Goal: Task Accomplishment & Management: Manage account settings

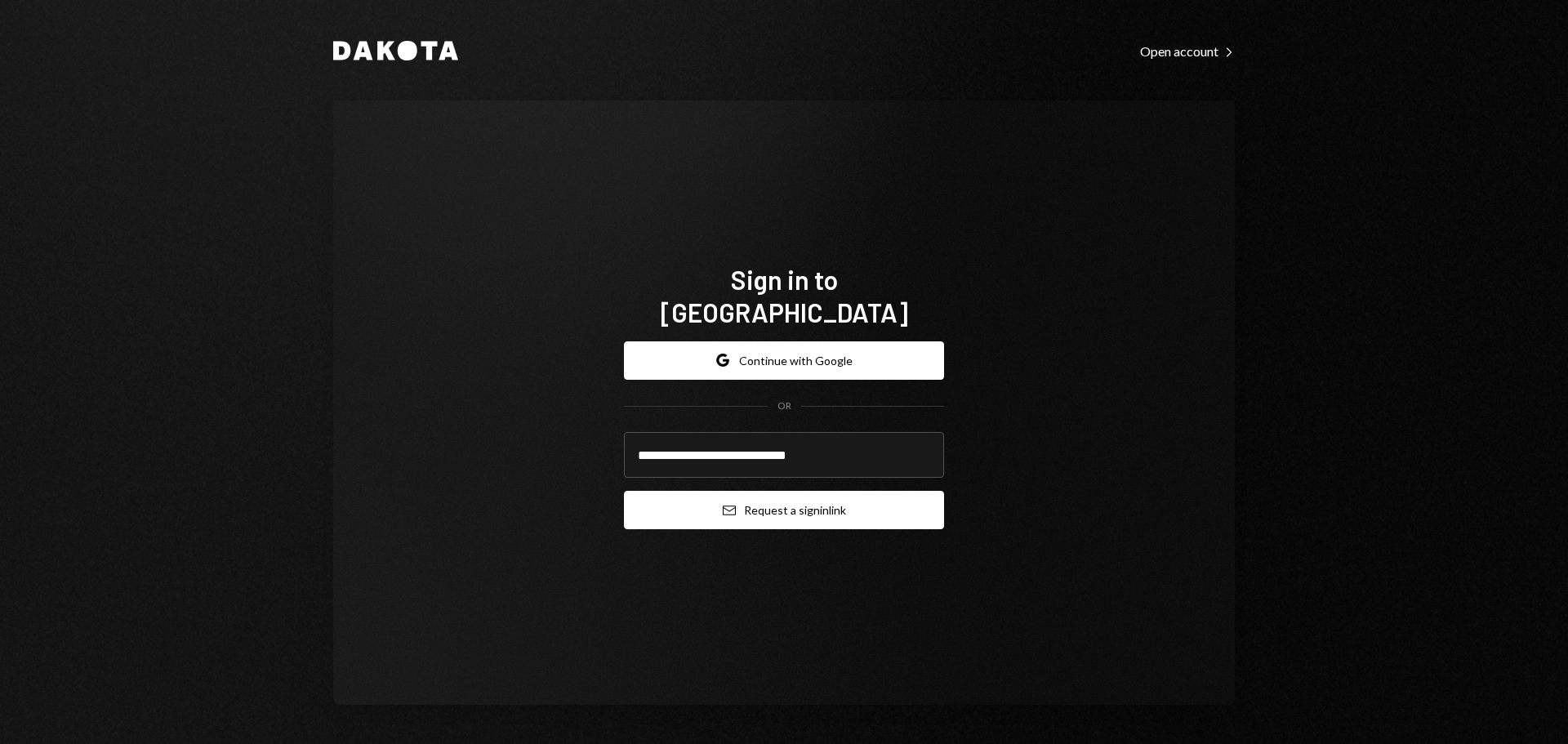
type input "**********"
click at [725, 504] on icon "Email" at bounding box center [730, 511] width 13 height 13
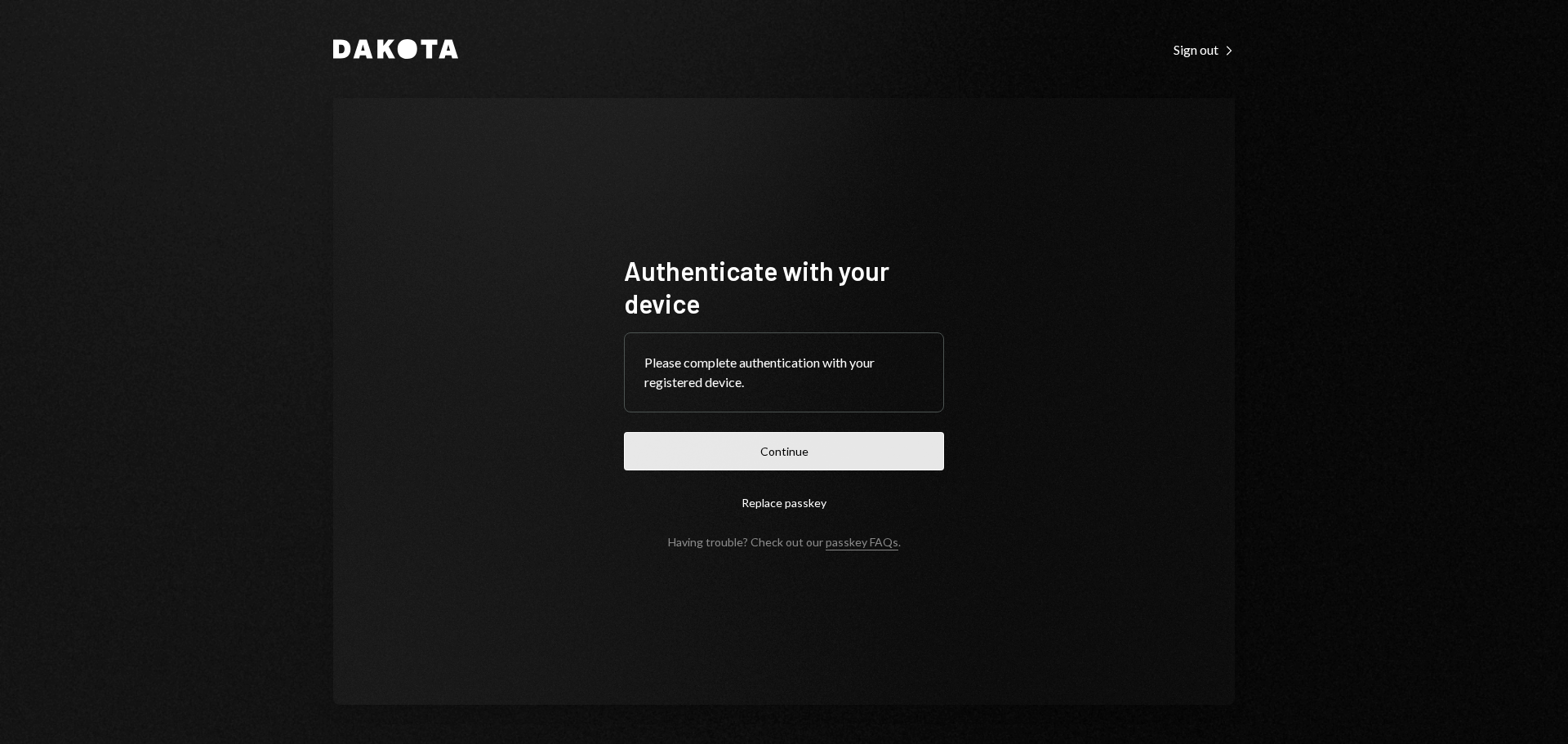
click at [830, 447] on button "Continue" at bounding box center [783, 451] width 320 height 38
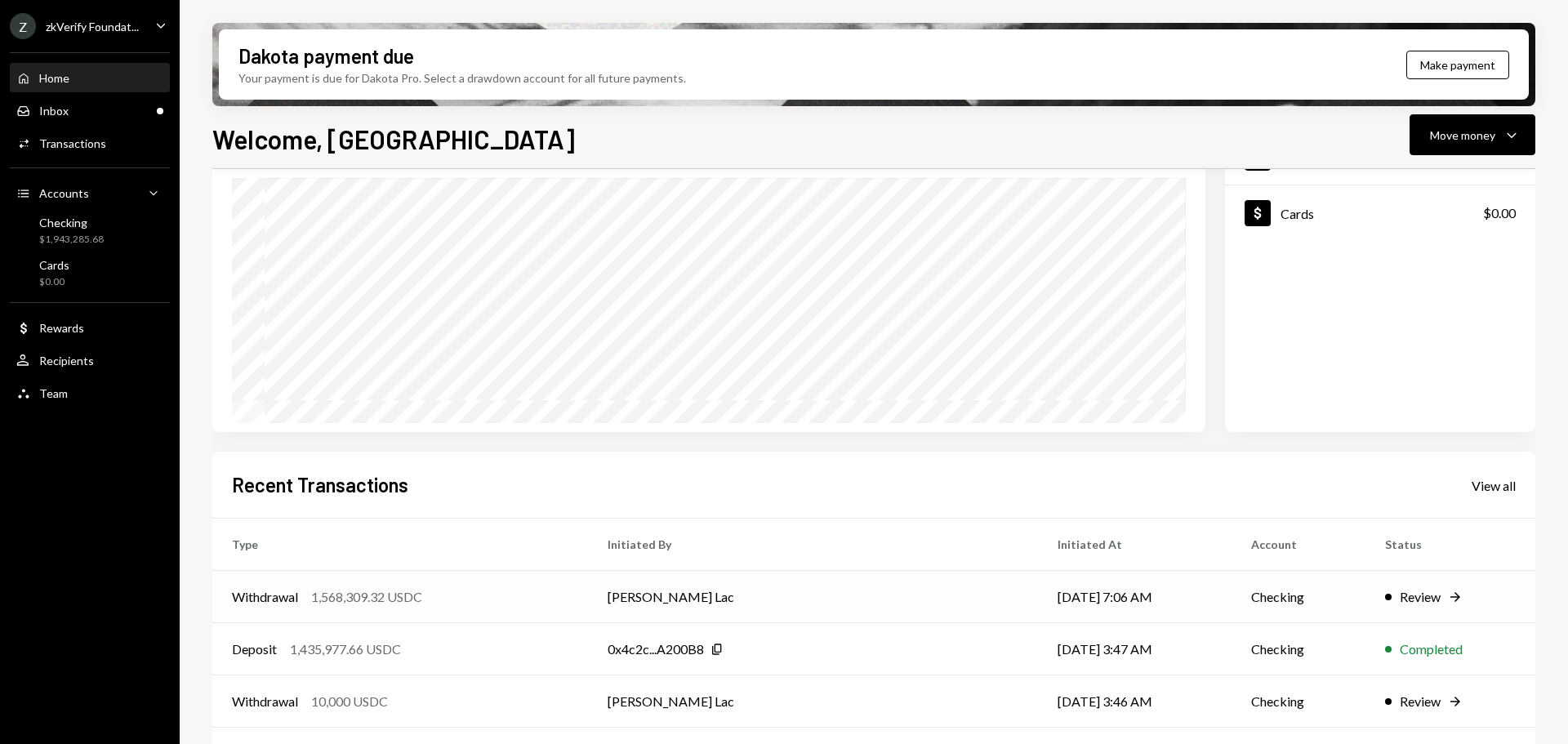
scroll to position [164, 0]
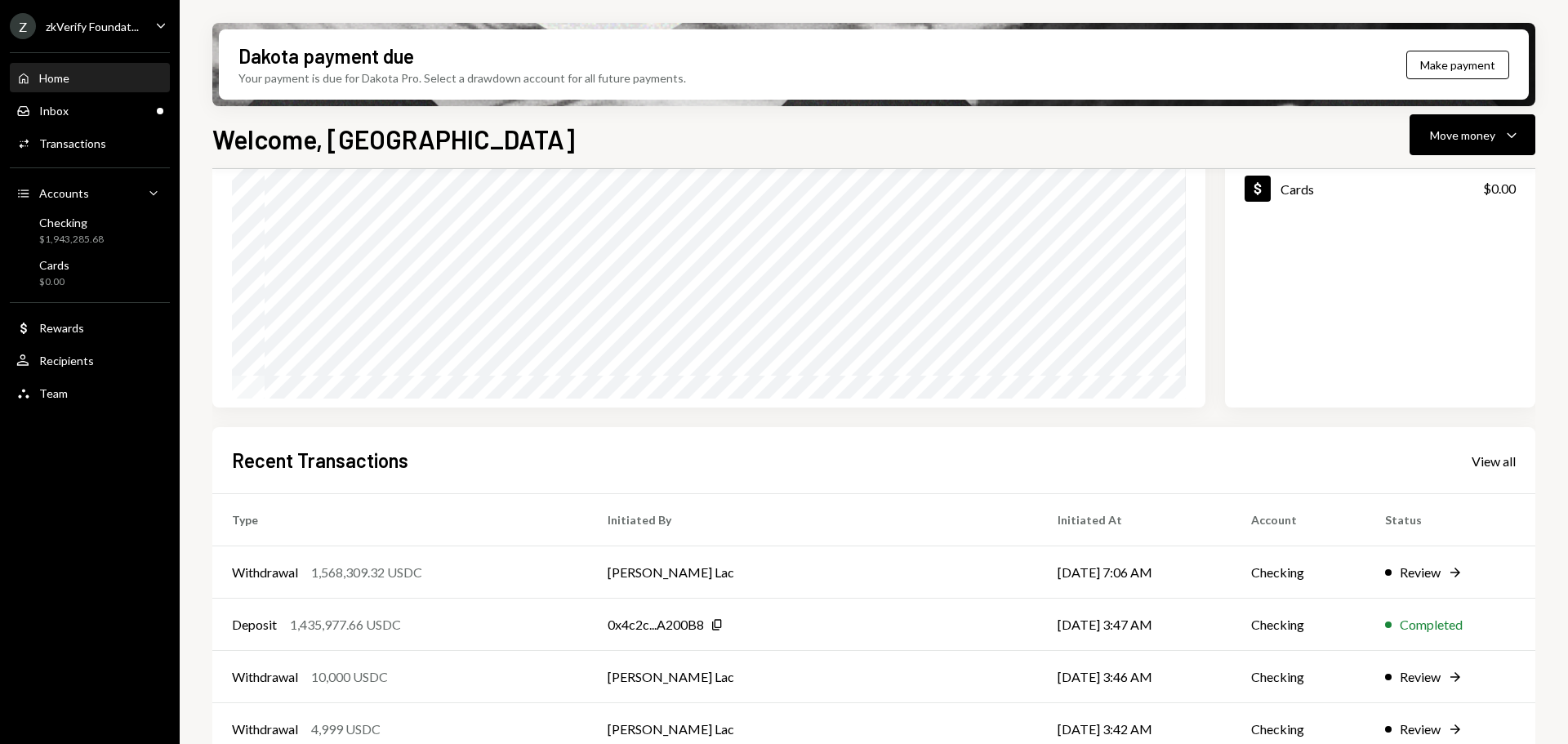
click at [110, 29] on div "zkVerify Foundat..." at bounding box center [93, 26] width 94 height 14
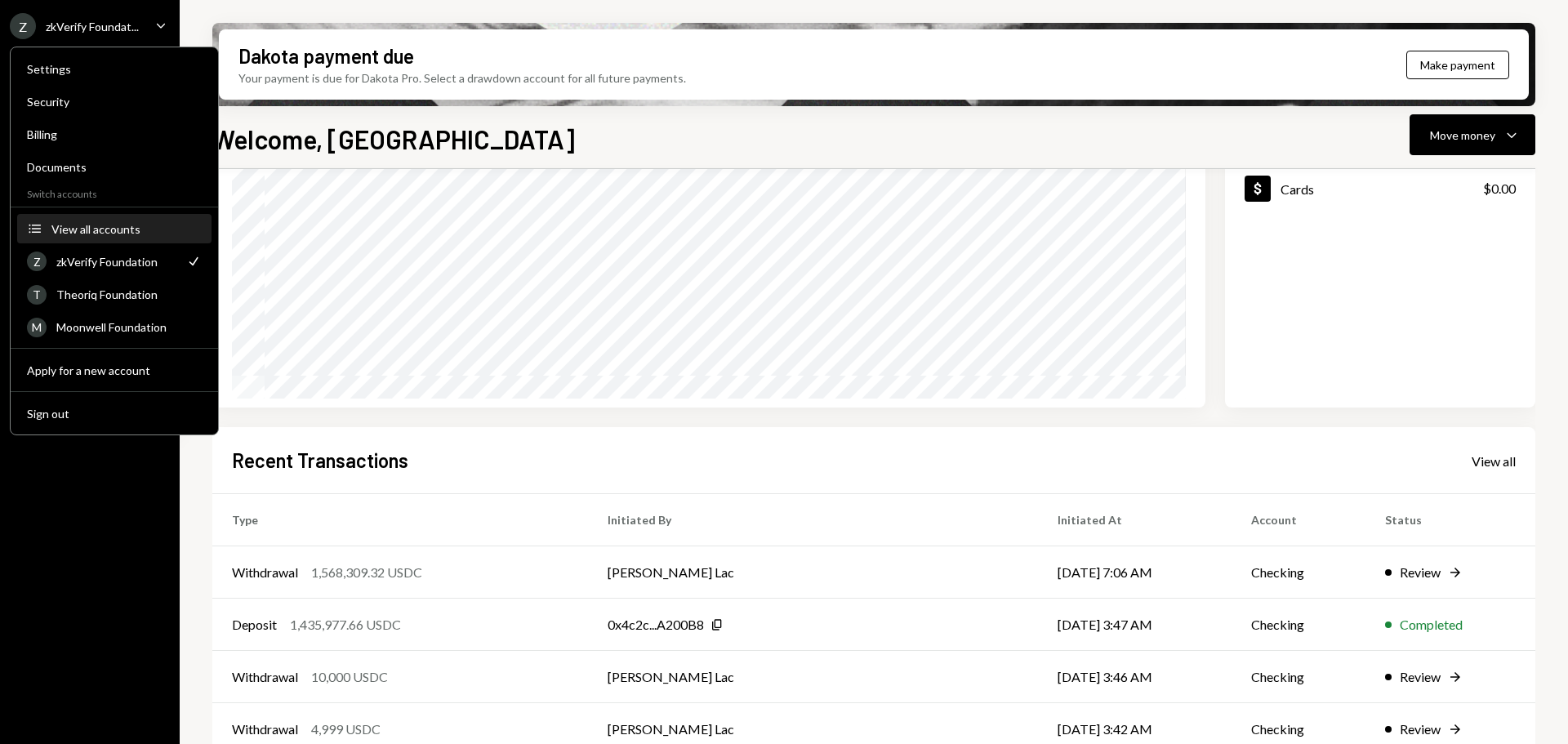
click at [127, 224] on div "View all accounts" at bounding box center [127, 229] width 150 height 14
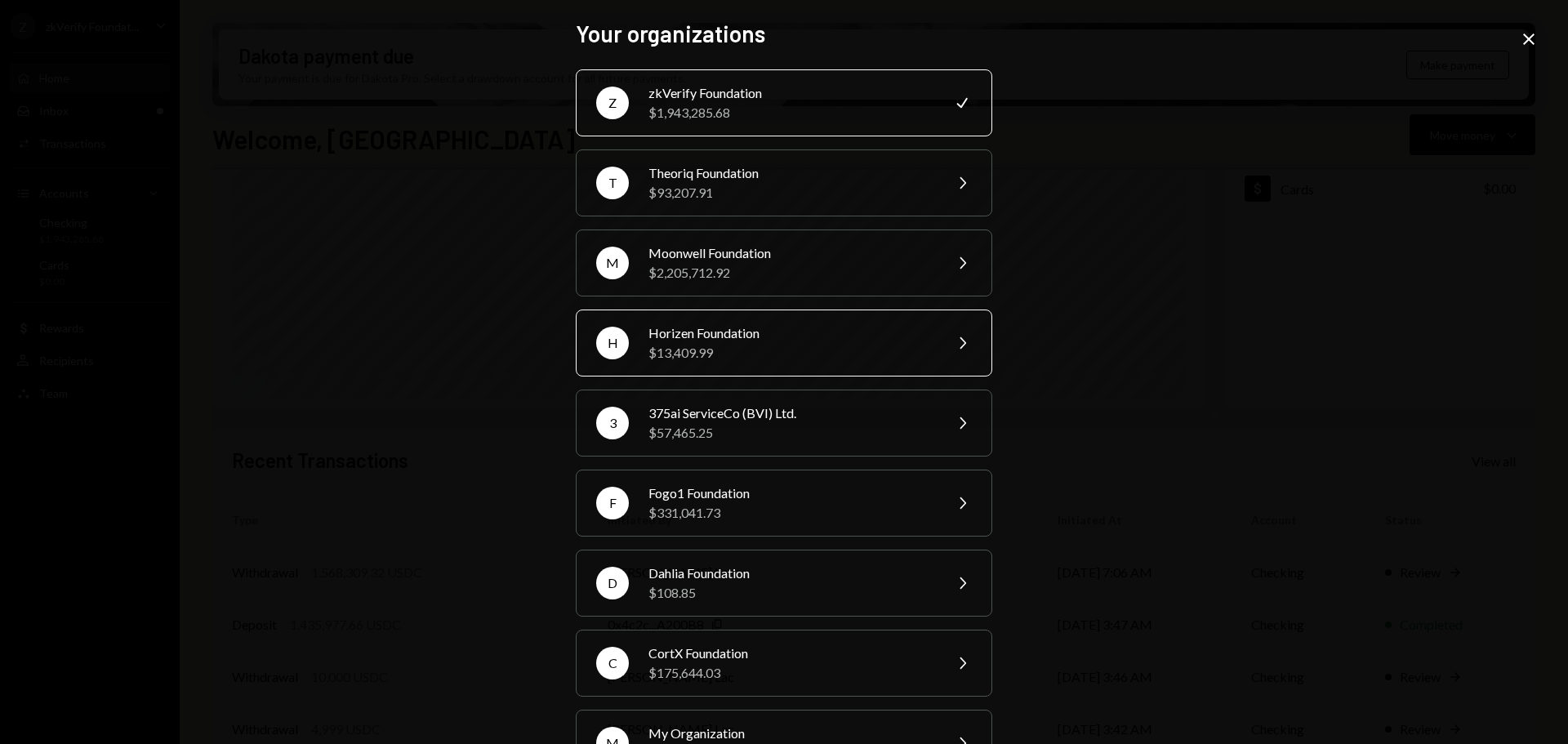
click at [748, 321] on div "H Horizen Foundation $13,409.99 Chevron Right" at bounding box center [784, 343] width 417 height 67
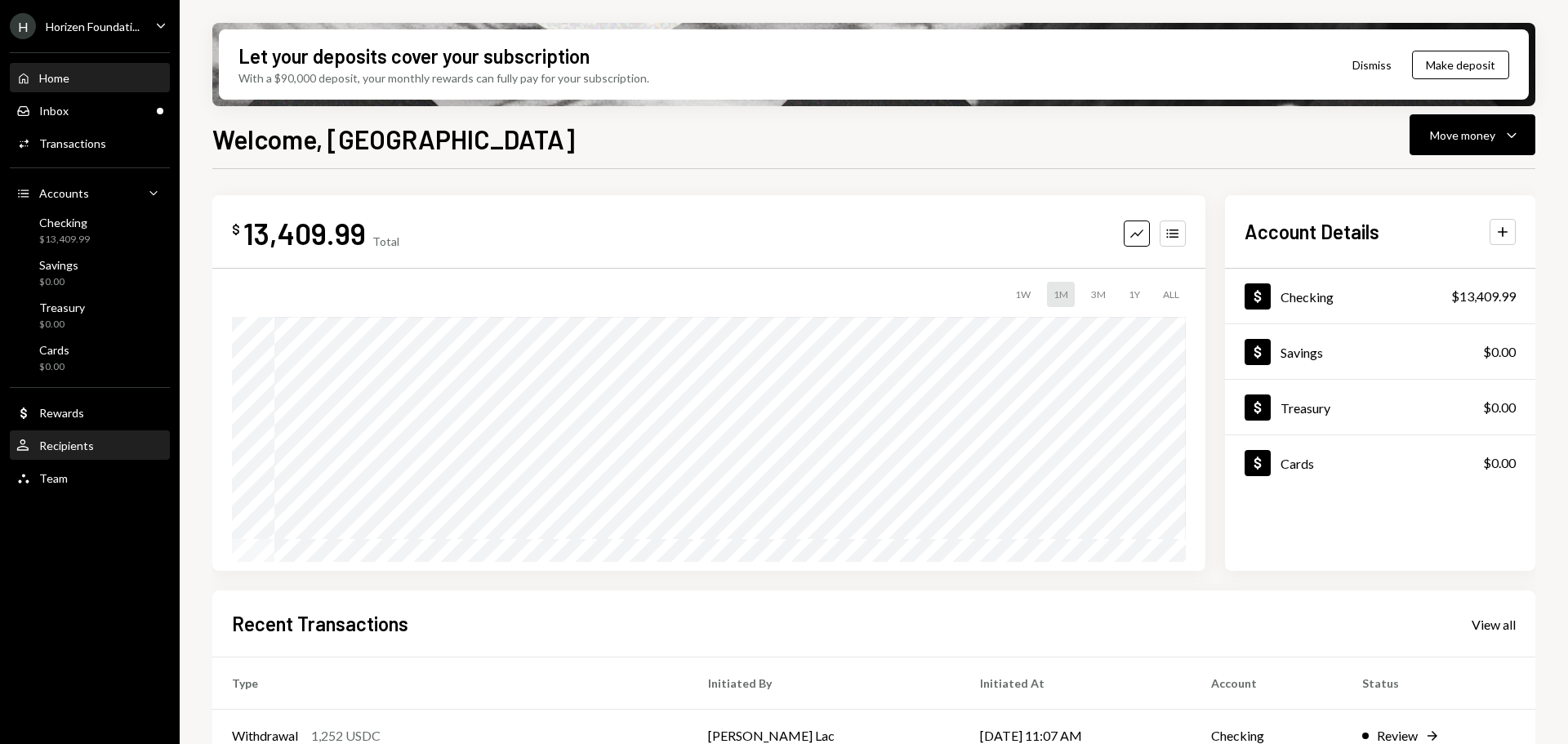
click at [87, 442] on div "Recipients" at bounding box center [67, 445] width 55 height 14
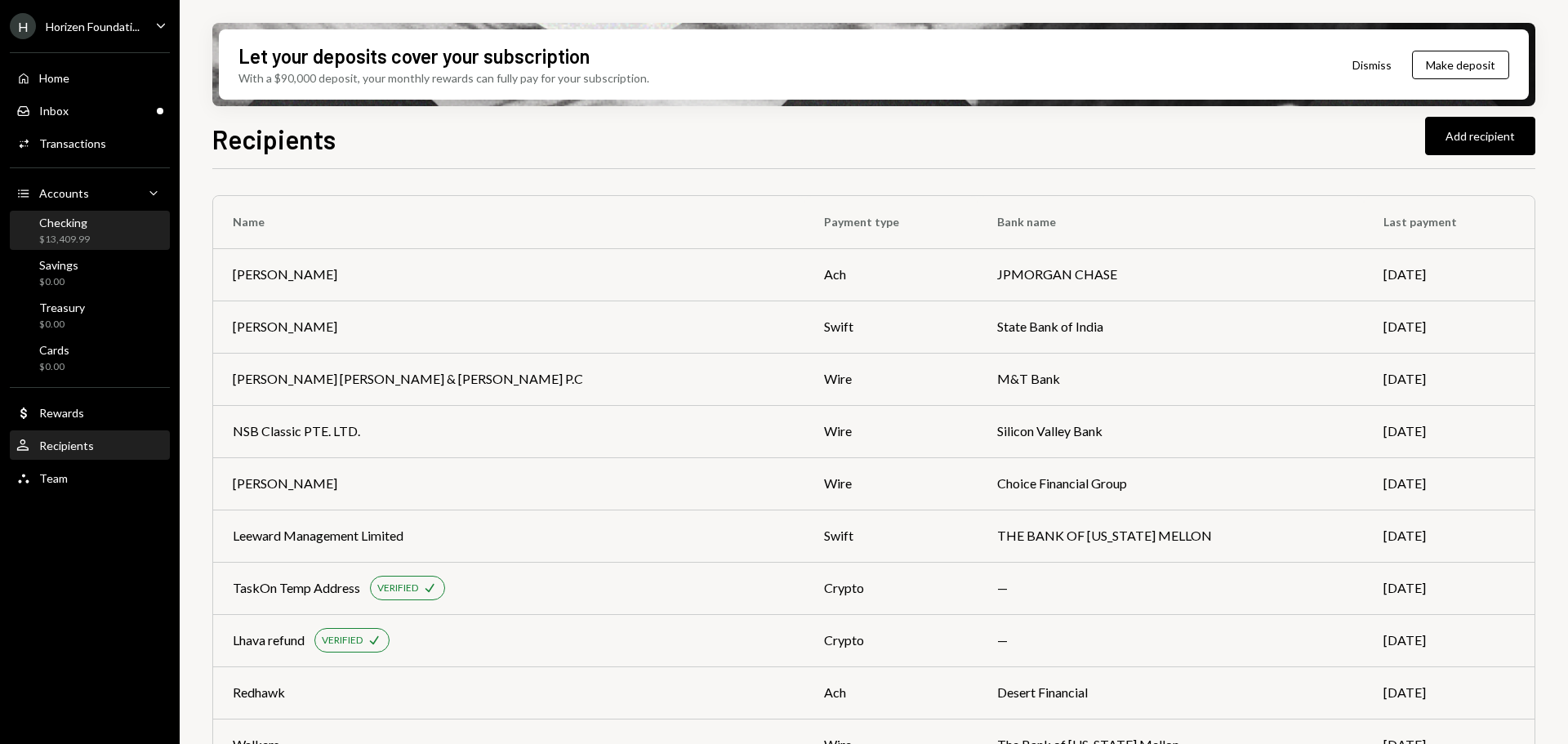
click at [76, 233] on div "$13,409.99" at bounding box center [64, 240] width 51 height 14
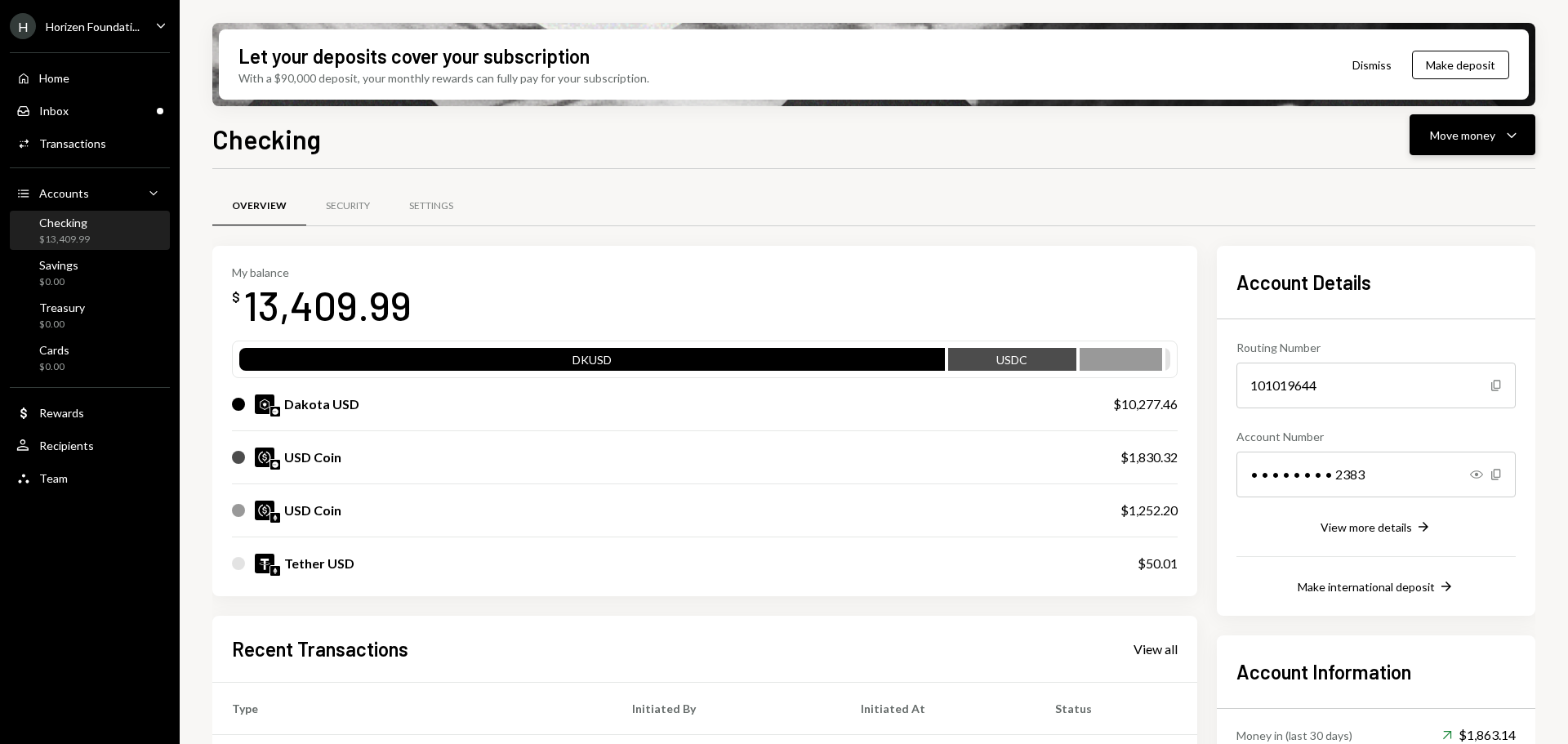
click at [1455, 138] on div "Move money" at bounding box center [1463, 135] width 65 height 18
click at [1425, 245] on div "Deposit Deposit" at bounding box center [1447, 258] width 164 height 37
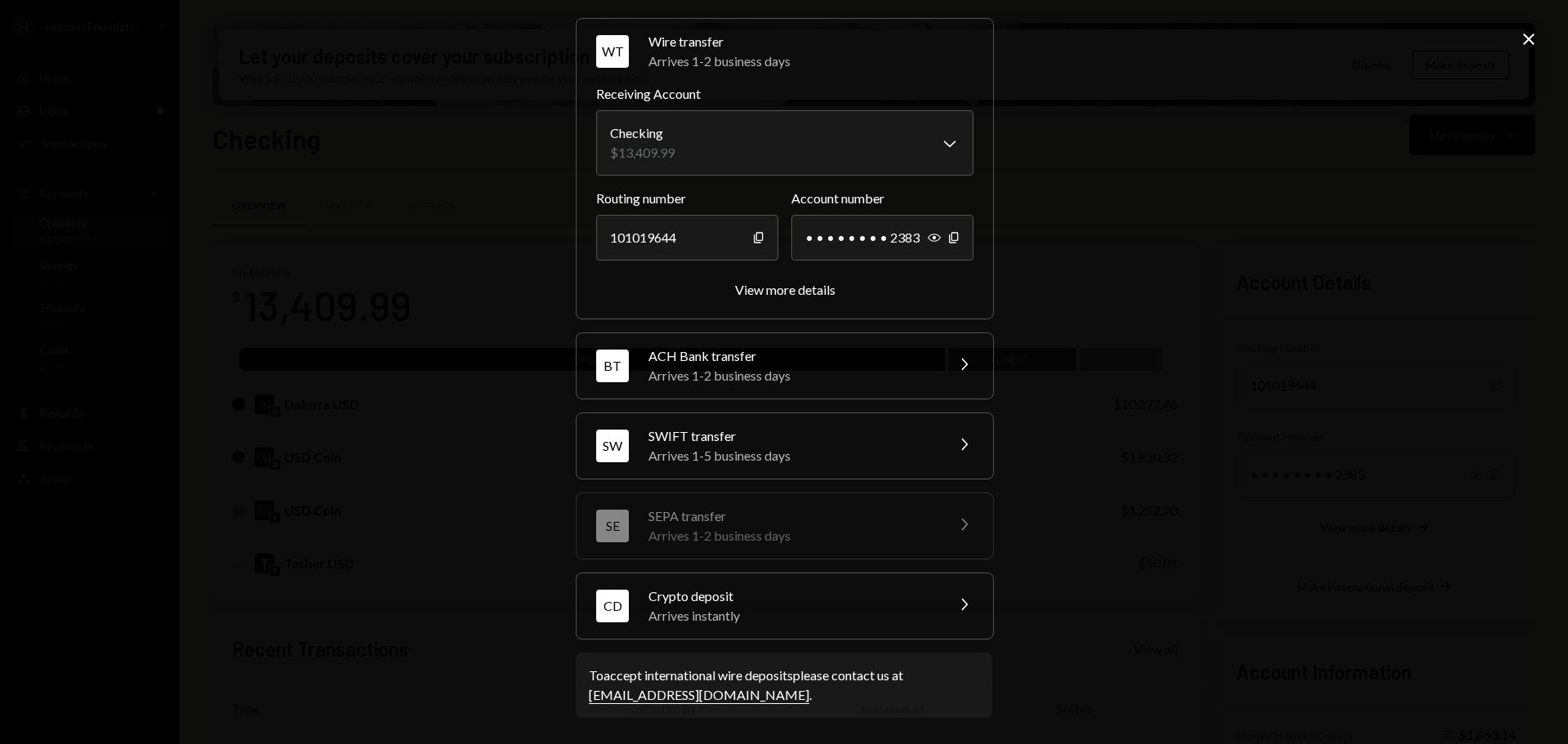
click at [690, 620] on div "Arrives instantly" at bounding box center [792, 615] width 286 height 19
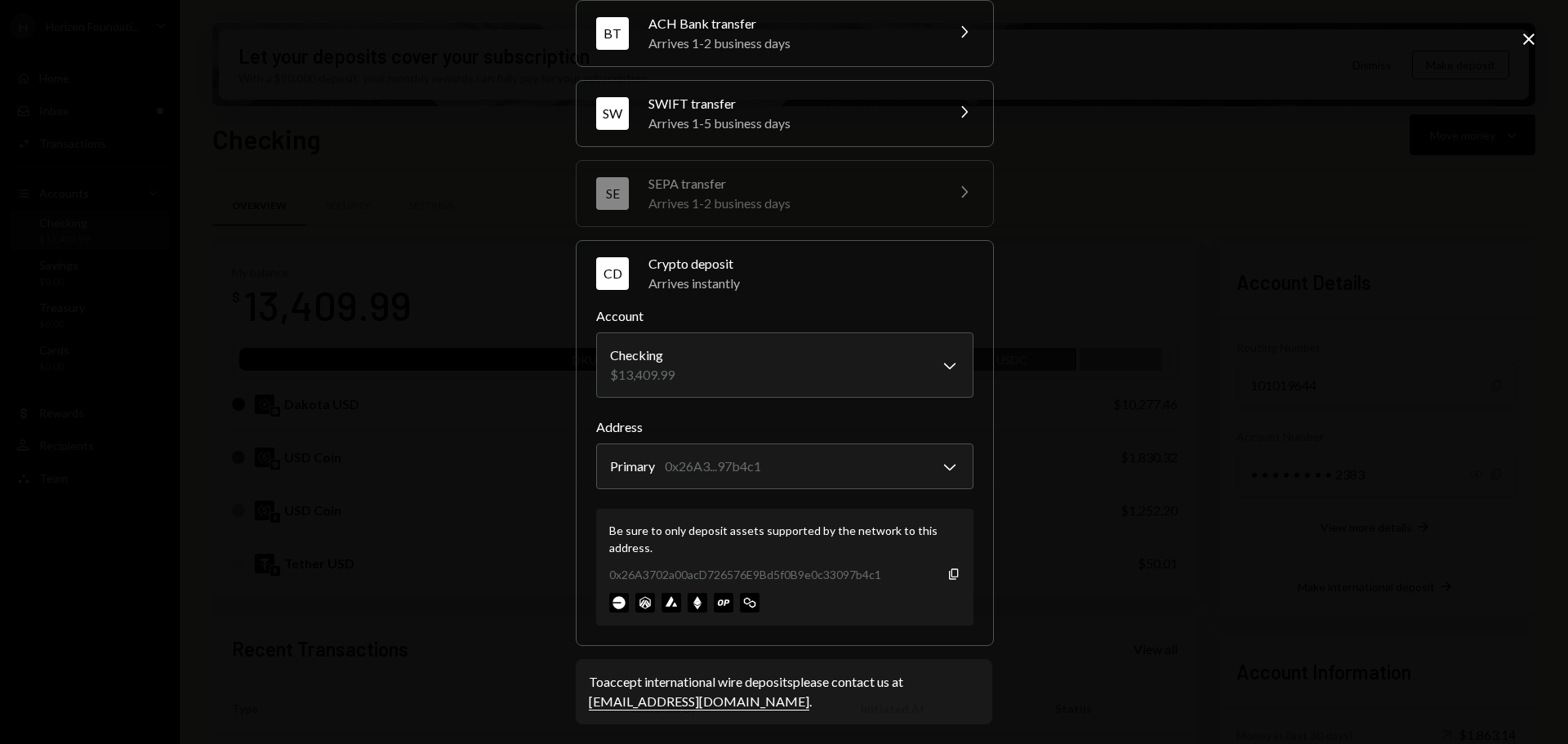
scroll to position [156, 0]
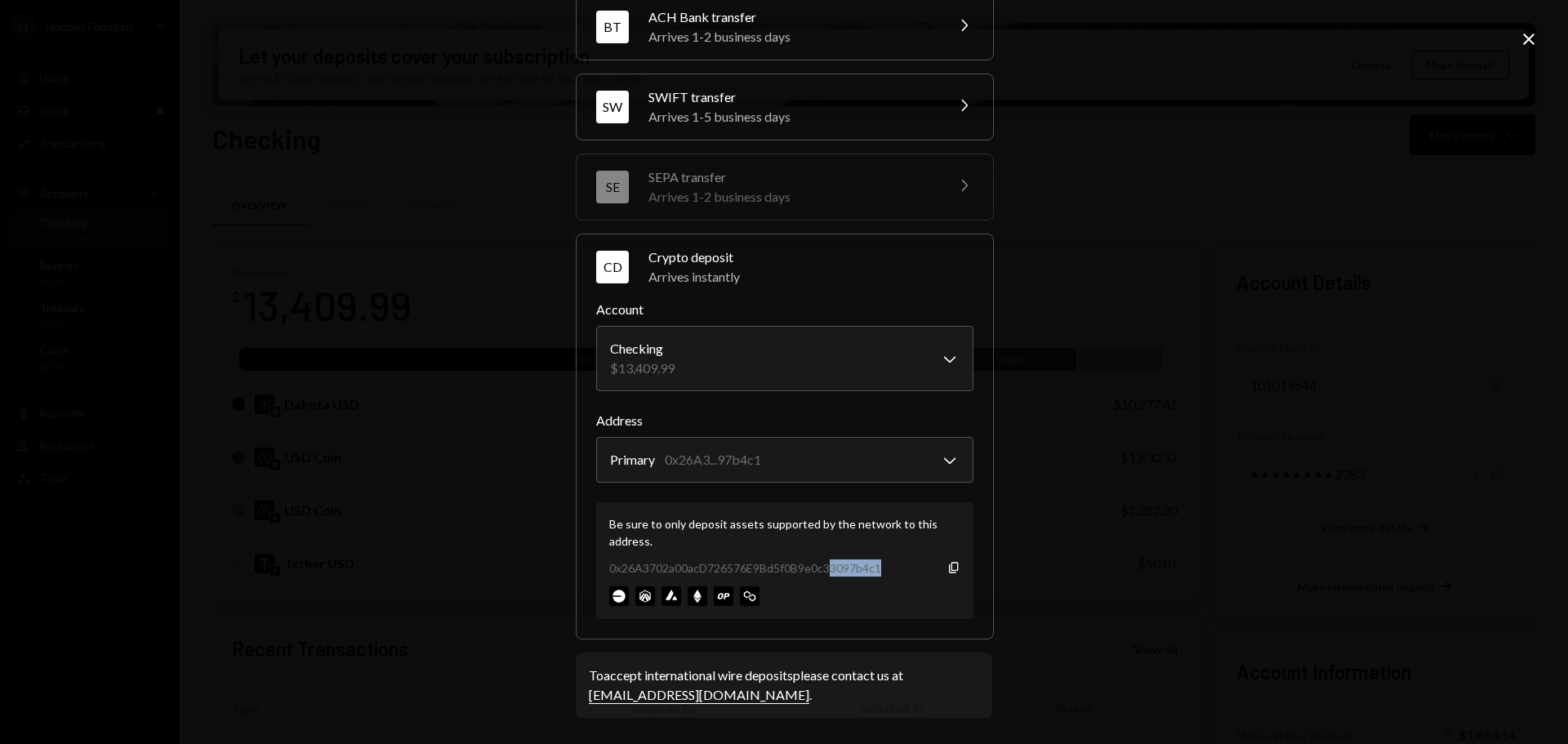
drag, startPoint x: 826, startPoint y: 561, endPoint x: 912, endPoint y: 567, distance: 86.2
click at [912, 567] on div "0x26A3702a00acD726576E9Bd5f0B9e0c33097b4c1 Copy" at bounding box center [785, 568] width 352 height 18
click at [771, 569] on div "0x26A3702a00acD726576E9Bd5f0B9e0c33097b4c1" at bounding box center [746, 568] width 272 height 18
drag, startPoint x: 634, startPoint y: 574, endPoint x: 889, endPoint y: 577, distance: 255.0
click at [889, 577] on div "Be sure to only deposit assets supported by the network to this address. 0x26A3…" at bounding box center [785, 561] width 377 height 117
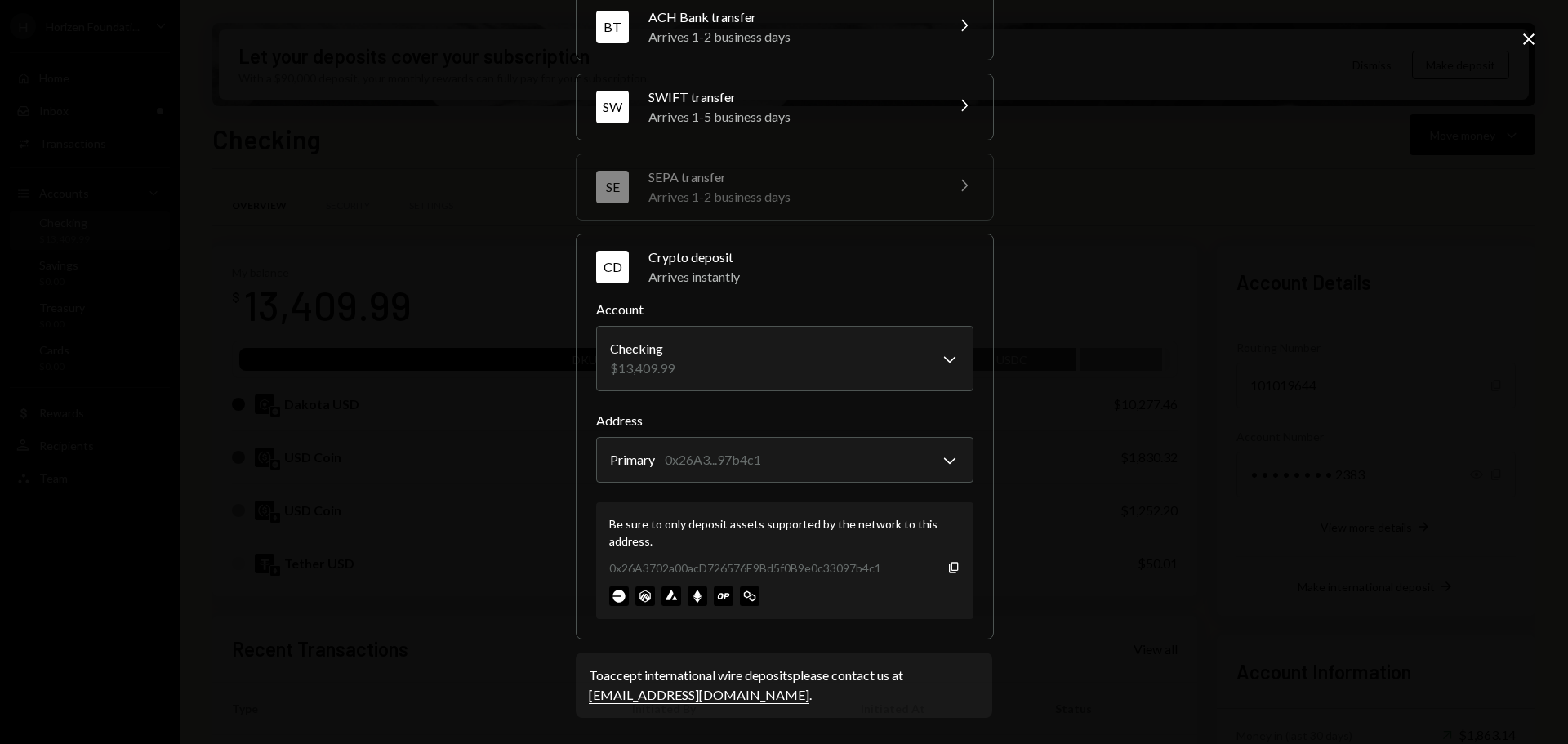
click at [1533, 42] on icon "Close" at bounding box center [1528, 38] width 19 height 19
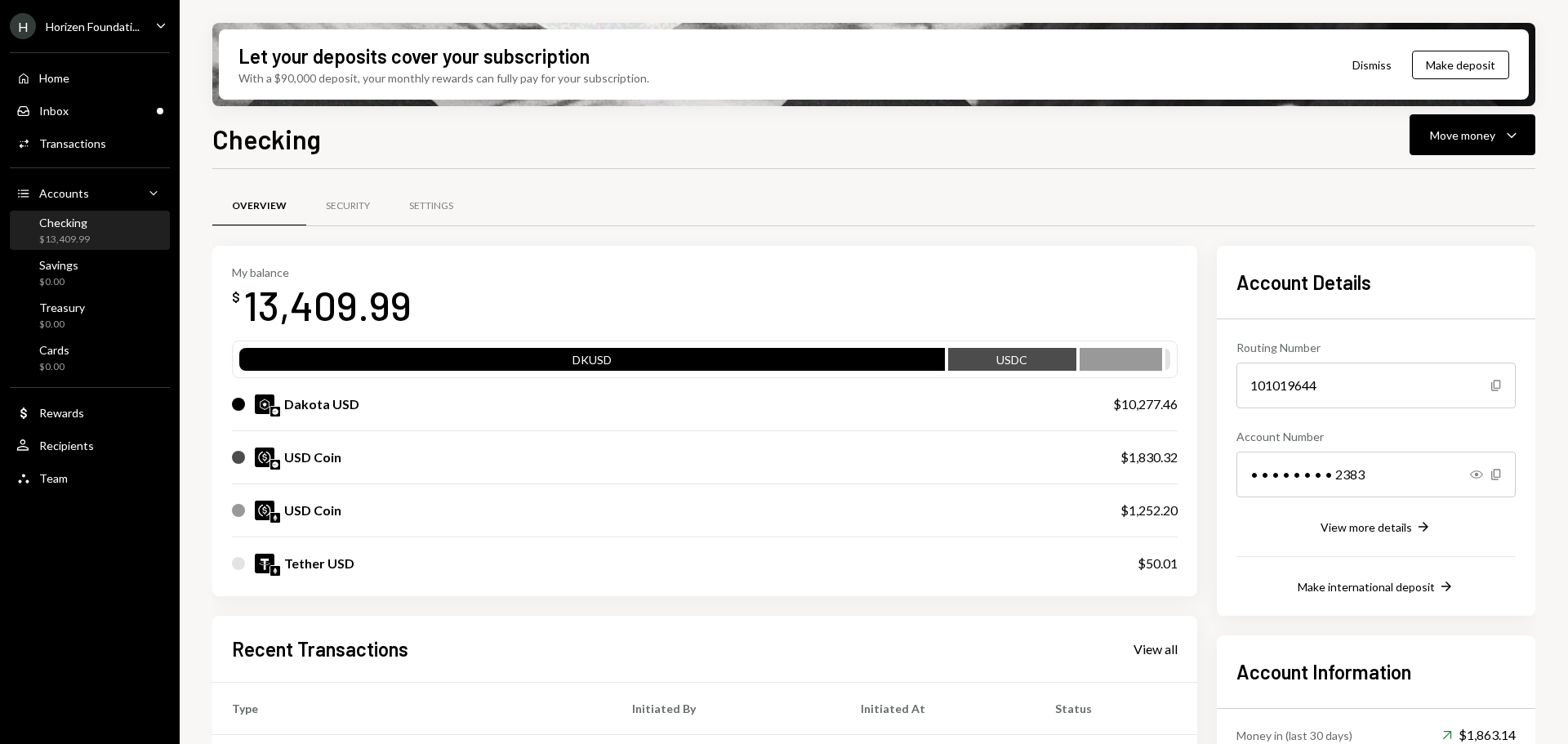
click at [89, 33] on div "Horizen Foundati..." at bounding box center [93, 26] width 94 height 14
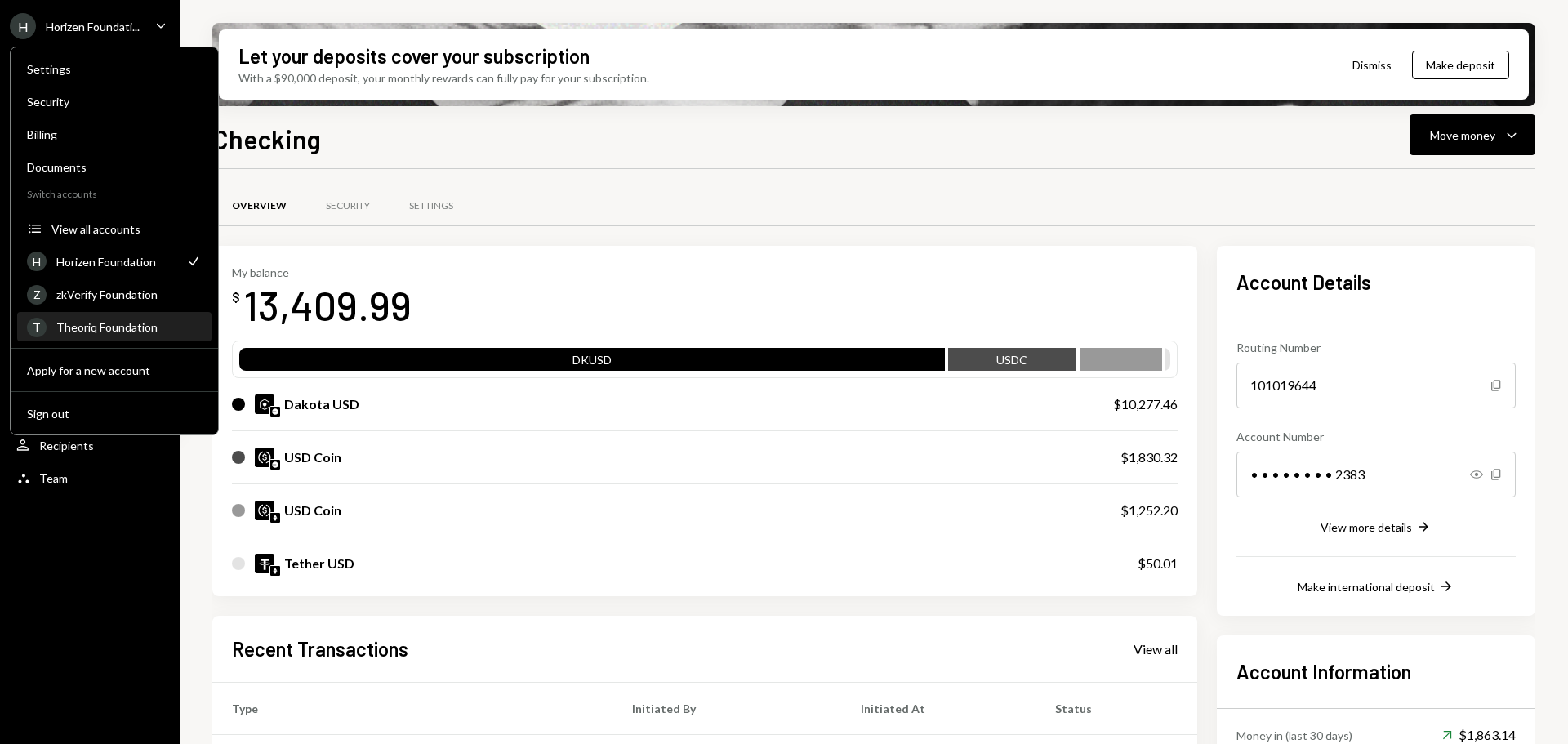
click at [96, 320] on div "Theoriq Foundation" at bounding box center [129, 326] width 145 height 14
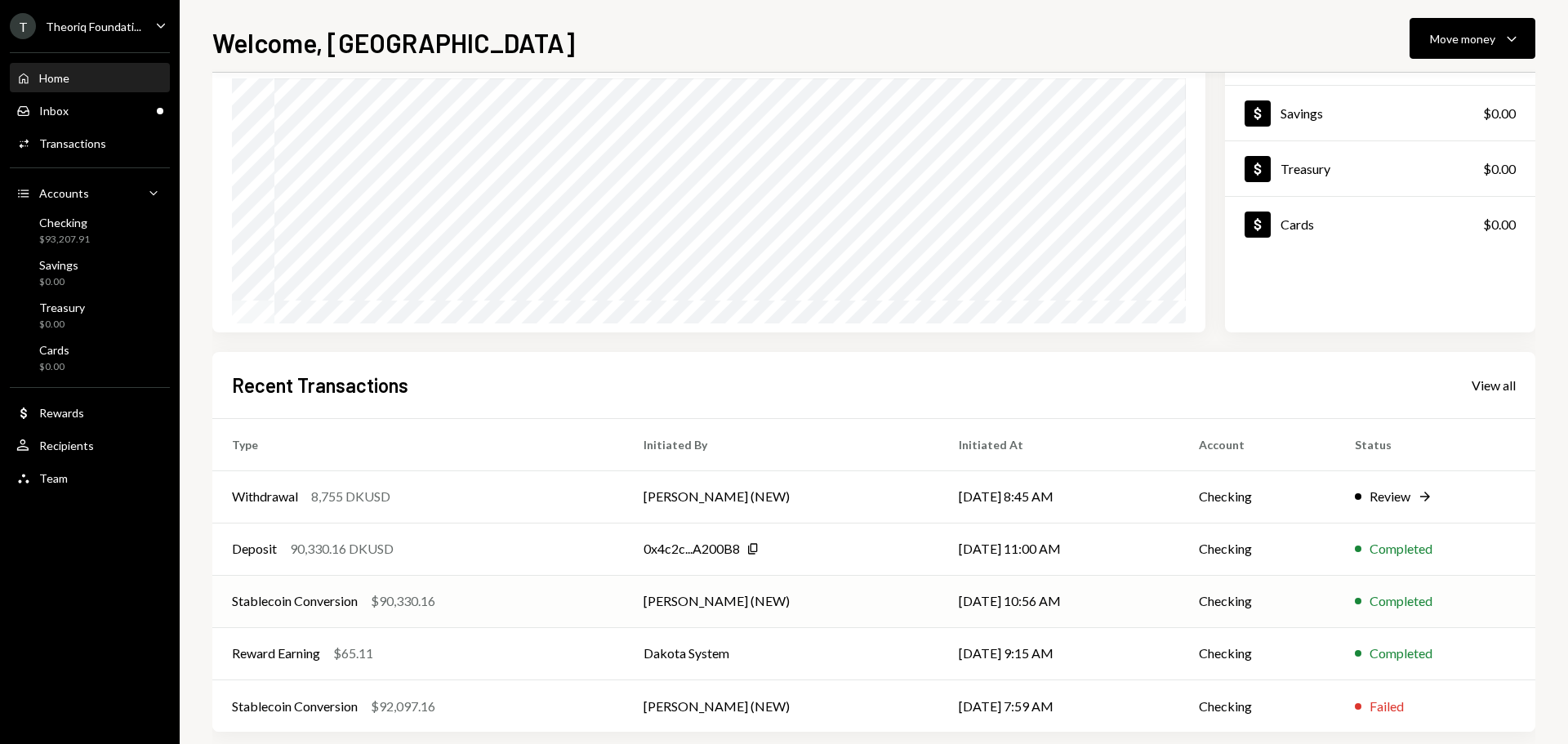
scroll to position [163, 0]
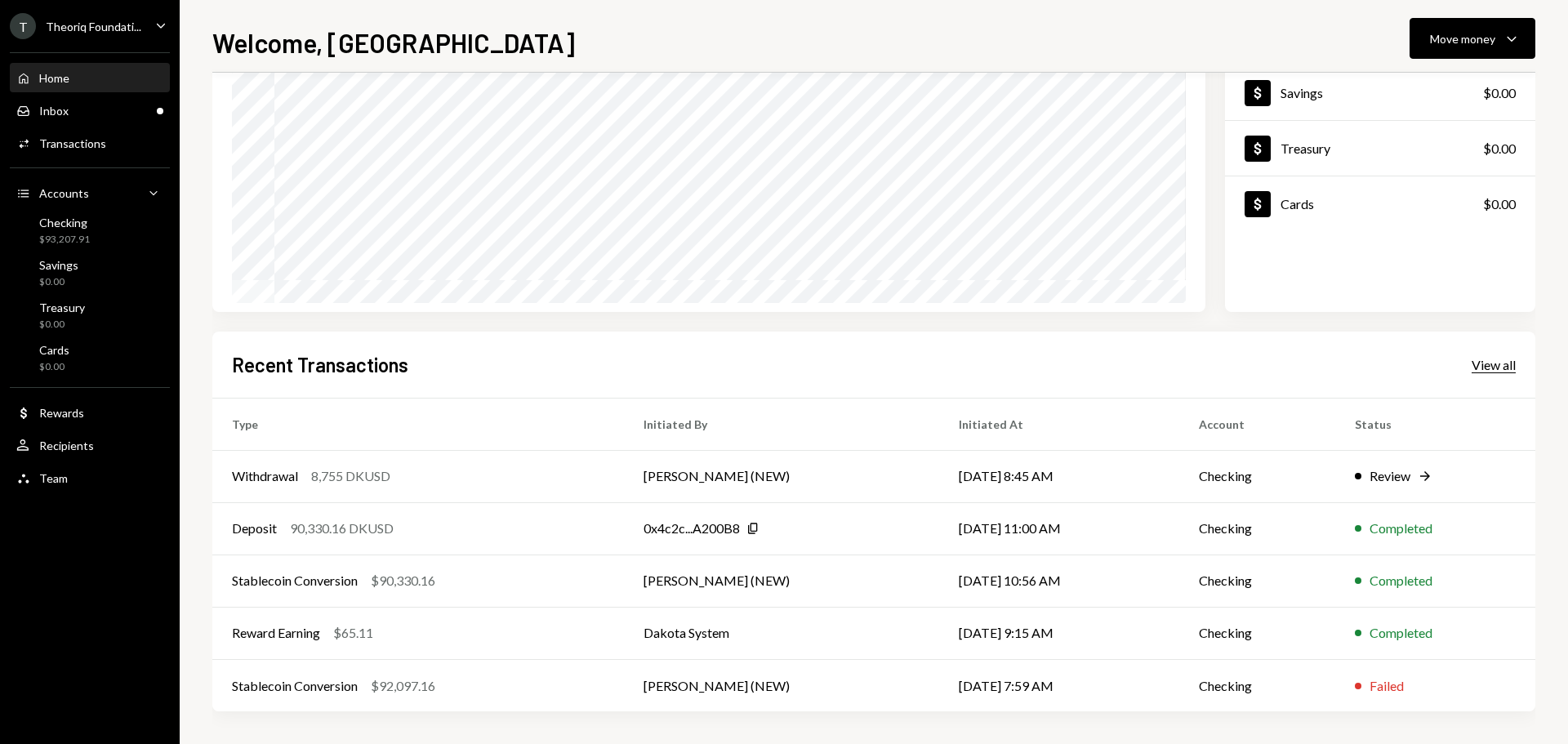
click at [1487, 370] on div "View all" at bounding box center [1494, 365] width 44 height 17
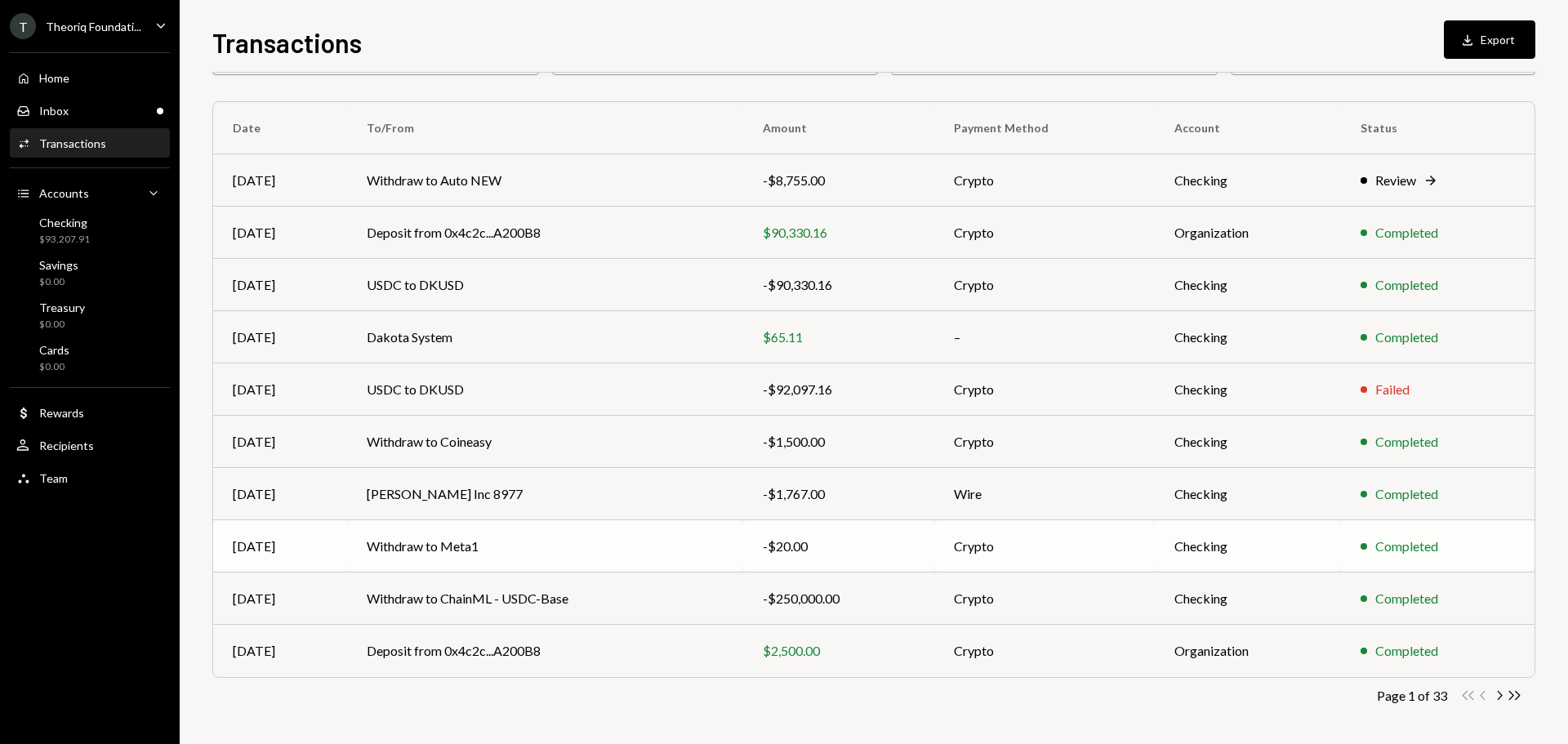
scroll to position [109, 0]
click at [587, 541] on td "Withdraw to Meta1" at bounding box center [545, 544] width 396 height 53
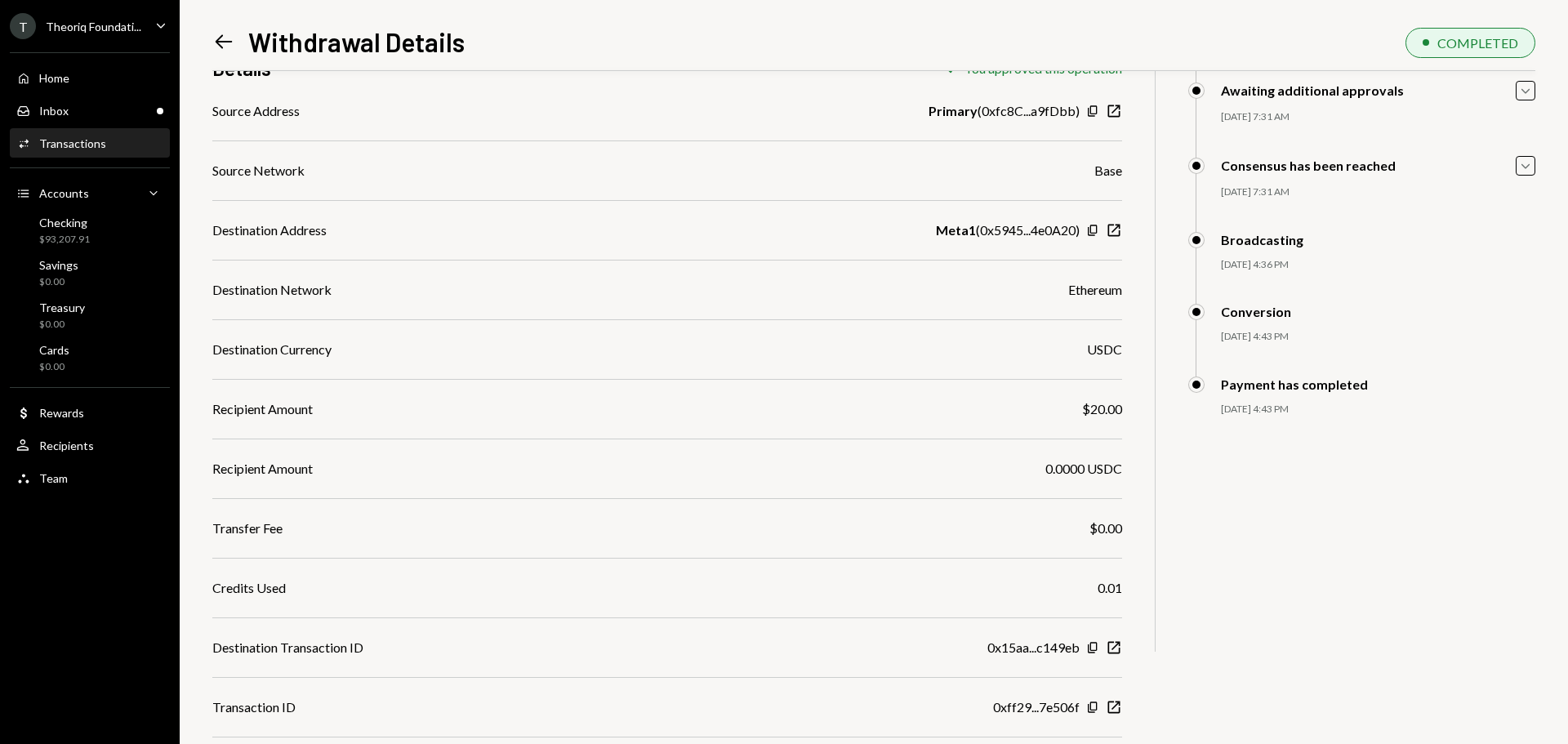
scroll to position [196, 0]
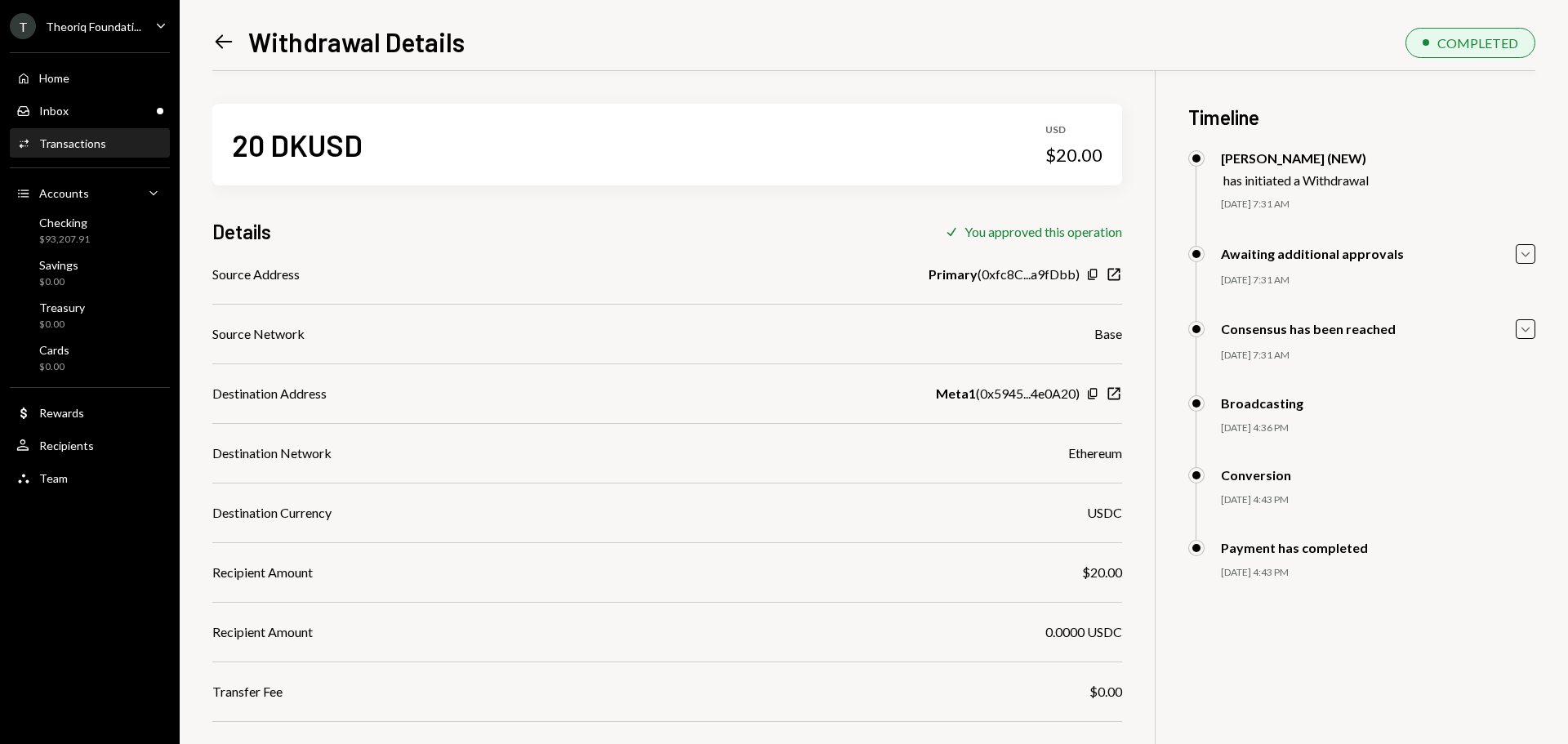
scroll to position [196, 0]
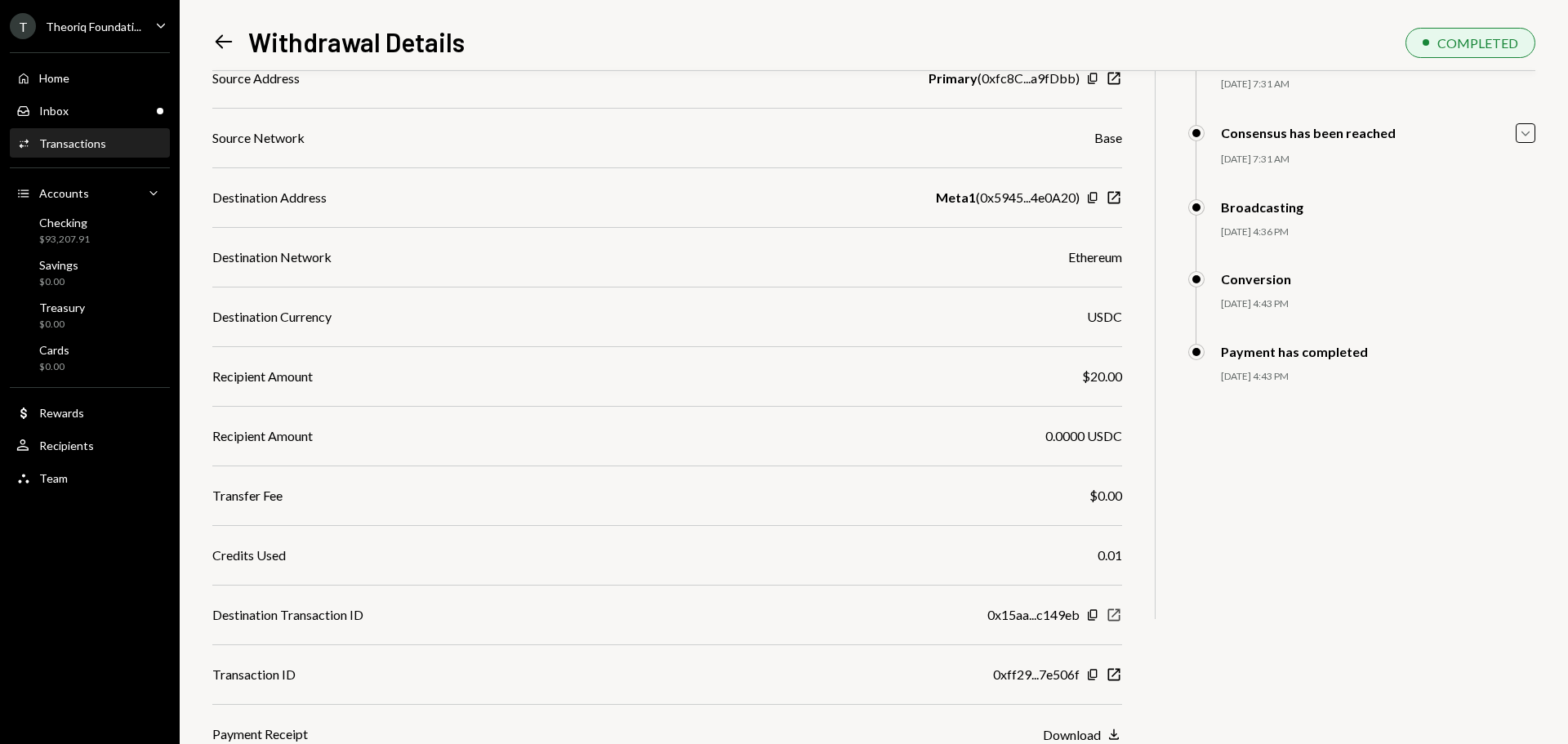
click at [1110, 616] on icon "New Window" at bounding box center [1114, 615] width 17 height 17
click at [97, 119] on div "Inbox Inbox" at bounding box center [90, 110] width 147 height 28
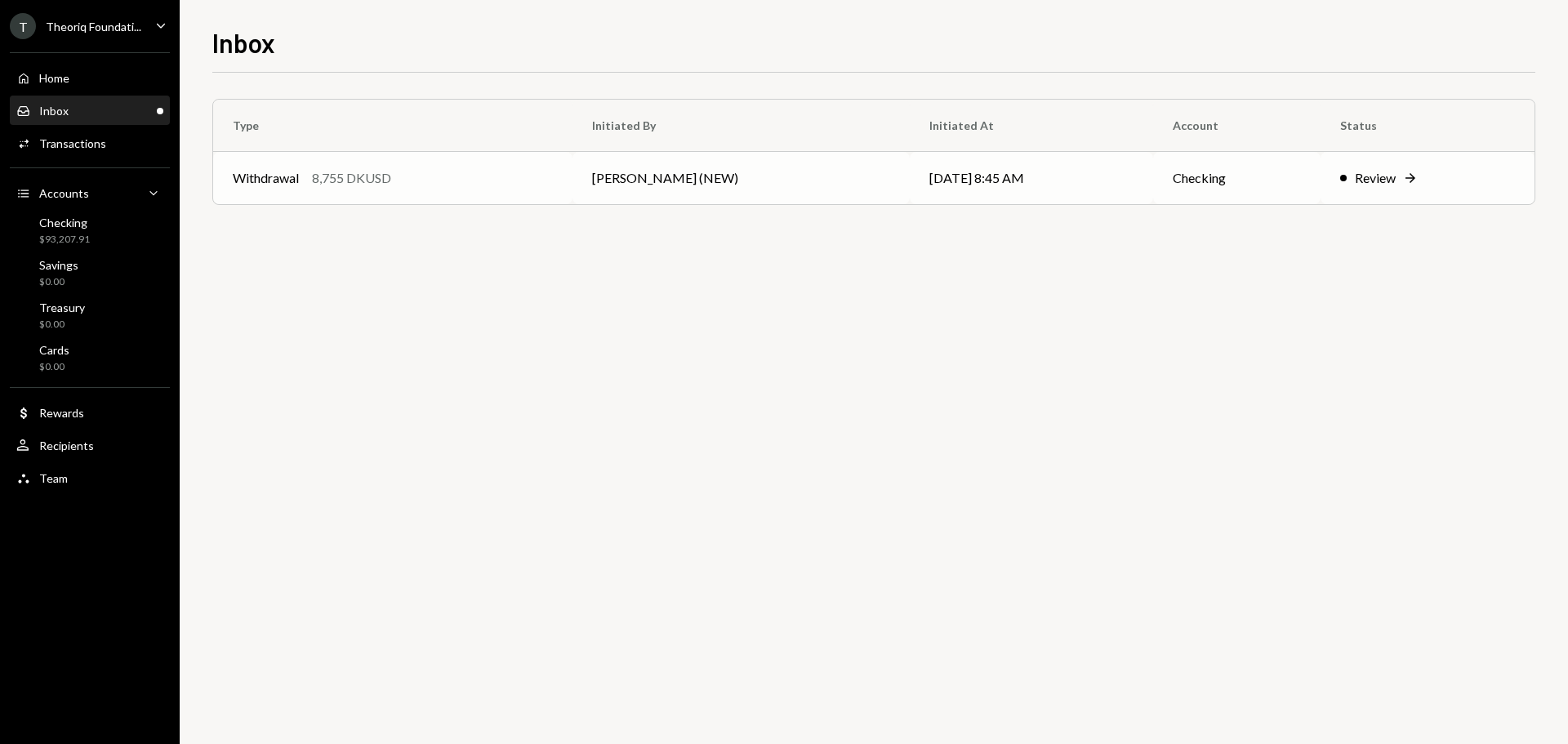
click at [365, 168] on div "8,755 DKUSD" at bounding box center [352, 177] width 79 height 19
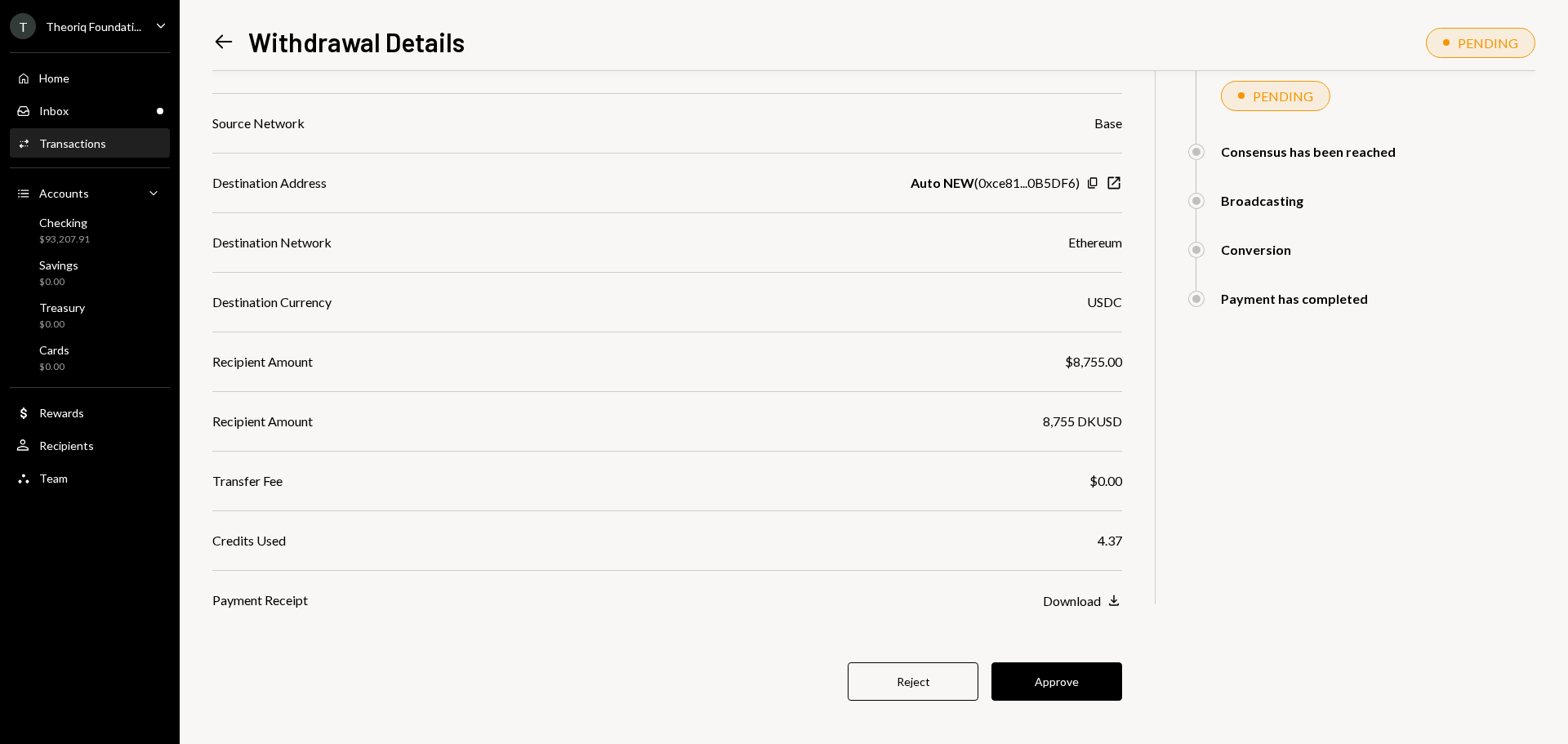
scroll to position [220, 0]
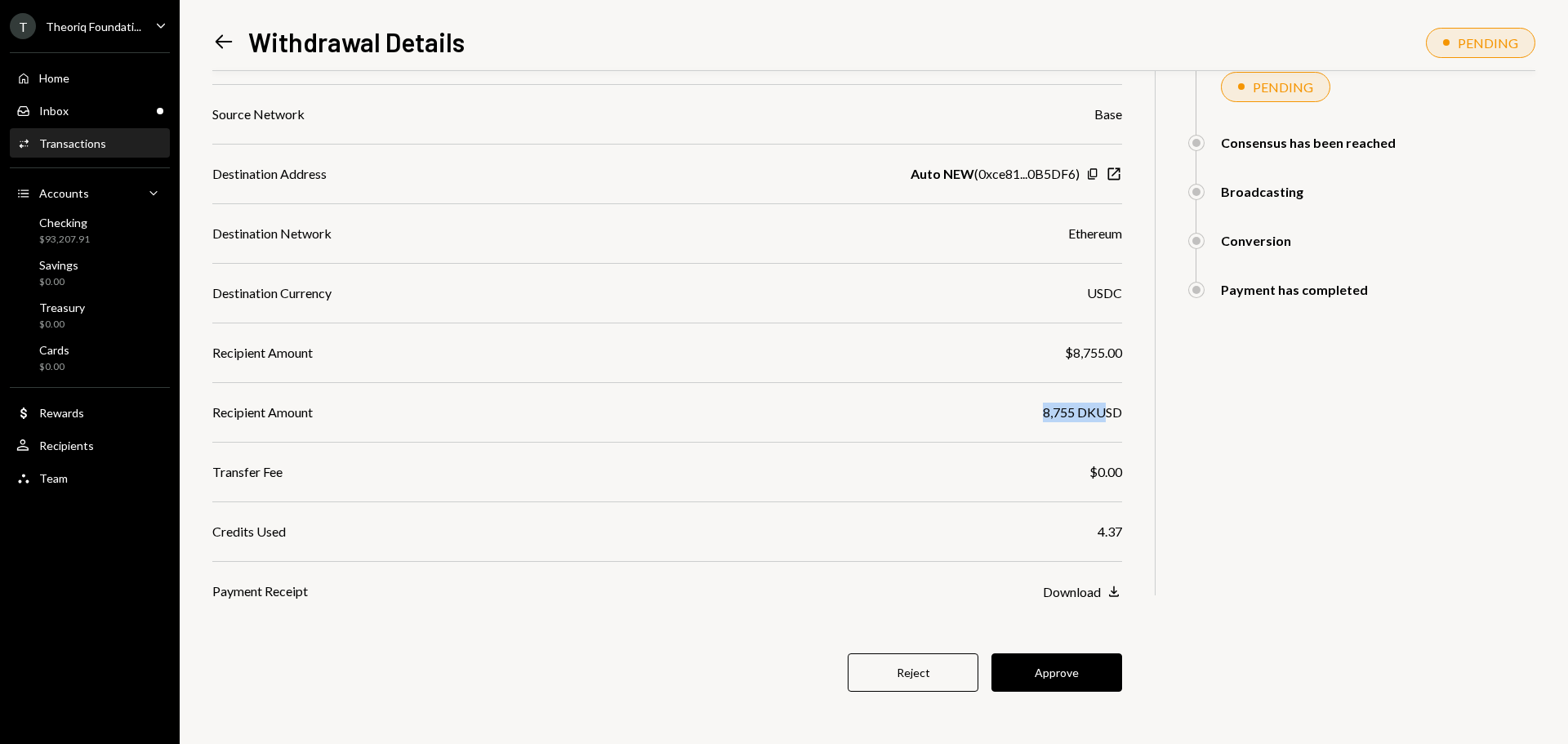
drag, startPoint x: 1055, startPoint y: 416, endPoint x: 1107, endPoint y: 425, distance: 52.8
click at [1107, 425] on div "Source Address Primary ( 0xfc8C...a9fDbb ) Copy New Window Source Network Base …" at bounding box center [667, 323] width 910 height 556
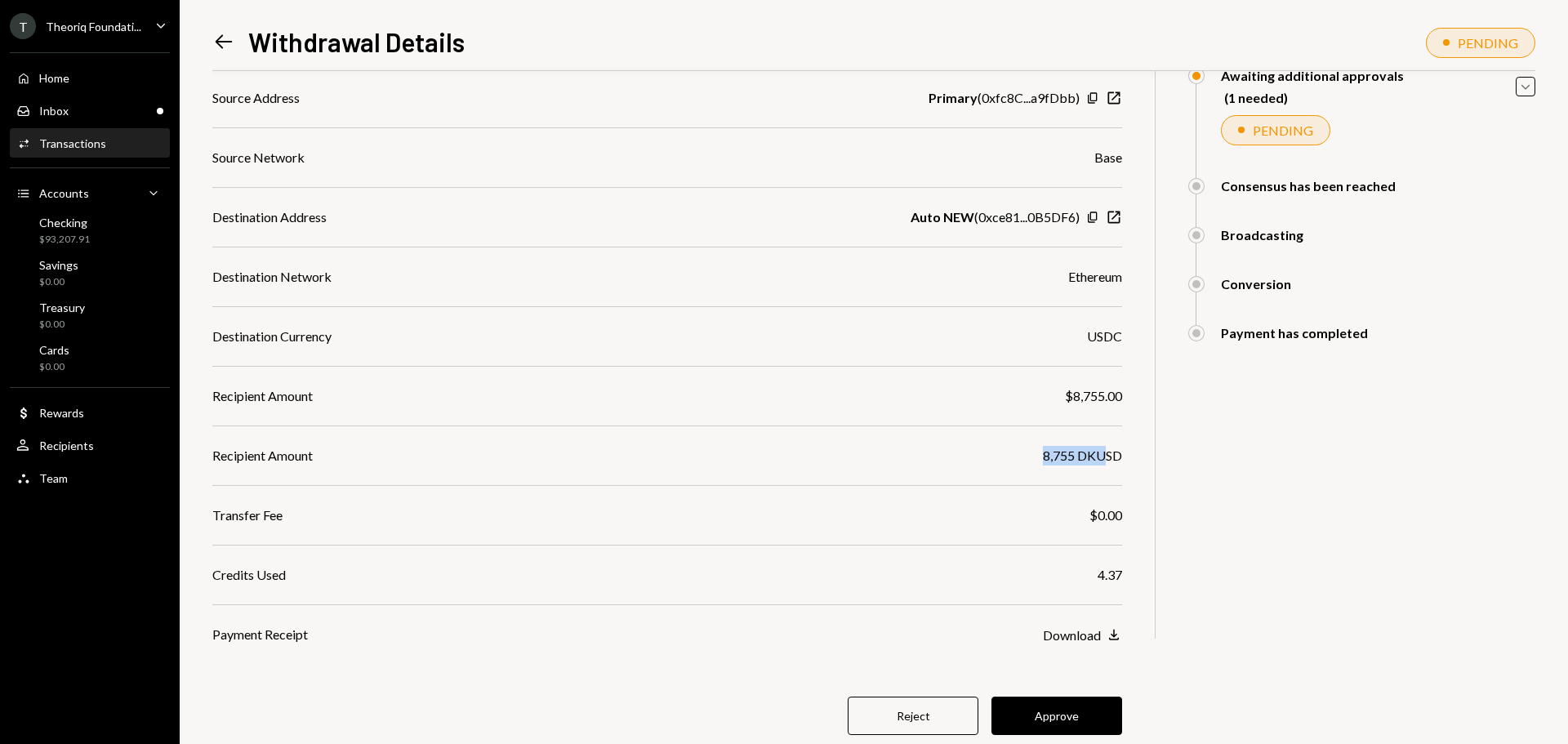
scroll to position [138, 0]
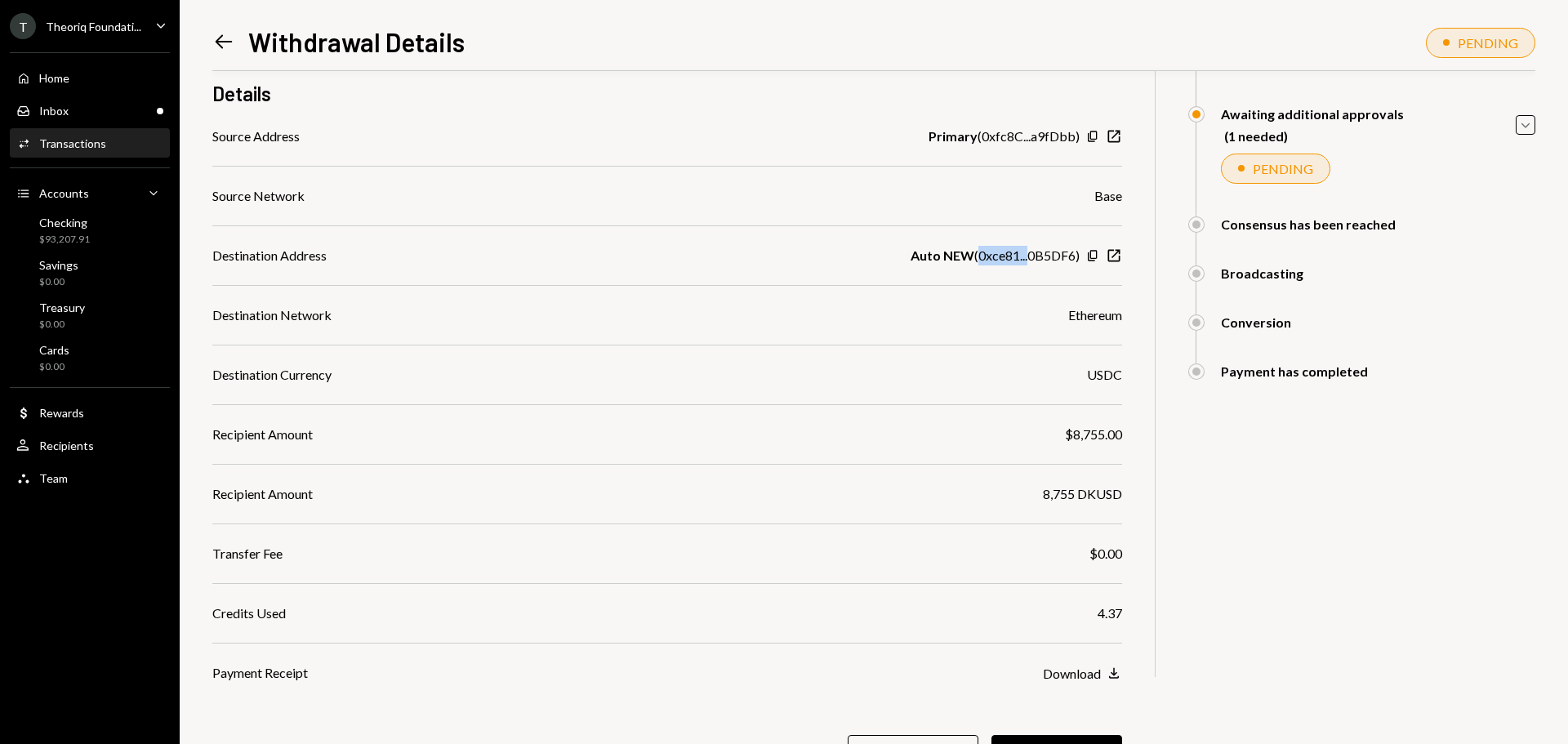
drag, startPoint x: 974, startPoint y: 256, endPoint x: 1044, endPoint y: 261, distance: 70.2
click at [1044, 261] on div "Auto NEW ( 0xce81...0B5DF6 )" at bounding box center [995, 255] width 169 height 19
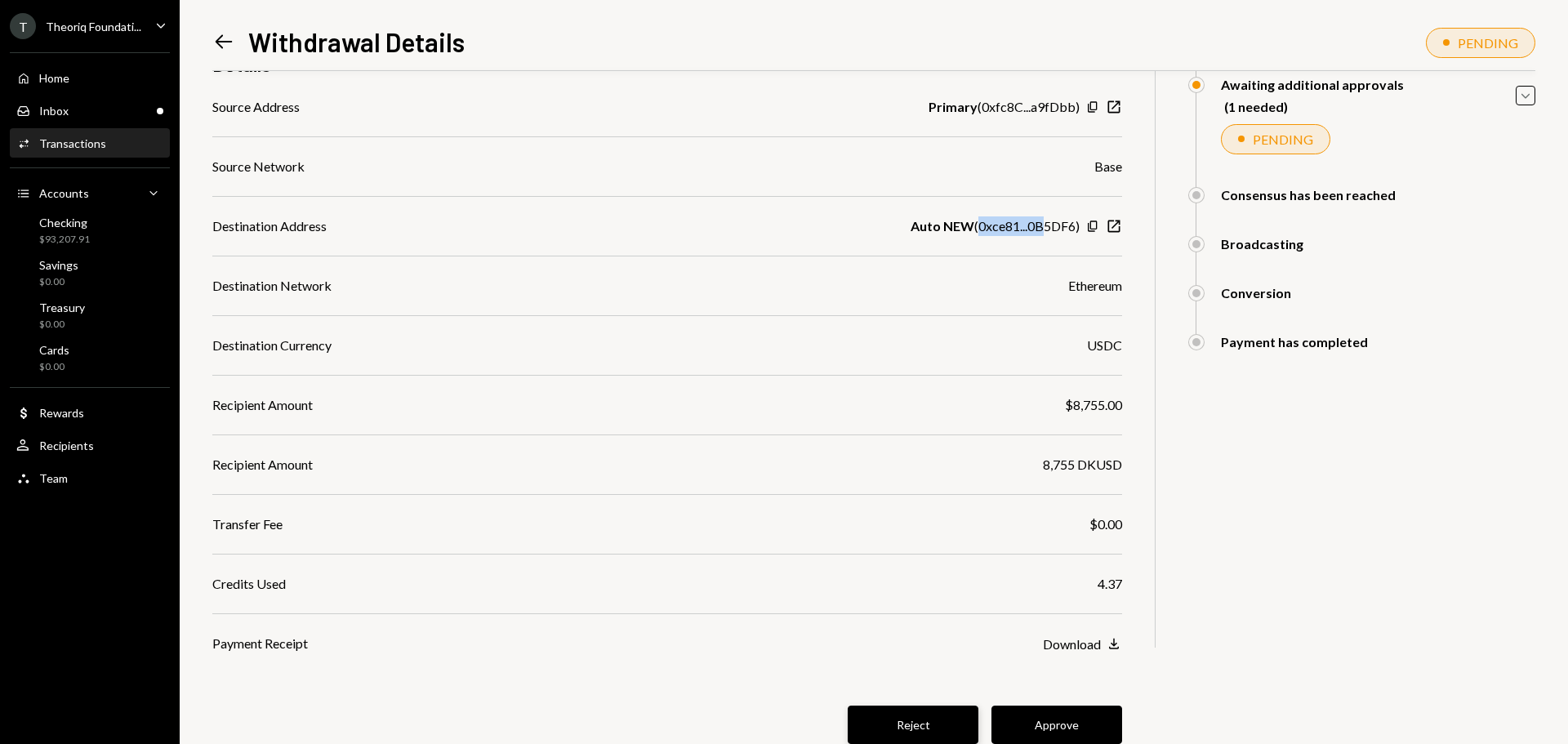
scroll to position [220, 0]
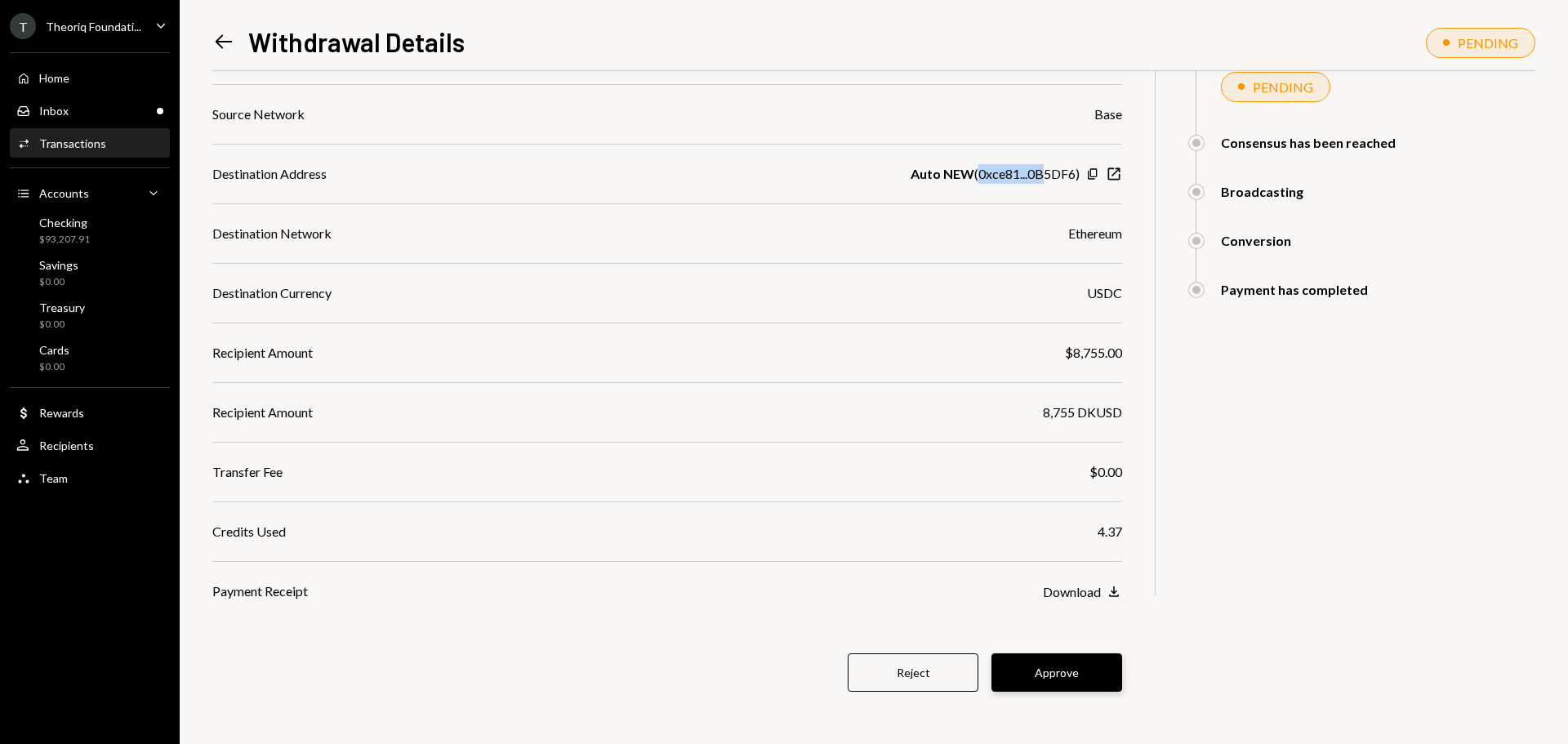
click at [1034, 676] on button "Approve" at bounding box center [1056, 673] width 131 height 38
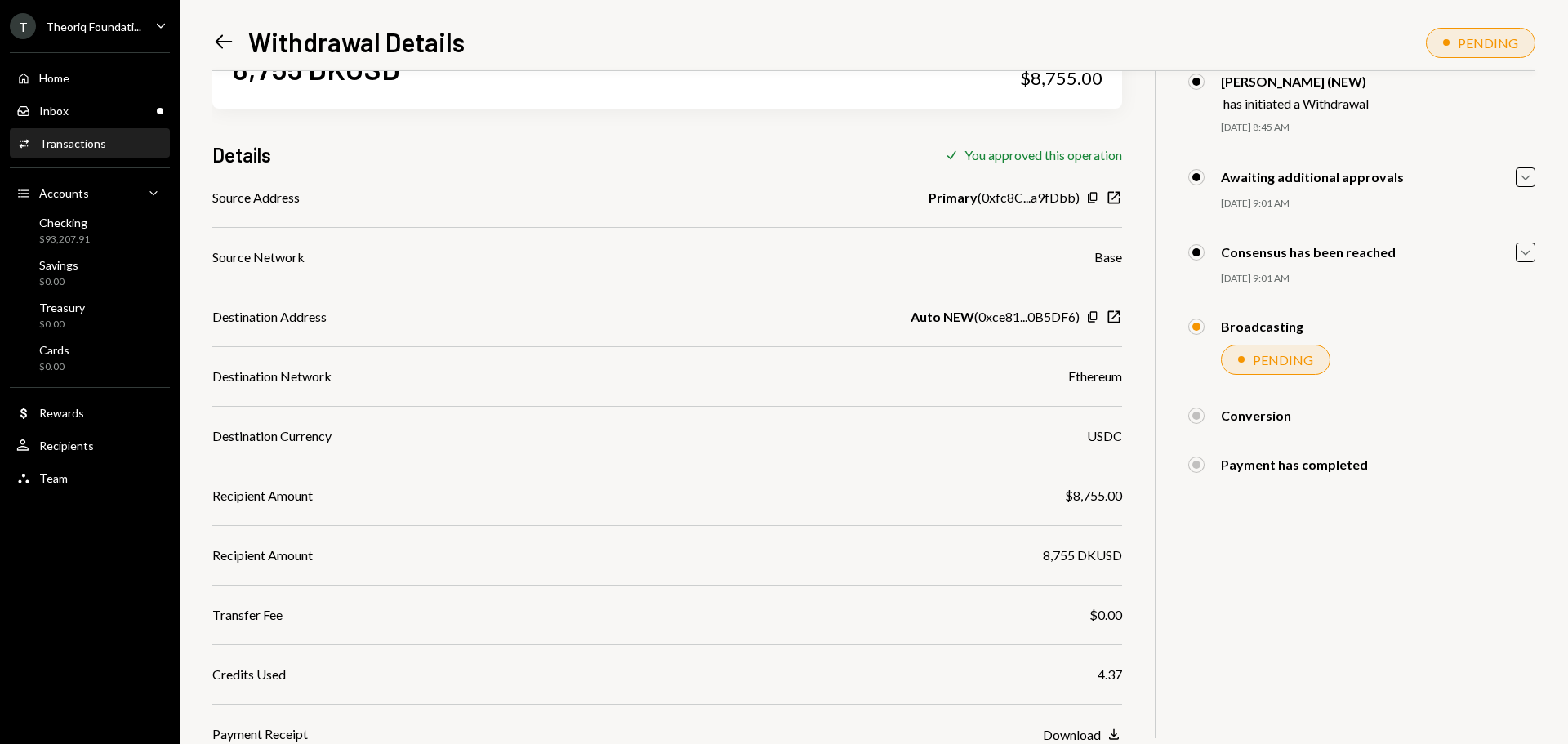
scroll to position [77, 0]
click at [94, 245] on div "Checking $93,207.91" at bounding box center [90, 230] width 147 height 31
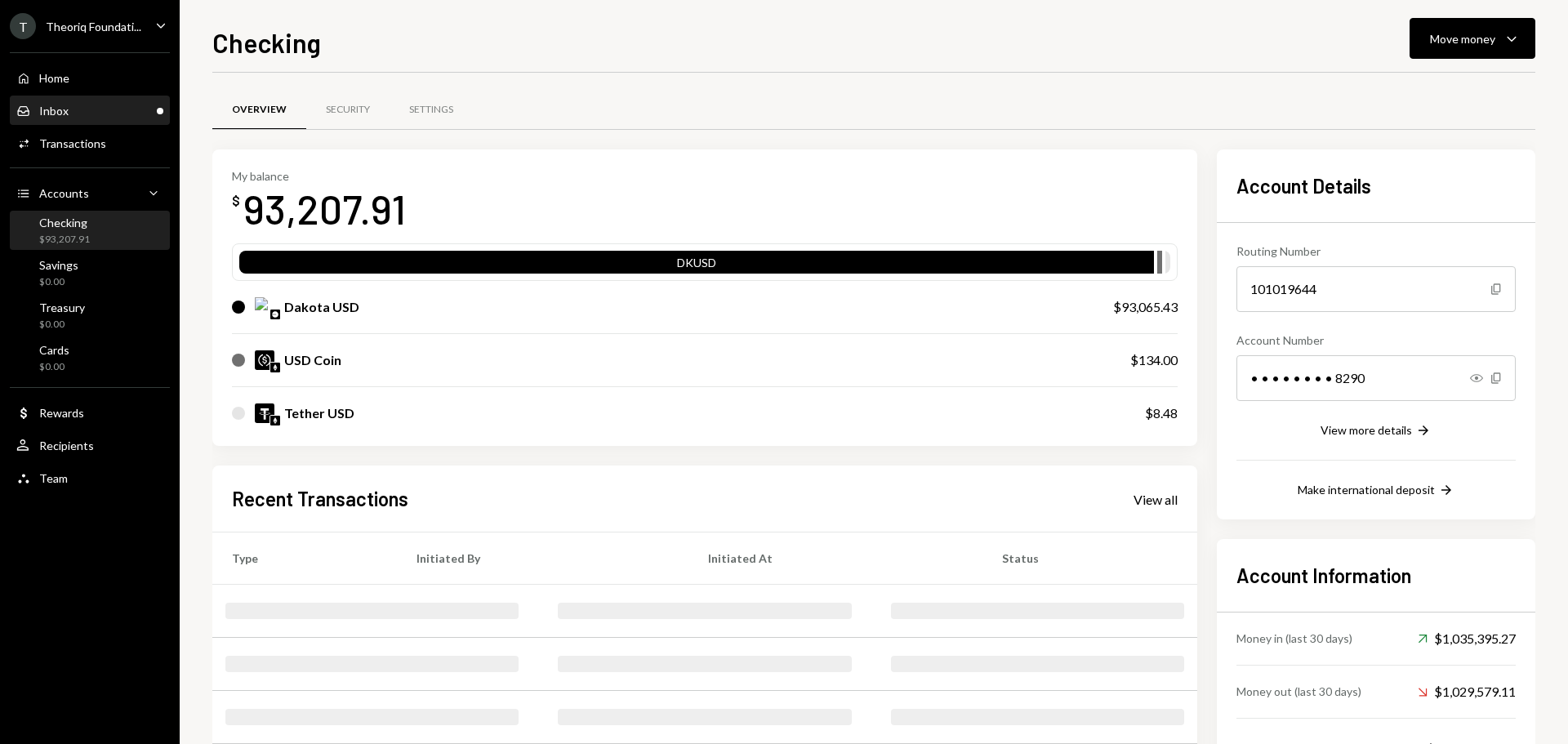
click at [104, 110] on div "Inbox Inbox" at bounding box center [90, 111] width 147 height 15
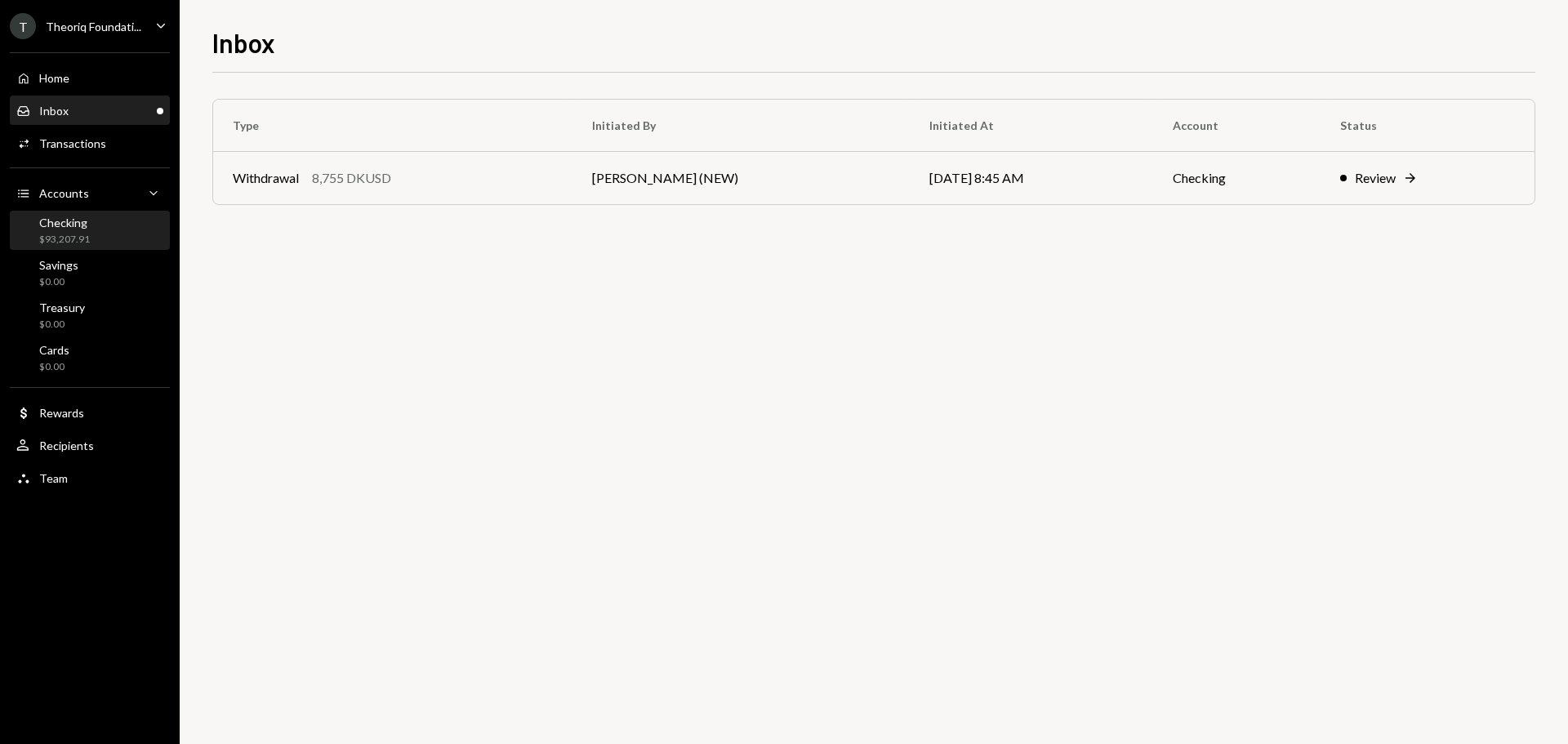
click at [79, 234] on div "$93,207.91" at bounding box center [64, 240] width 51 height 14
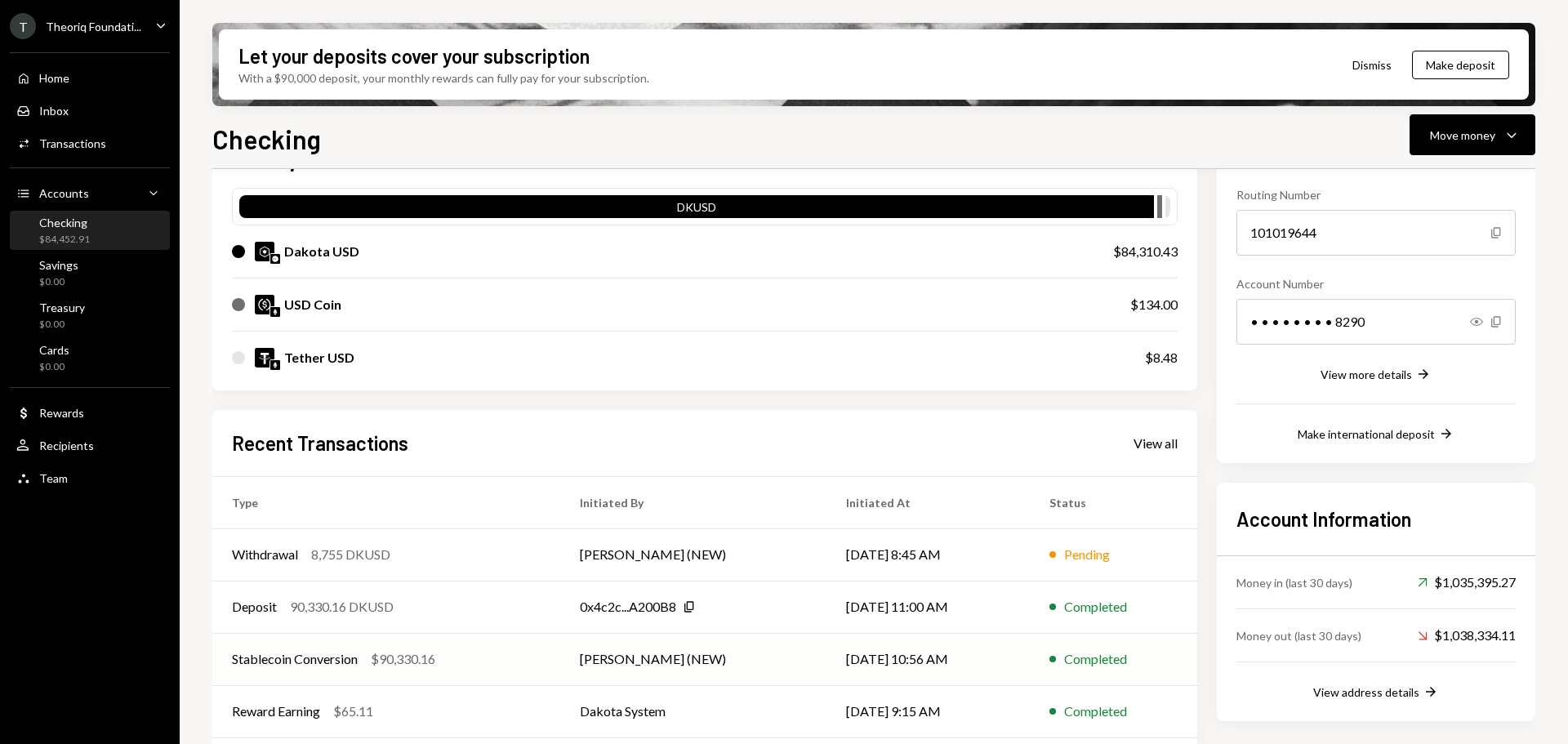
scroll to position [212, 0]
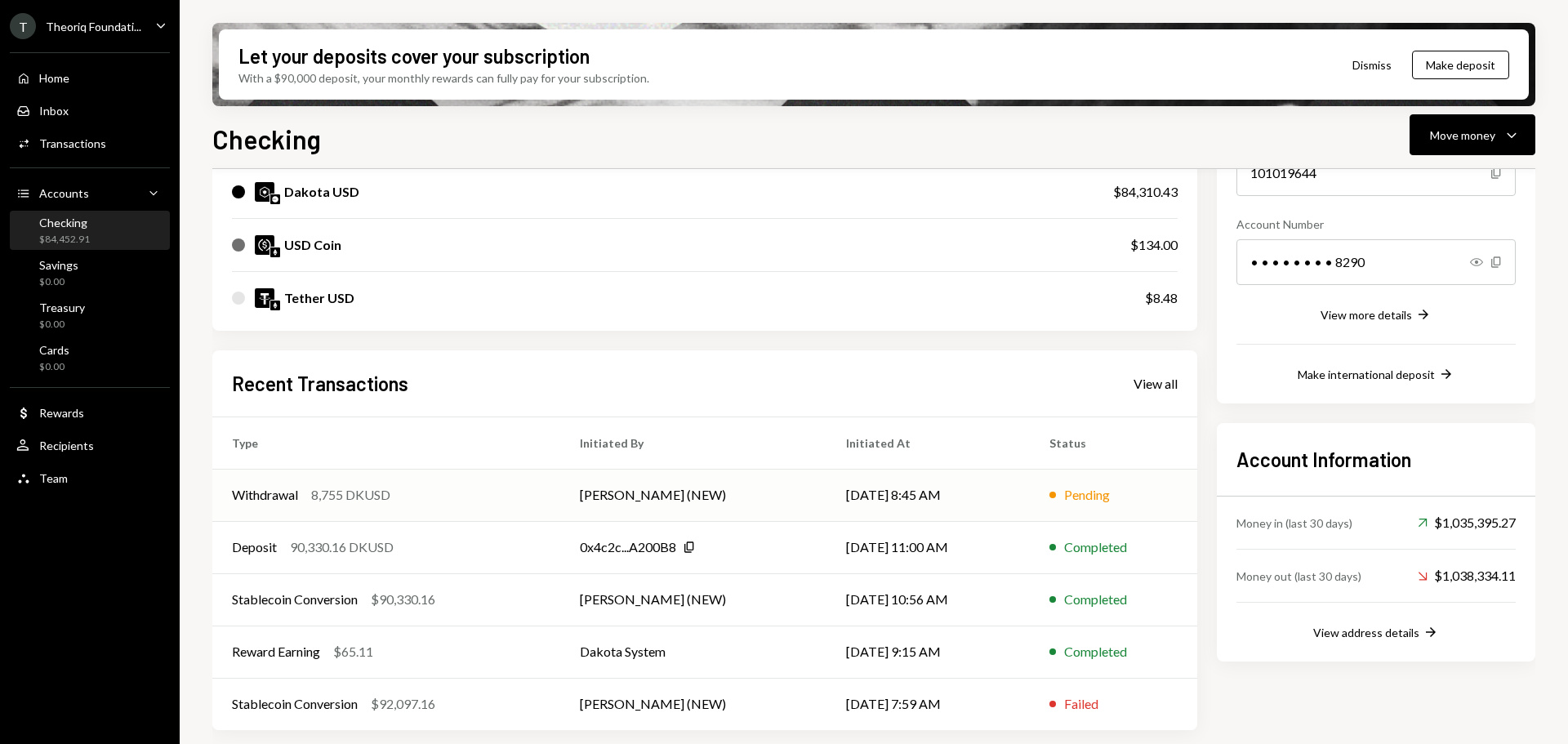
click at [467, 504] on div "Withdrawal 8,755 DKUSD" at bounding box center [387, 494] width 309 height 19
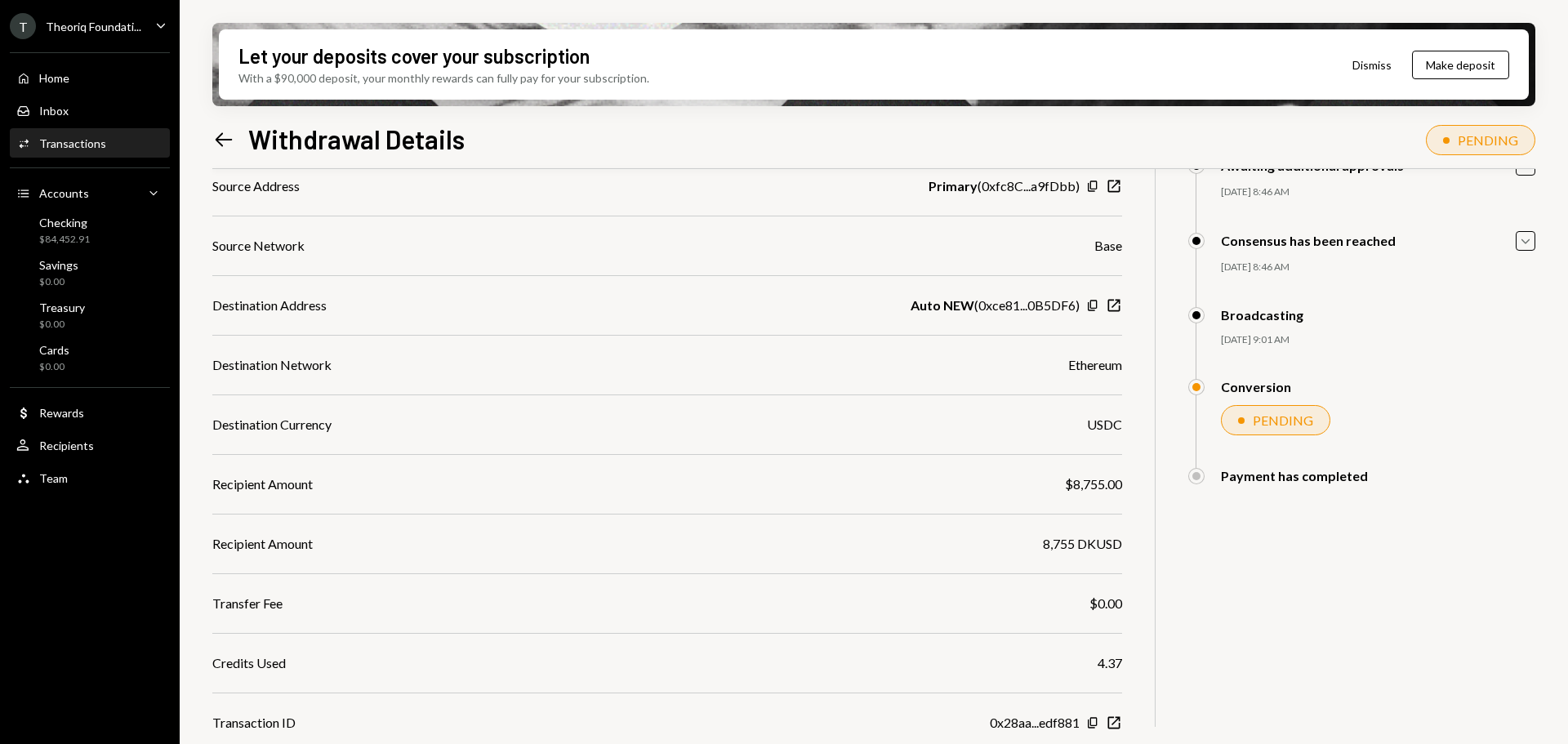
scroll to position [196, 0]
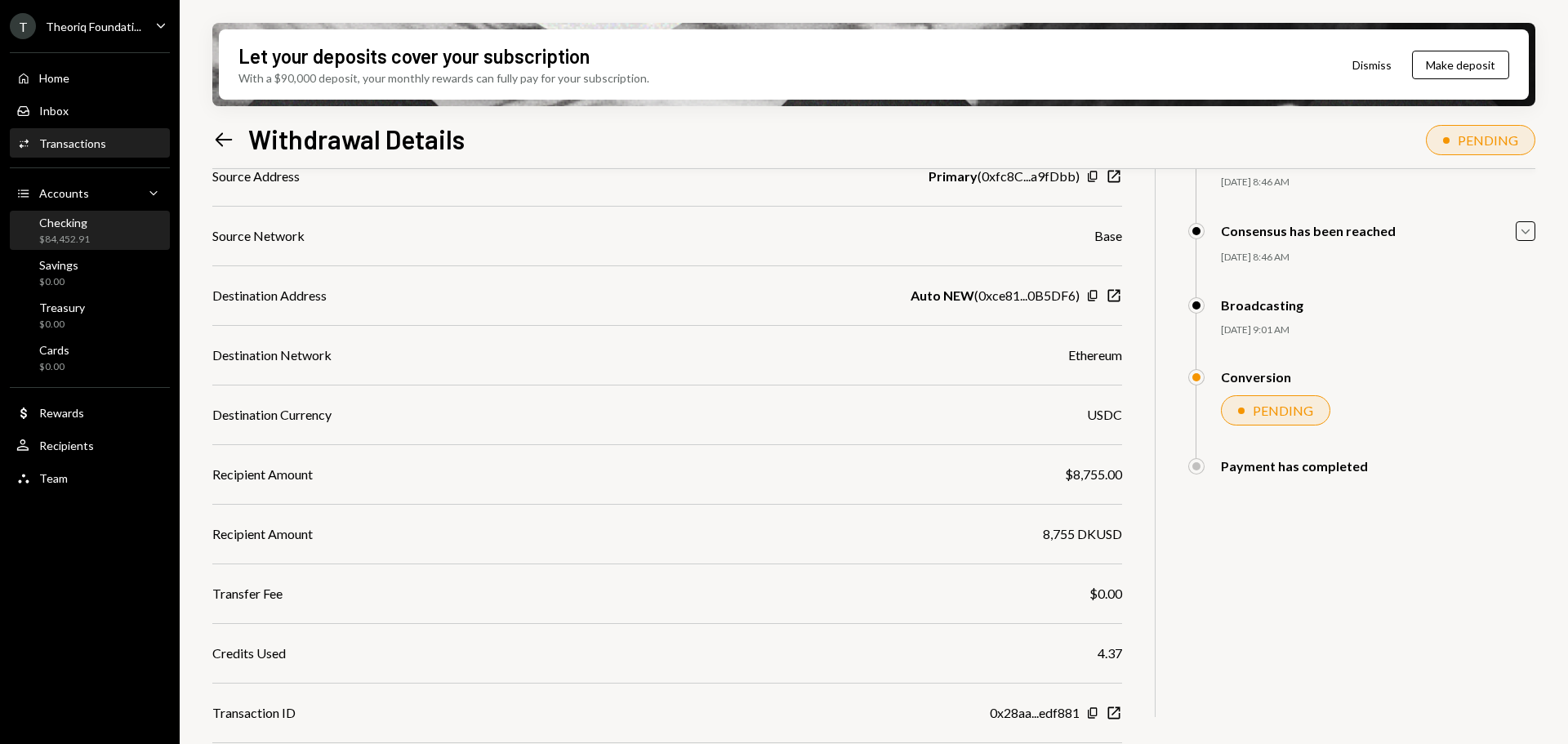
click at [94, 230] on div "Checking $84,452.91" at bounding box center [90, 230] width 147 height 31
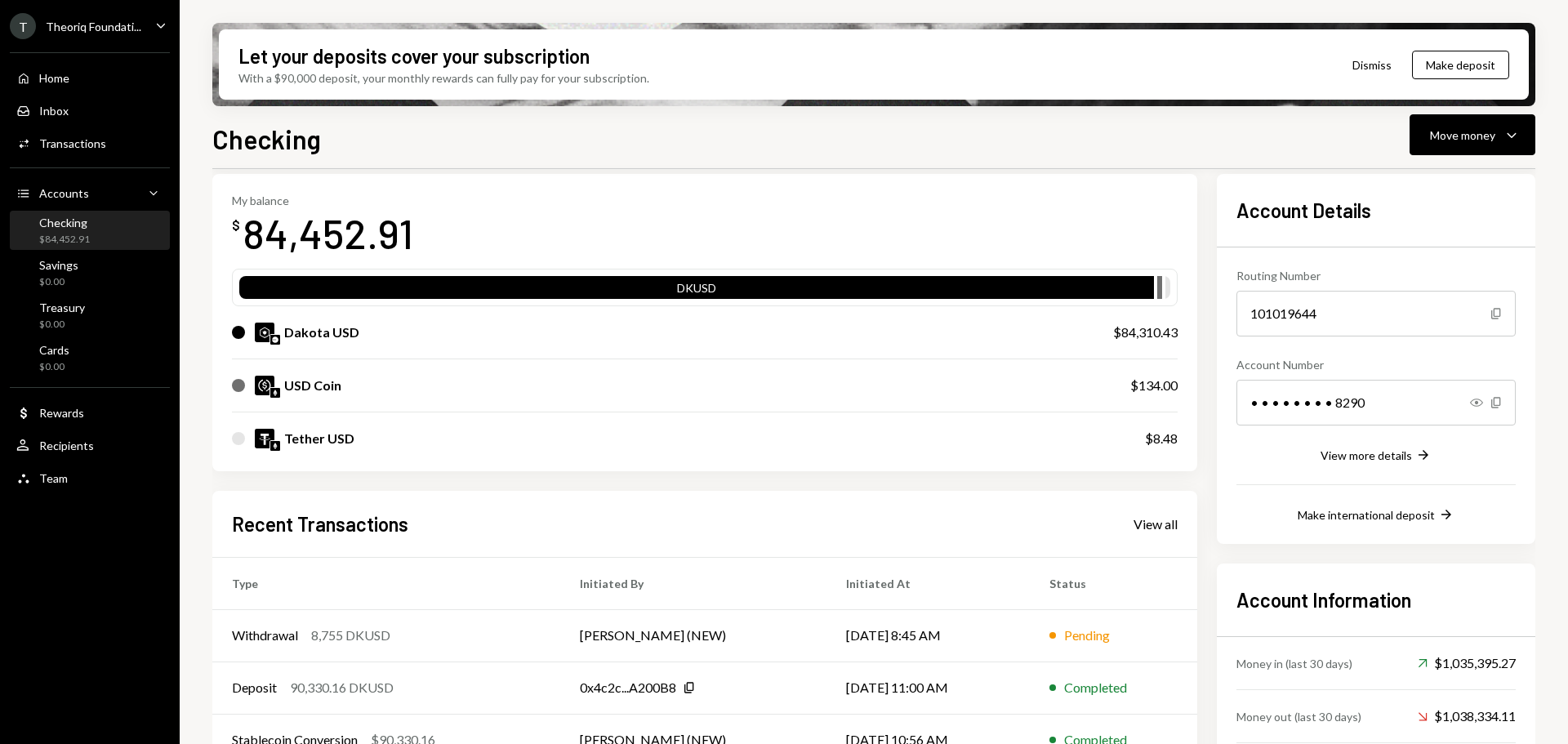
scroll to position [164, 0]
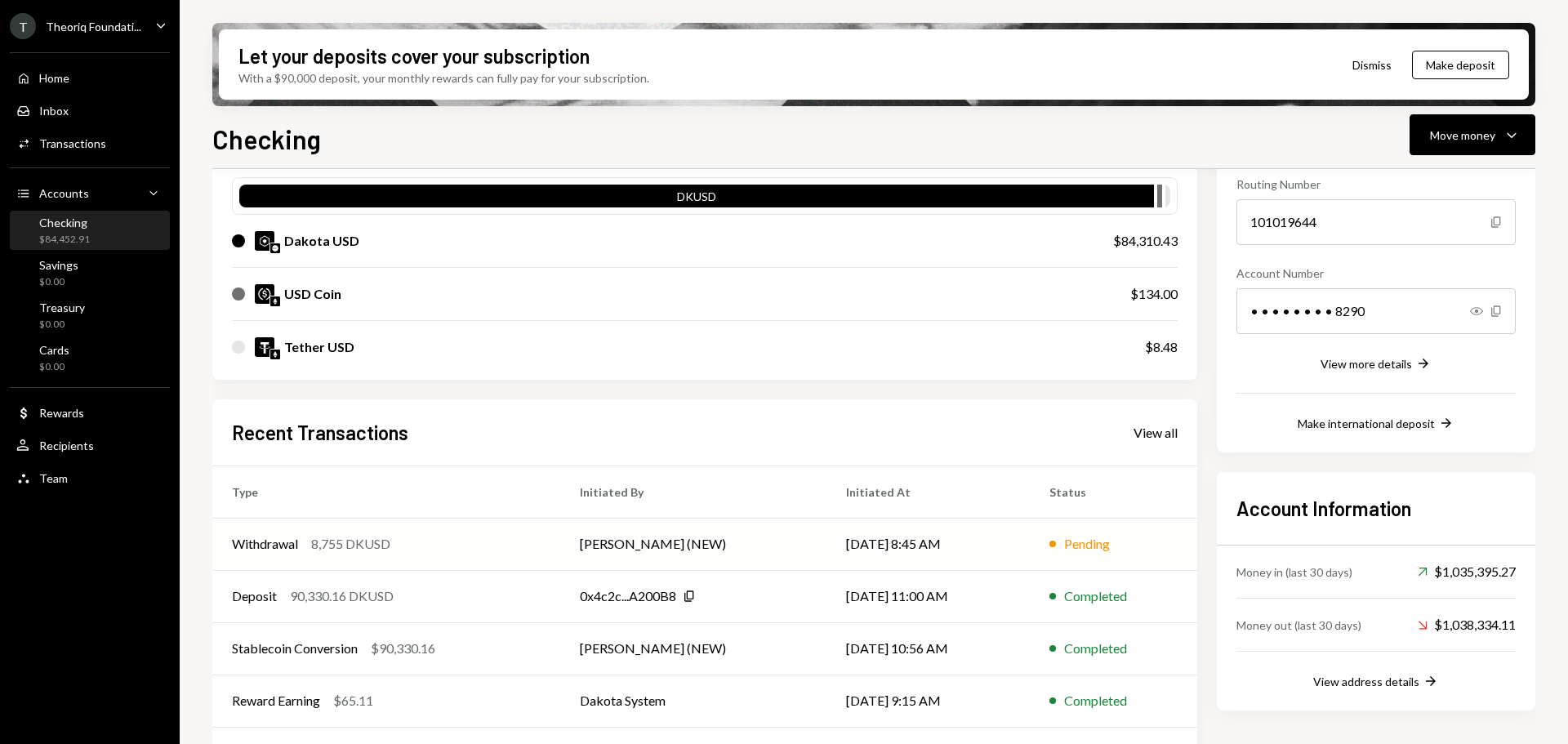
click at [684, 566] on td "[PERSON_NAME] (NEW)" at bounding box center [693, 544] width 266 height 53
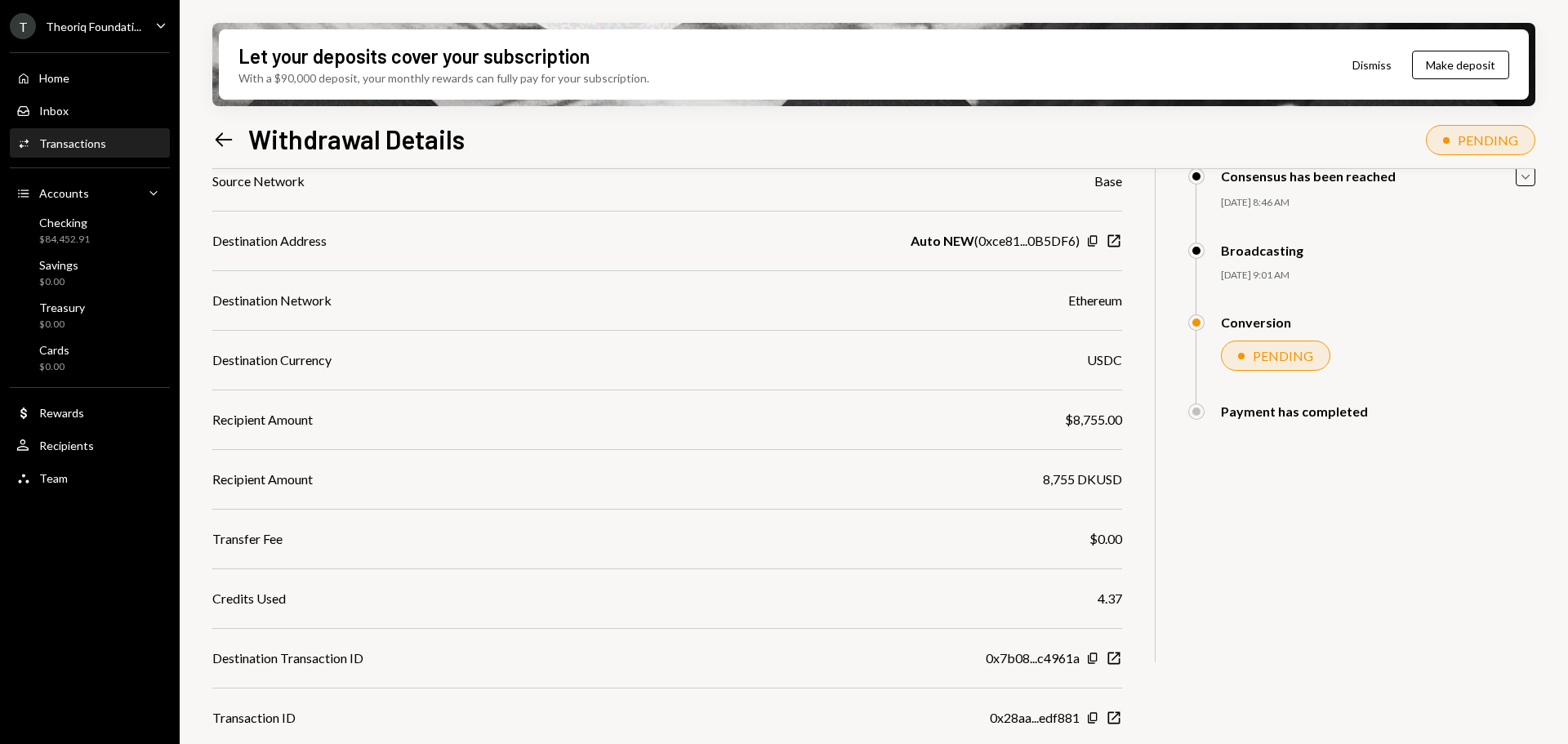
scroll to position [256, 0]
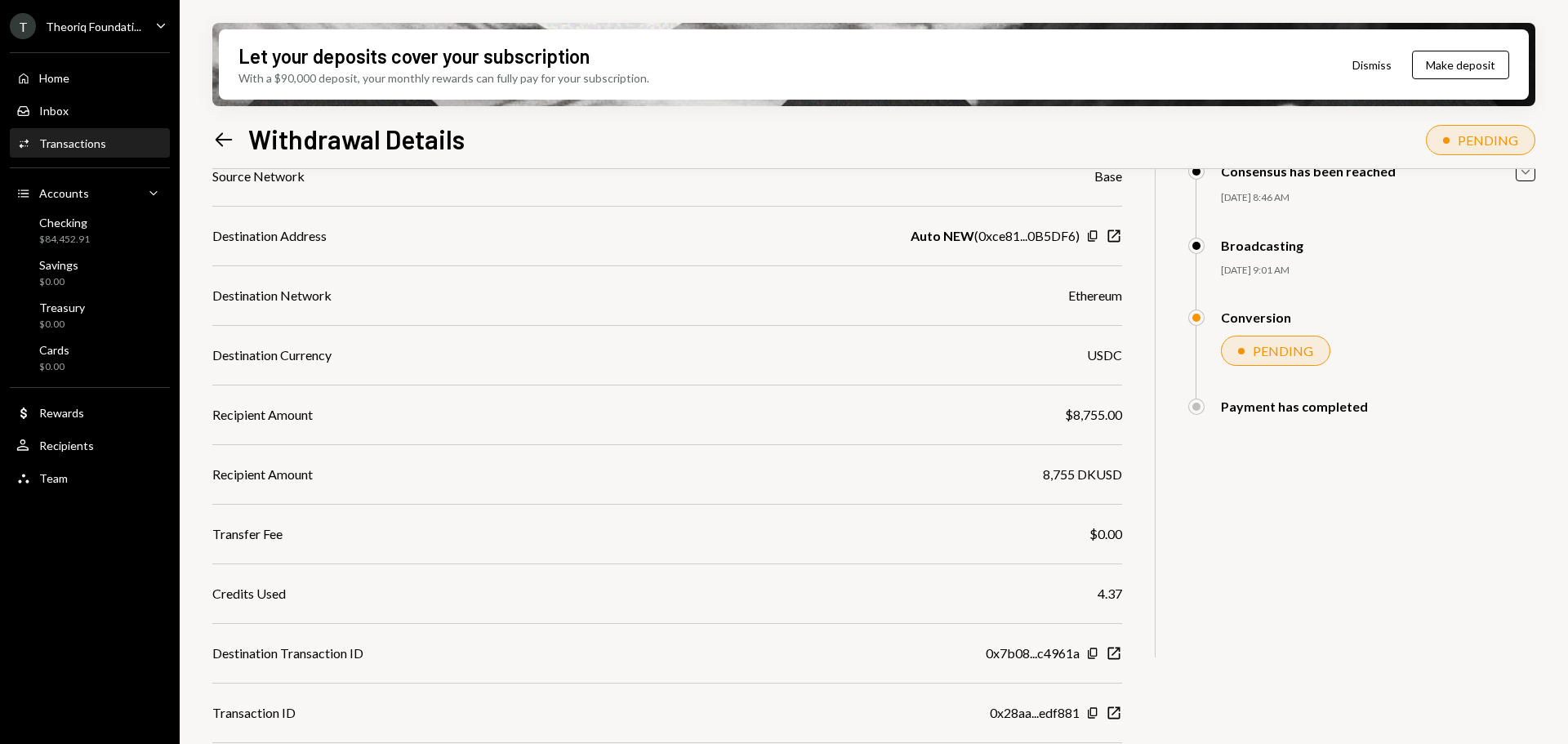
click at [1085, 467] on div "8,755 DKUSD" at bounding box center [1082, 474] width 79 height 19
click at [91, 238] on div "Checking $84,452.91" at bounding box center [90, 230] width 147 height 31
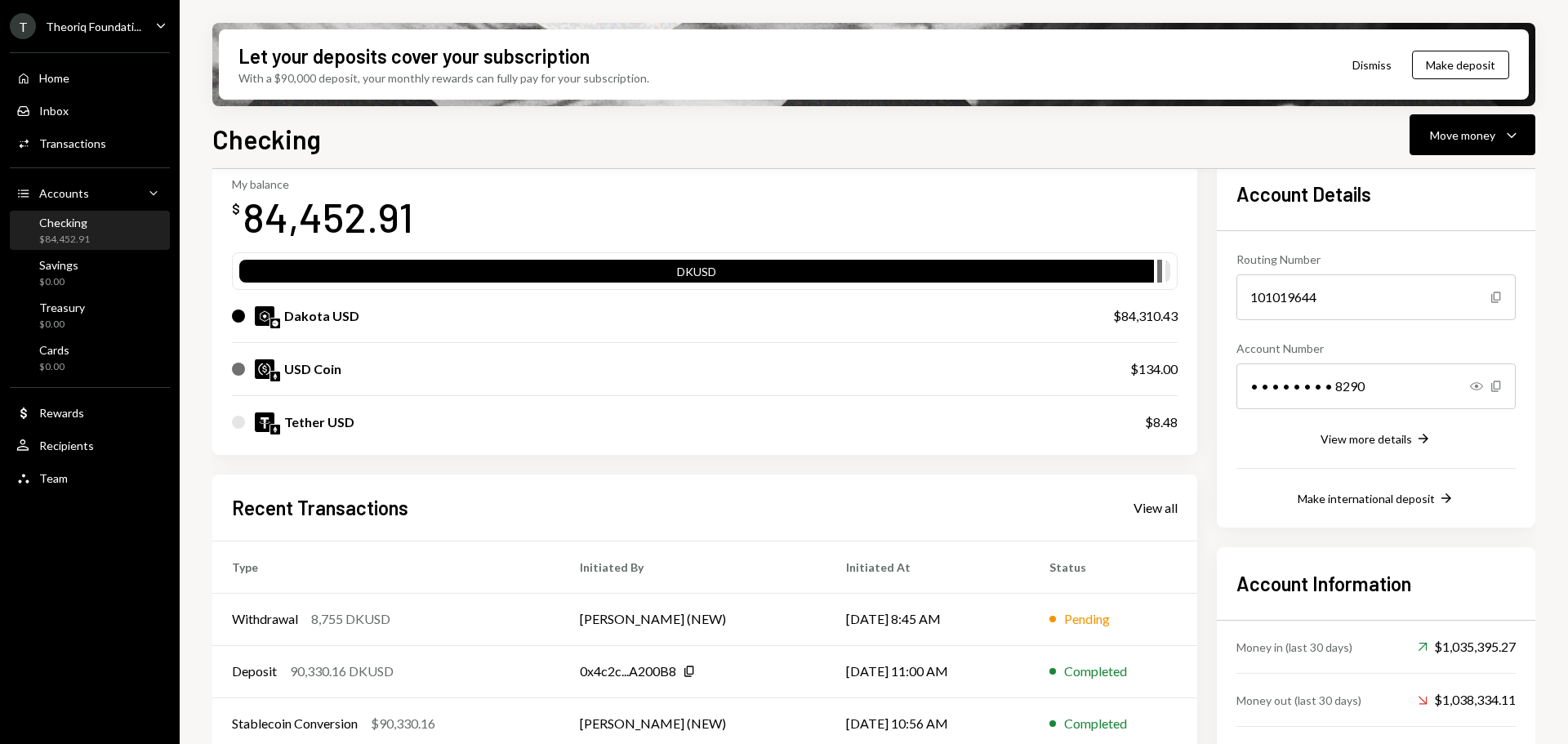
scroll to position [212, 0]
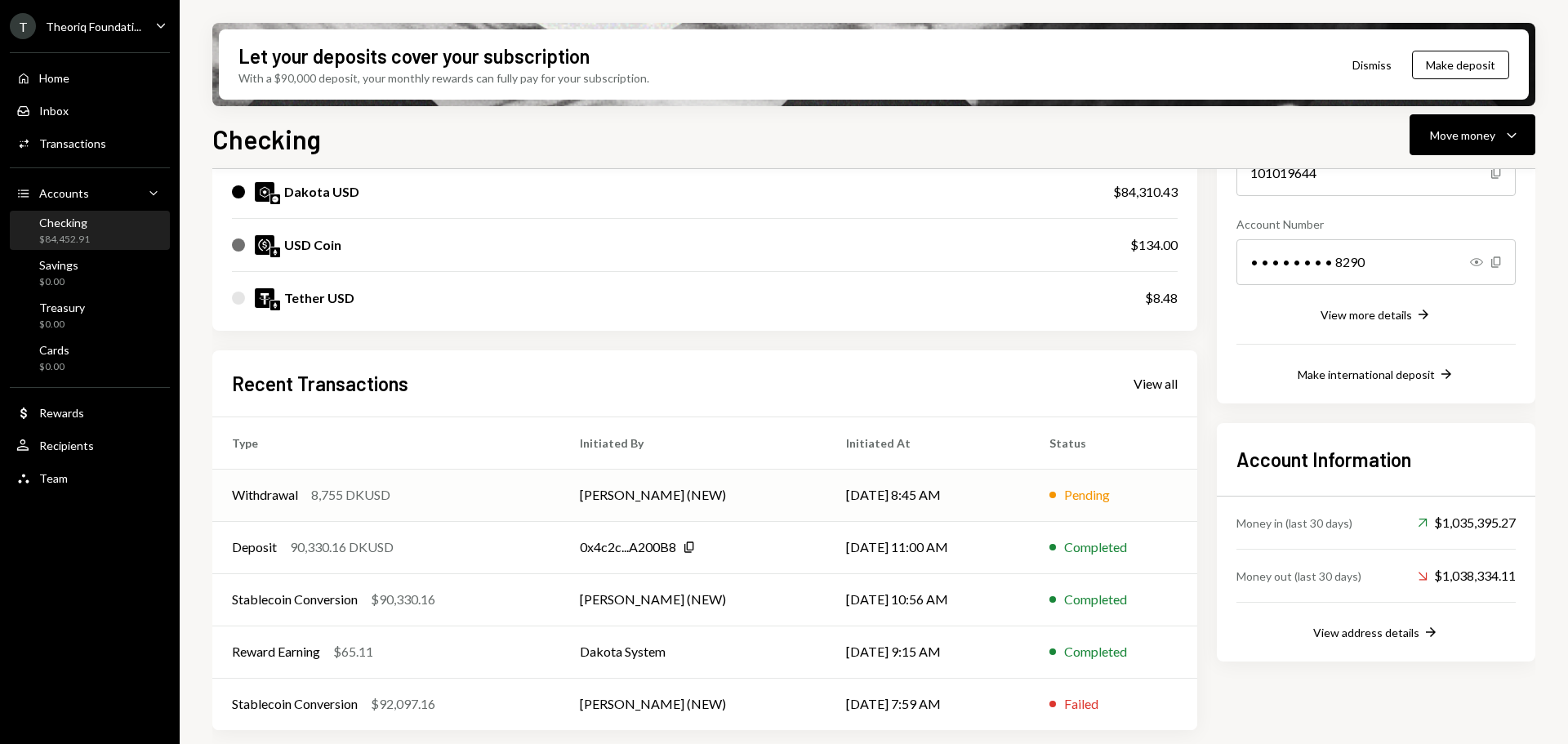
click at [553, 511] on td "Withdrawal 8,755 DKUSD" at bounding box center [386, 494] width 348 height 53
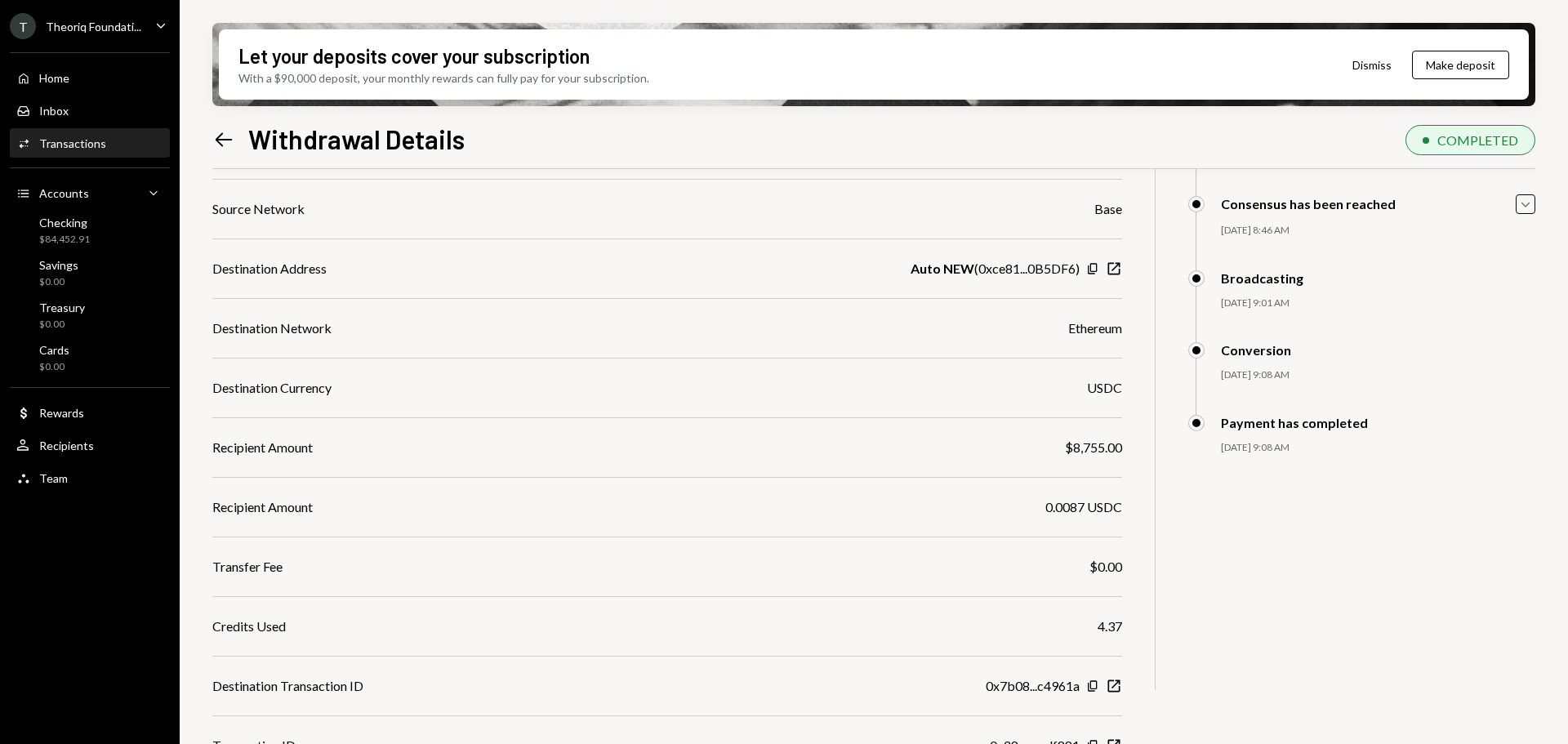
scroll to position [256, 0]
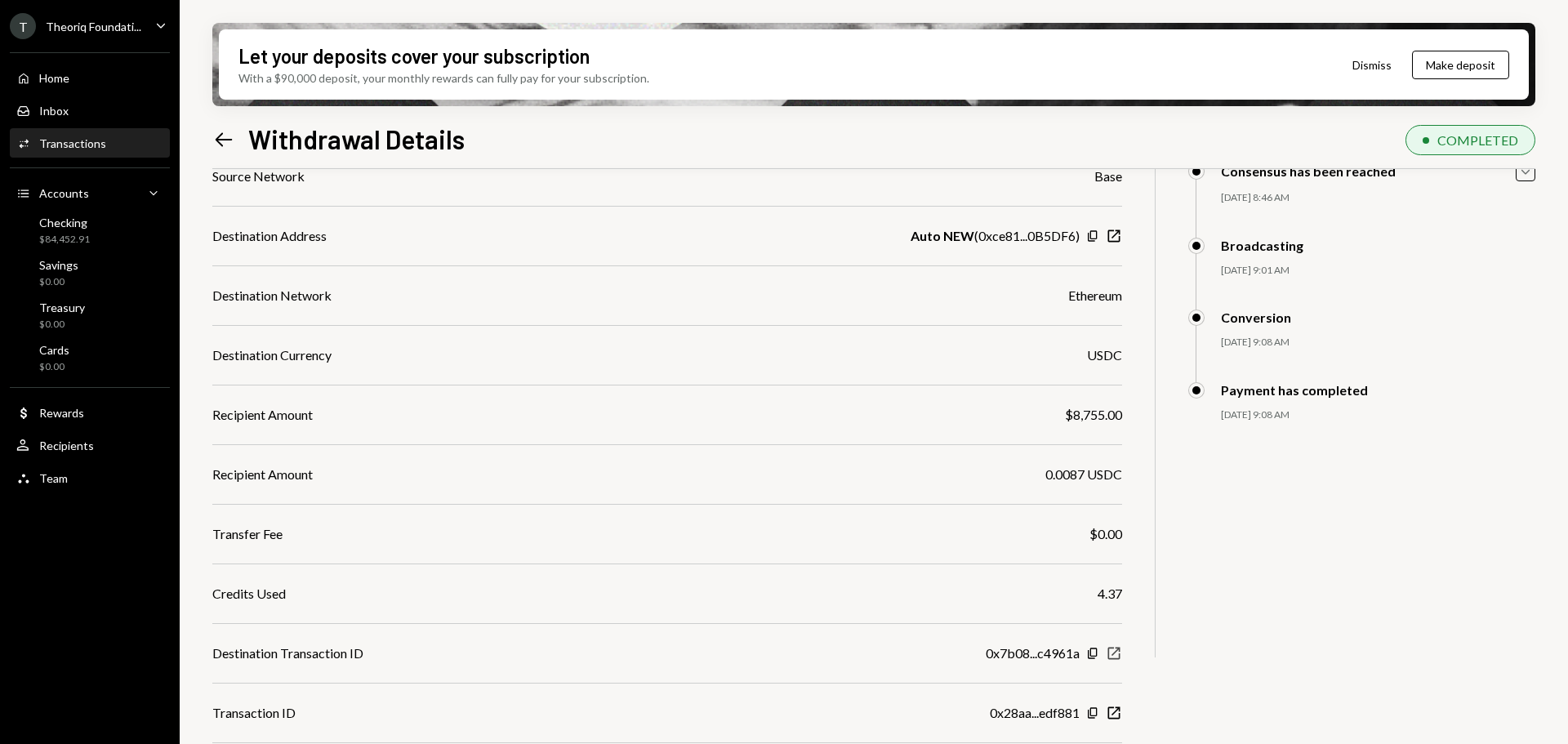
click at [1115, 654] on icon "New Window" at bounding box center [1114, 654] width 17 height 17
click at [220, 152] on div "Left Arrow Withdrawal Details" at bounding box center [338, 139] width 252 height 33
click at [221, 141] on icon "Left Arrow" at bounding box center [223, 139] width 23 height 23
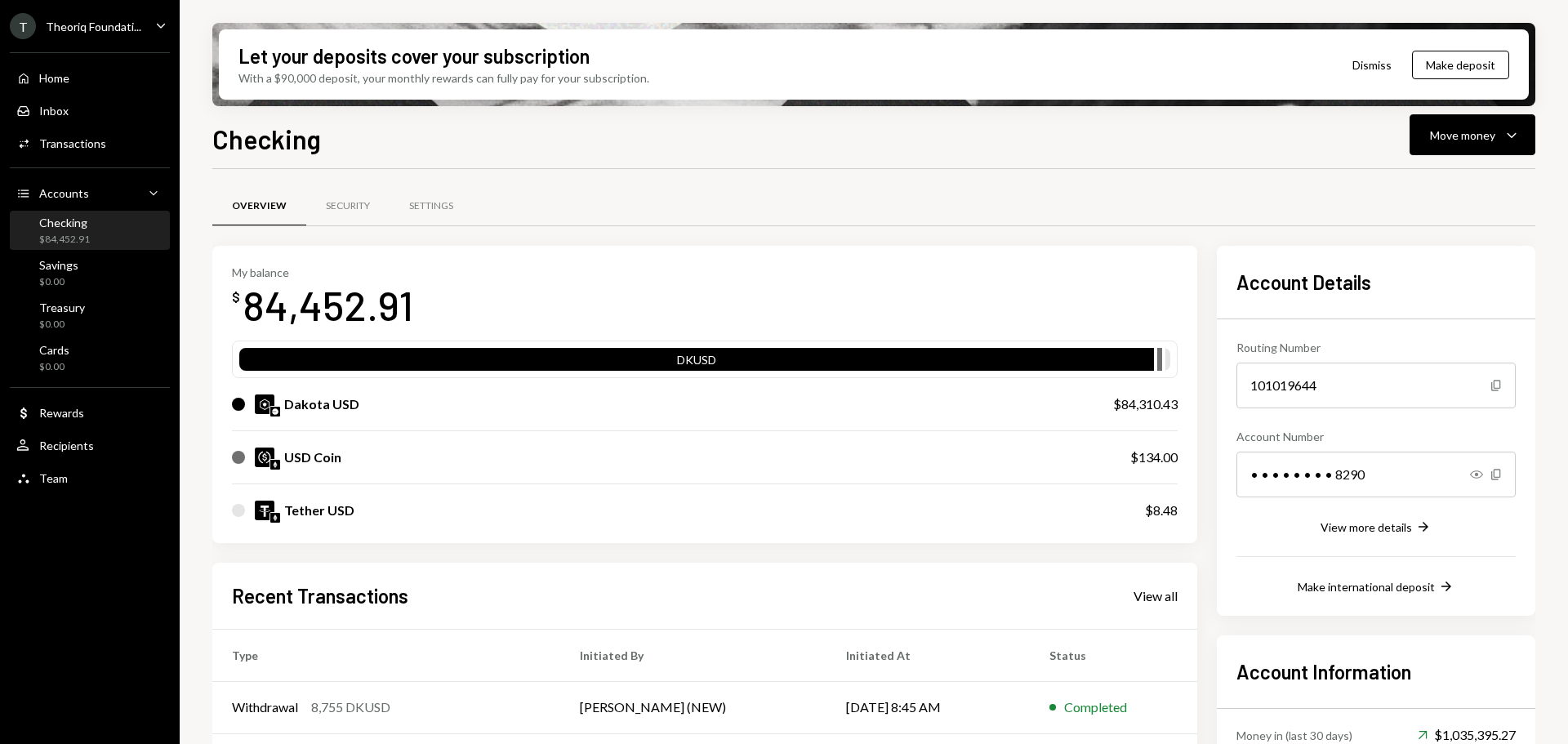
click at [99, 32] on div "Theoriq Foundati..." at bounding box center [94, 26] width 95 height 14
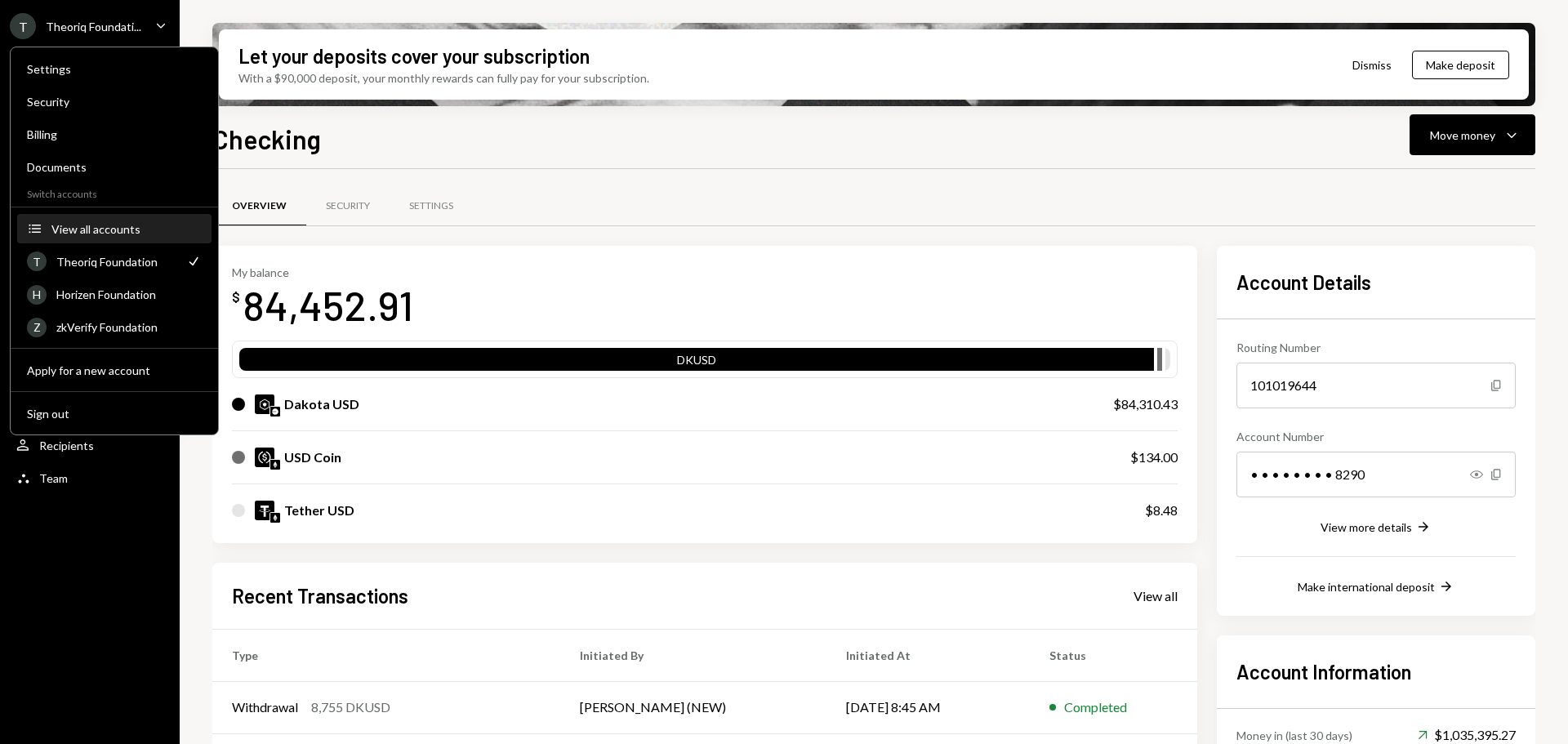
click at [109, 230] on div "View all accounts" at bounding box center [127, 229] width 150 height 14
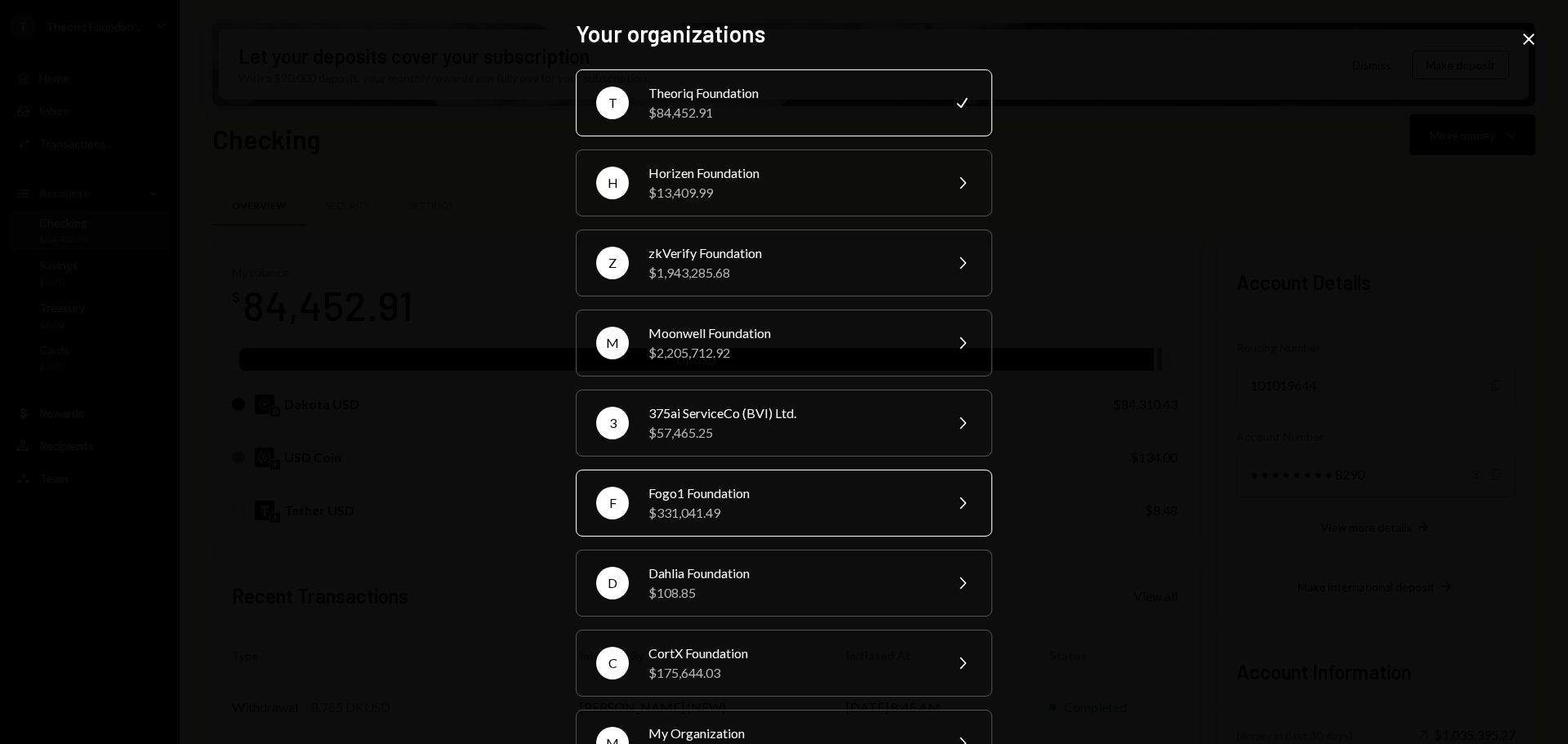
click at [693, 508] on div "$331,041.49" at bounding box center [791, 513] width 284 height 19
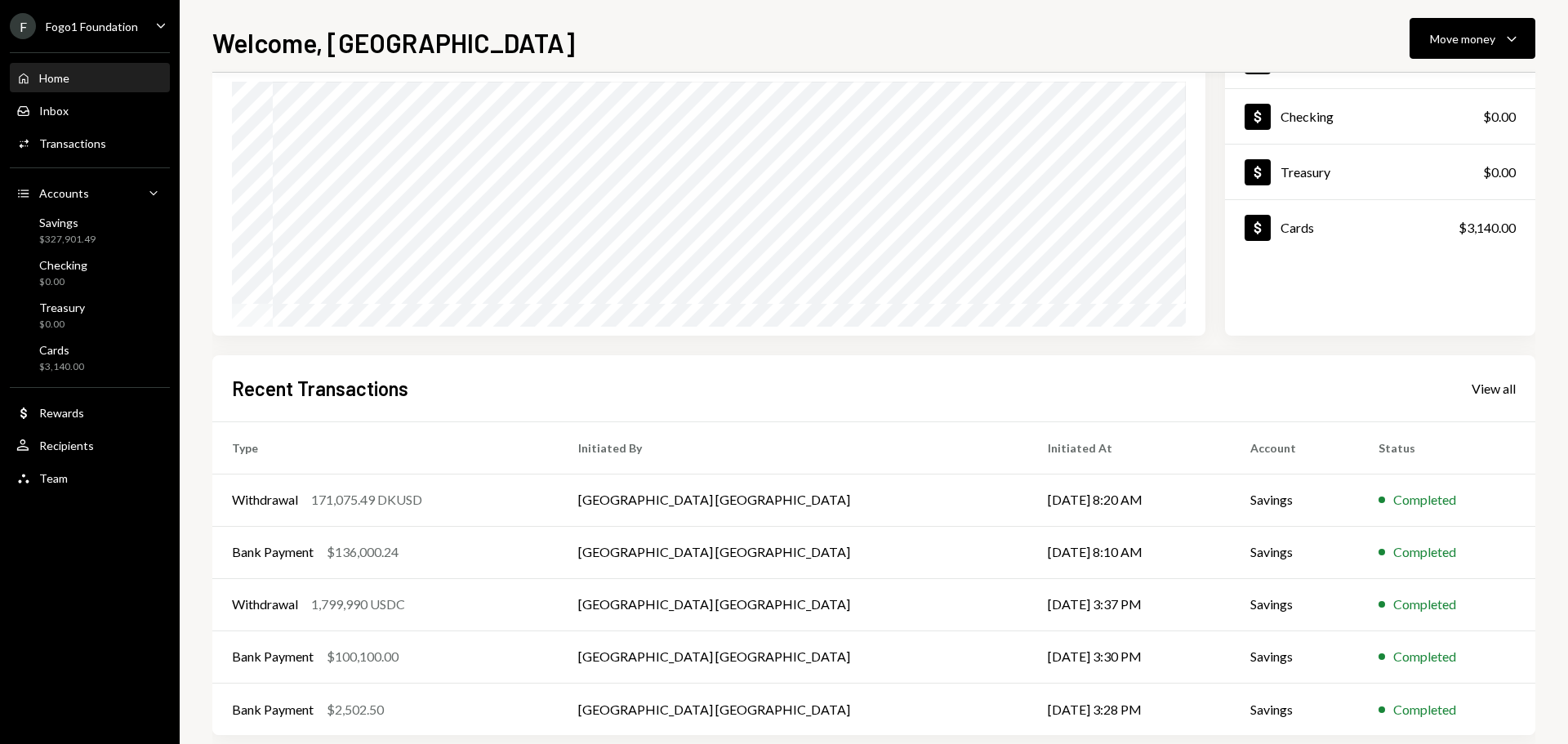
scroll to position [163, 0]
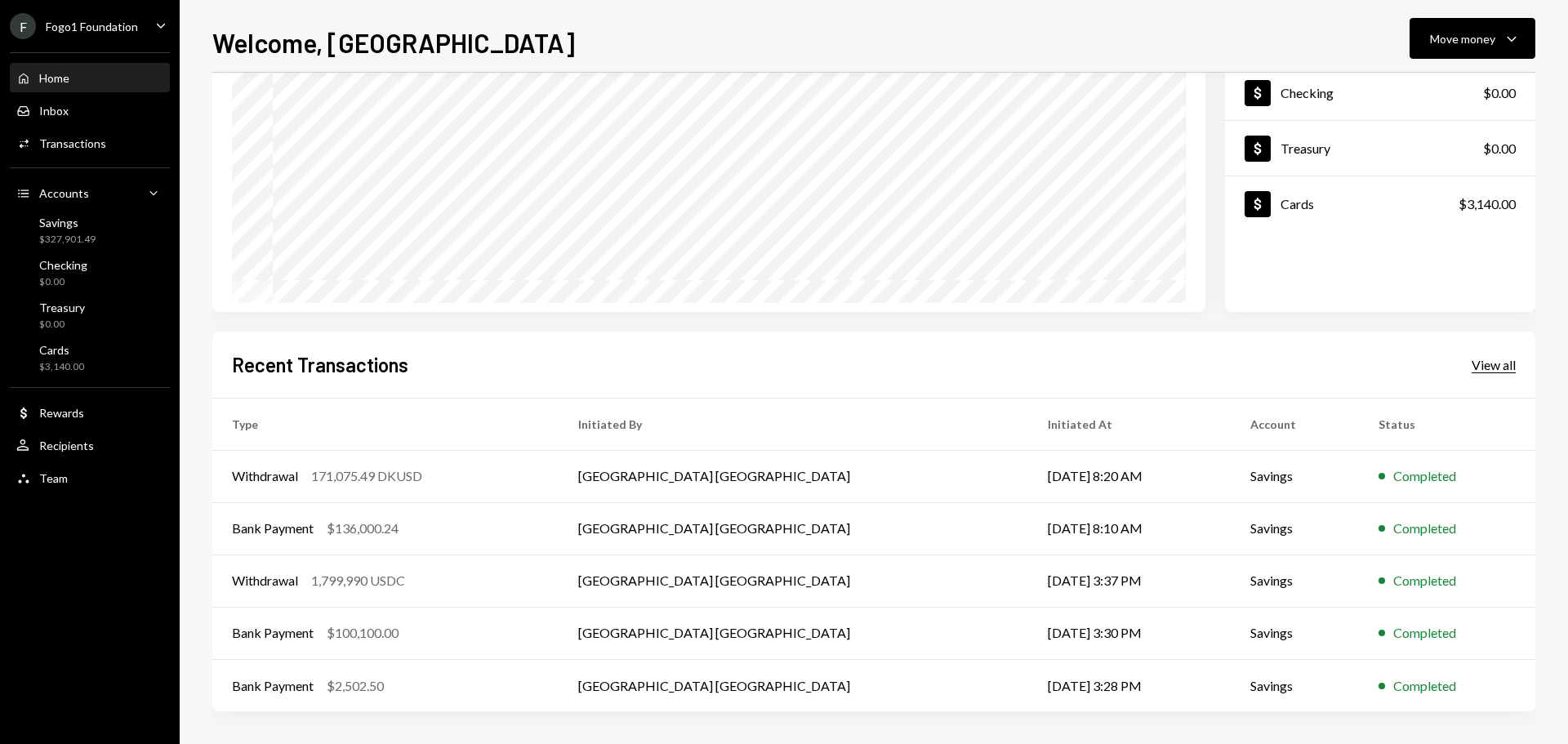
click at [1488, 366] on div "View all" at bounding box center [1494, 365] width 44 height 17
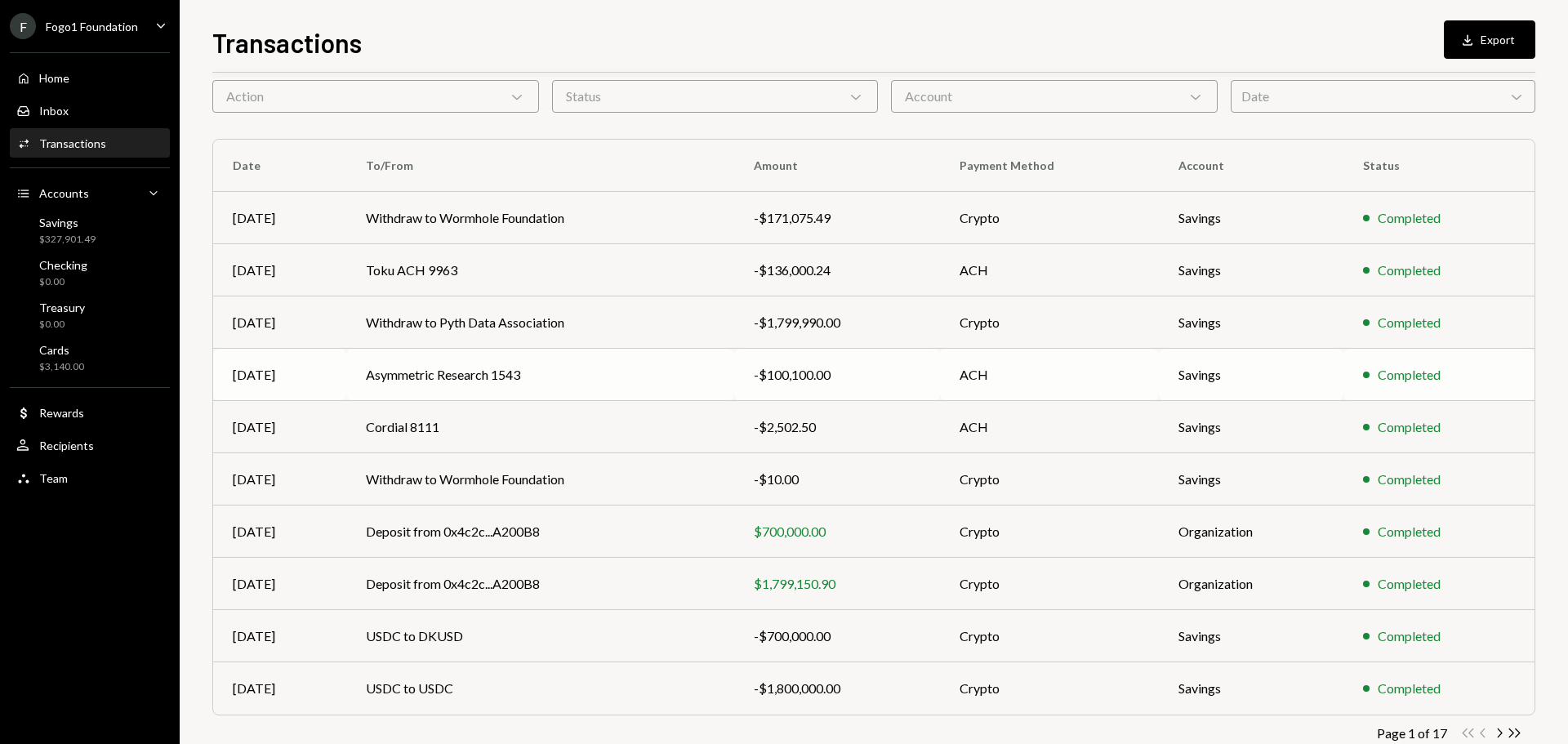
scroll to position [109, 0]
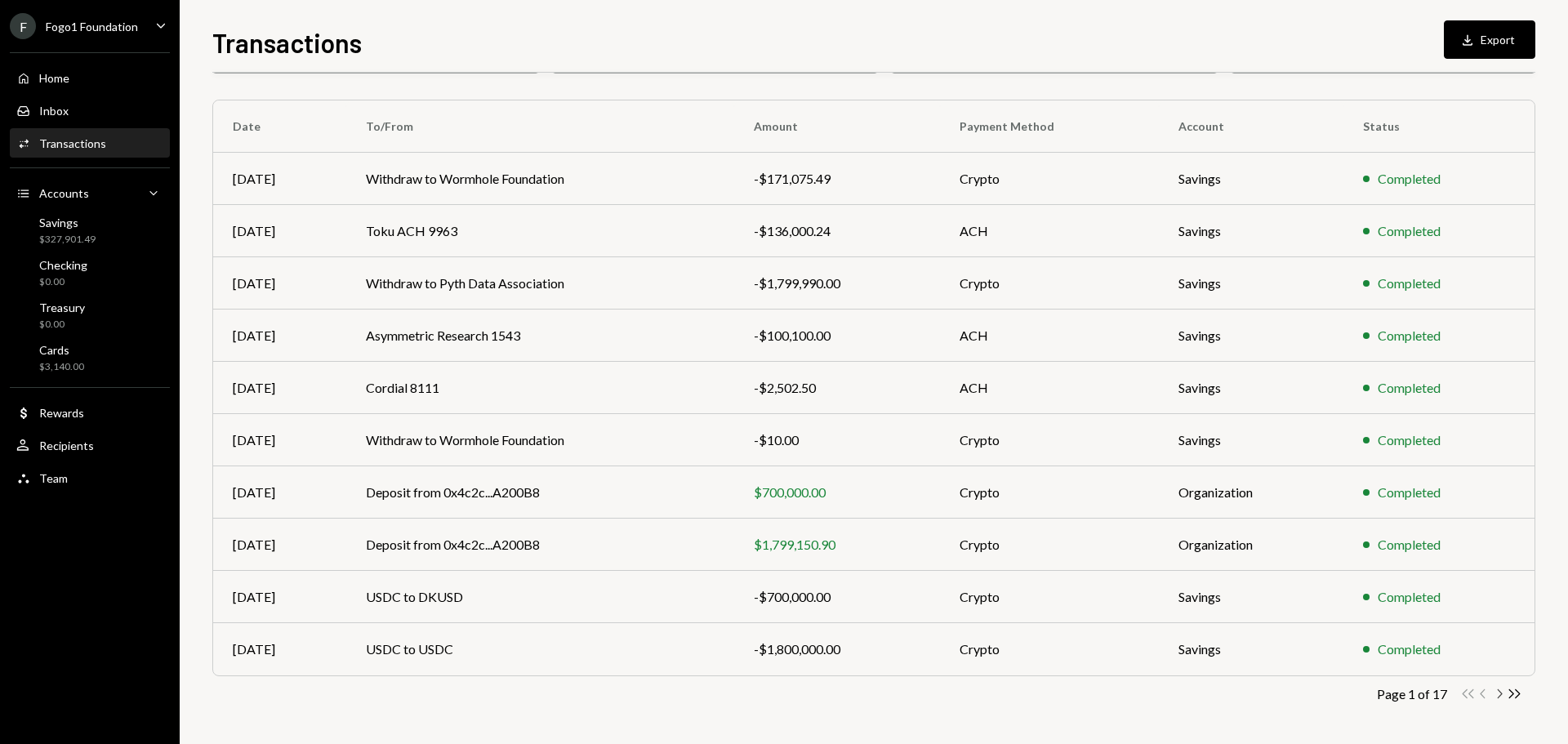
click at [1496, 696] on icon "Chevron Right" at bounding box center [1499, 694] width 16 height 16
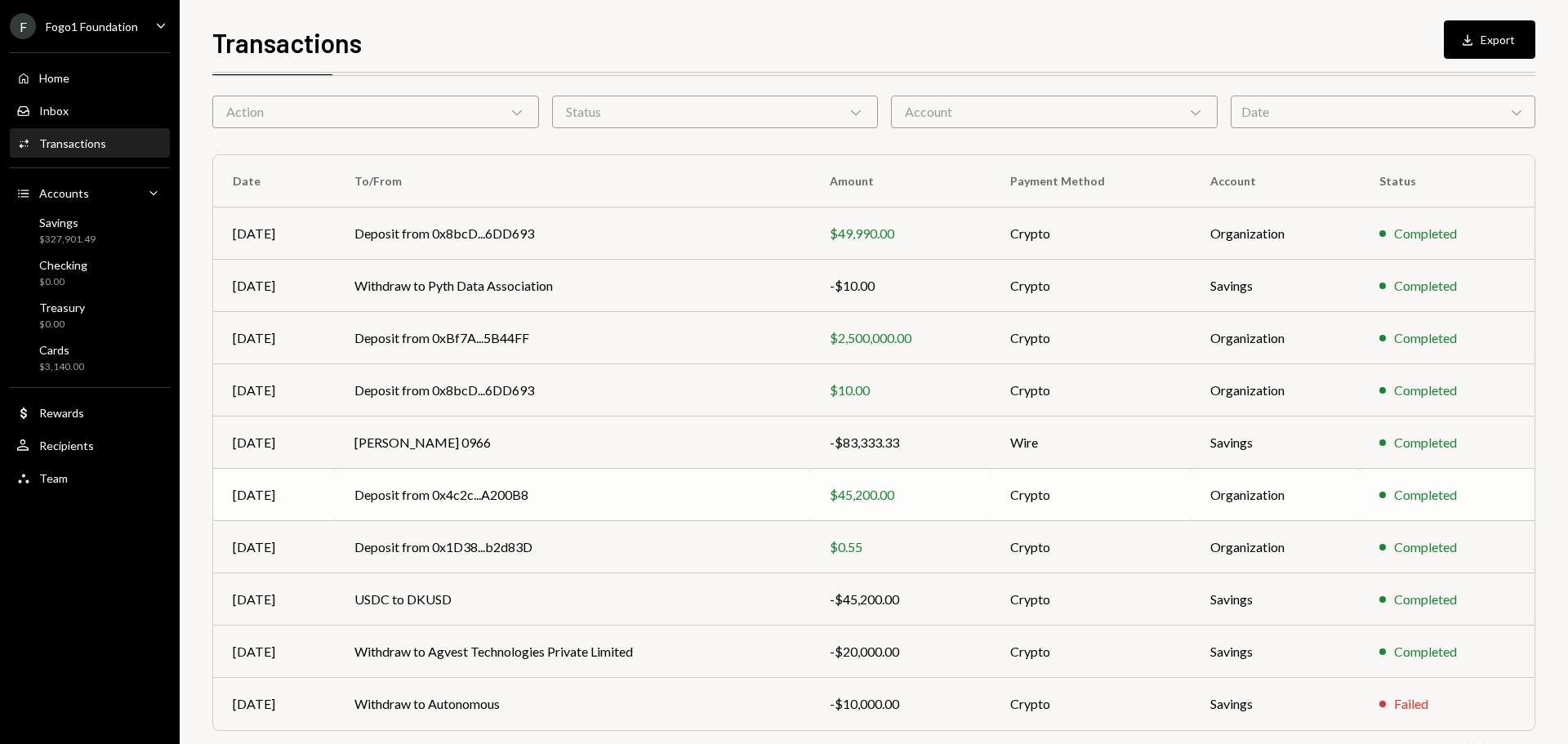
scroll to position [82, 0]
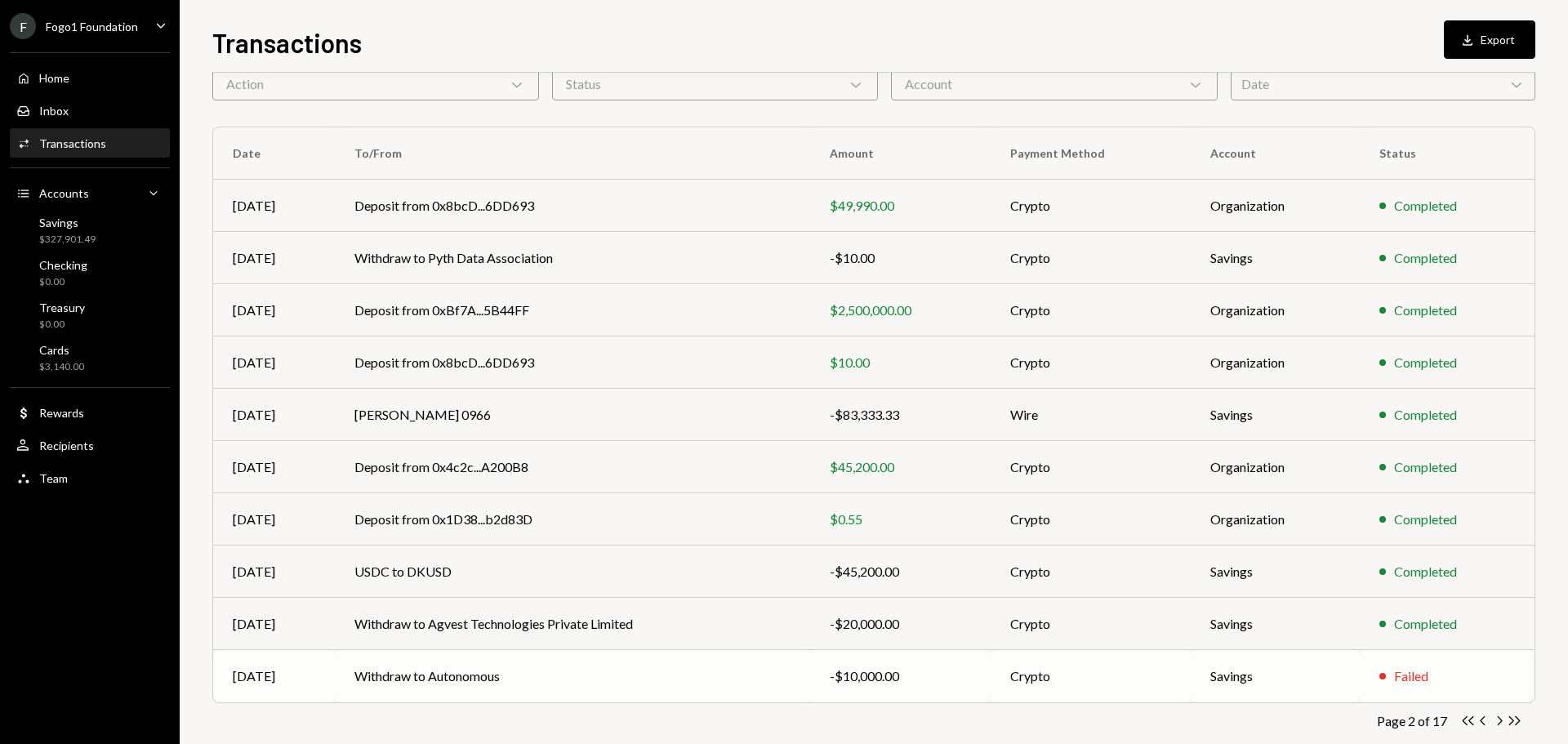
click at [483, 659] on td "Withdraw to Autonomous" at bounding box center [572, 676] width 474 height 53
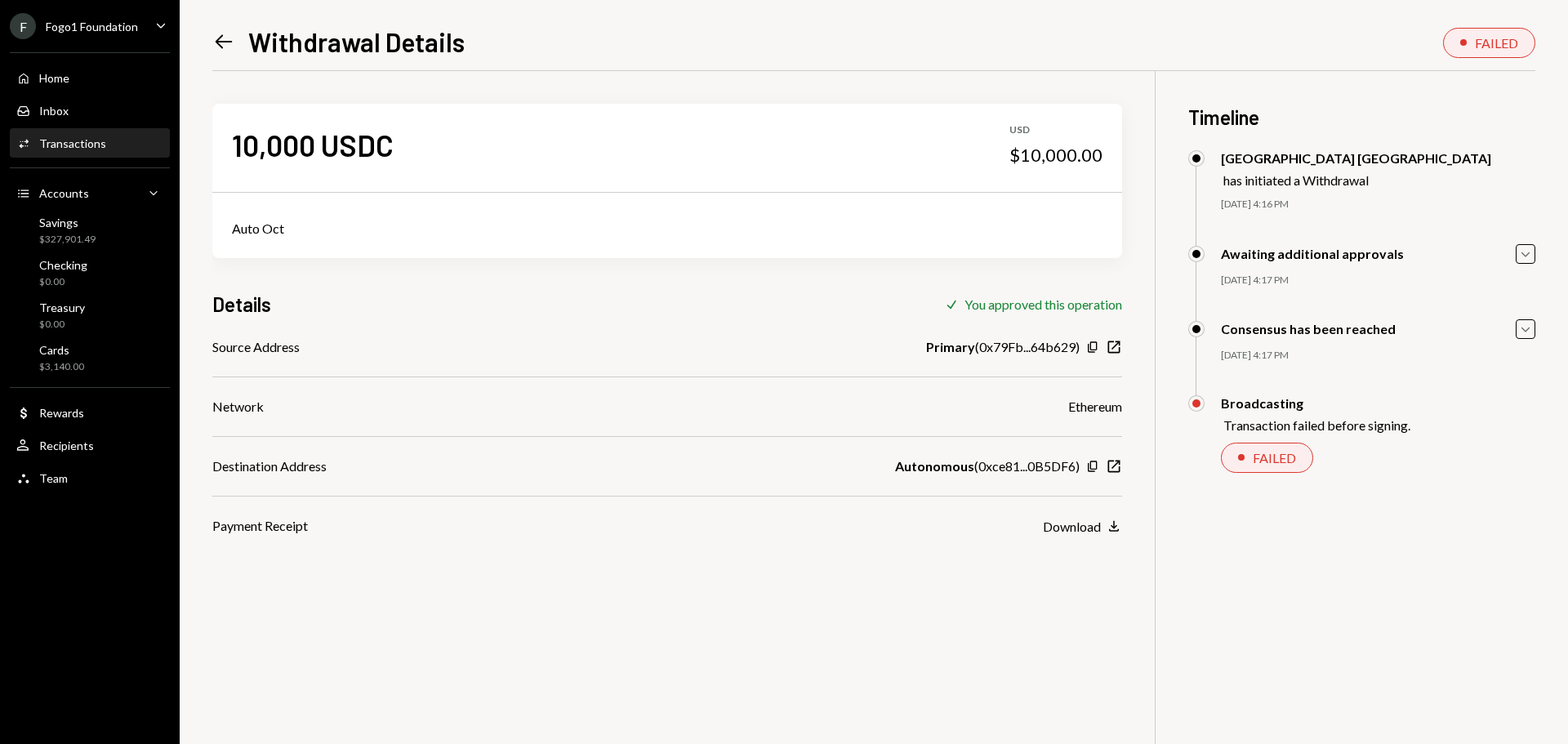
click at [478, 593] on div "10,000 USDC USD $10,000.00 Auto Oct Details Check You approved this operation S…" at bounding box center [873, 443] width 1323 height 744
click at [1114, 468] on icon "New Window" at bounding box center [1114, 467] width 17 height 17
click at [1521, 331] on icon "Caret Down" at bounding box center [1525, 329] width 18 height 18
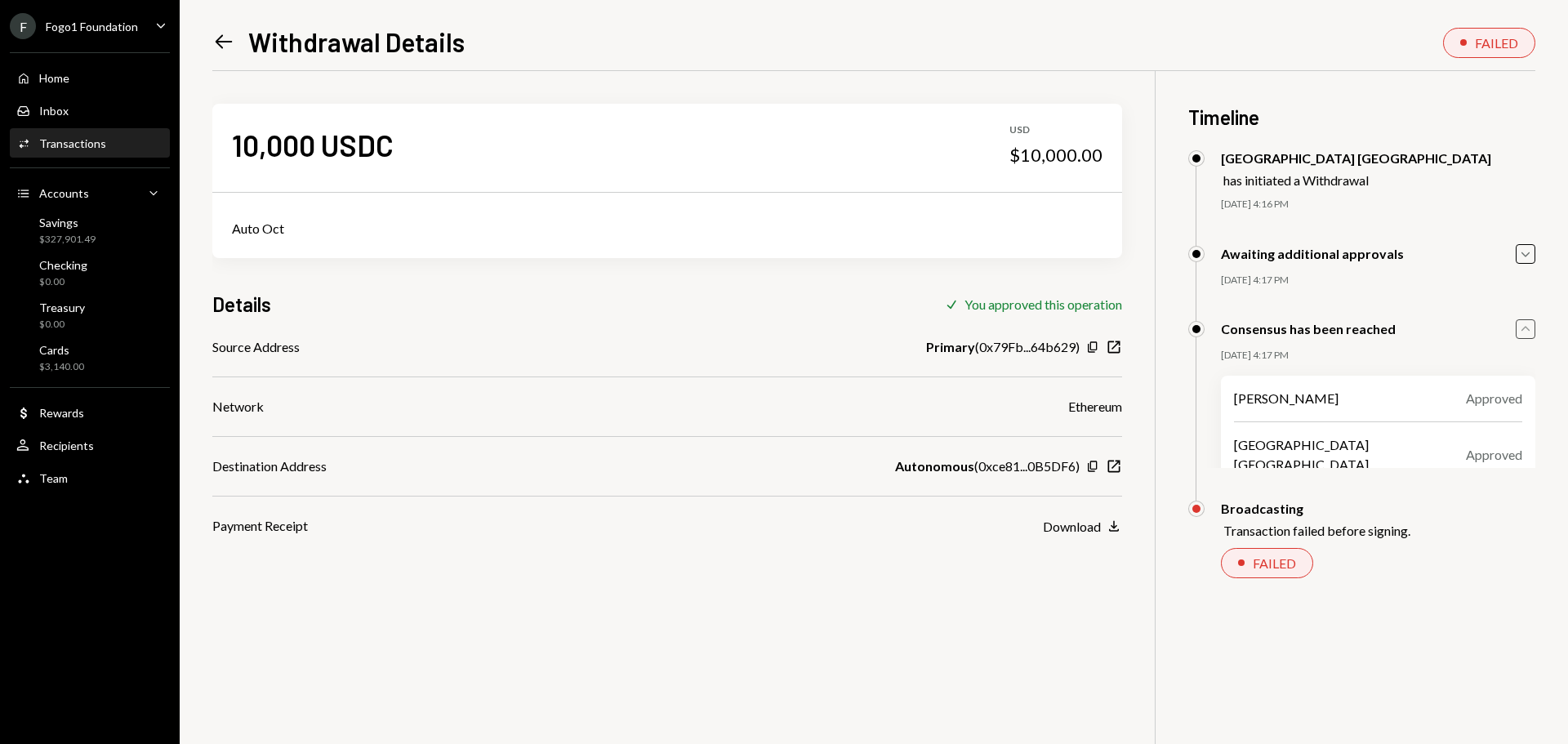
click at [1521, 331] on icon "Caret Up" at bounding box center [1525, 329] width 18 height 18
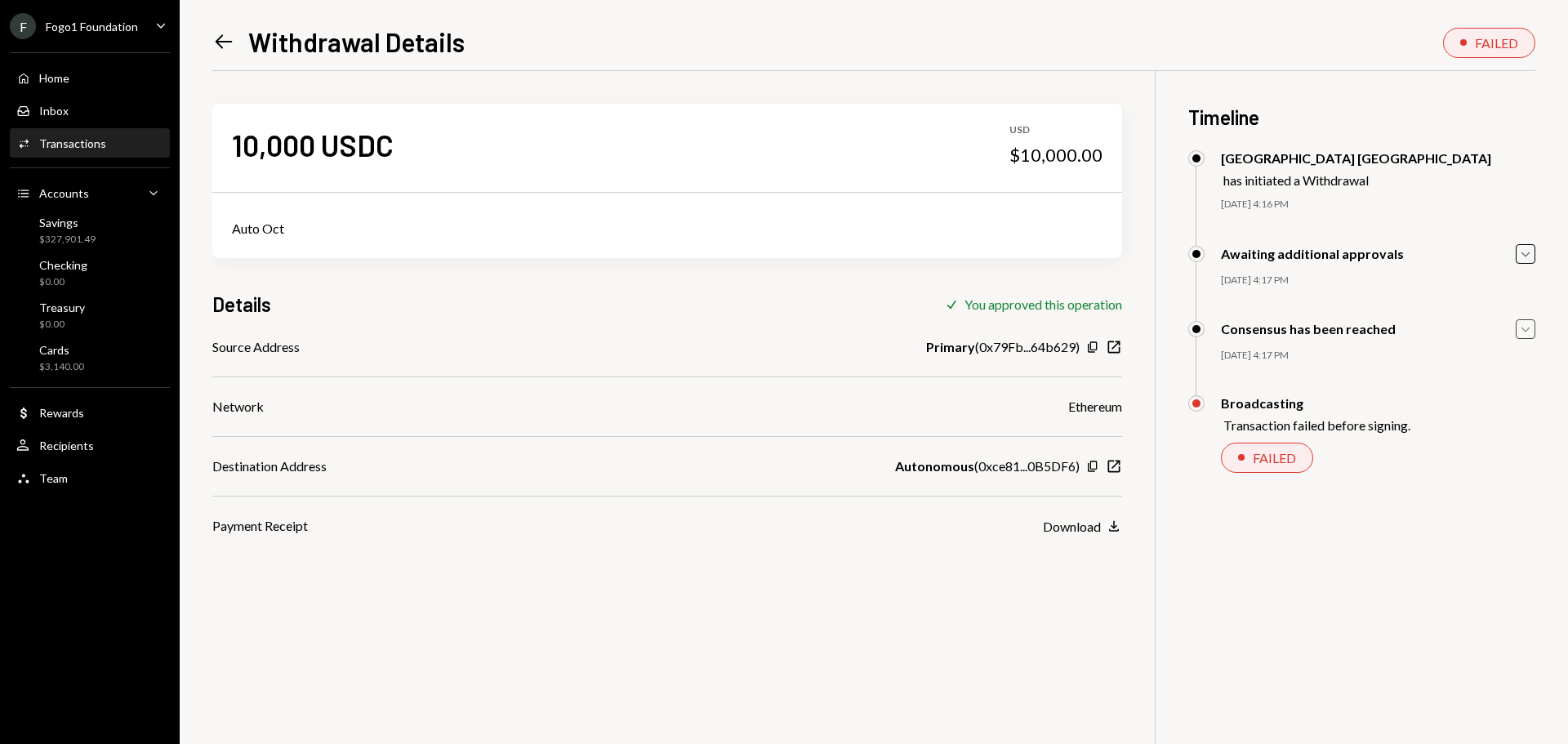
click at [220, 38] on icon at bounding box center [224, 42] width 18 height 14
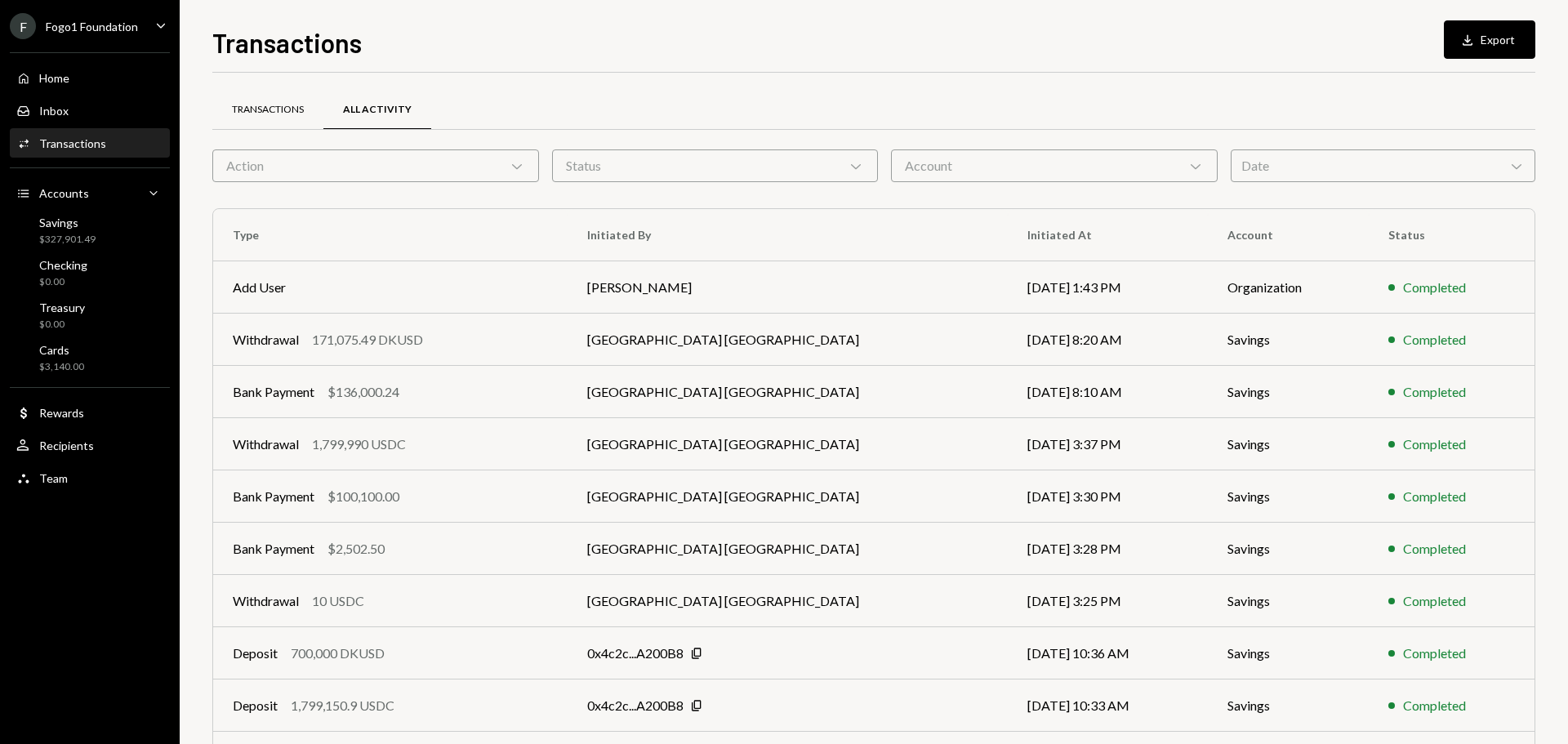
click at [278, 108] on div "Transactions" at bounding box center [268, 109] width 72 height 14
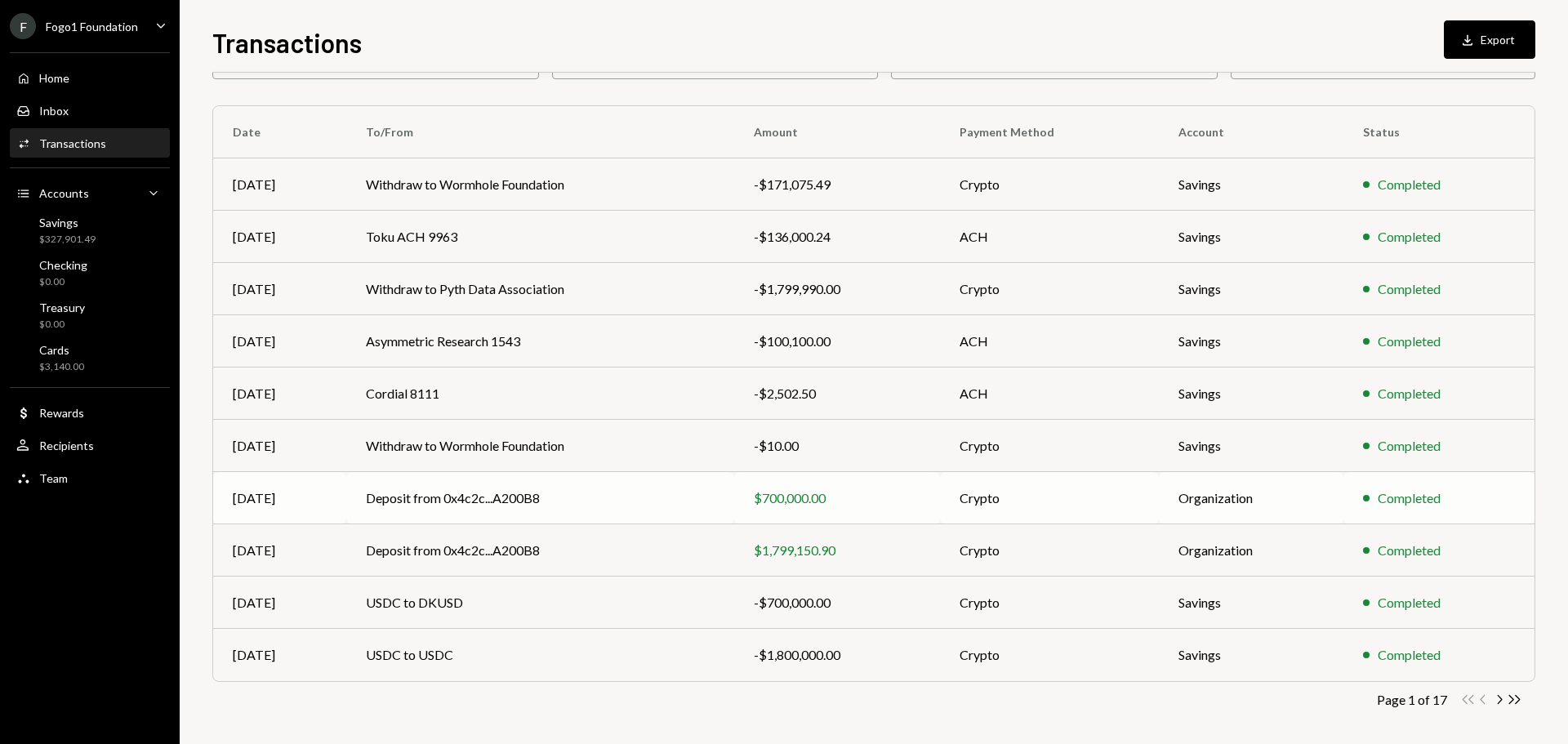
scroll to position [109, 0]
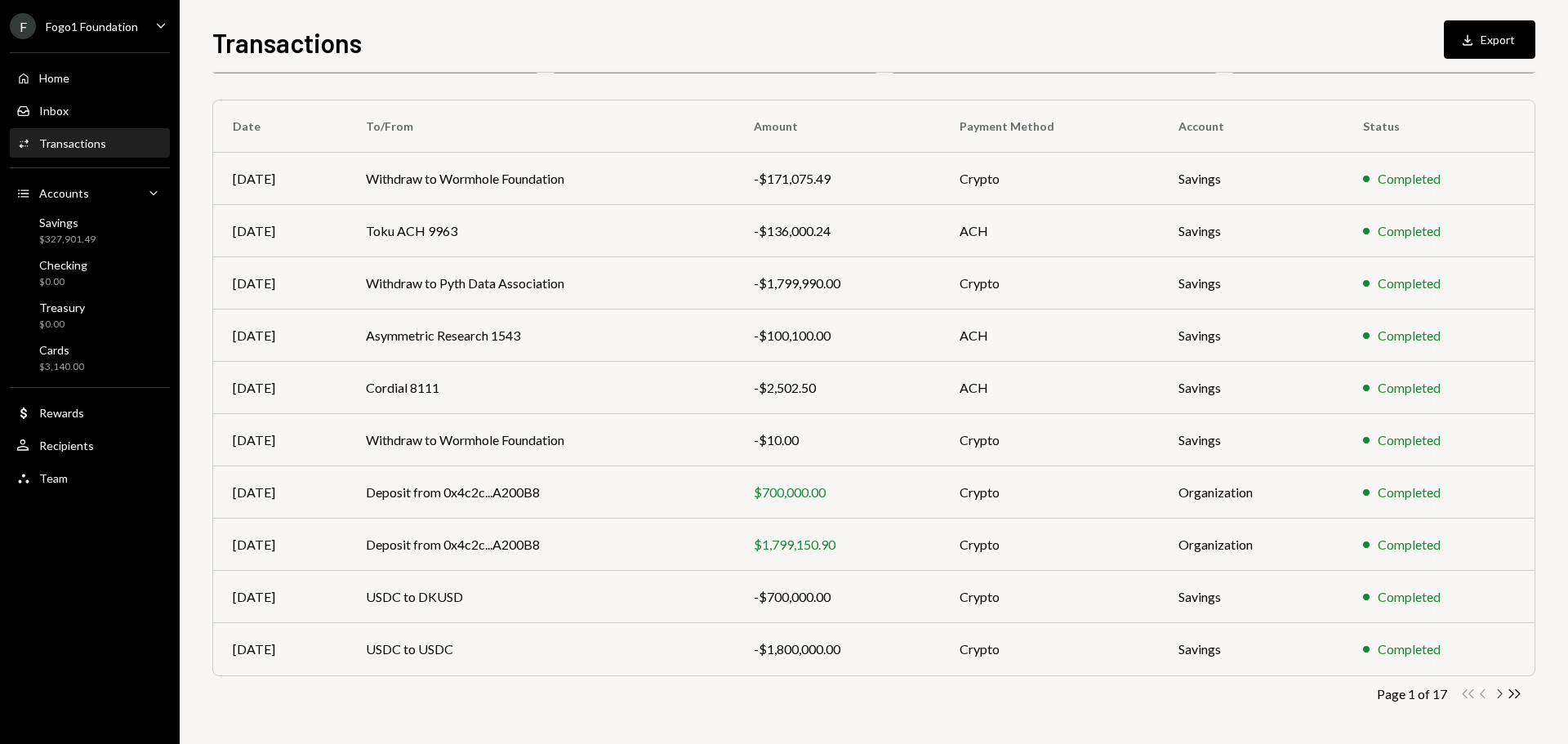
click at [1499, 695] on icon "Chevron Right" at bounding box center [1499, 694] width 16 height 16
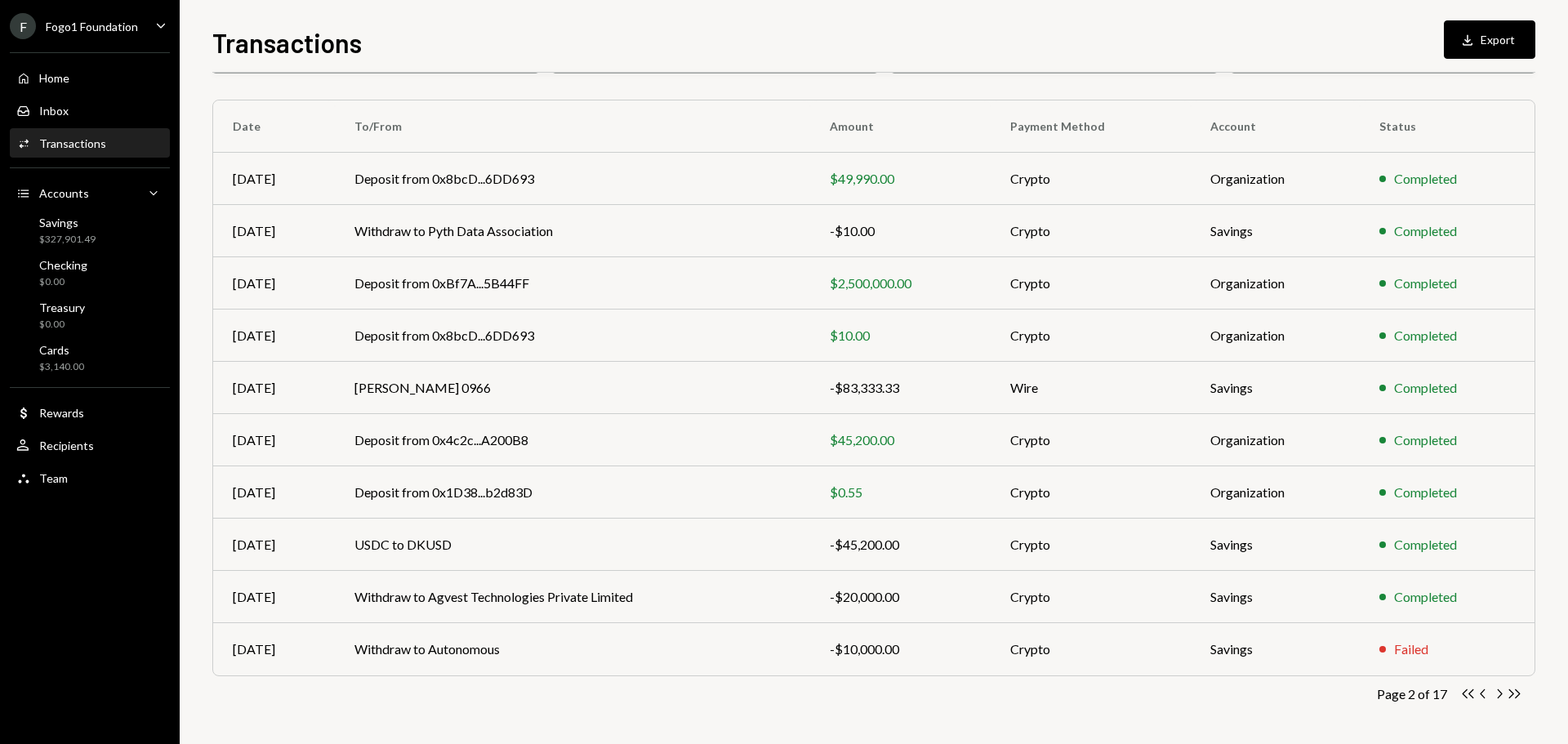
click at [1481, 691] on icon "Chevron Left" at bounding box center [1483, 694] width 16 height 16
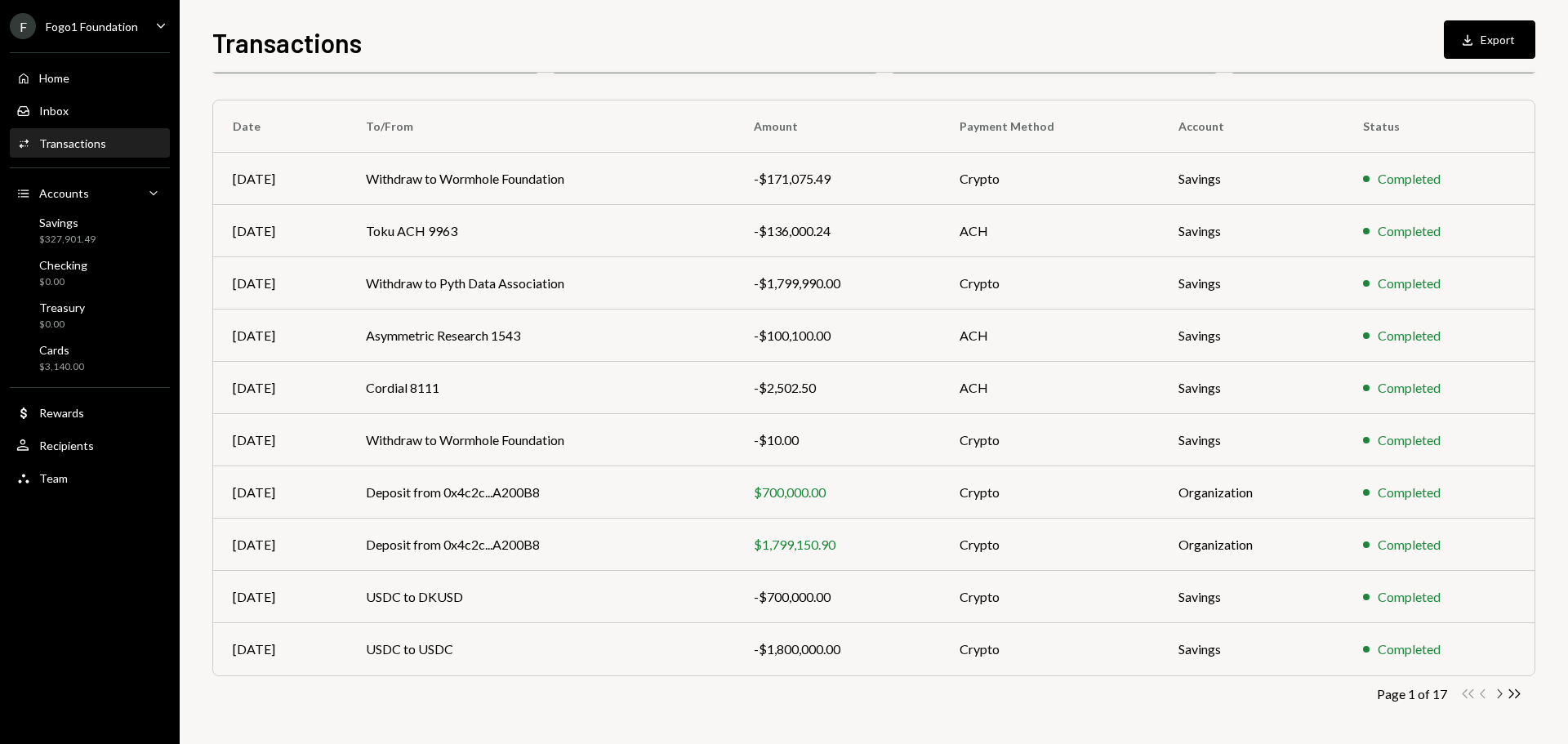
click at [1496, 692] on icon "Chevron Right" at bounding box center [1499, 694] width 16 height 16
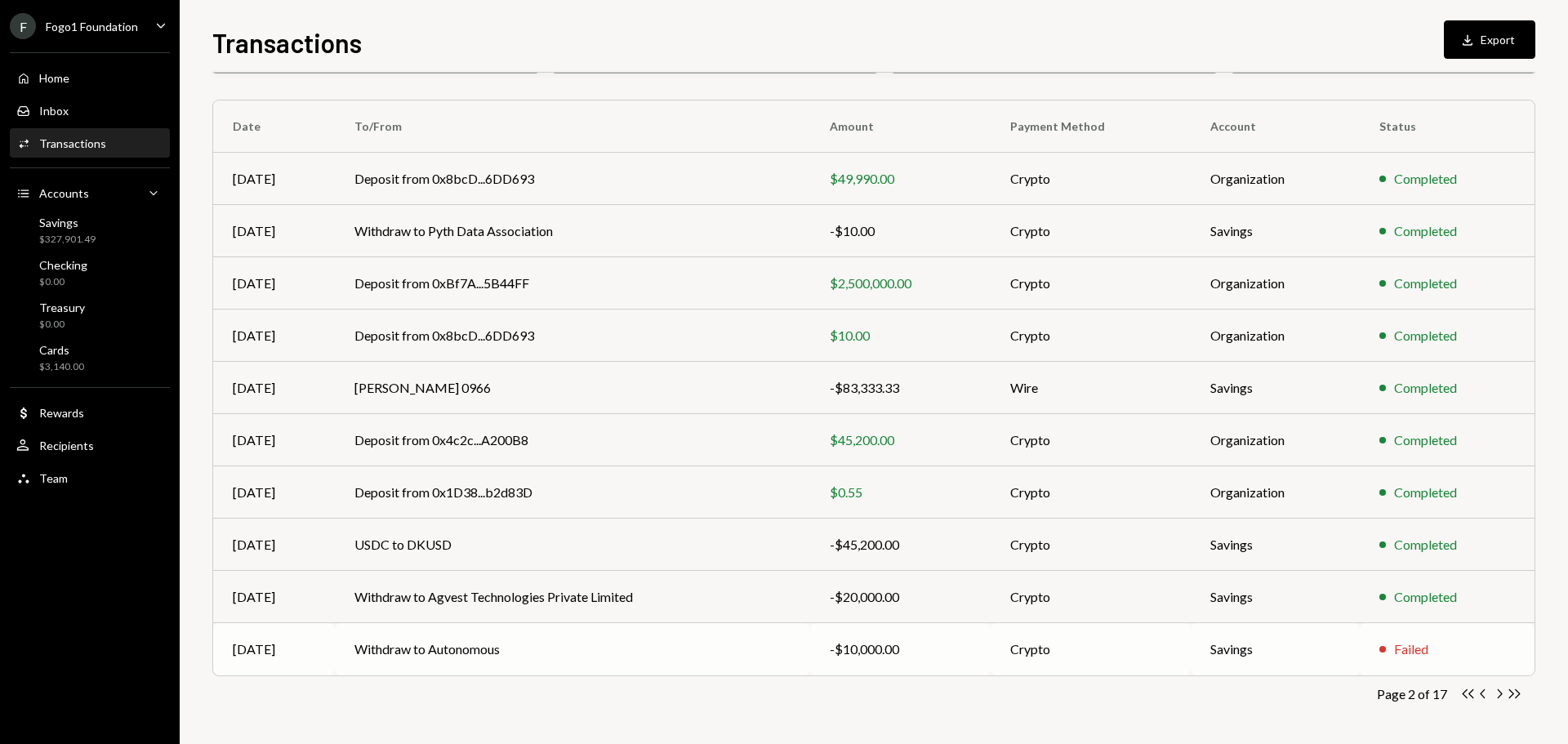
click at [650, 650] on td "Withdraw to Autonomous" at bounding box center [572, 649] width 474 height 53
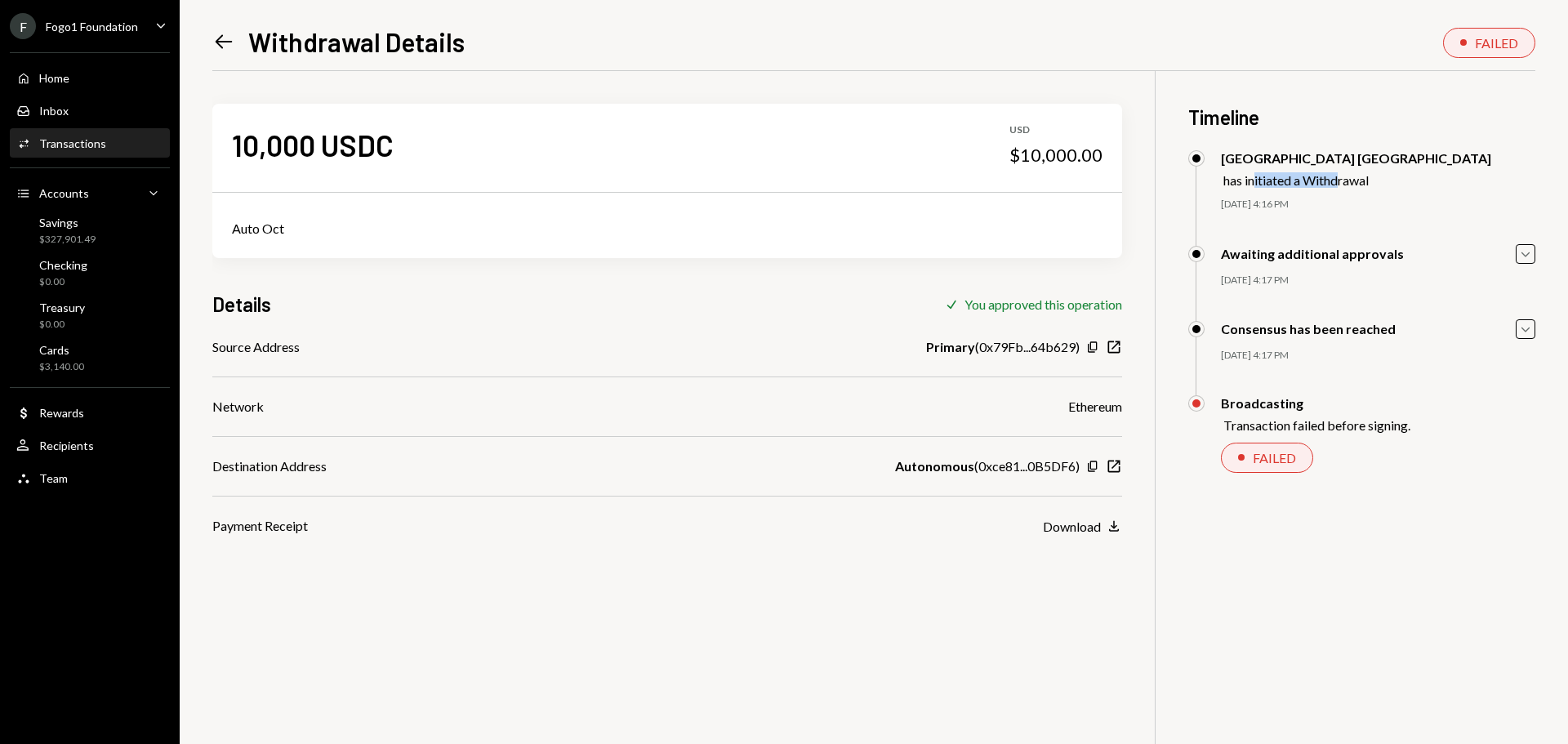
drag, startPoint x: 1256, startPoint y: 181, endPoint x: 1341, endPoint y: 181, distance: 85.0
click at [1341, 181] on div "has initiated a Withdrawal" at bounding box center [1357, 180] width 268 height 16
drag, startPoint x: 1252, startPoint y: 252, endPoint x: 1293, endPoint y: 318, distance: 77.7
click at [1293, 316] on div "Awaiting additional approvals Caret Down 09/29/25 4:17 PM Kevin Foster-Archibal…" at bounding box center [1362, 281] width 347 height 76
click at [1278, 344] on div "Consensus has been reached Caret Down 09/29/25 4:17 PM Kevin Foster-Archibald A…" at bounding box center [1362, 357] width 347 height 76
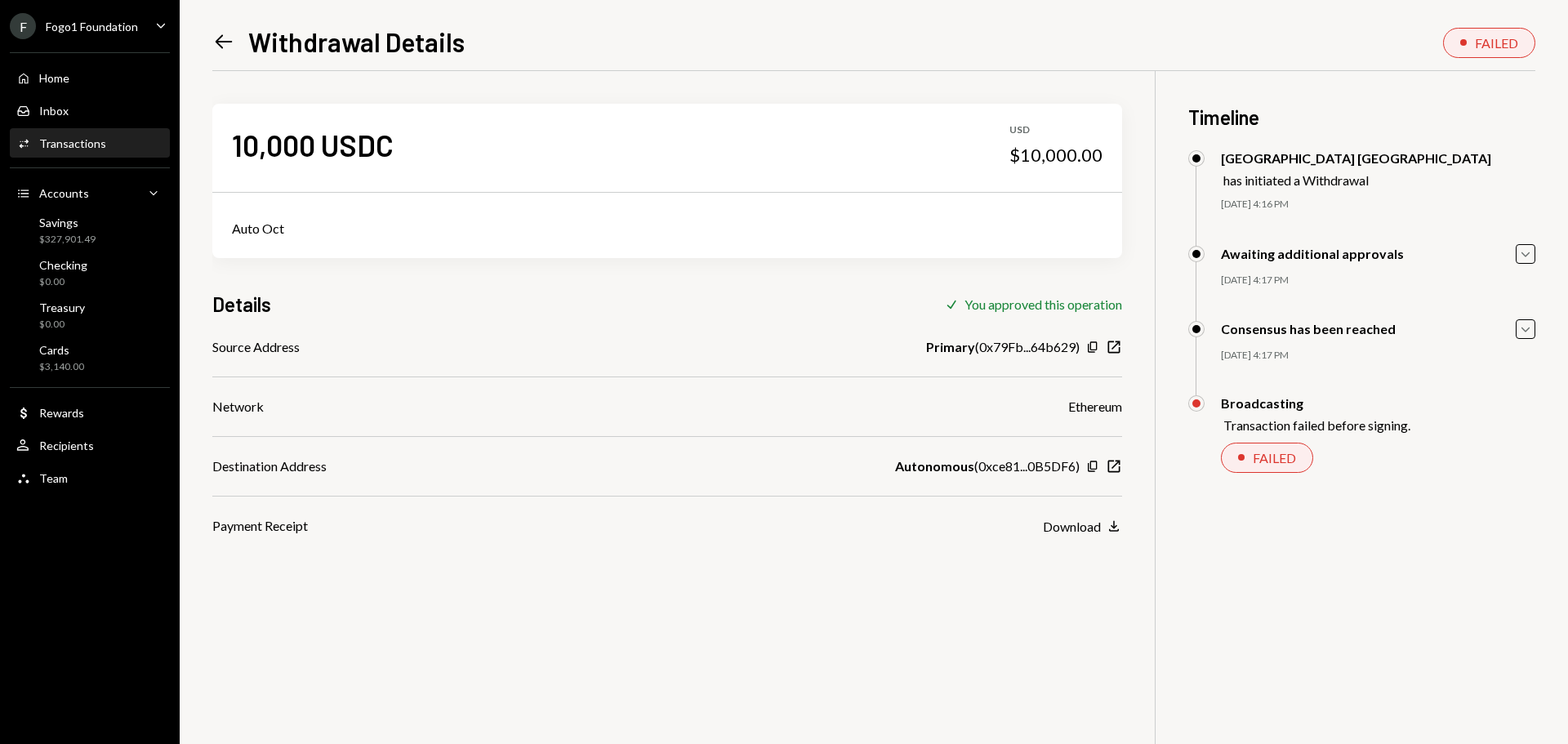
click at [220, 40] on icon "Left Arrow" at bounding box center [223, 41] width 23 height 23
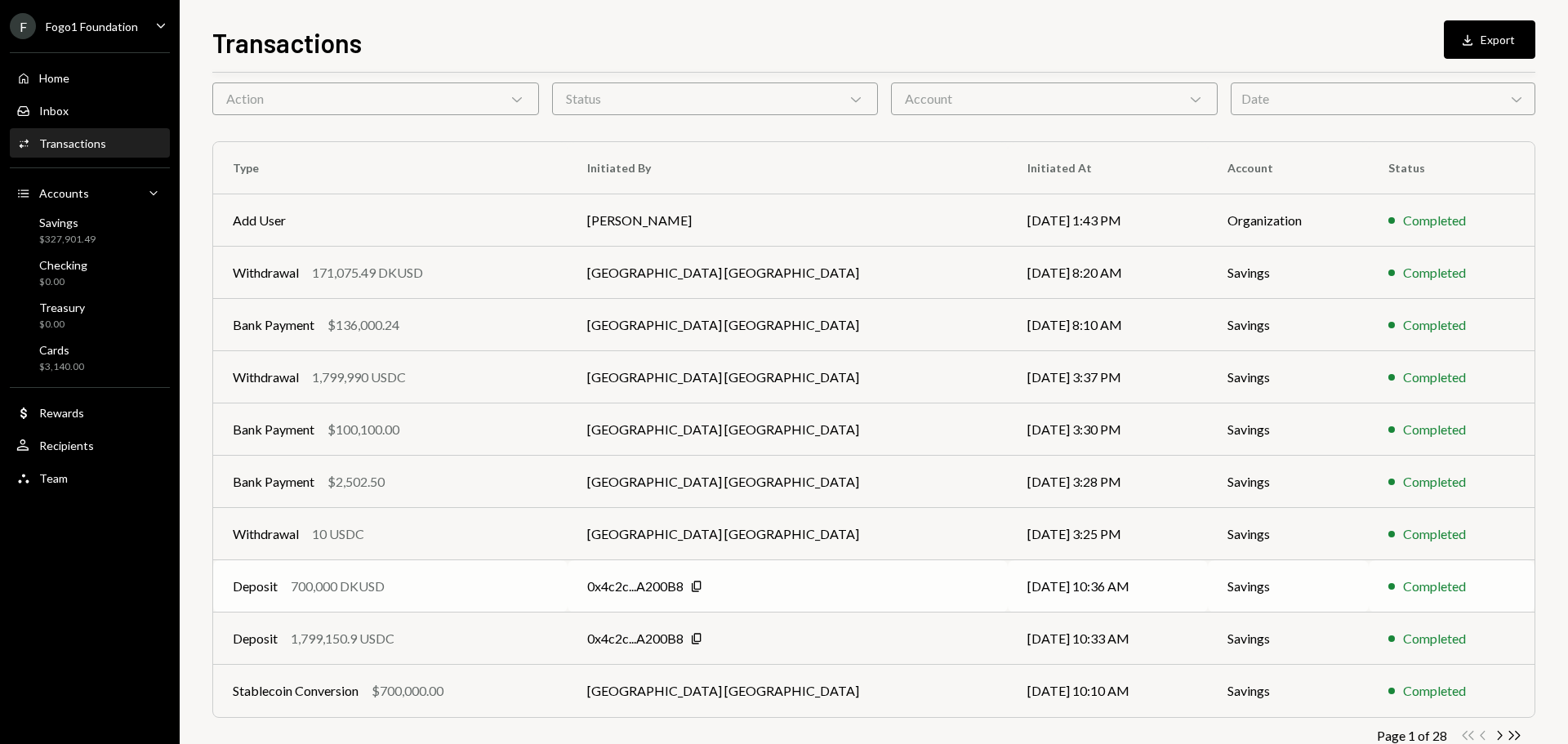
scroll to position [109, 0]
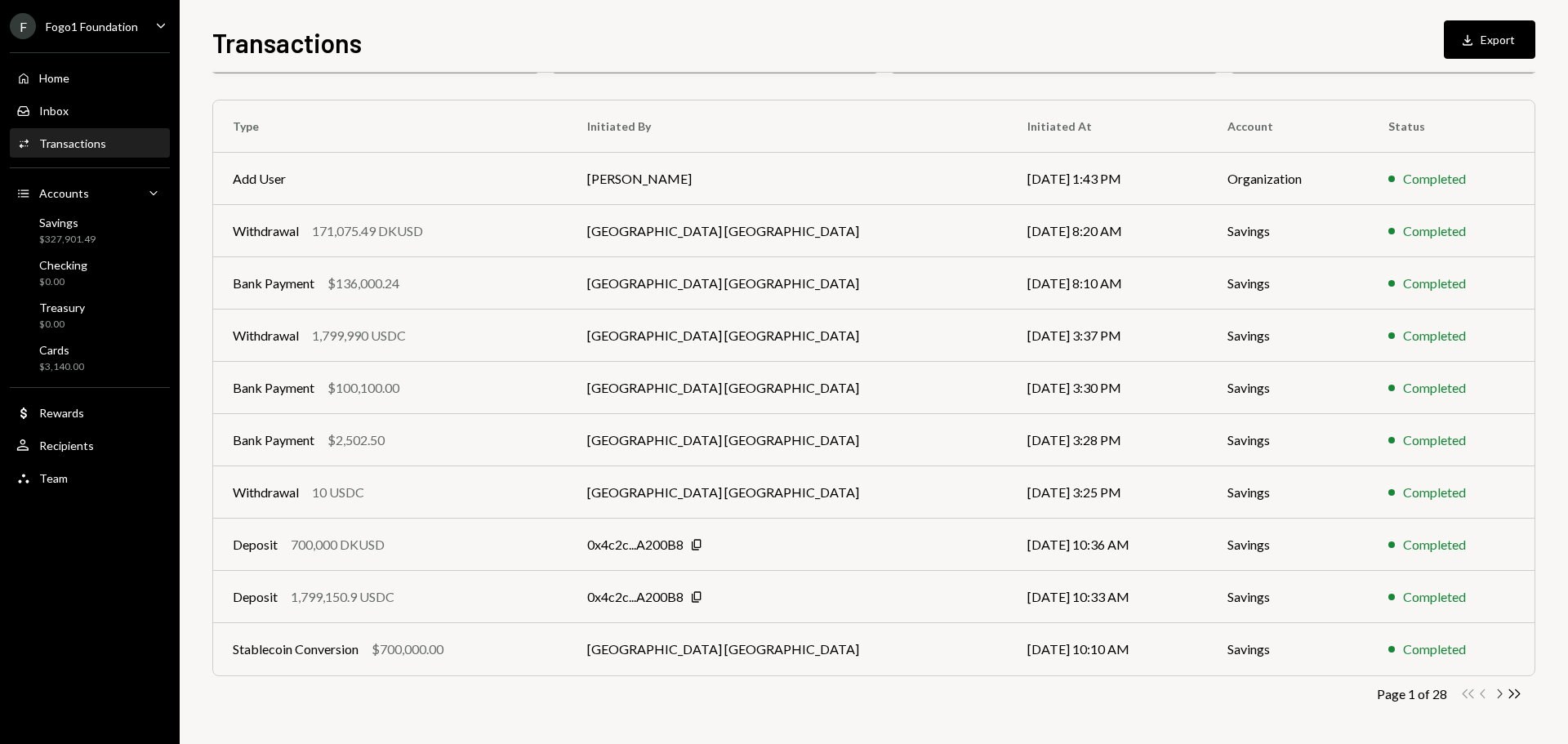
click at [1495, 698] on icon "Chevron Right" at bounding box center [1499, 694] width 16 height 16
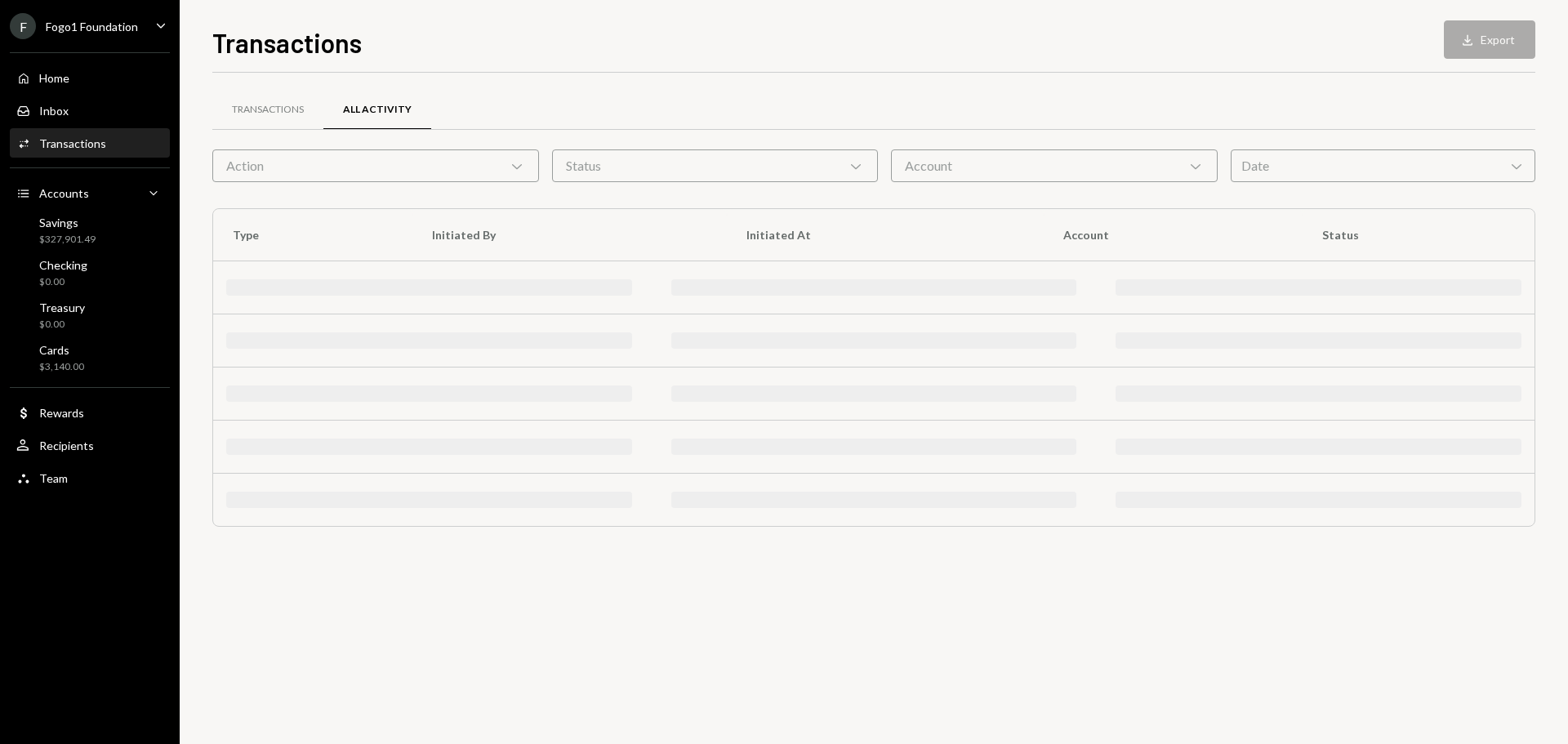
scroll to position [0, 0]
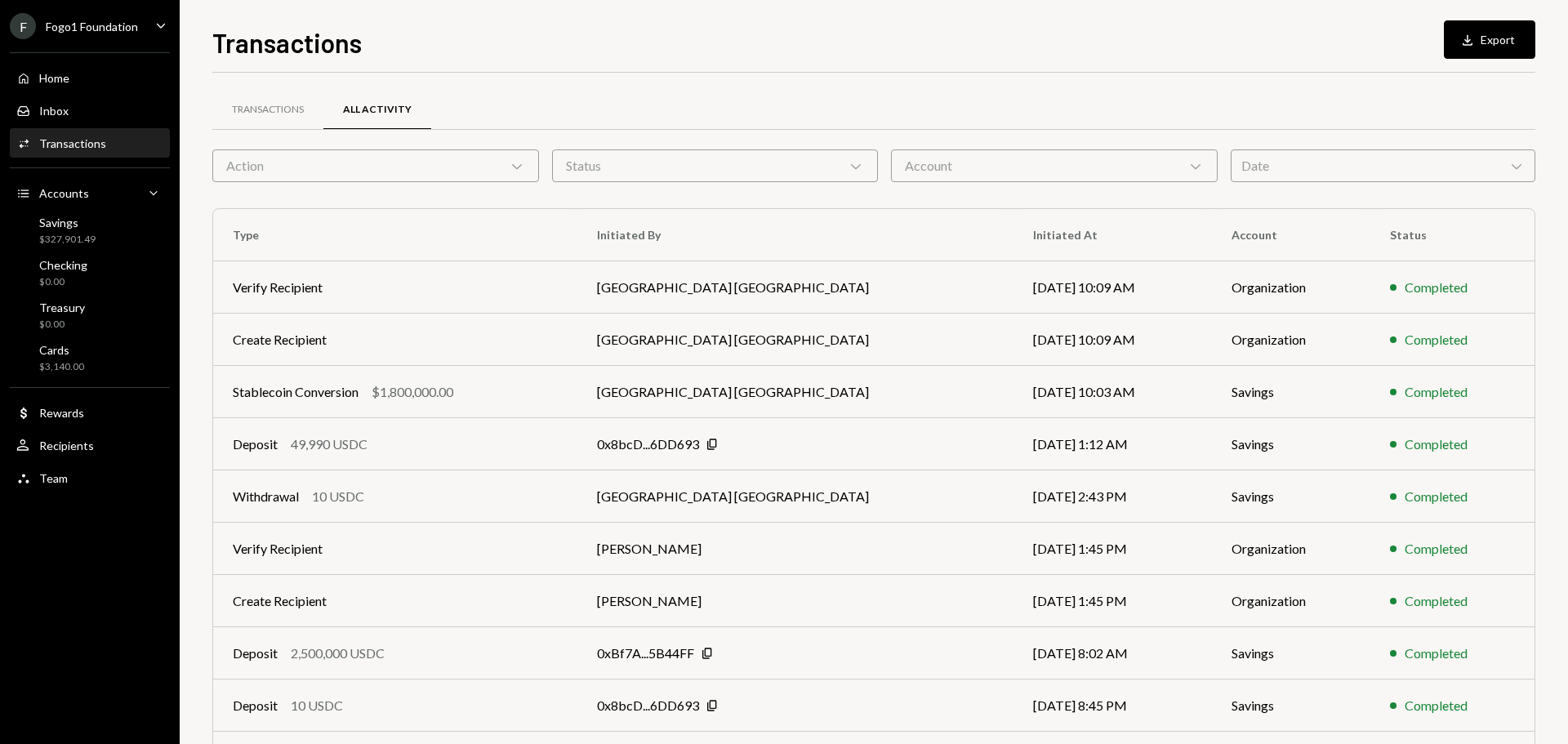
click at [300, 82] on div "Transactions All Activity Action Chevron Down Status Chevron Down Account Chevr…" at bounding box center [873, 463] width 1323 height 780
click at [282, 104] on div "Transactions" at bounding box center [268, 109] width 72 height 14
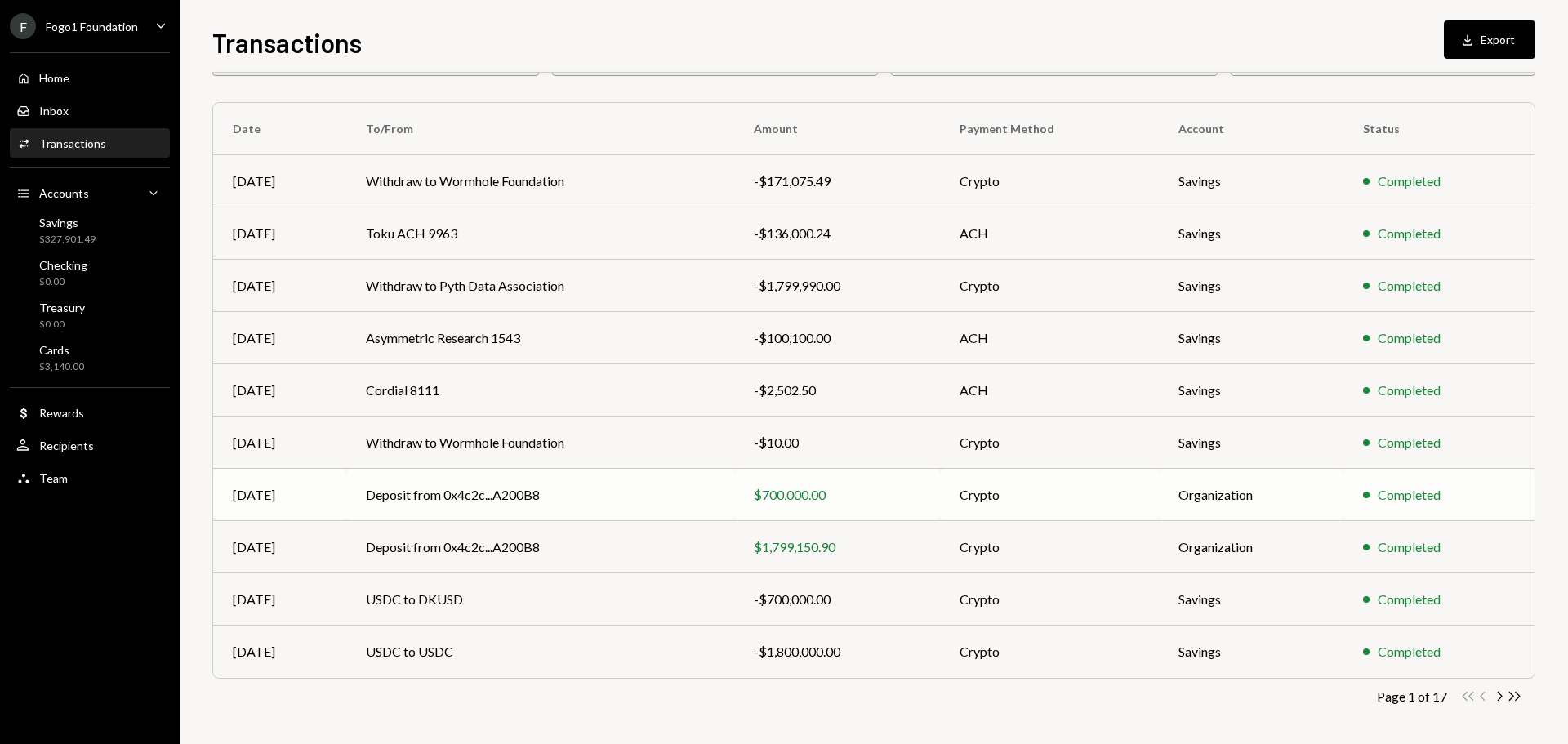
scroll to position [109, 0]
click at [1502, 696] on icon "Chevron Right" at bounding box center [1499, 694] width 16 height 16
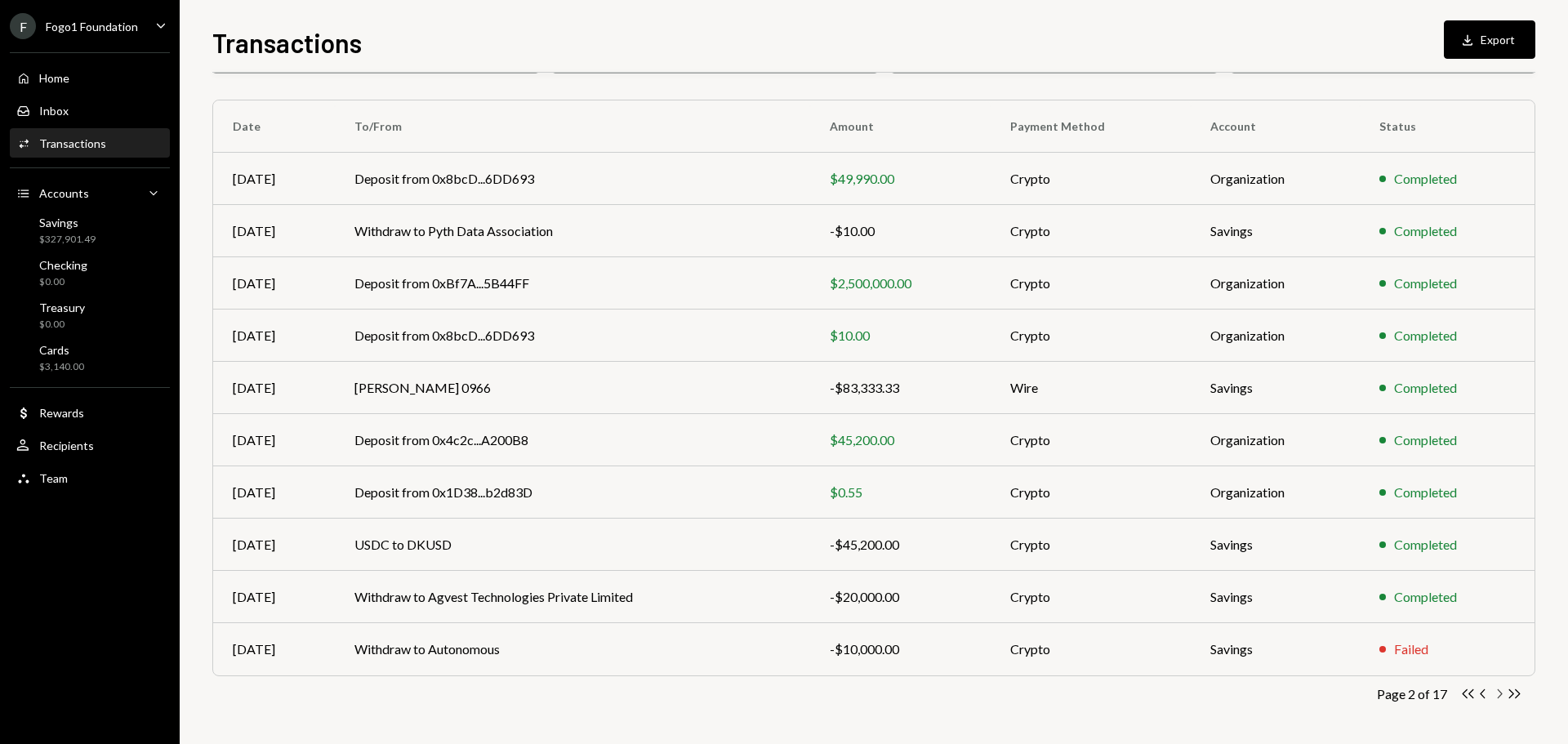
click at [1500, 695] on icon "button" at bounding box center [1500, 694] width 5 height 9
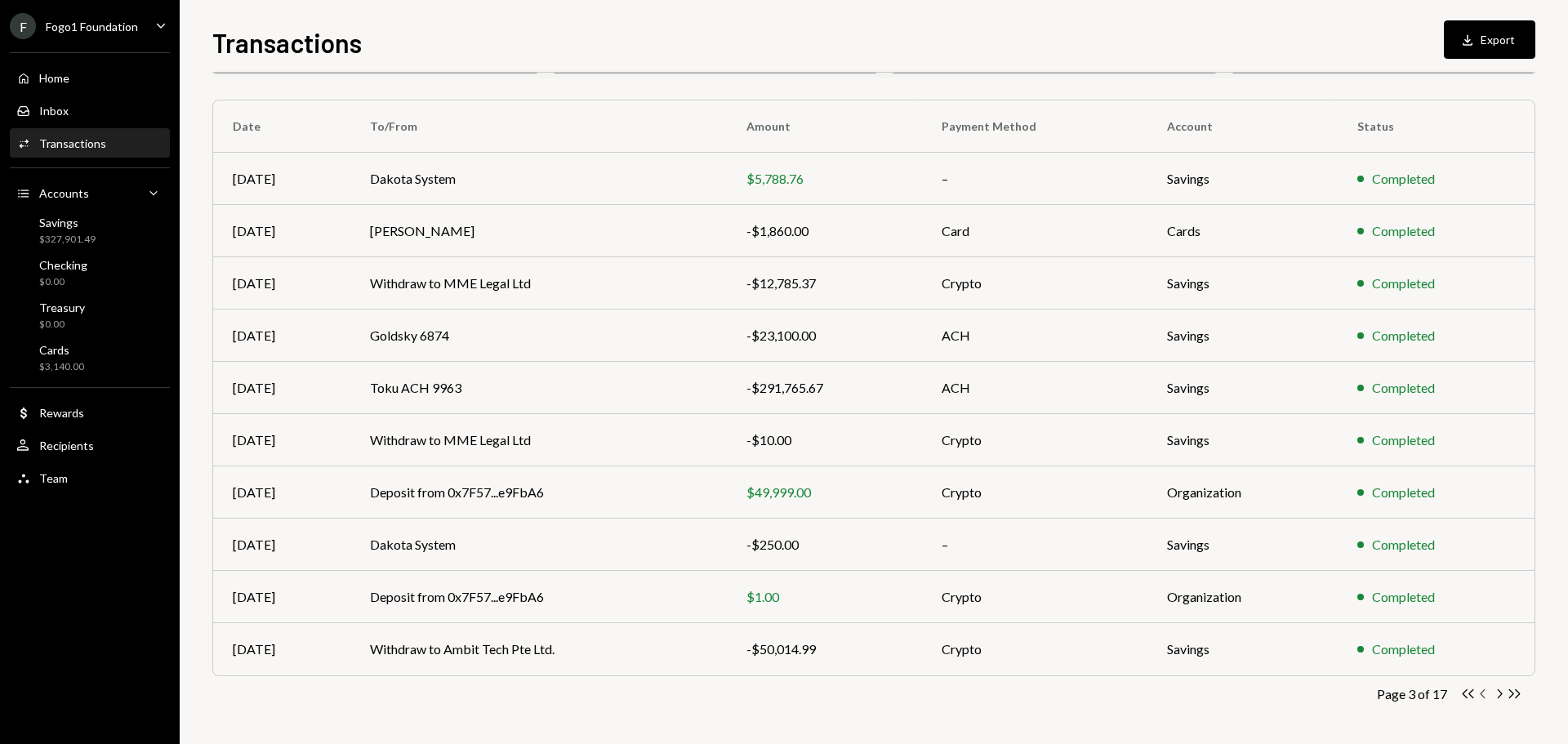
click at [1476, 694] on icon "Chevron Left" at bounding box center [1483, 694] width 16 height 16
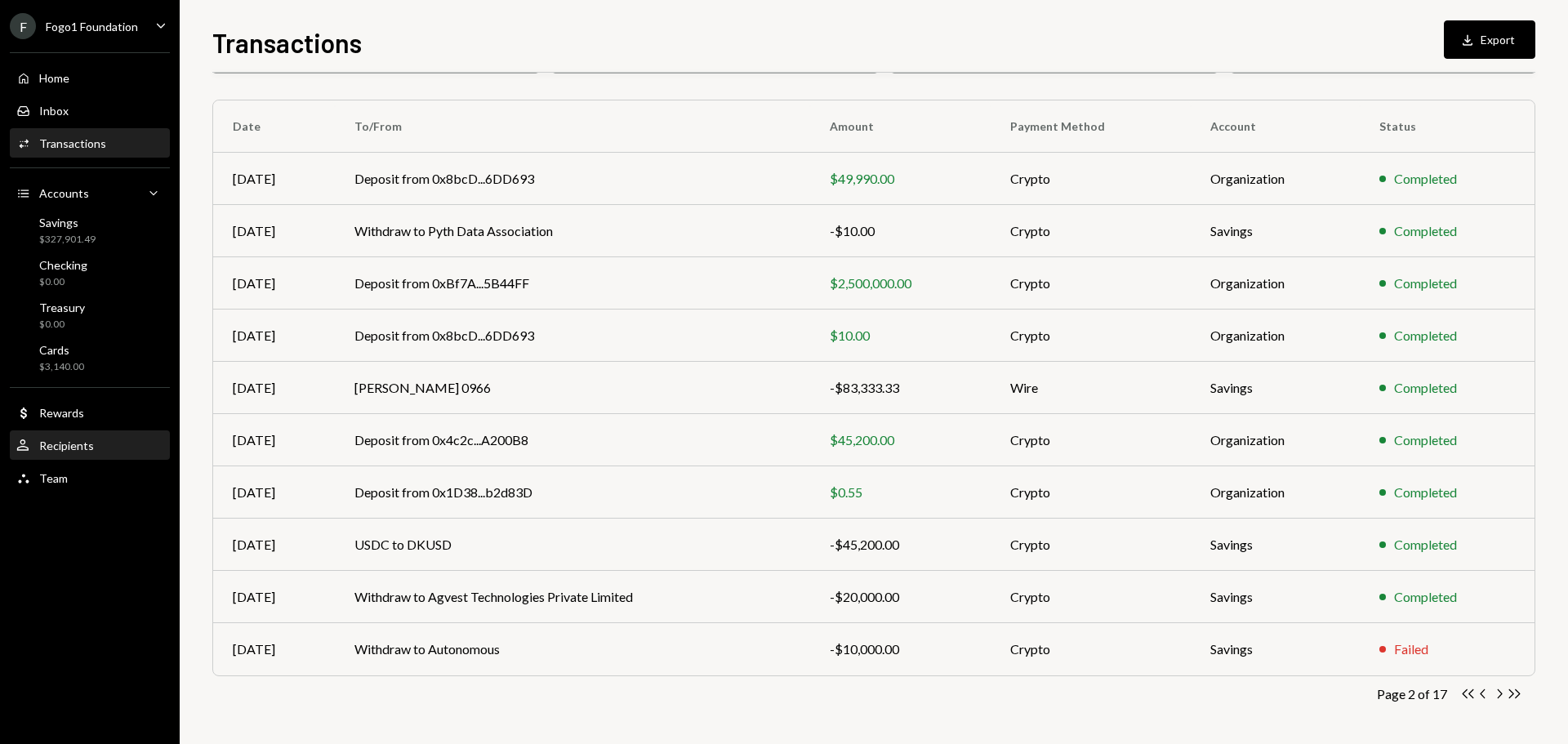
click at [76, 444] on div "Recipients" at bounding box center [67, 445] width 55 height 14
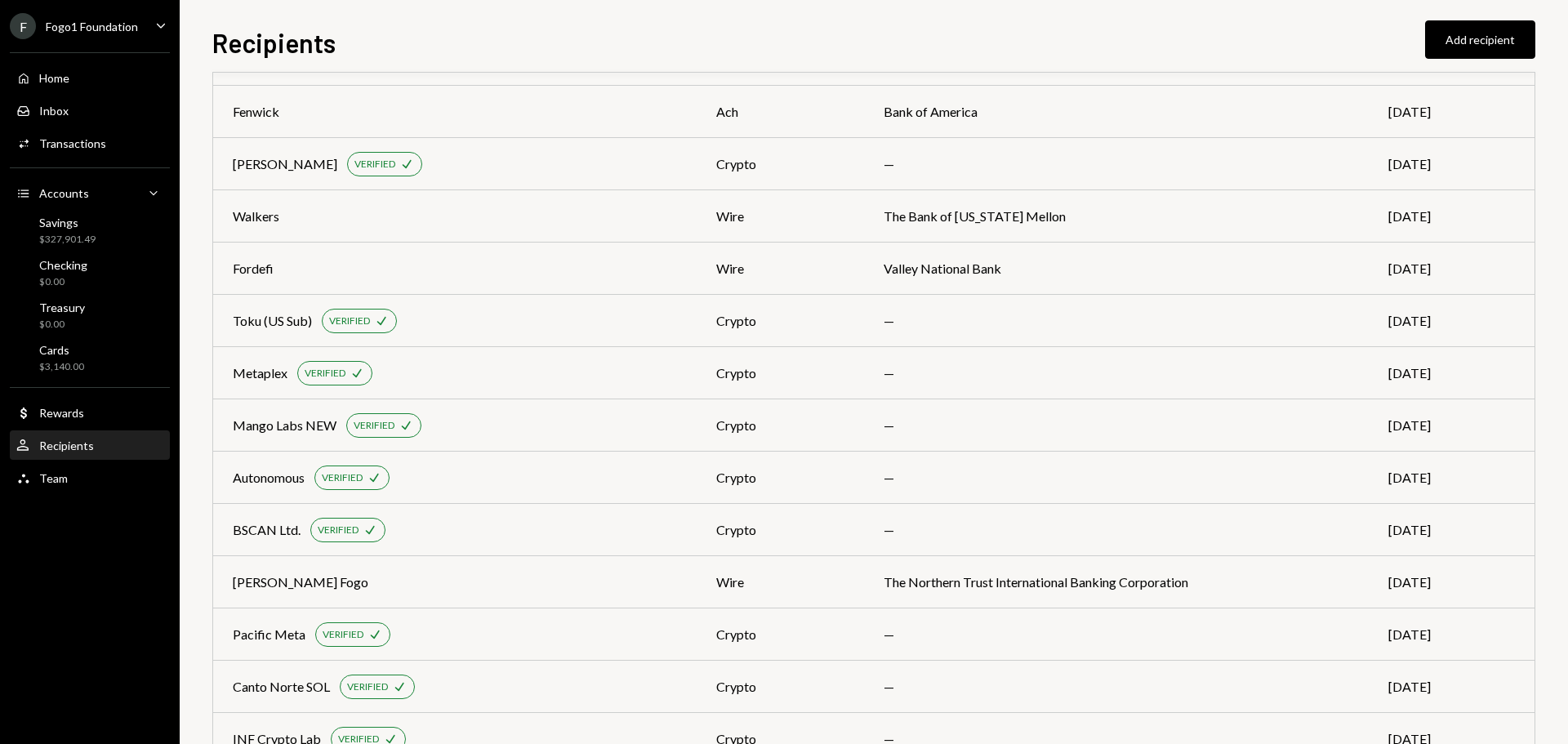
scroll to position [654, 0]
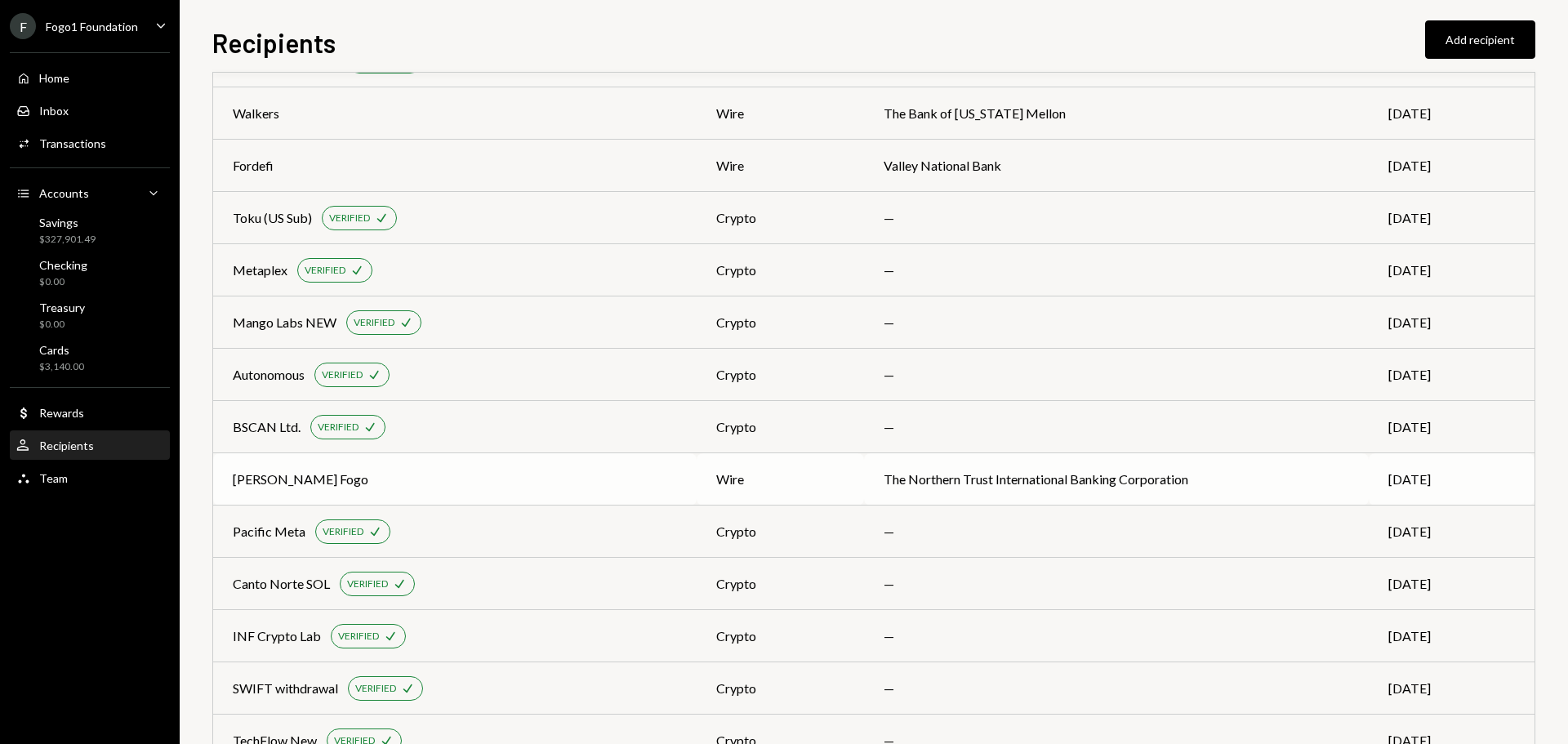
scroll to position [722, 0]
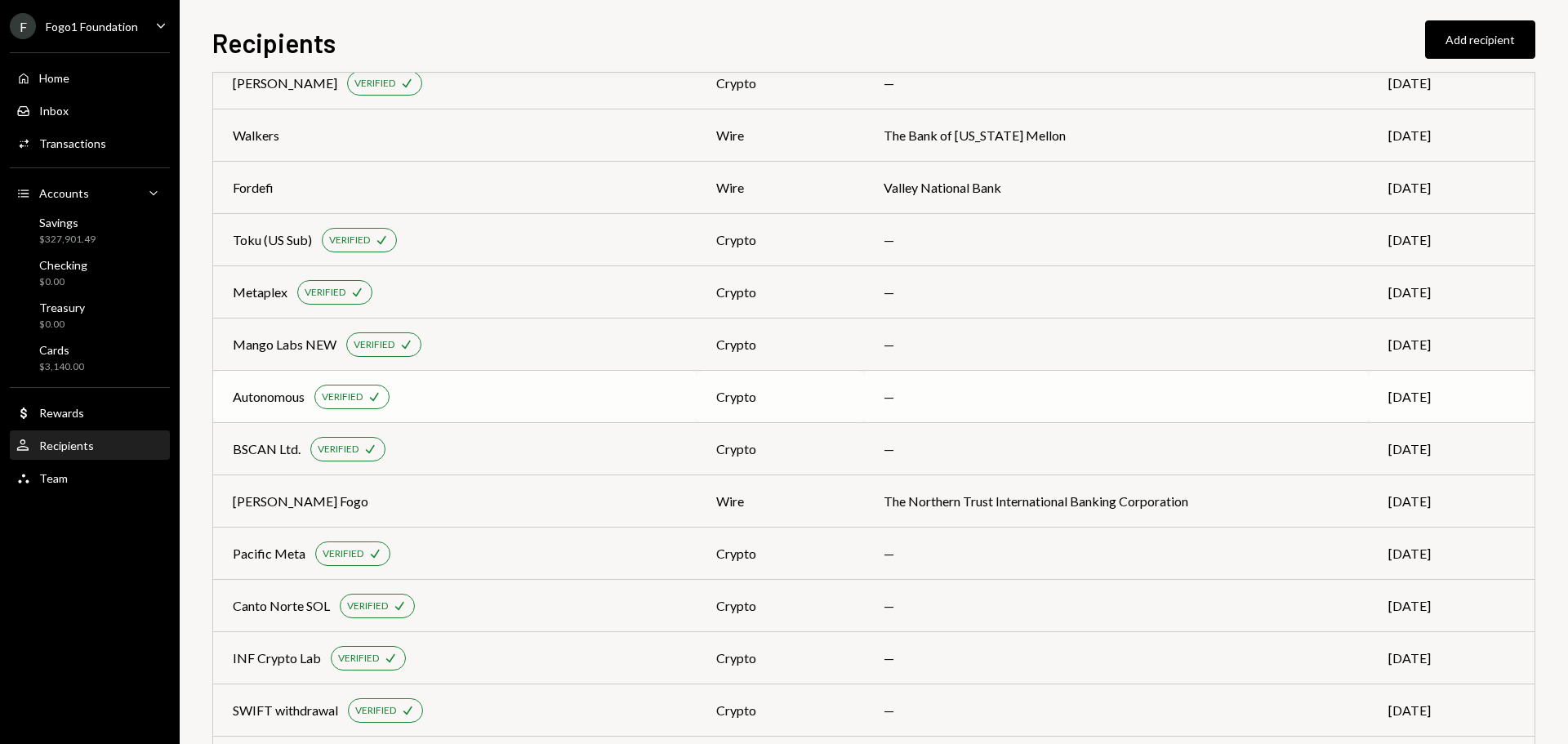
click at [260, 385] on div "Autonomous VERIFIED Check" at bounding box center [455, 397] width 444 height 24
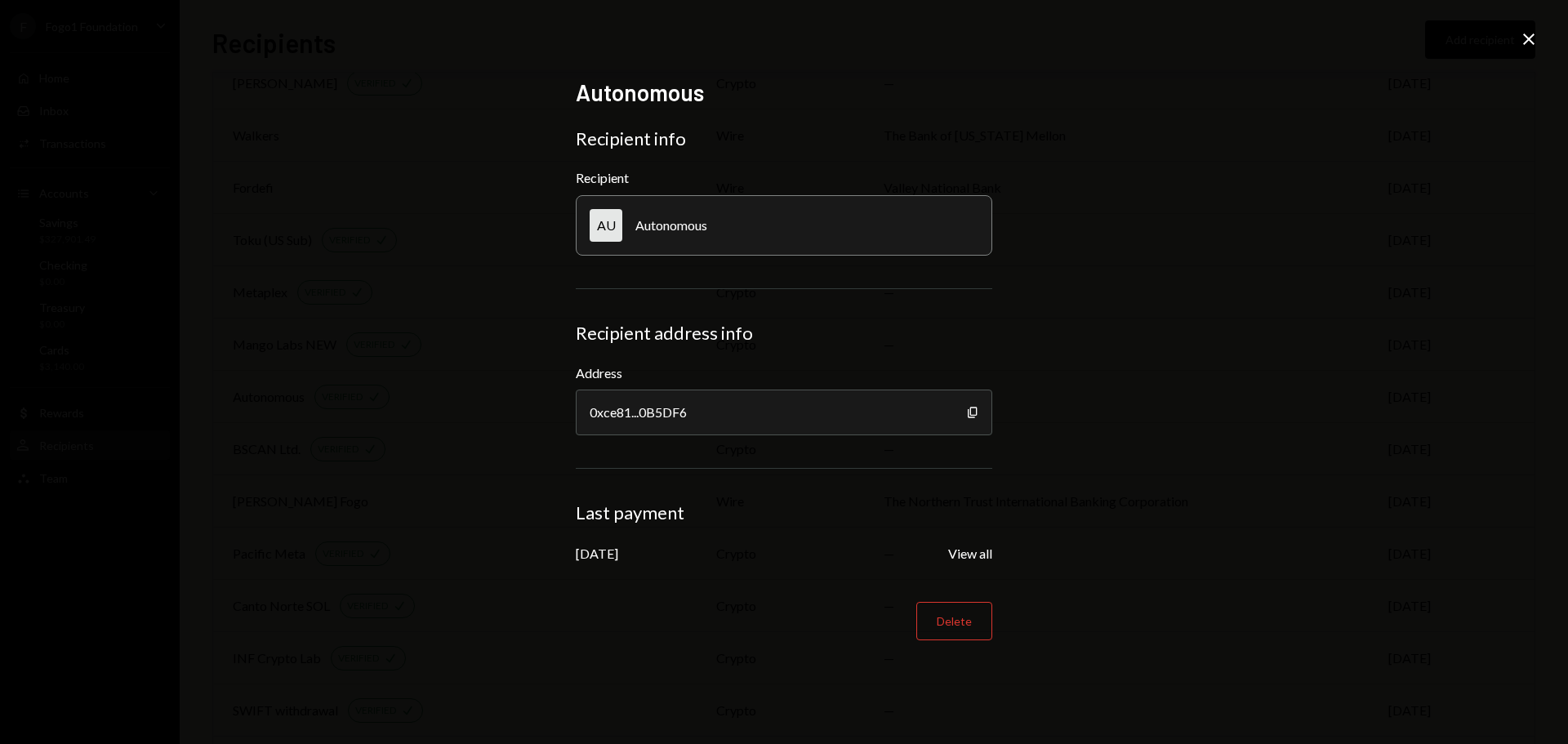
click at [1533, 36] on icon at bounding box center [1529, 39] width 12 height 12
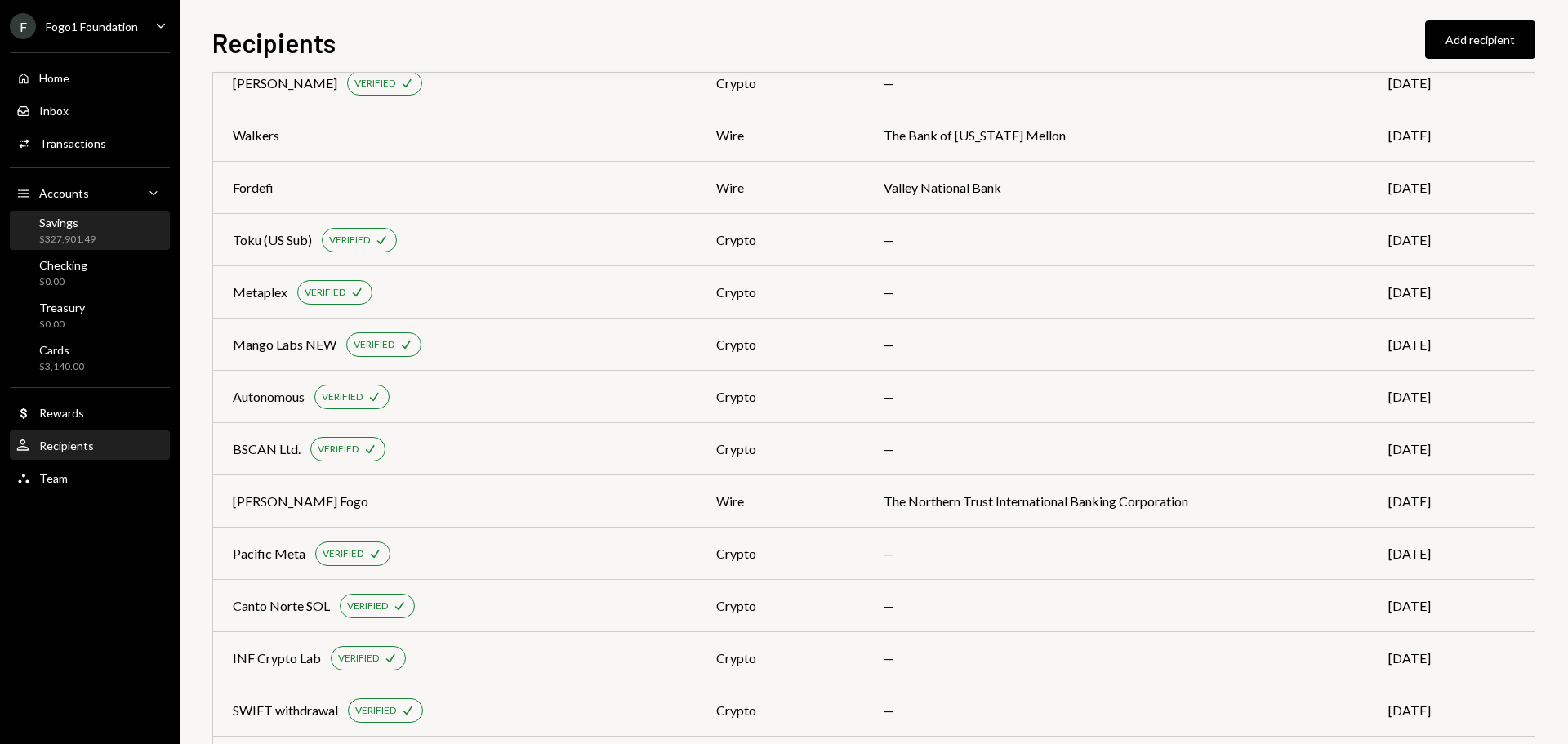
click at [74, 240] on div "$327,901.49" at bounding box center [67, 240] width 56 height 14
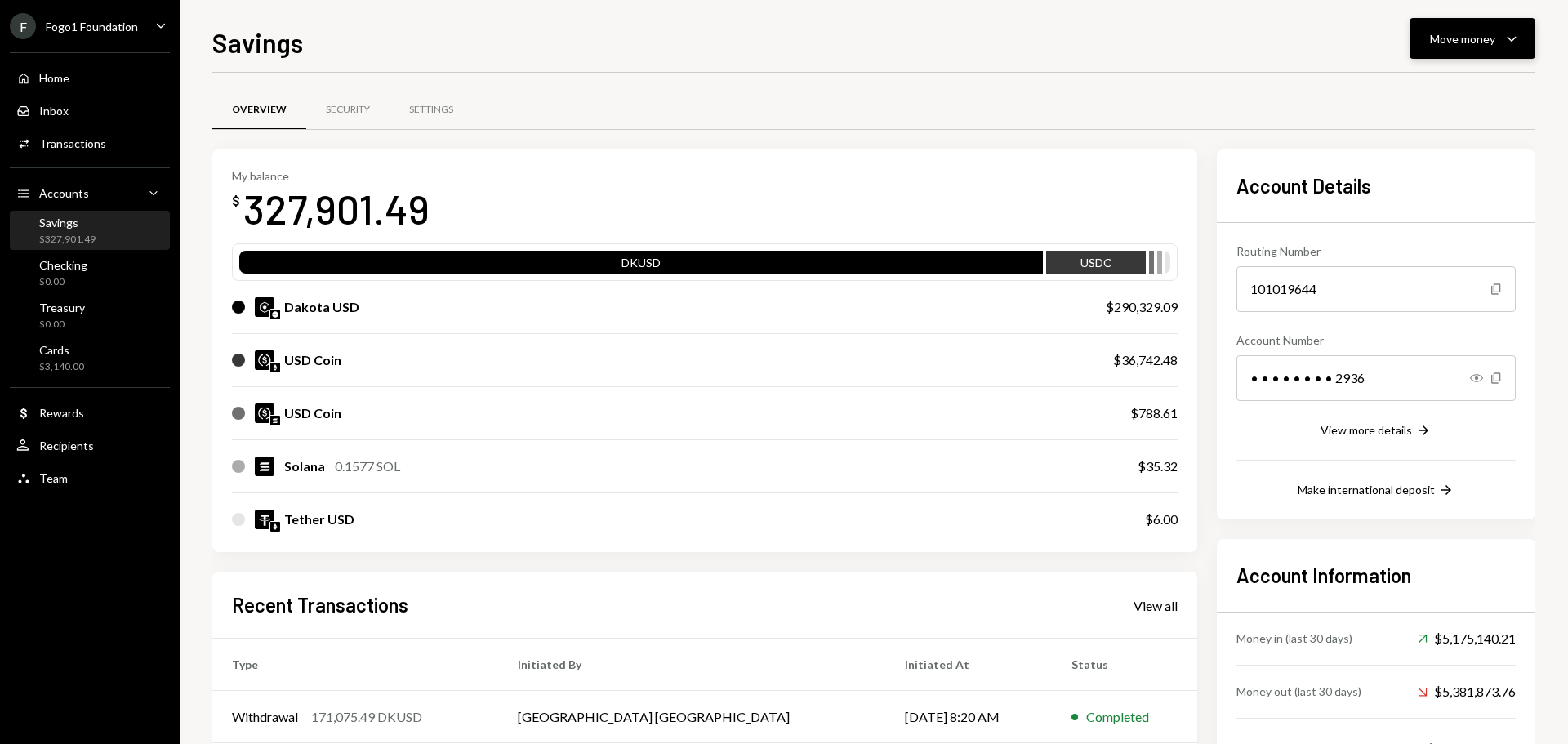
click at [1458, 48] on div "Move money Caret Down" at bounding box center [1473, 38] width 85 height 19
click at [1443, 89] on div "Send" at bounding box center [1459, 88] width 119 height 18
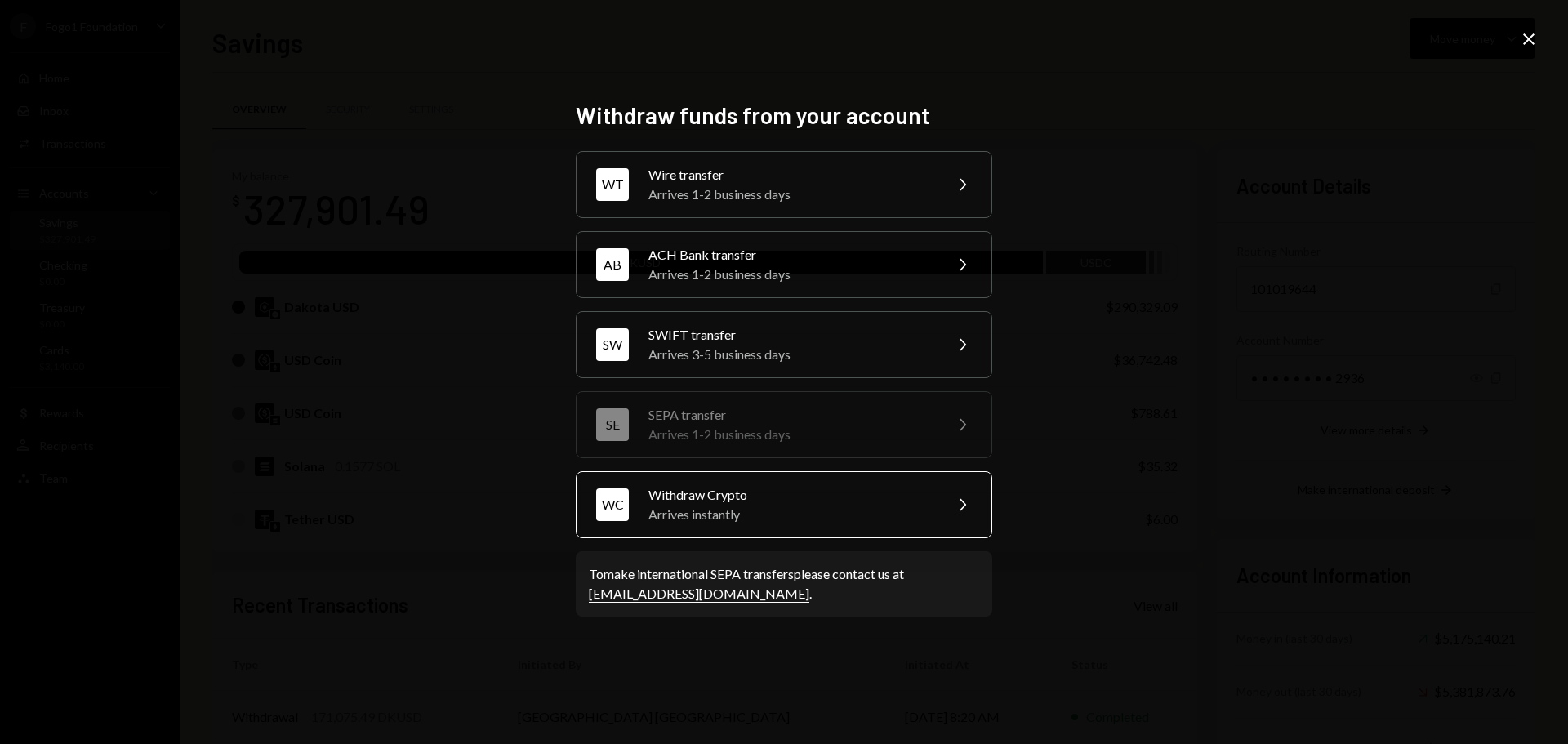
click at [799, 505] on div "Arrives instantly" at bounding box center [791, 514] width 284 height 19
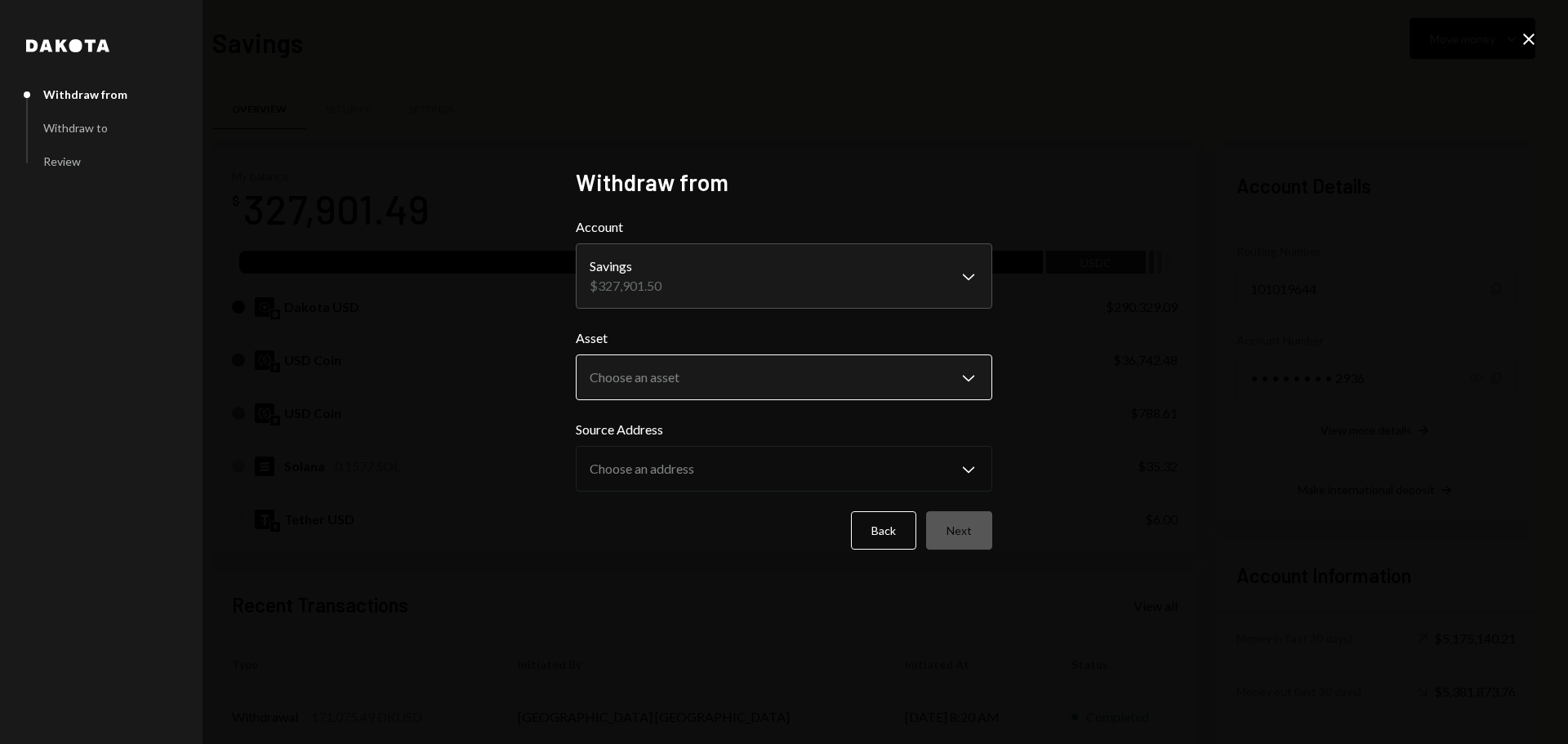
click at [662, 369] on body "F Fogo1 Foundation Caret Down Home Home Inbox Inbox Activities Transactions Acc…" at bounding box center [784, 372] width 1568 height 744
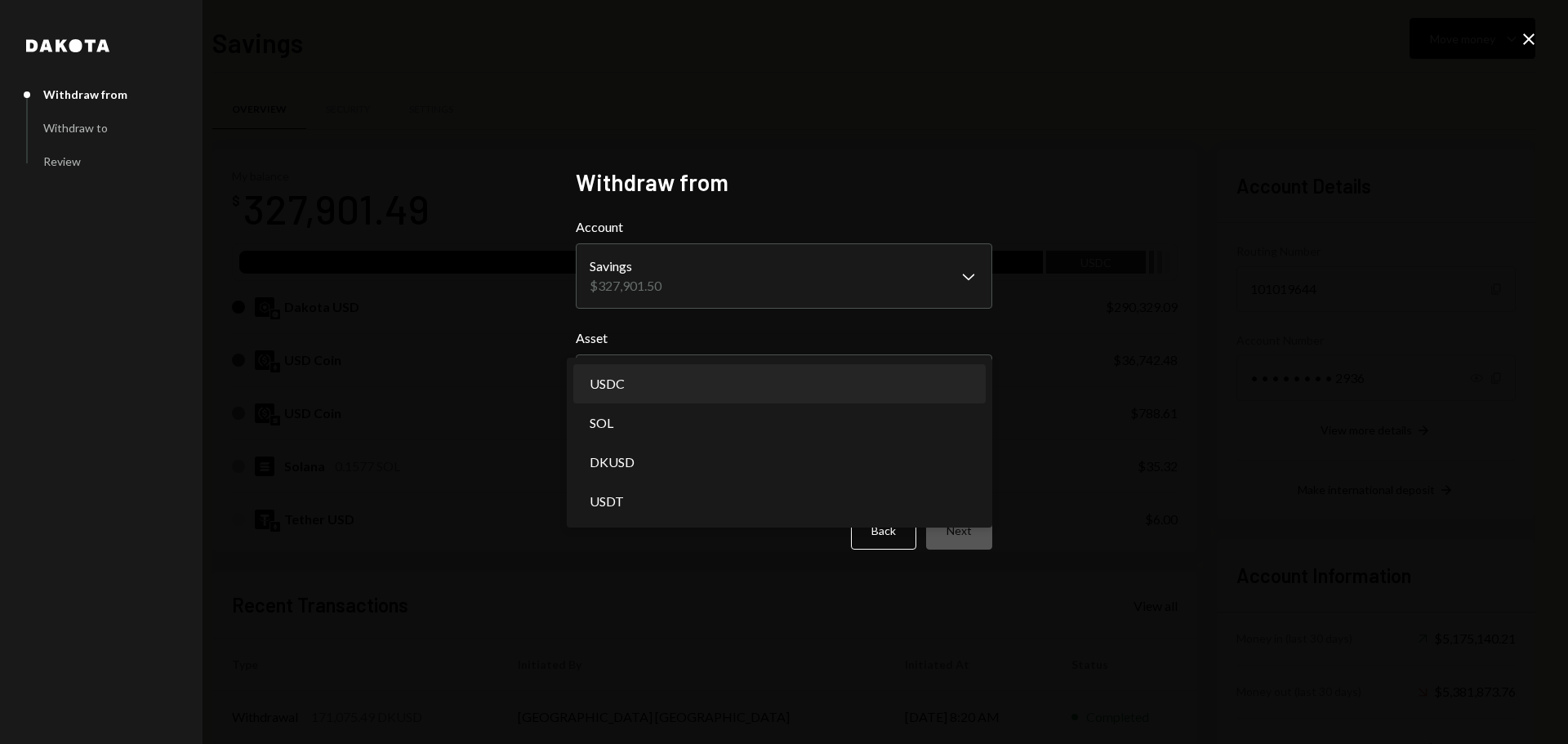
select select "****"
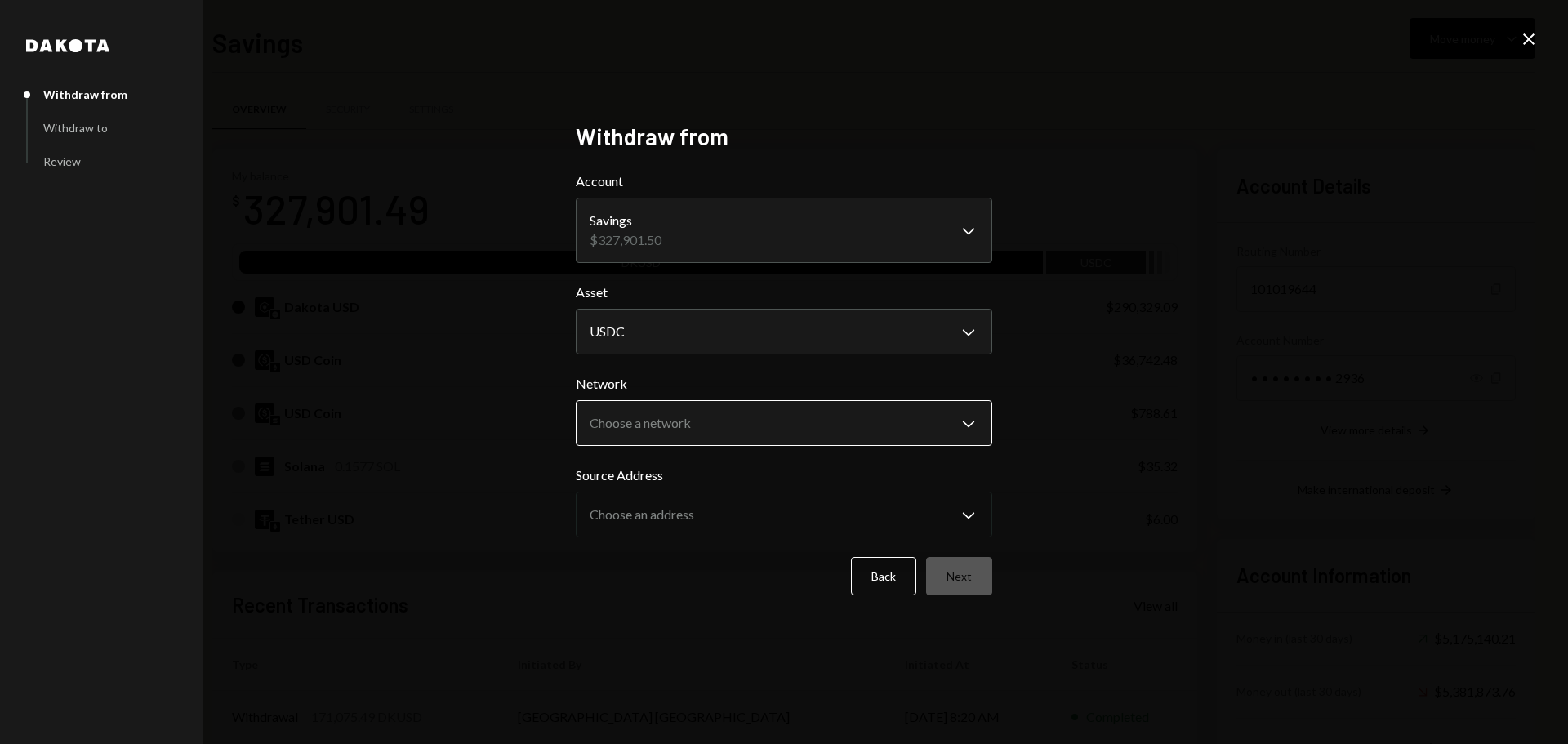
click at [700, 419] on body "F Fogo1 Foundation Caret Down Home Home Inbox Inbox Activities Transactions Acc…" at bounding box center [784, 372] width 1568 height 744
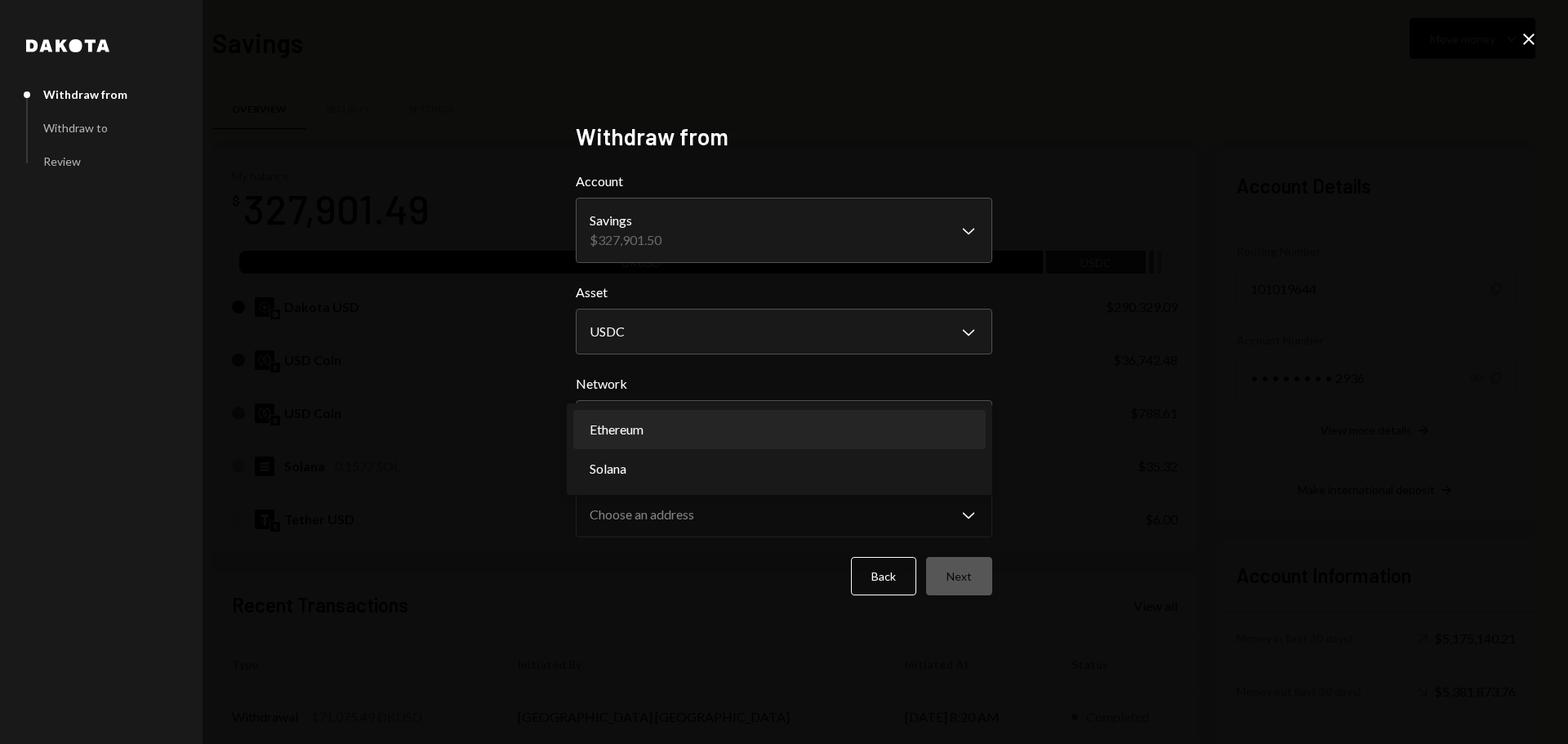
select select "**********"
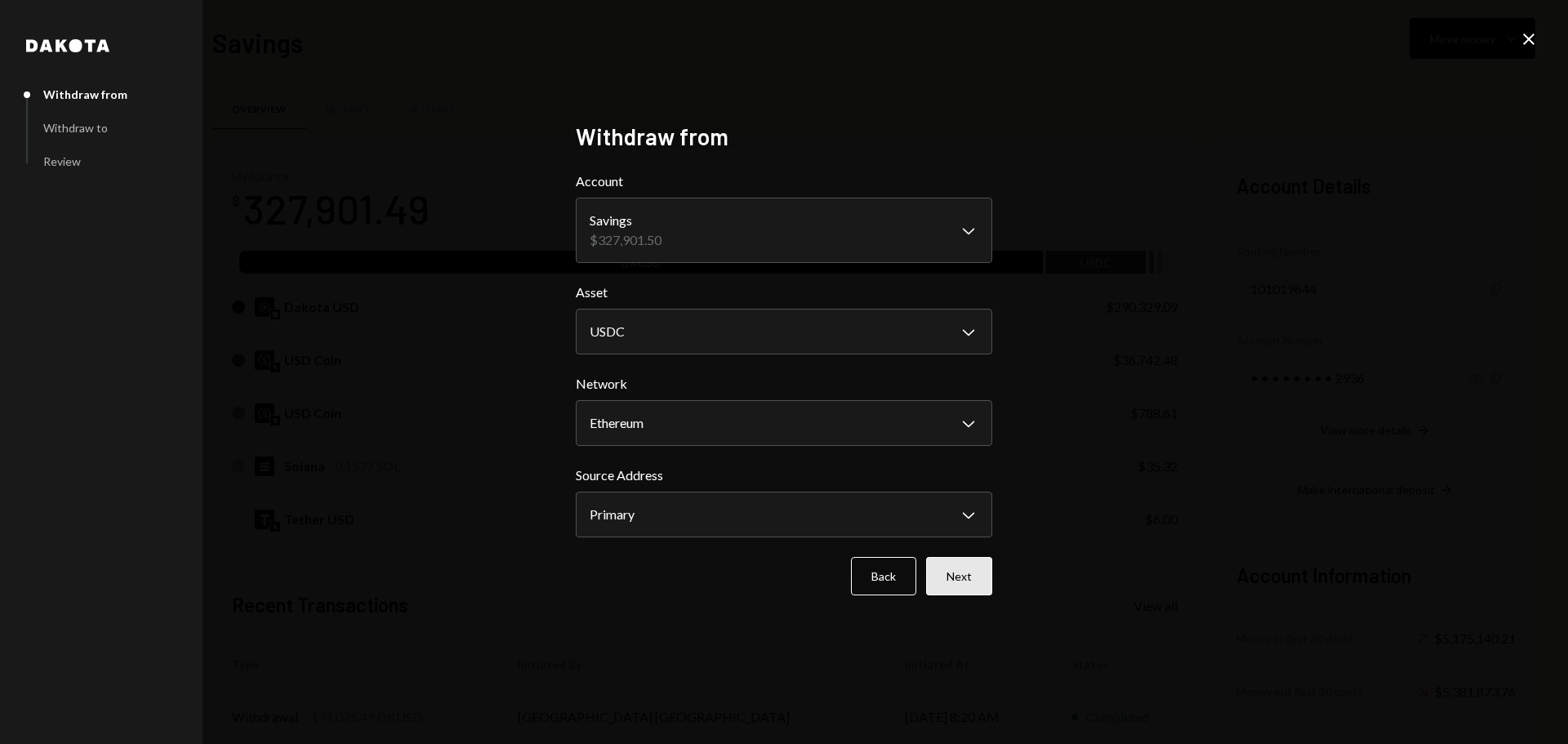
click at [956, 577] on button "Next" at bounding box center [959, 576] width 66 height 38
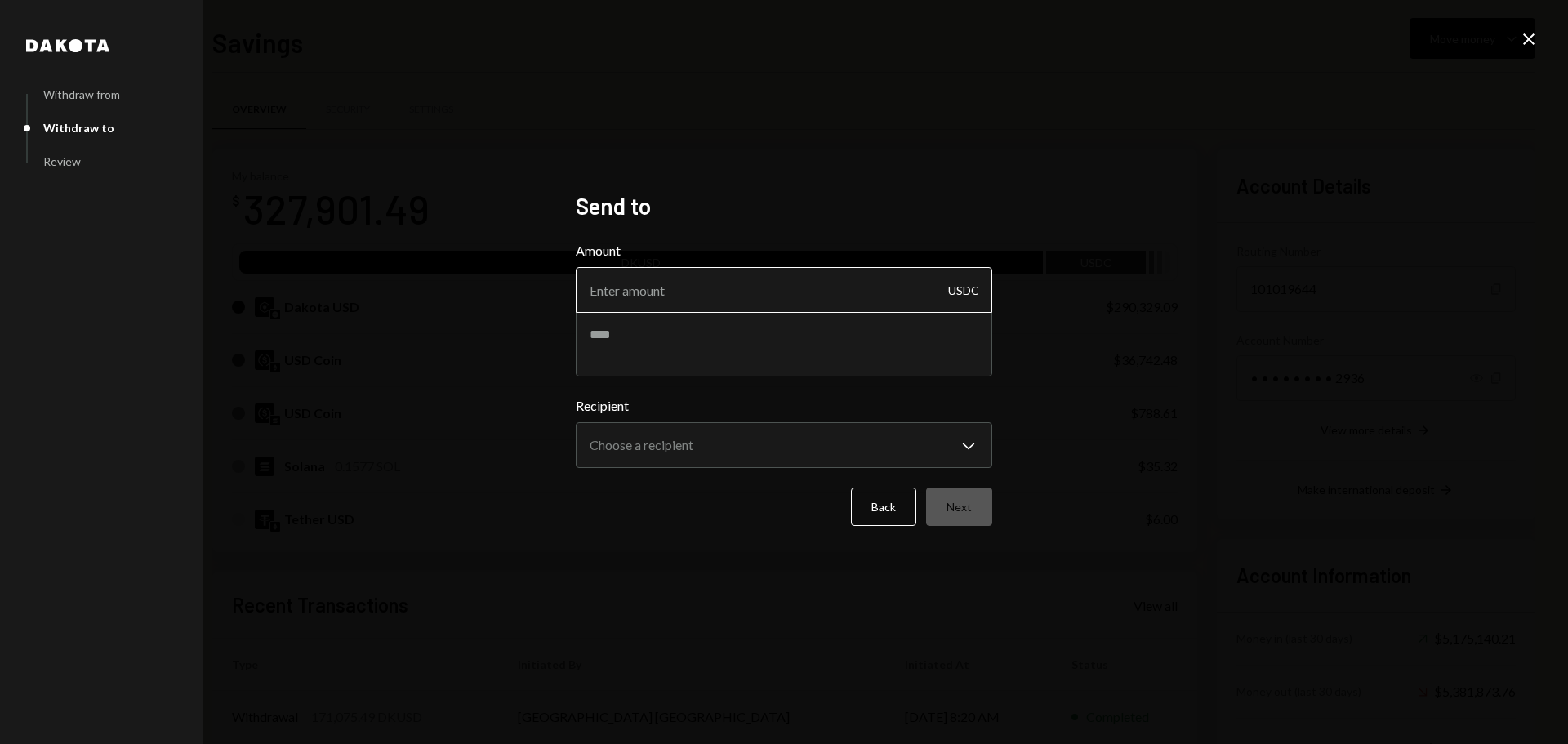
click at [637, 298] on input "Amount" at bounding box center [784, 290] width 417 height 46
type input "10000"
click at [622, 361] on textarea at bounding box center [784, 344] width 417 height 65
type textarea "********"
click at [626, 448] on body "F Fogo1 Foundation Caret Down Home Home Inbox Inbox Activities Transactions Acc…" at bounding box center [784, 372] width 1568 height 744
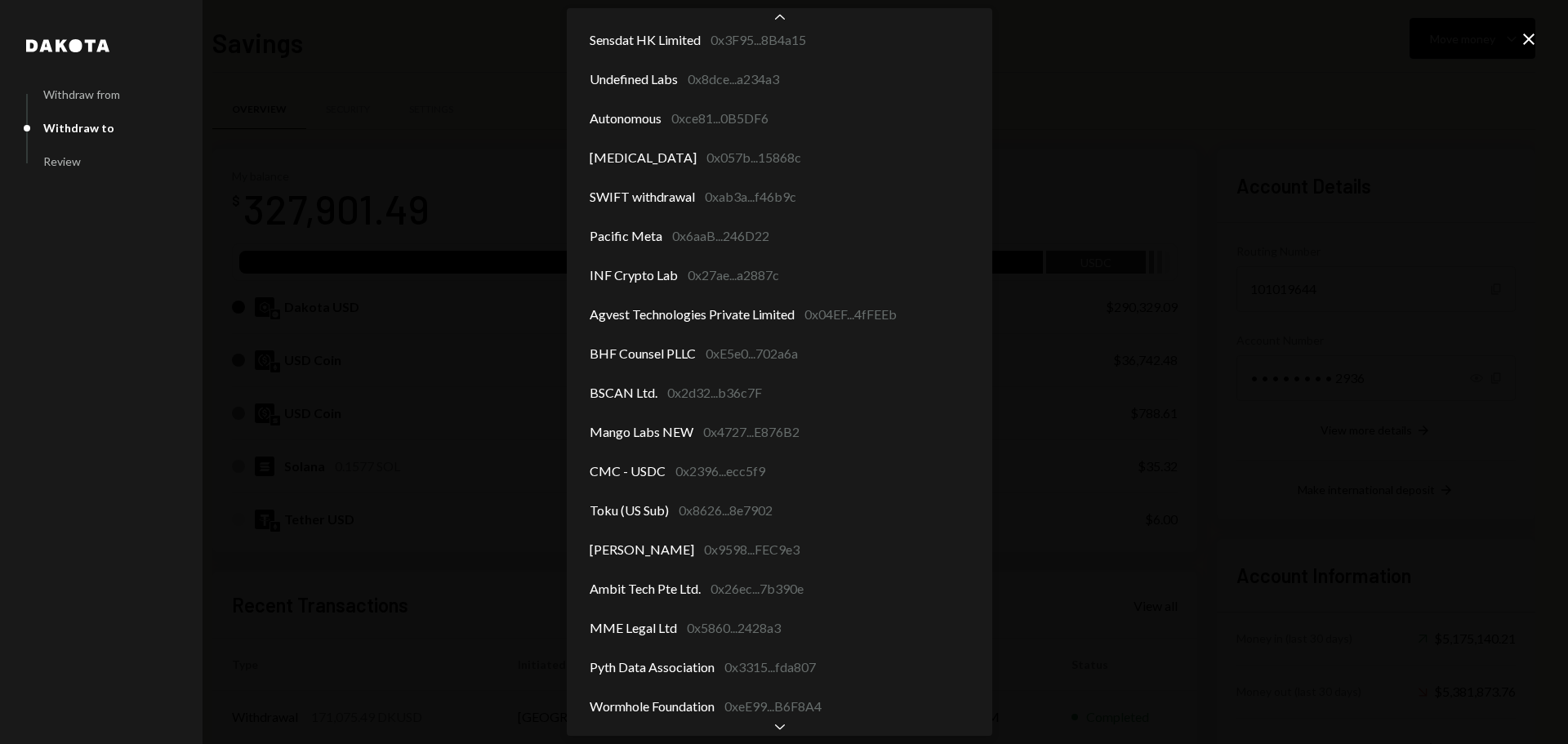
scroll to position [129, 0]
select select "**********"
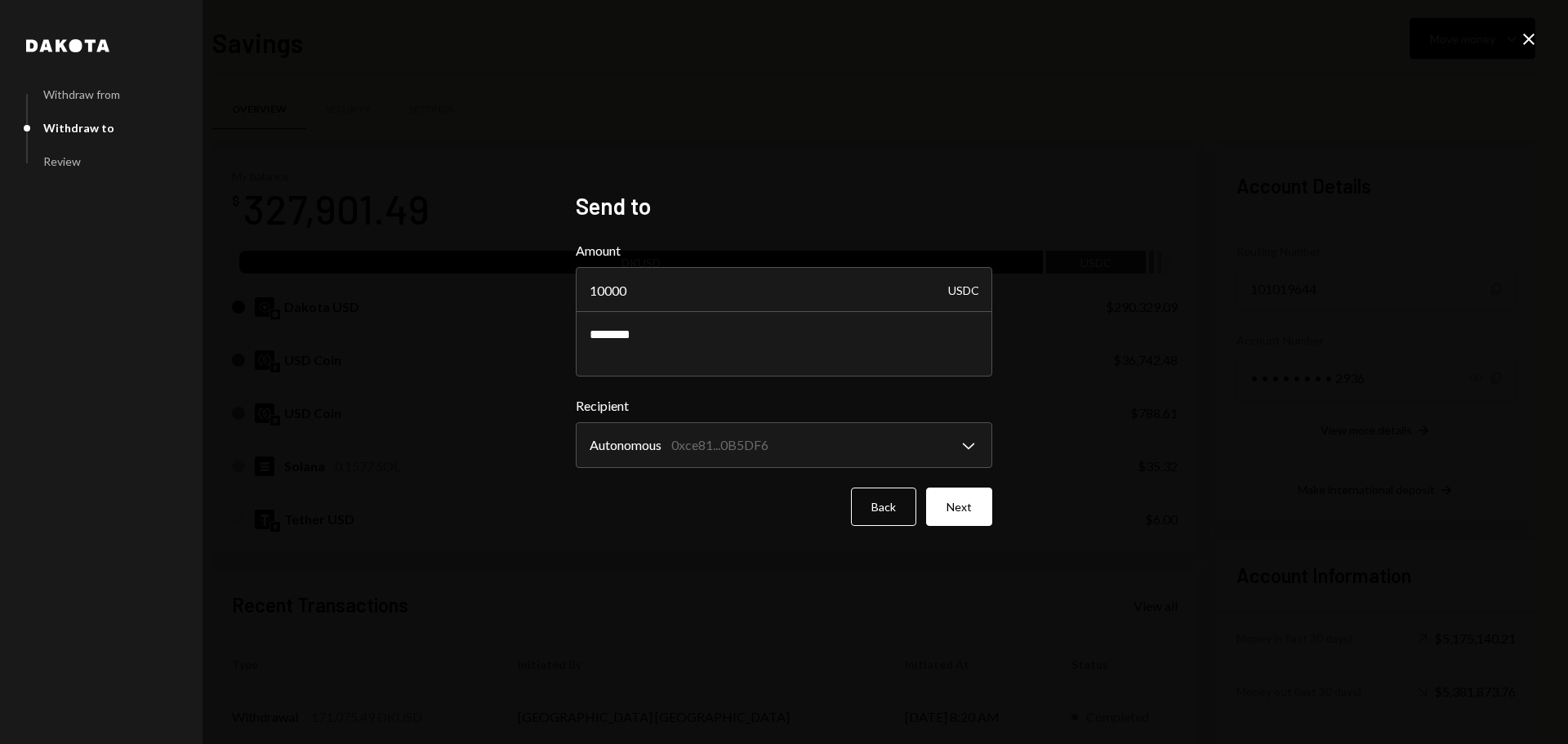
click at [945, 502] on button "Next" at bounding box center [959, 507] width 66 height 38
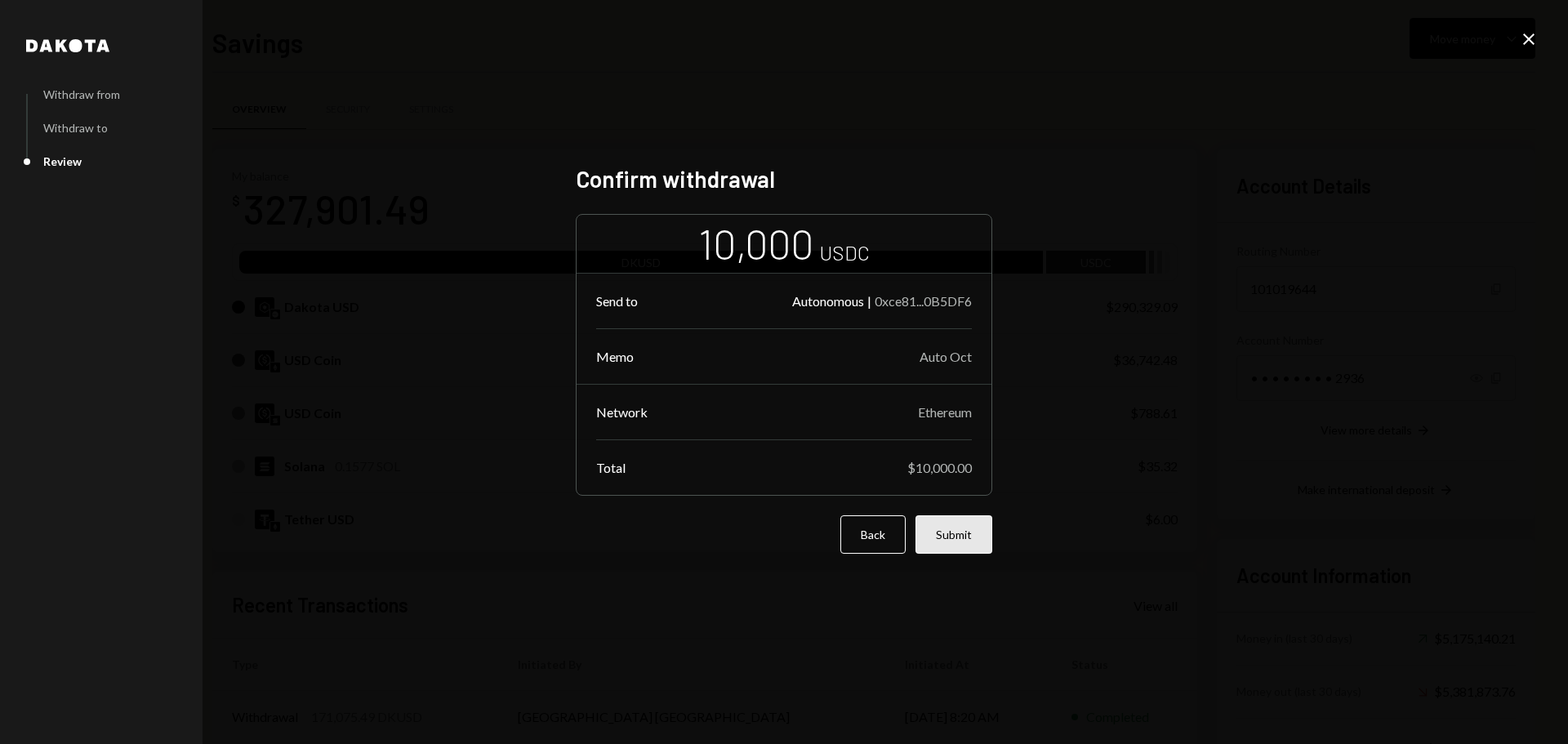
click at [955, 542] on button "Submit" at bounding box center [953, 534] width 77 height 38
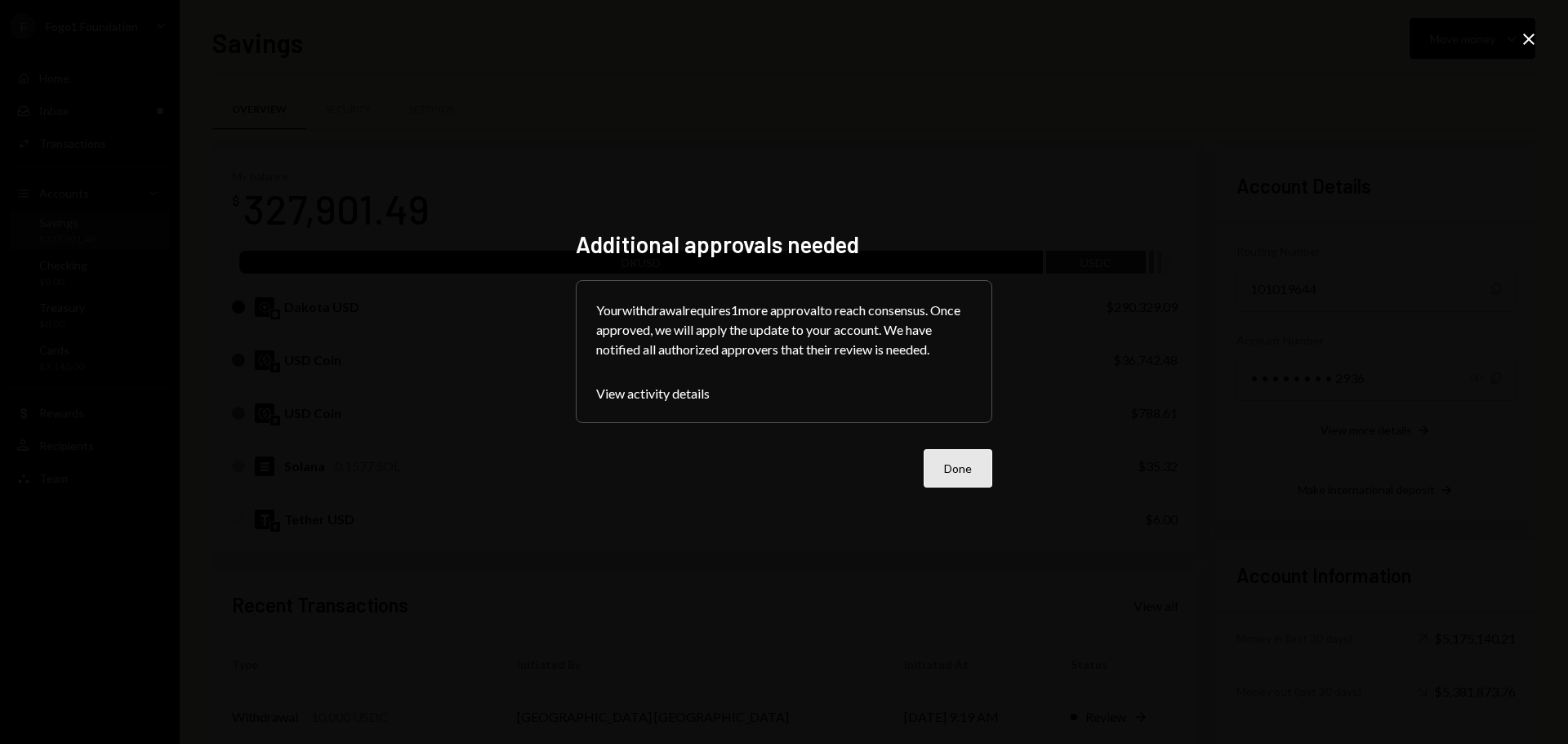
click at [959, 475] on button "Done" at bounding box center [958, 468] width 68 height 38
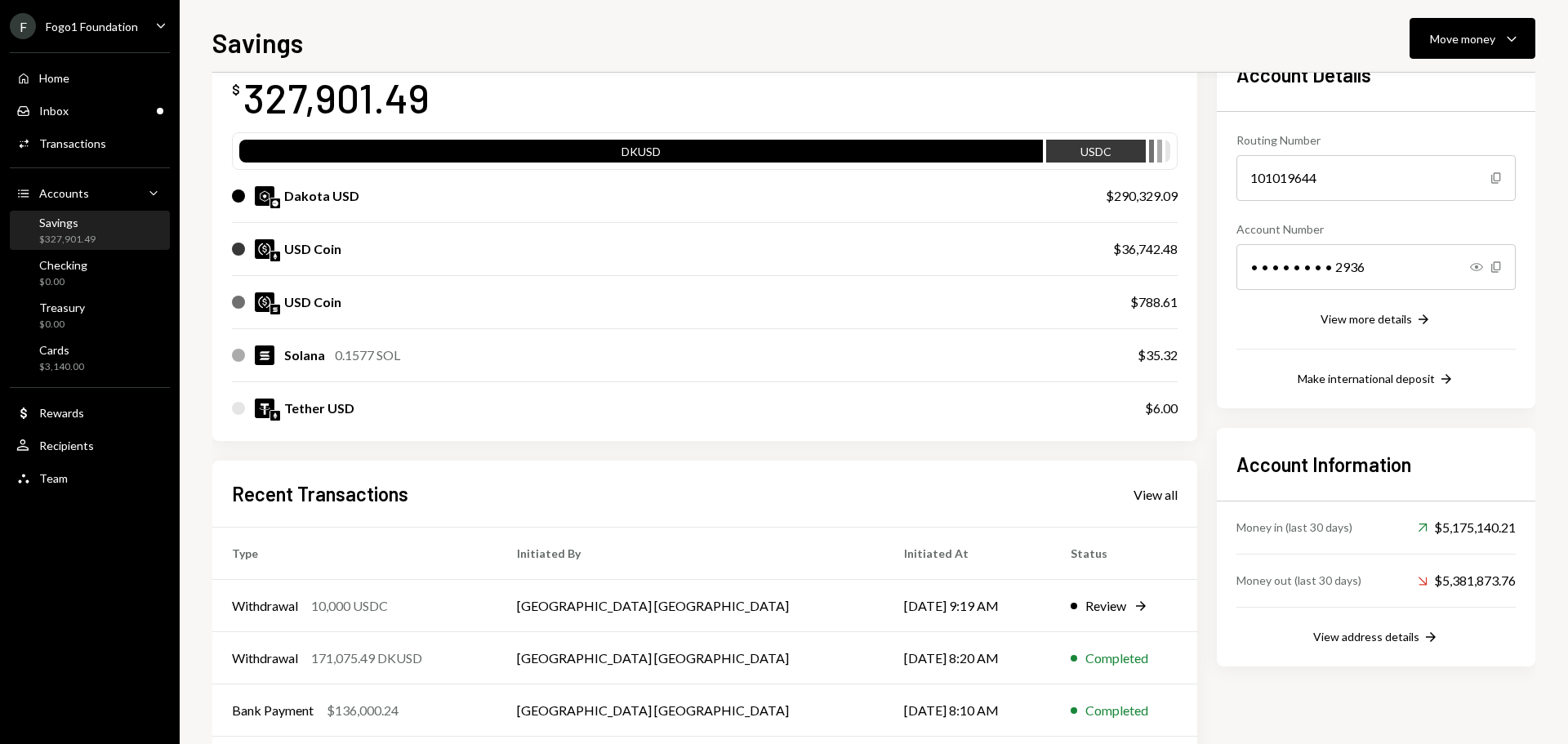
scroll to position [241, 0]
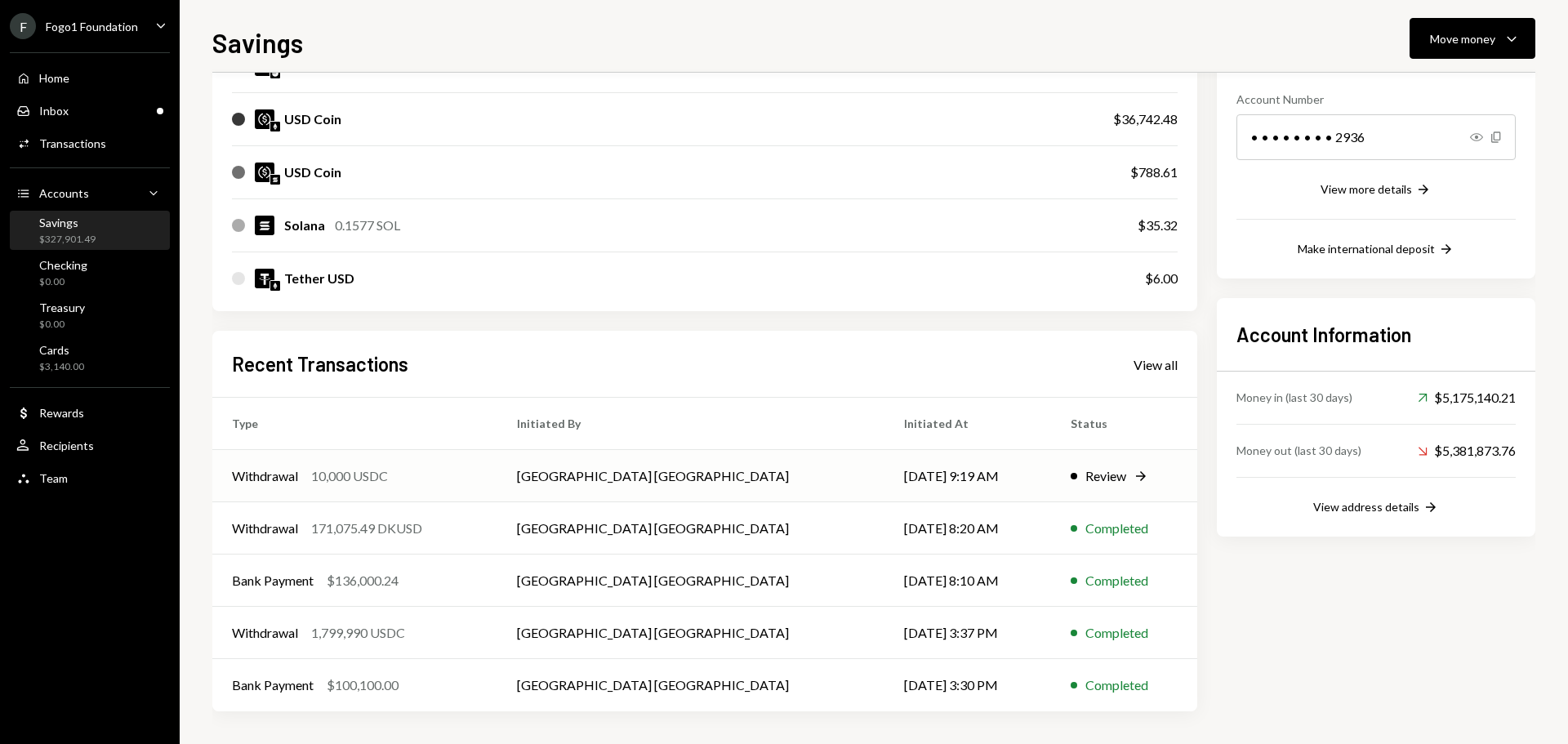
click at [422, 478] on div "Withdrawal 10,000 USDC" at bounding box center [355, 476] width 245 height 19
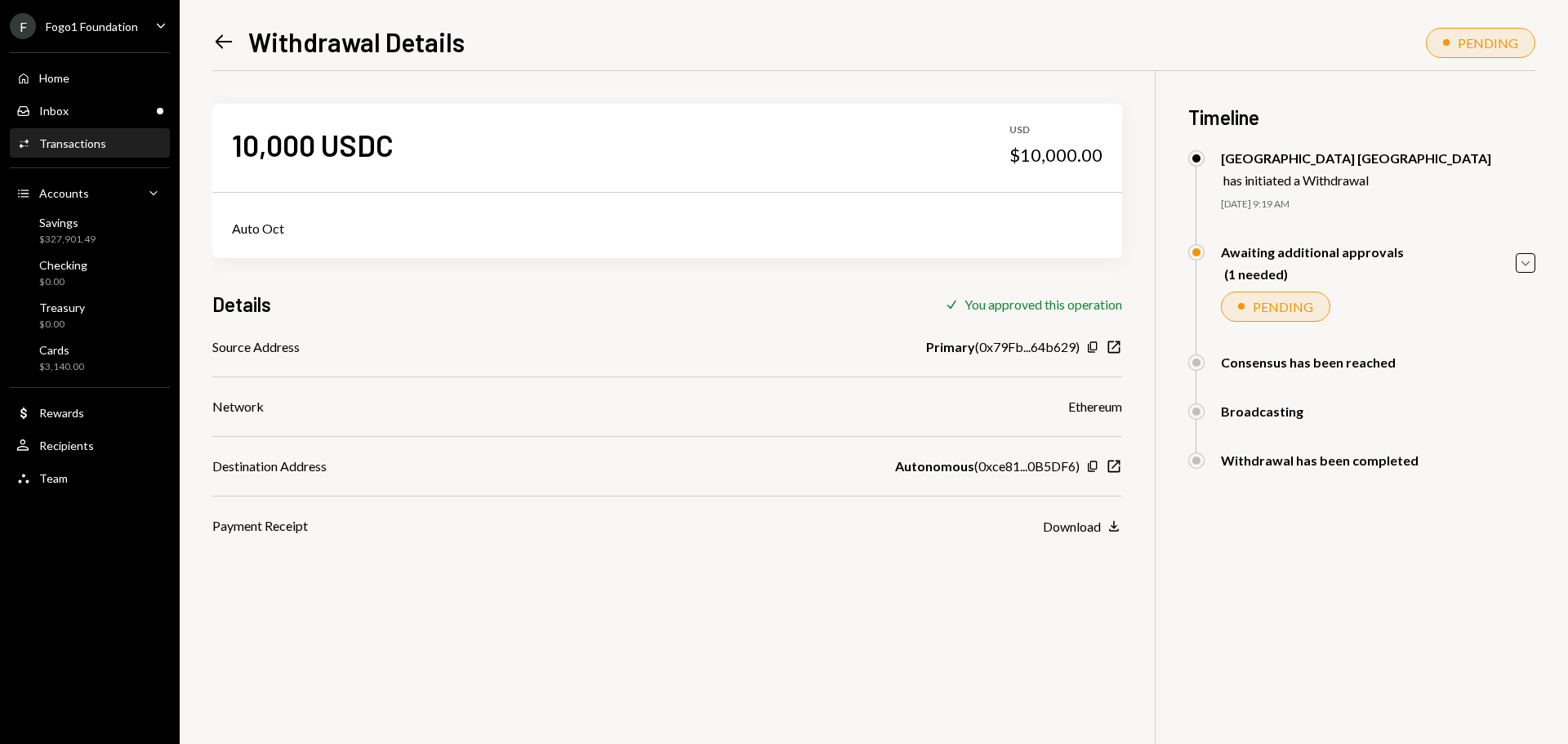
click at [227, 40] on icon "Left Arrow" at bounding box center [223, 41] width 23 height 23
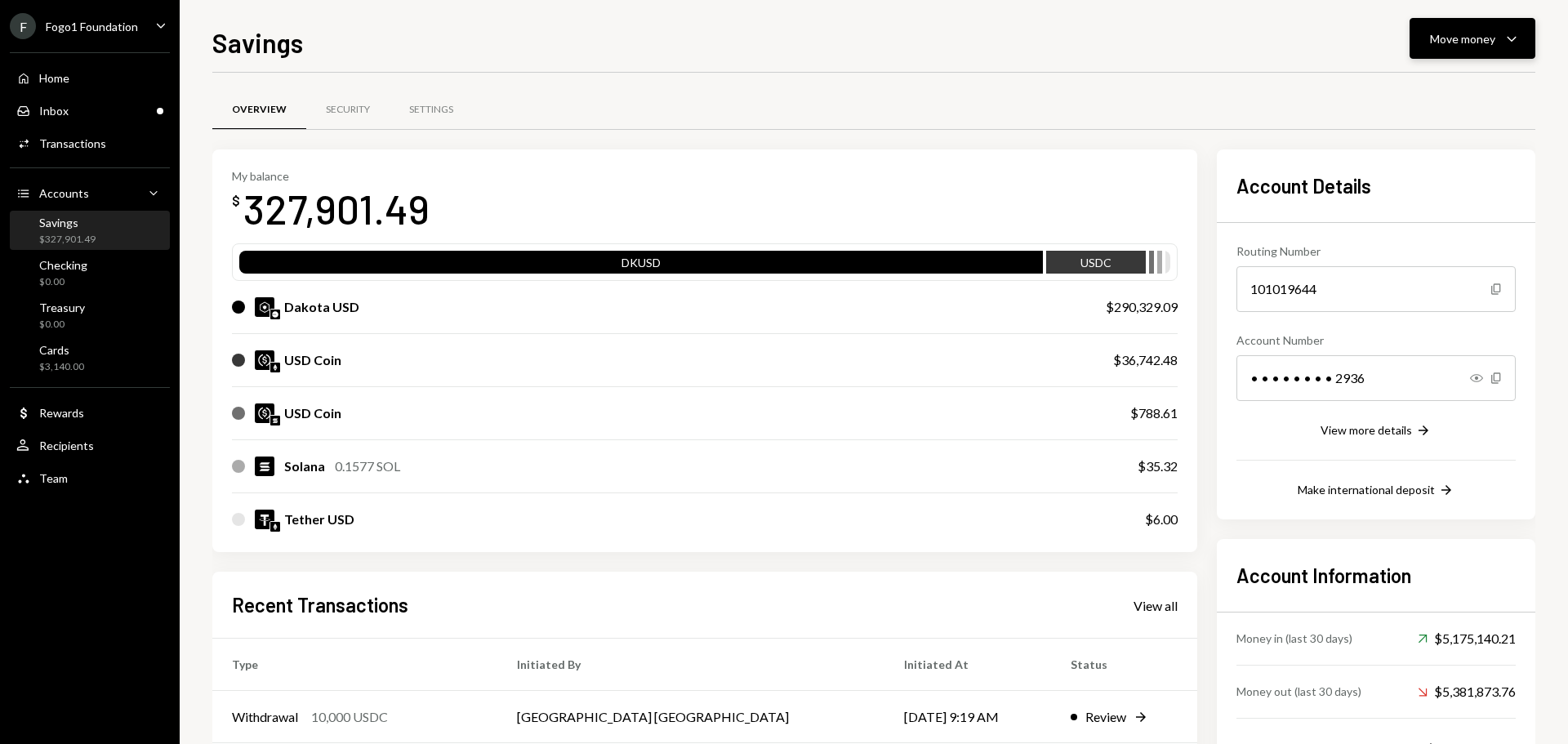
click at [1437, 40] on div "Move money" at bounding box center [1463, 38] width 65 height 18
click at [1429, 87] on div "Send" at bounding box center [1459, 88] width 119 height 18
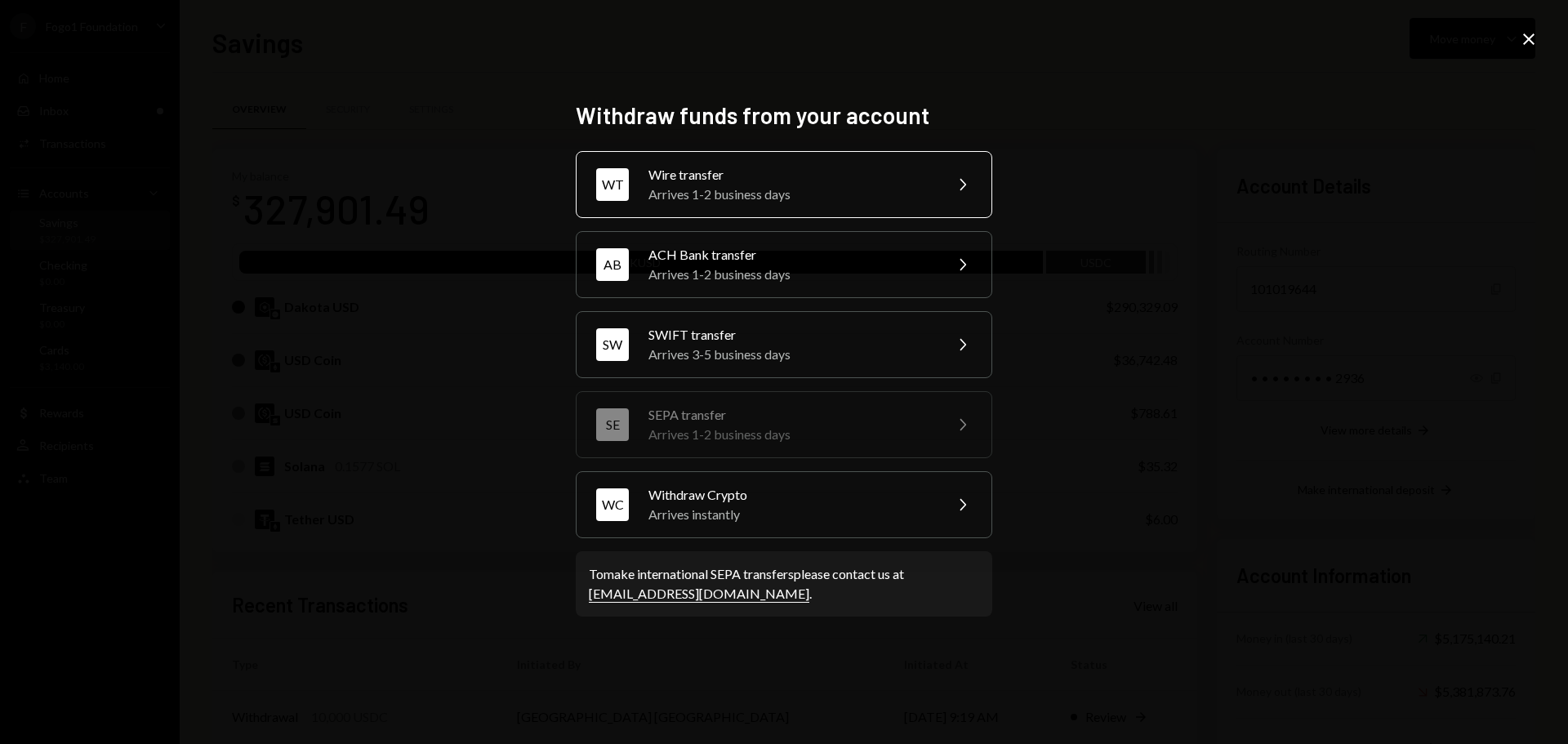
click at [684, 183] on div "Wire transfer" at bounding box center [791, 175] width 284 height 19
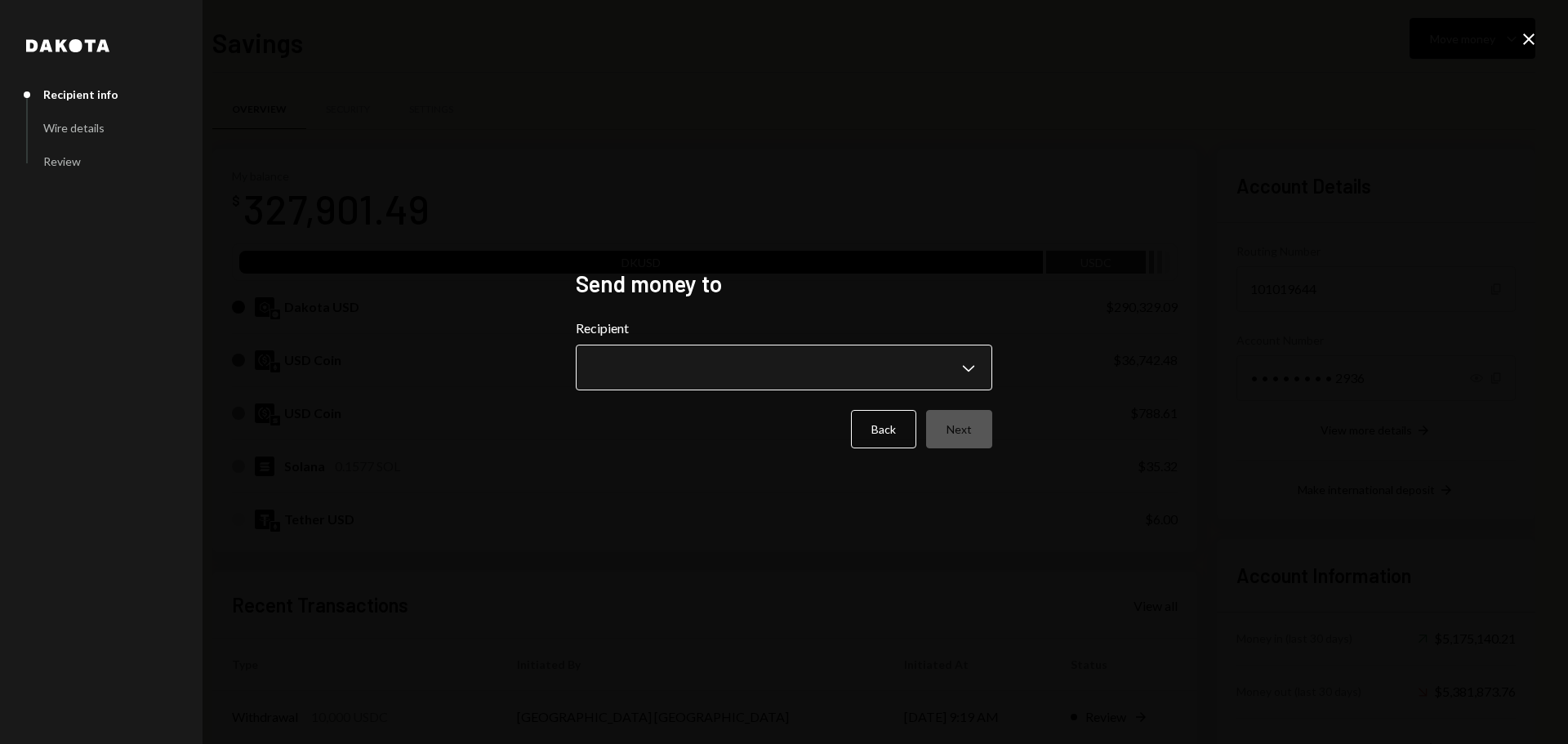
click at [677, 387] on body "F Fogo1 Foundation Caret Down Home Home Inbox Inbox Activities Transactions Acc…" at bounding box center [784, 372] width 1568 height 744
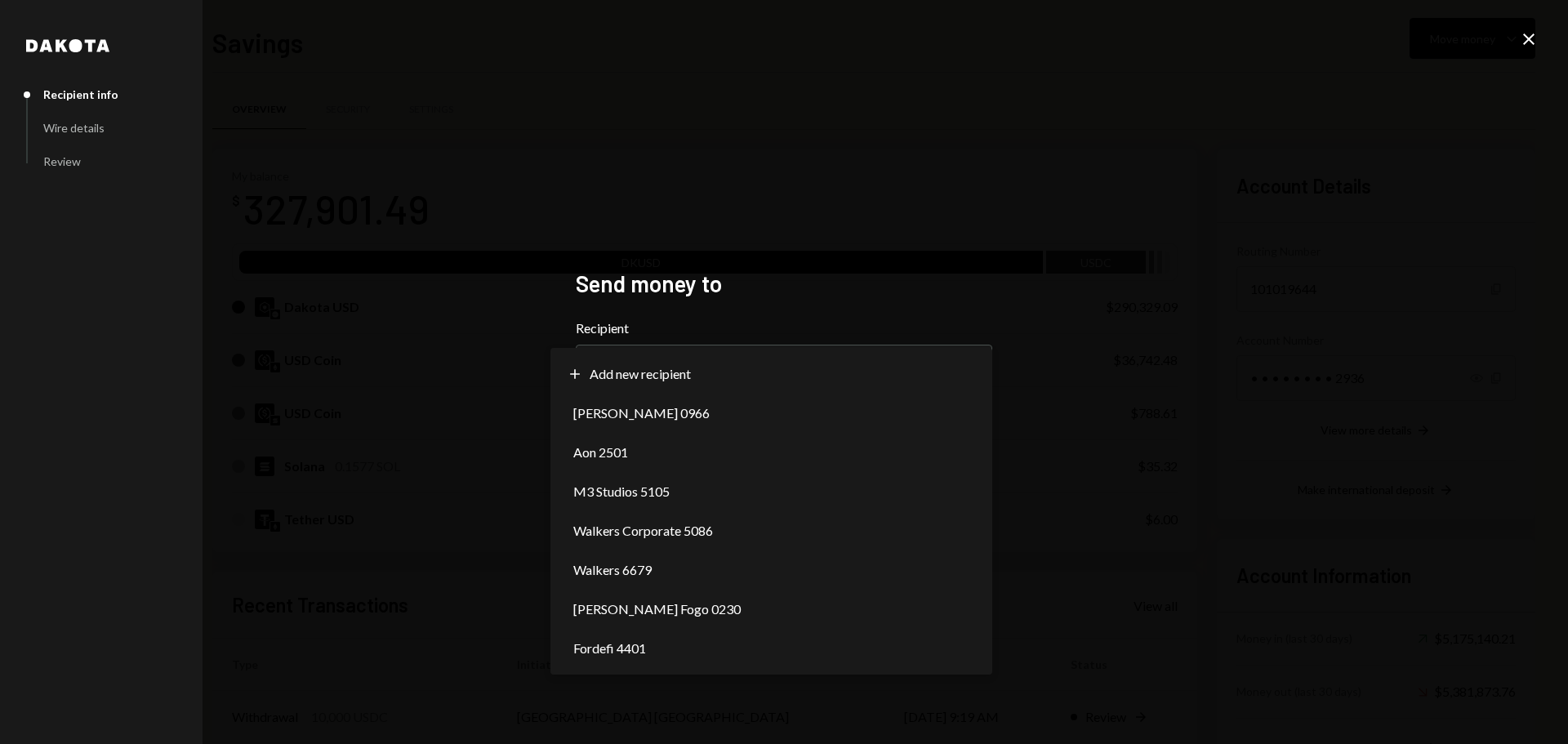
click at [467, 475] on div "**********" at bounding box center [784, 372] width 1568 height 744
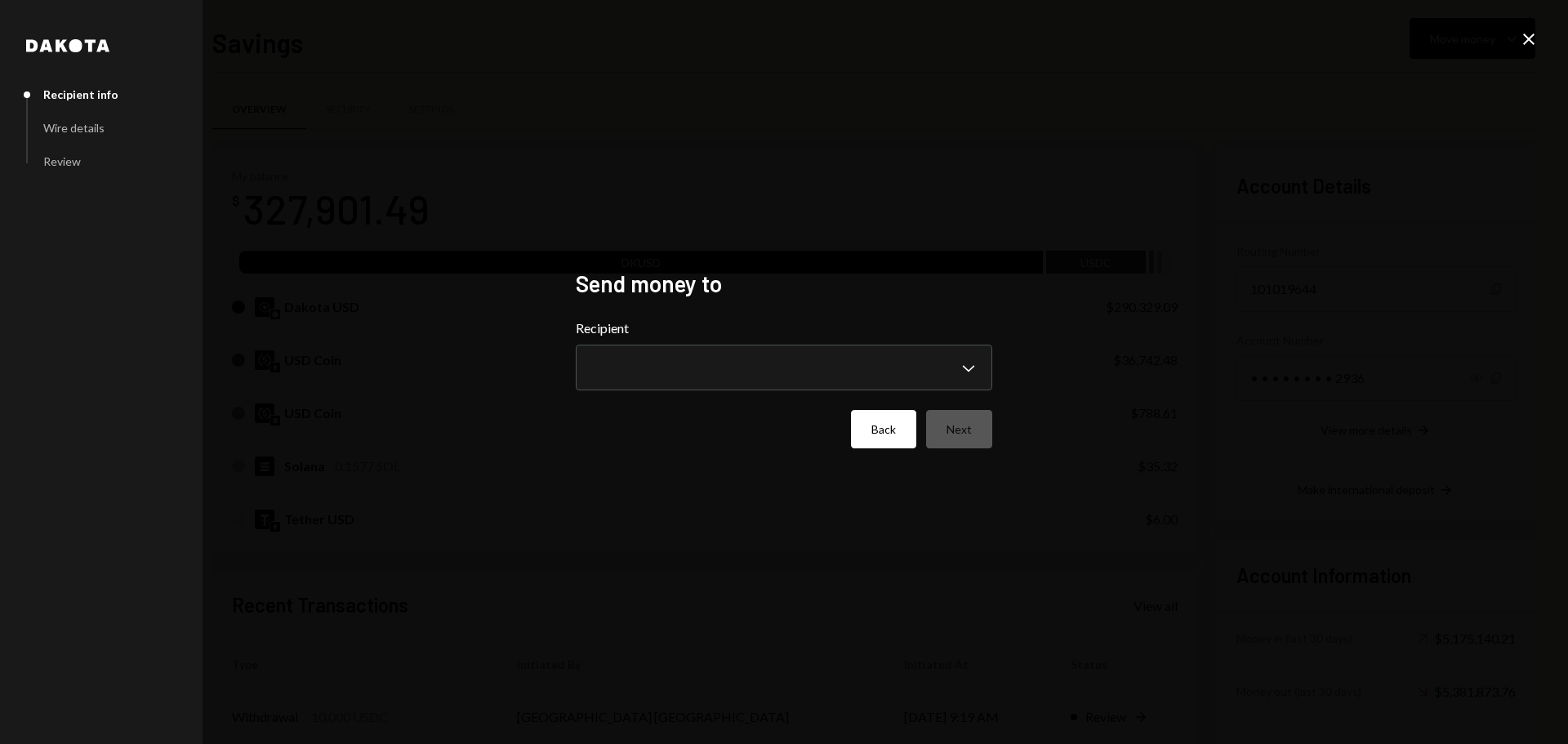
click at [867, 425] on button "Back" at bounding box center [883, 429] width 65 height 38
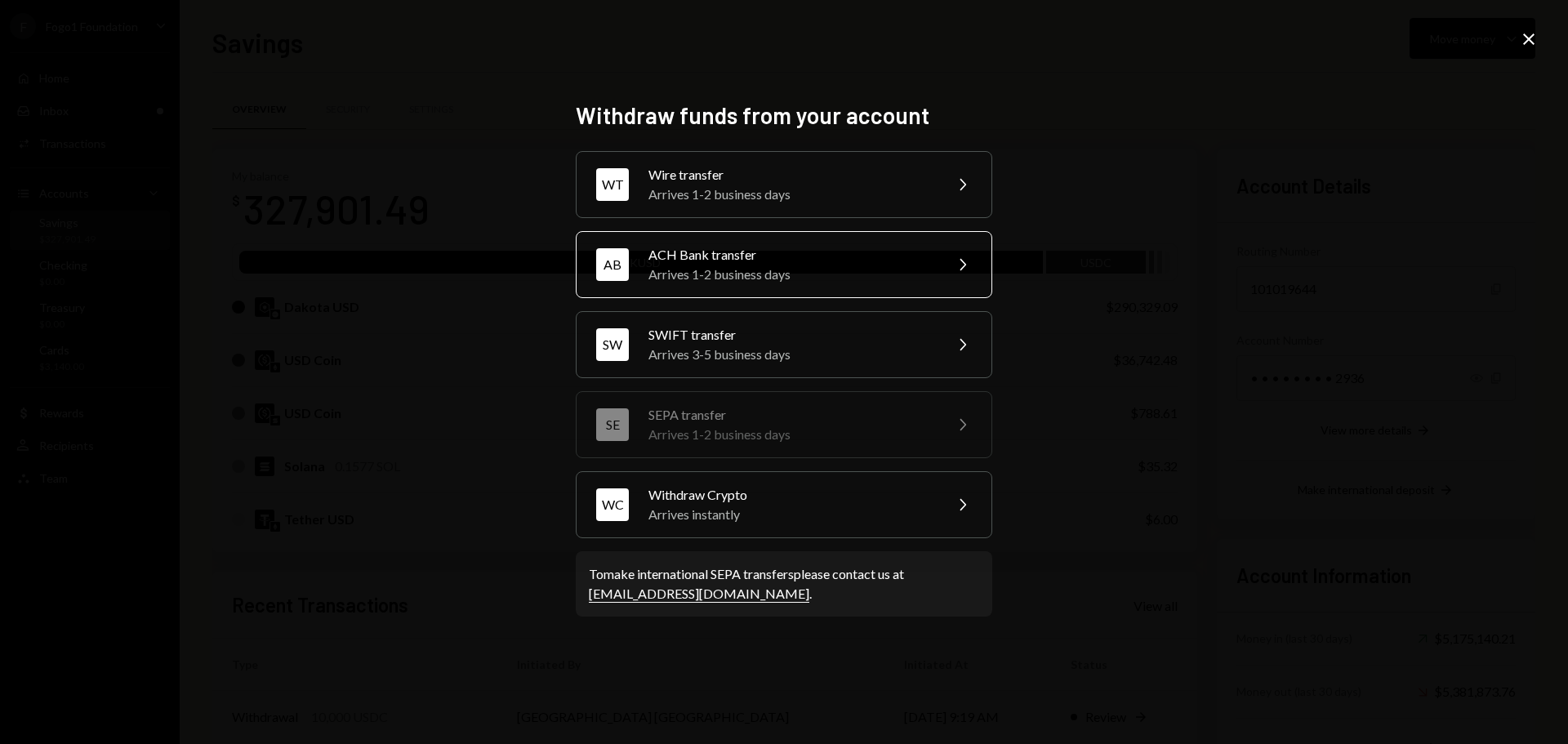
click at [669, 266] on div "Arrives 1-2 business days" at bounding box center [791, 274] width 284 height 19
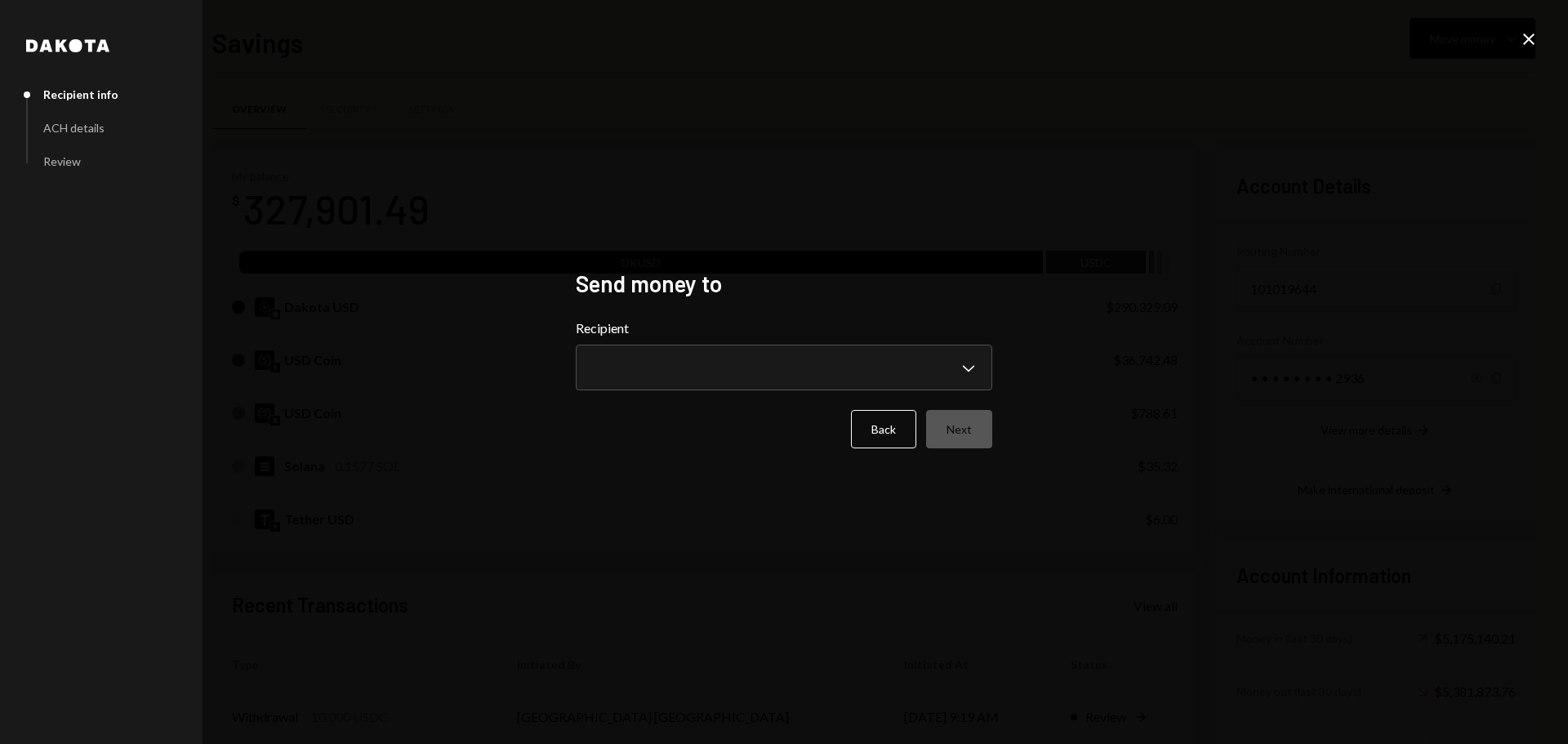
click at [641, 395] on form "**********" at bounding box center [784, 383] width 417 height 130
click at [649, 375] on body "F Fogo1 Foundation Caret Down Home Home Inbox Inbox Activities Transactions Acc…" at bounding box center [784, 372] width 1568 height 744
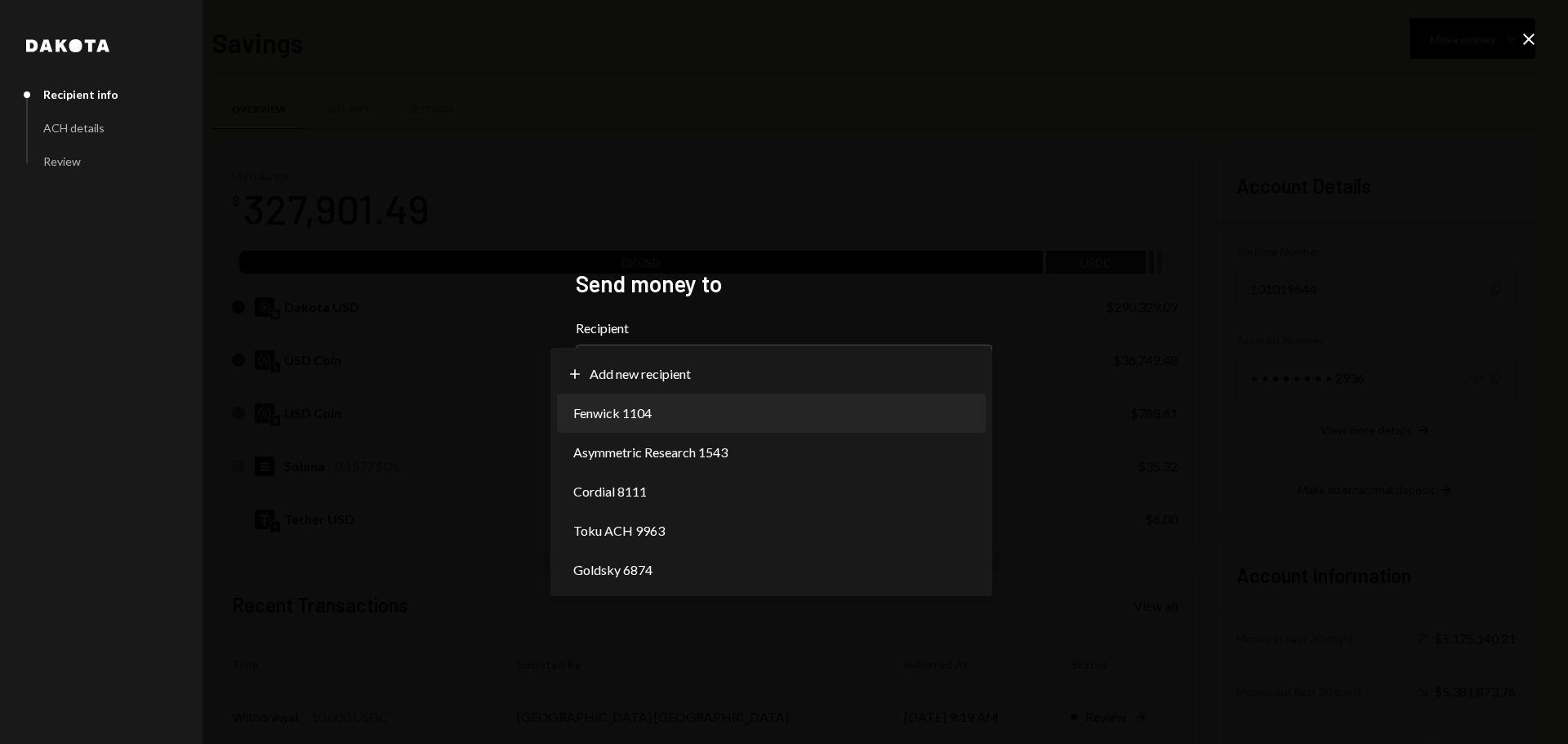
select select "**********"
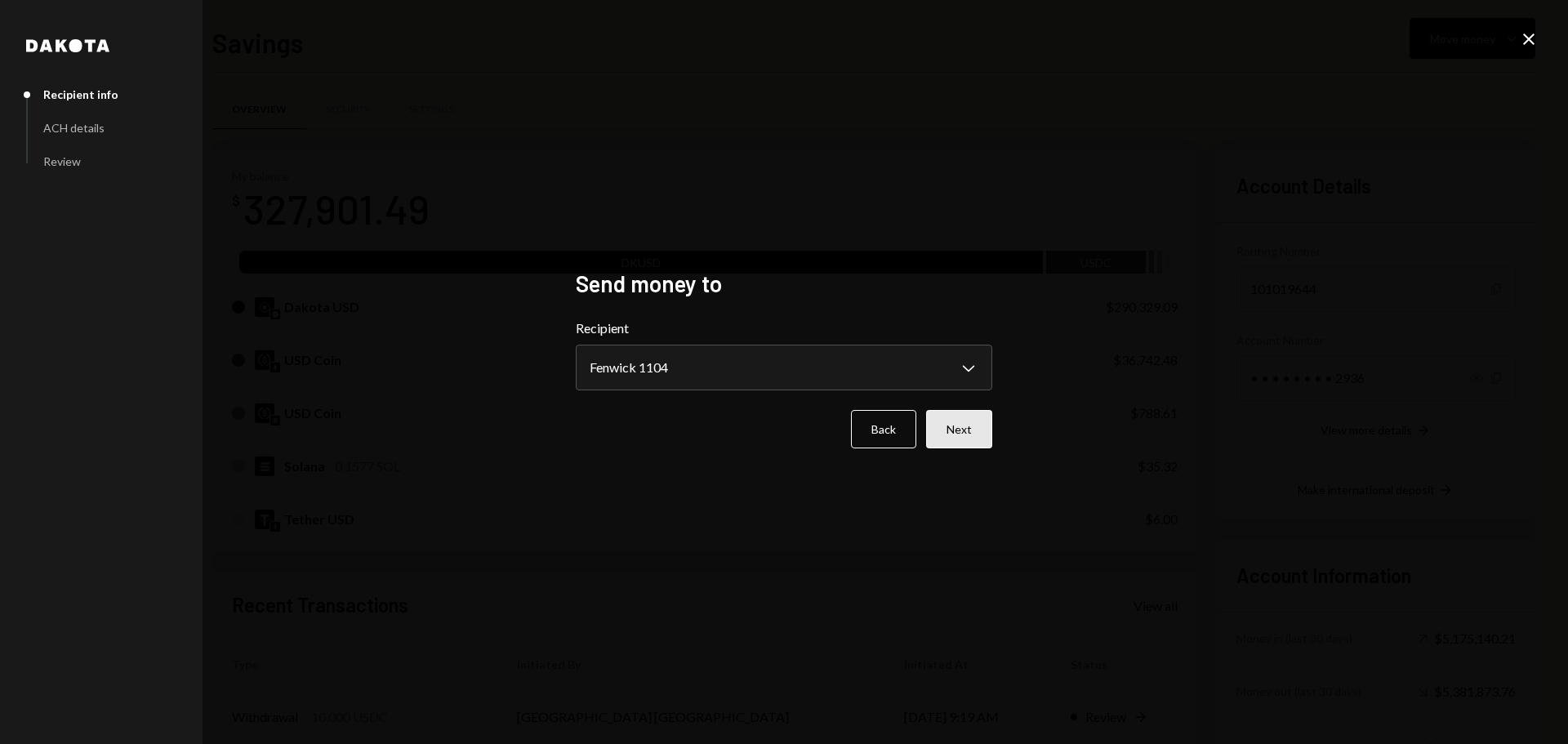
click at [968, 428] on button "Next" at bounding box center [959, 429] width 66 height 38
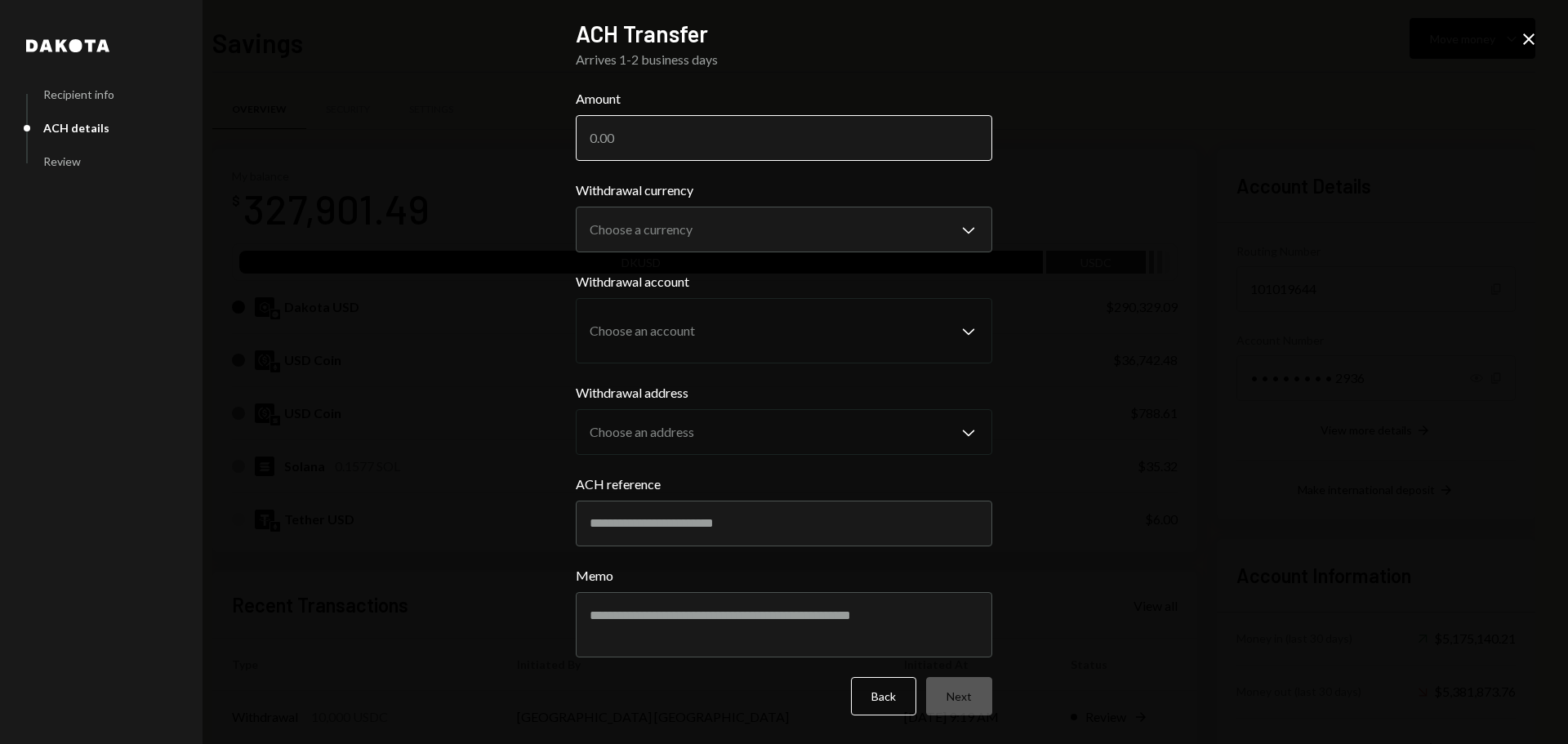
click at [640, 134] on input "Amount" at bounding box center [784, 138] width 417 height 46
type input "3015.84"
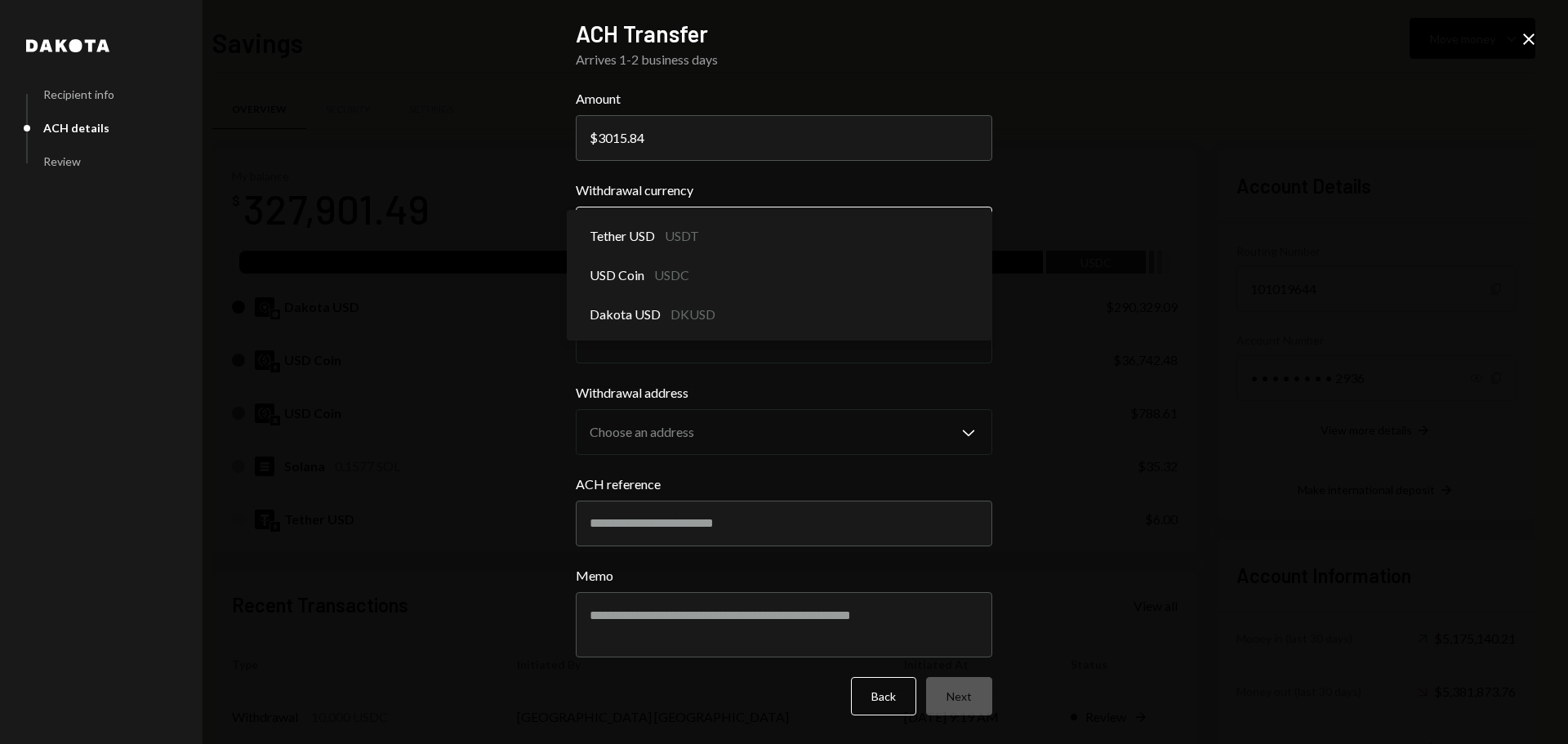
click at [642, 216] on body "F Fogo1 Foundation Caret Down Home Home Inbox Inbox Activities Transactions Acc…" at bounding box center [784, 372] width 1568 height 744
select select "*****"
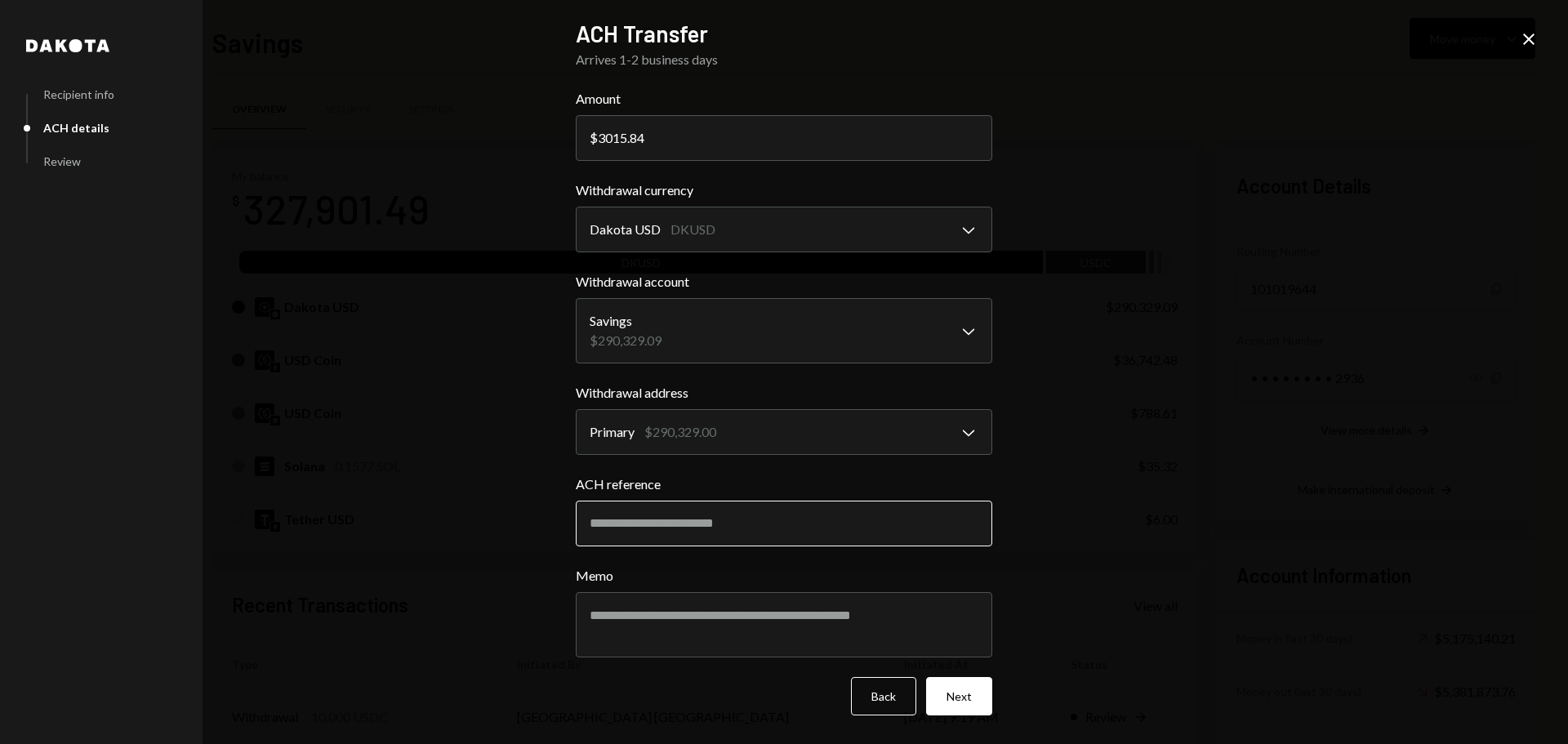
click at [647, 511] on input "ACH reference" at bounding box center [784, 524] width 417 height 46
type input "*******"
click at [717, 630] on textarea "Memo" at bounding box center [784, 625] width 417 height 65
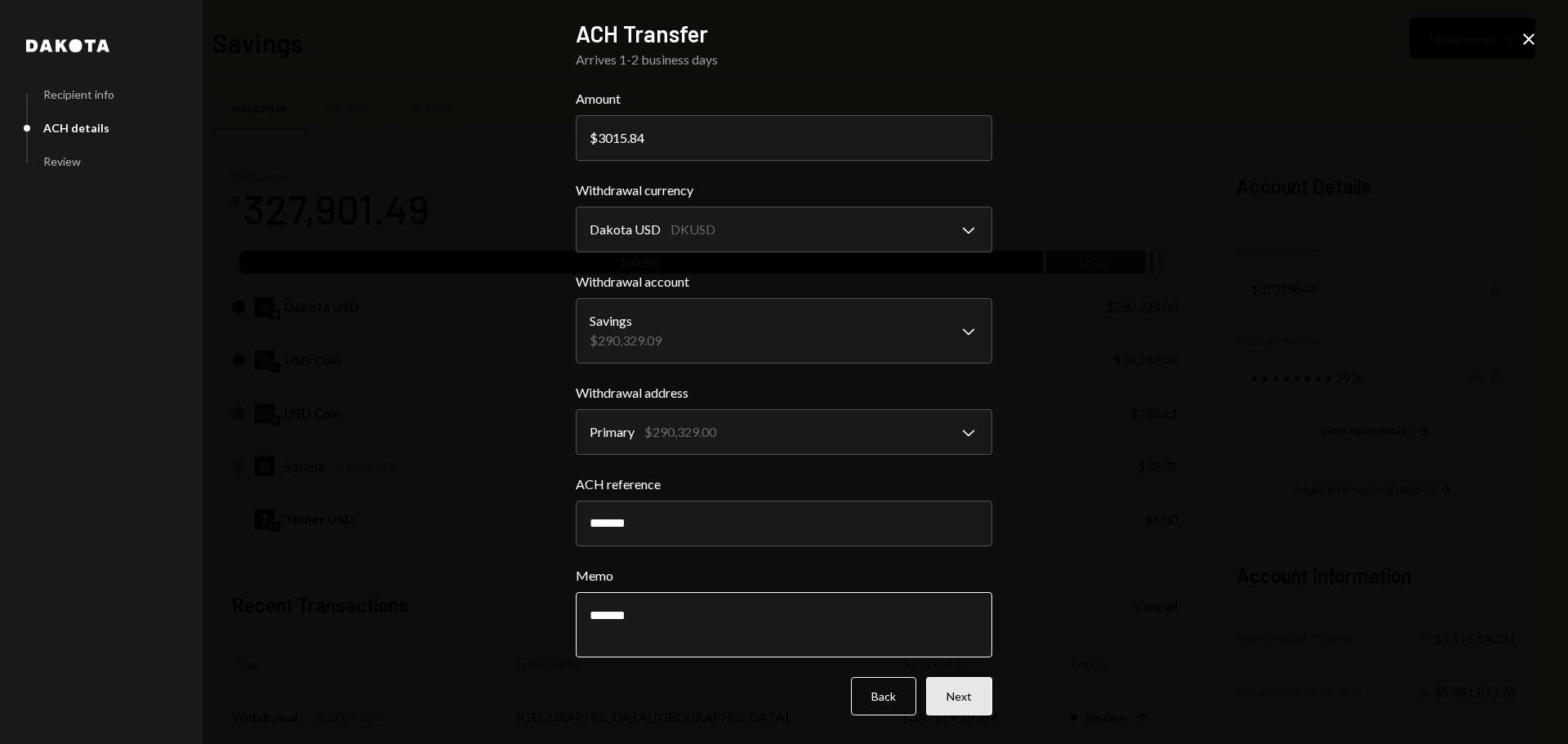
type textarea "*******"
click at [952, 694] on button "Next" at bounding box center [959, 696] width 66 height 38
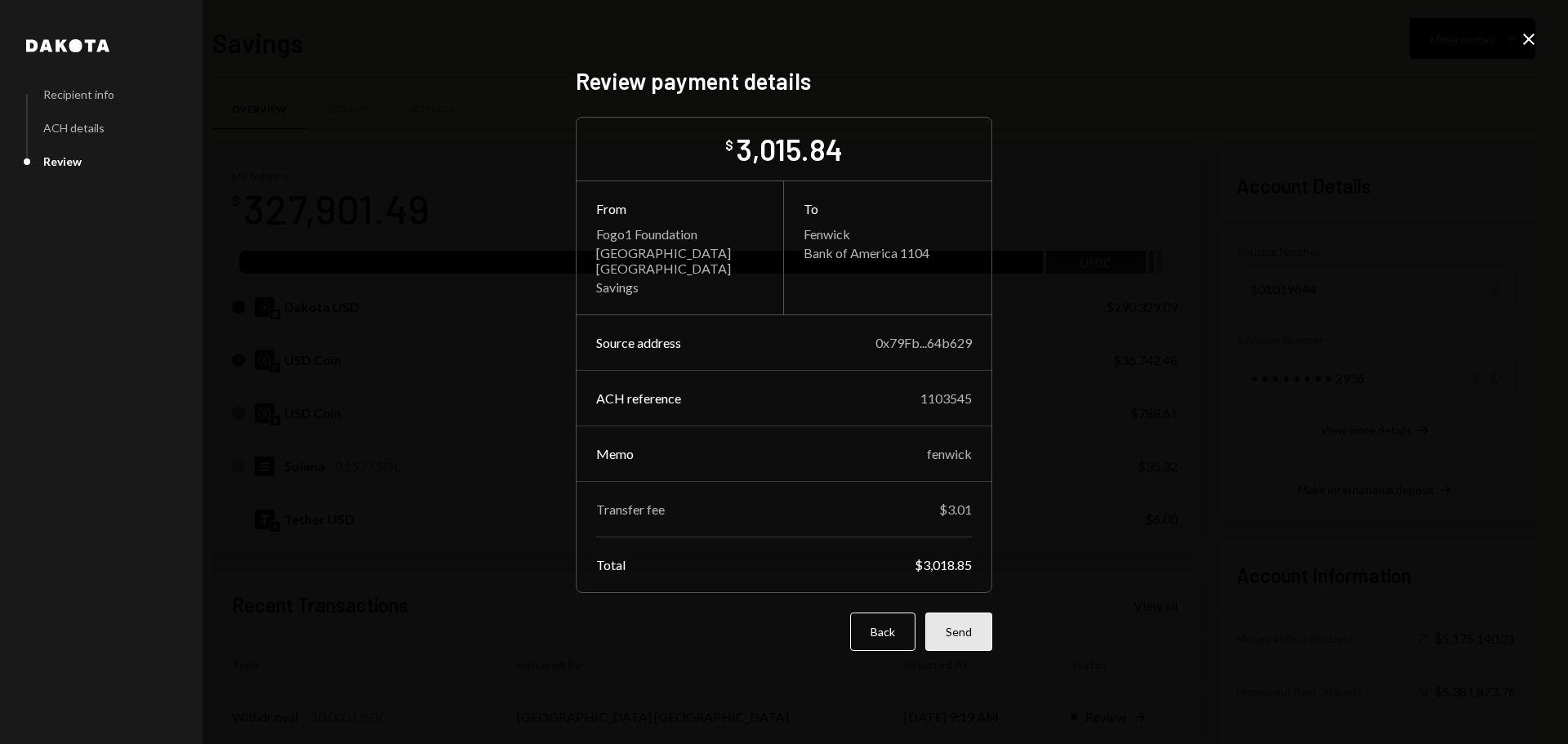
click at [954, 632] on button "Send" at bounding box center [959, 632] width 67 height 38
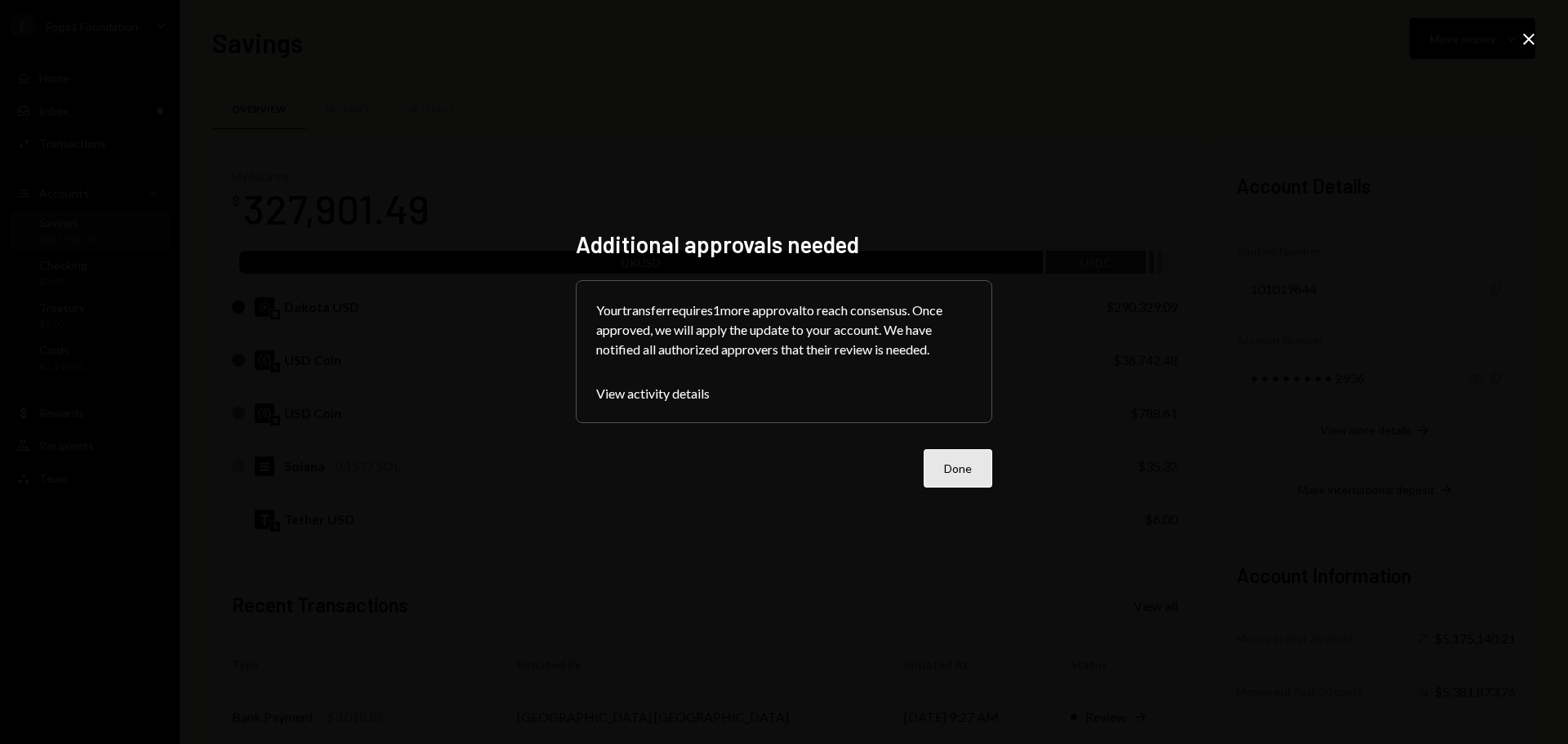
click at [968, 461] on button "Done" at bounding box center [958, 468] width 68 height 38
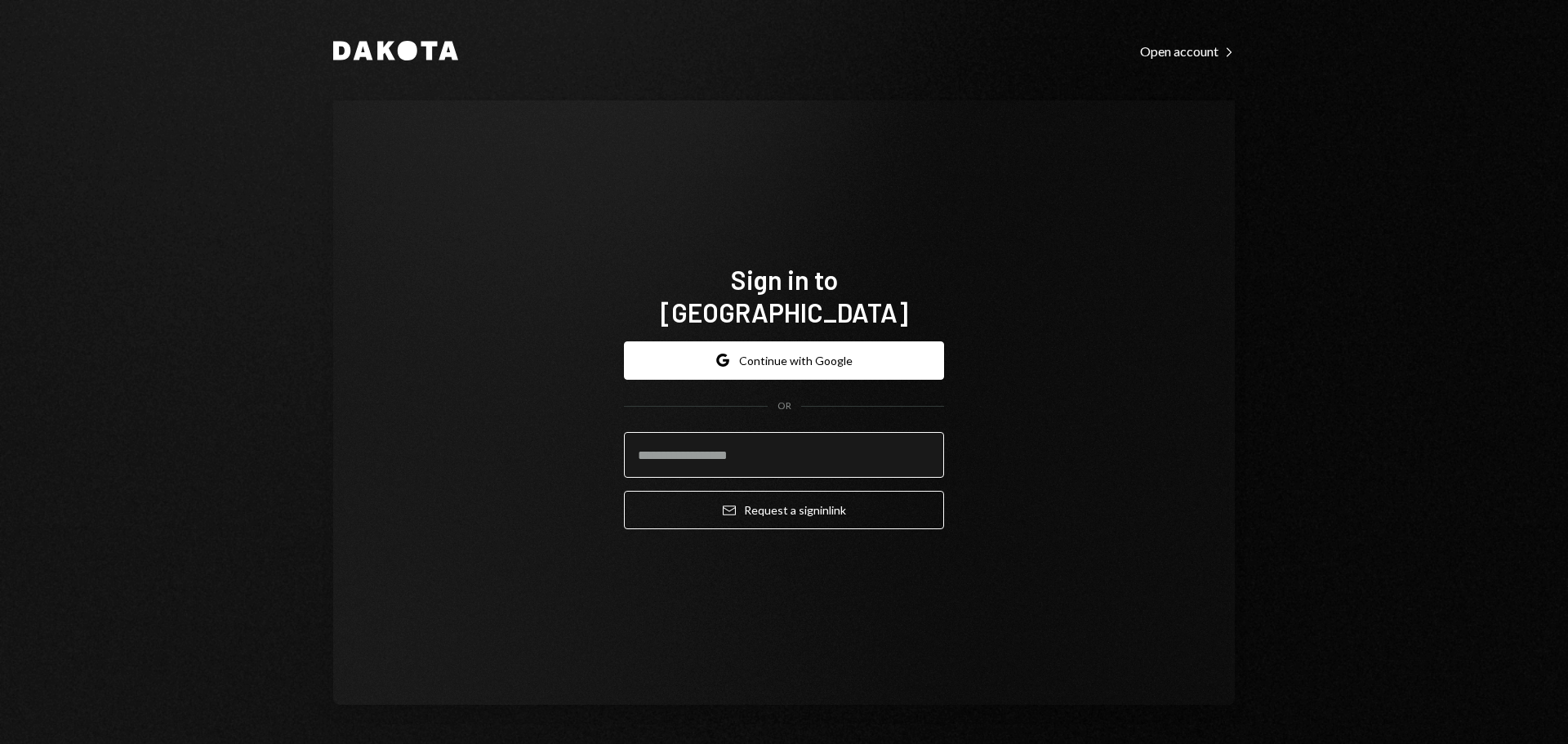
click at [677, 434] on input "email" at bounding box center [783, 454] width 320 height 46
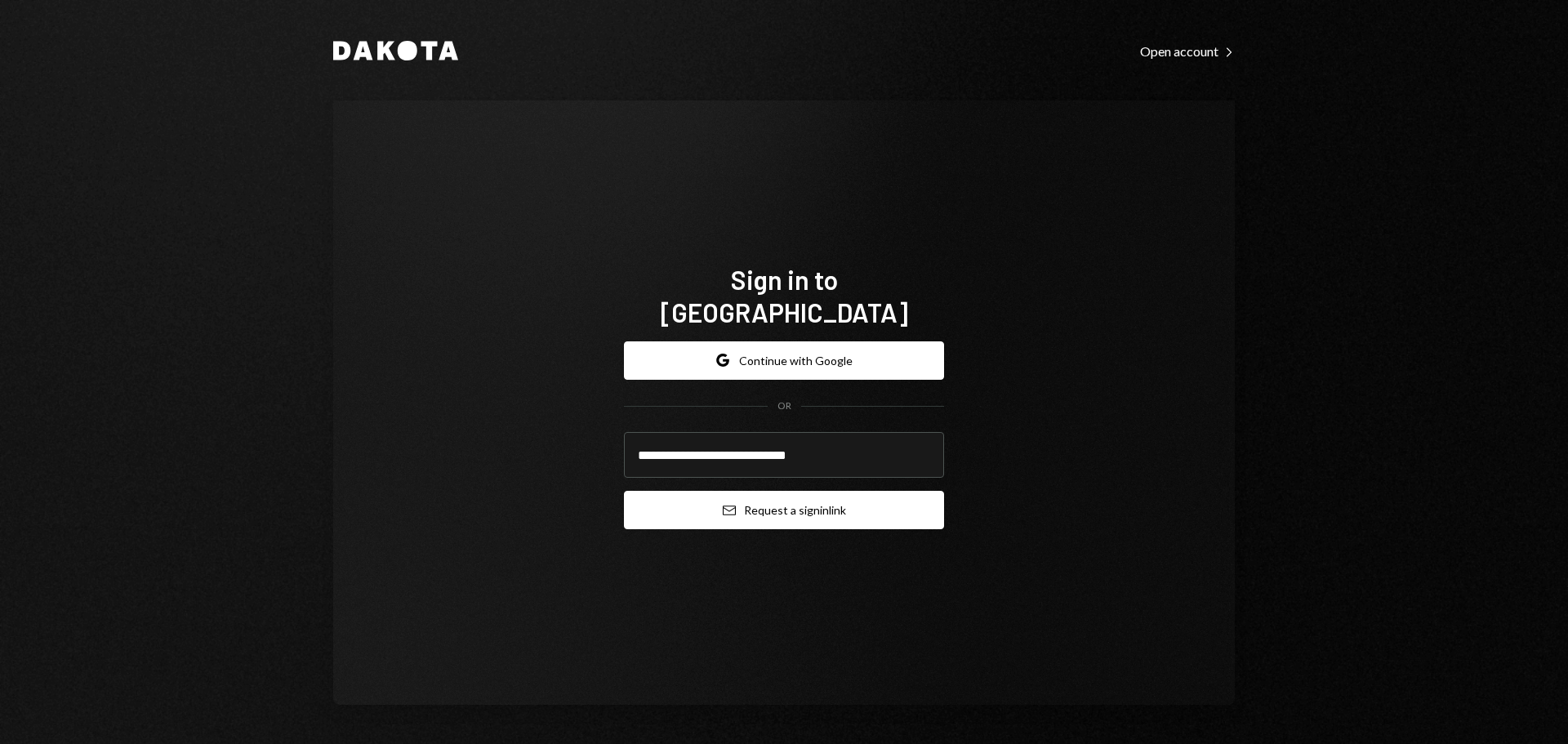
type input "**********"
click at [713, 500] on button "Email Request a sign in link" at bounding box center [783, 510] width 320 height 38
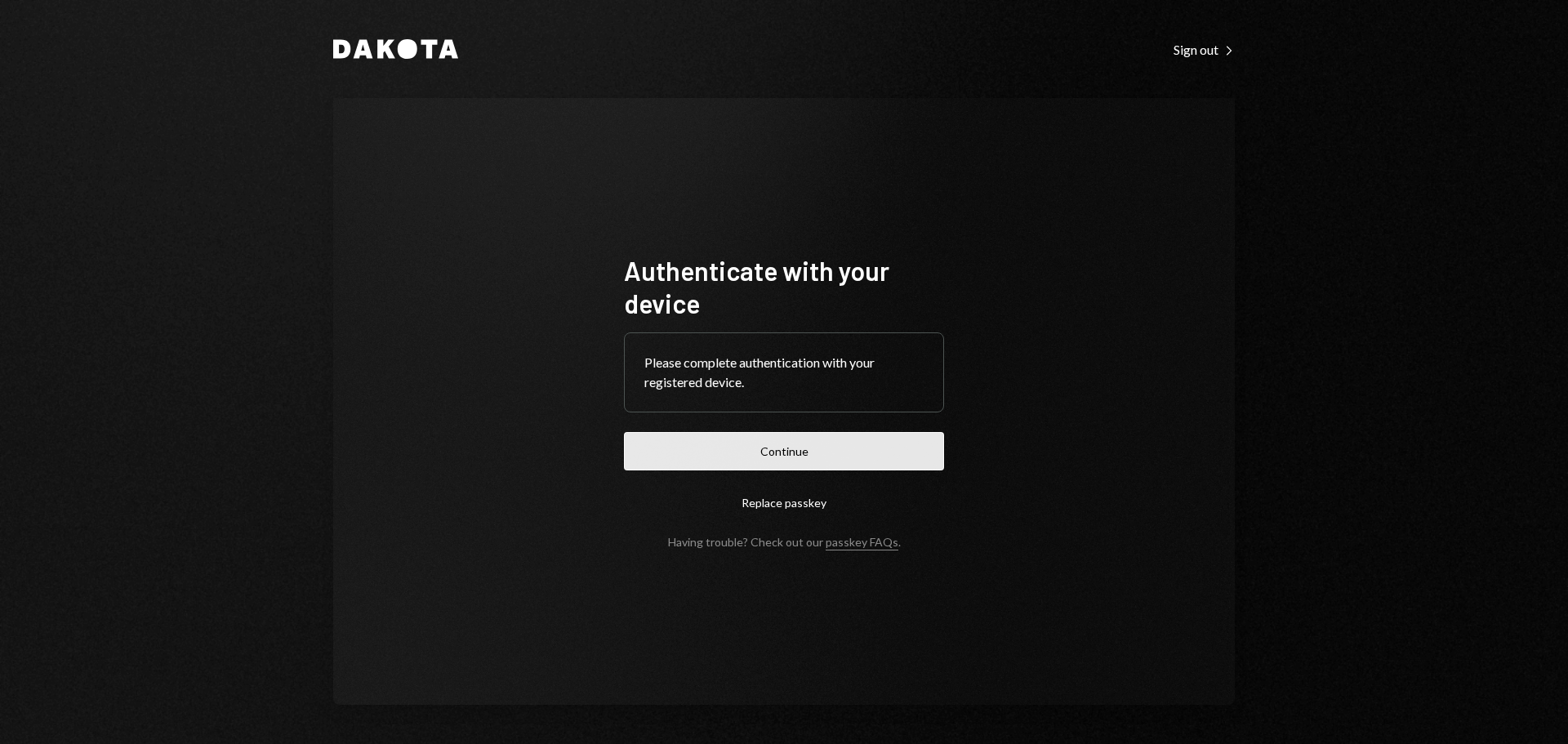
click at [740, 453] on button "Continue" at bounding box center [783, 451] width 320 height 38
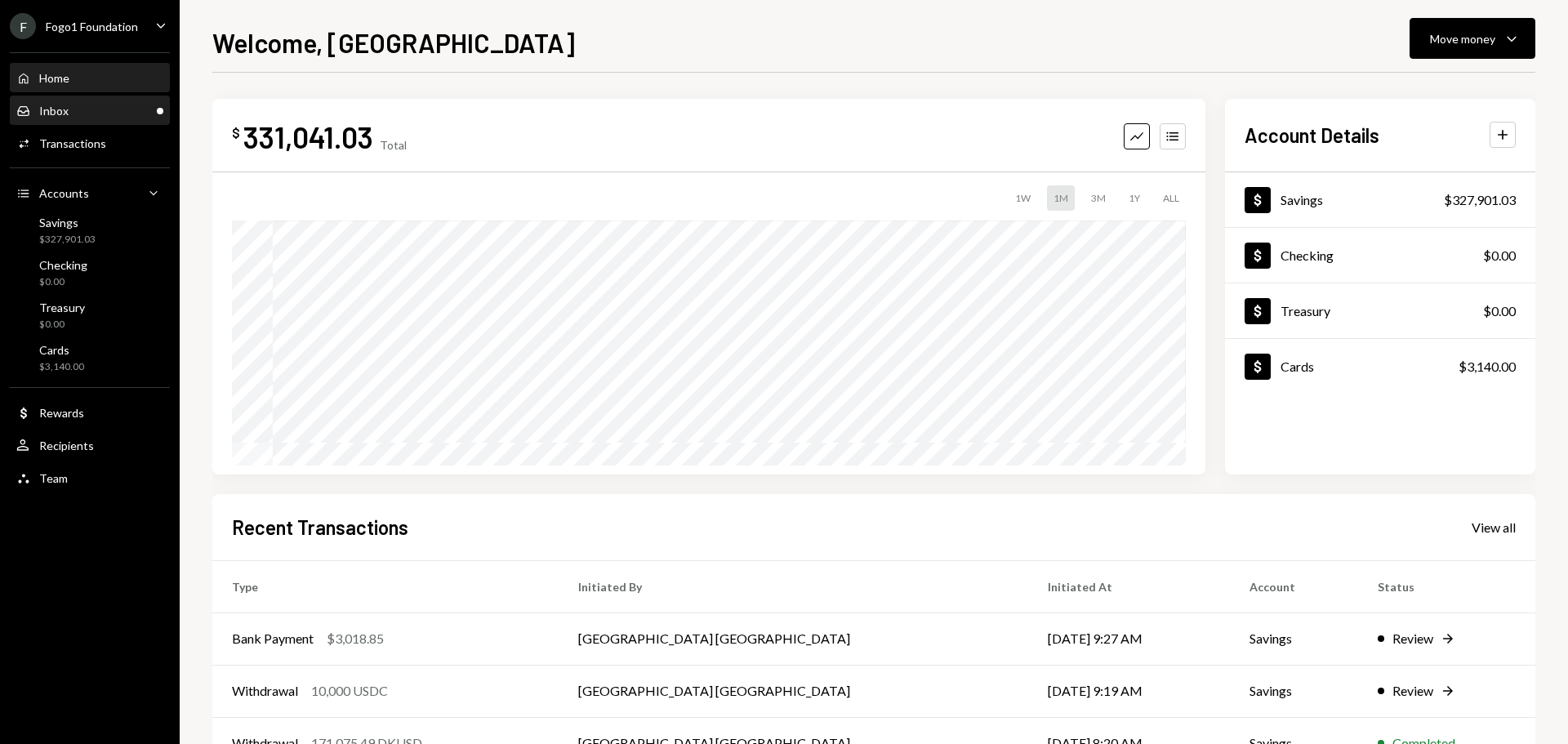
click at [104, 104] on div "Inbox Inbox" at bounding box center [90, 111] width 147 height 15
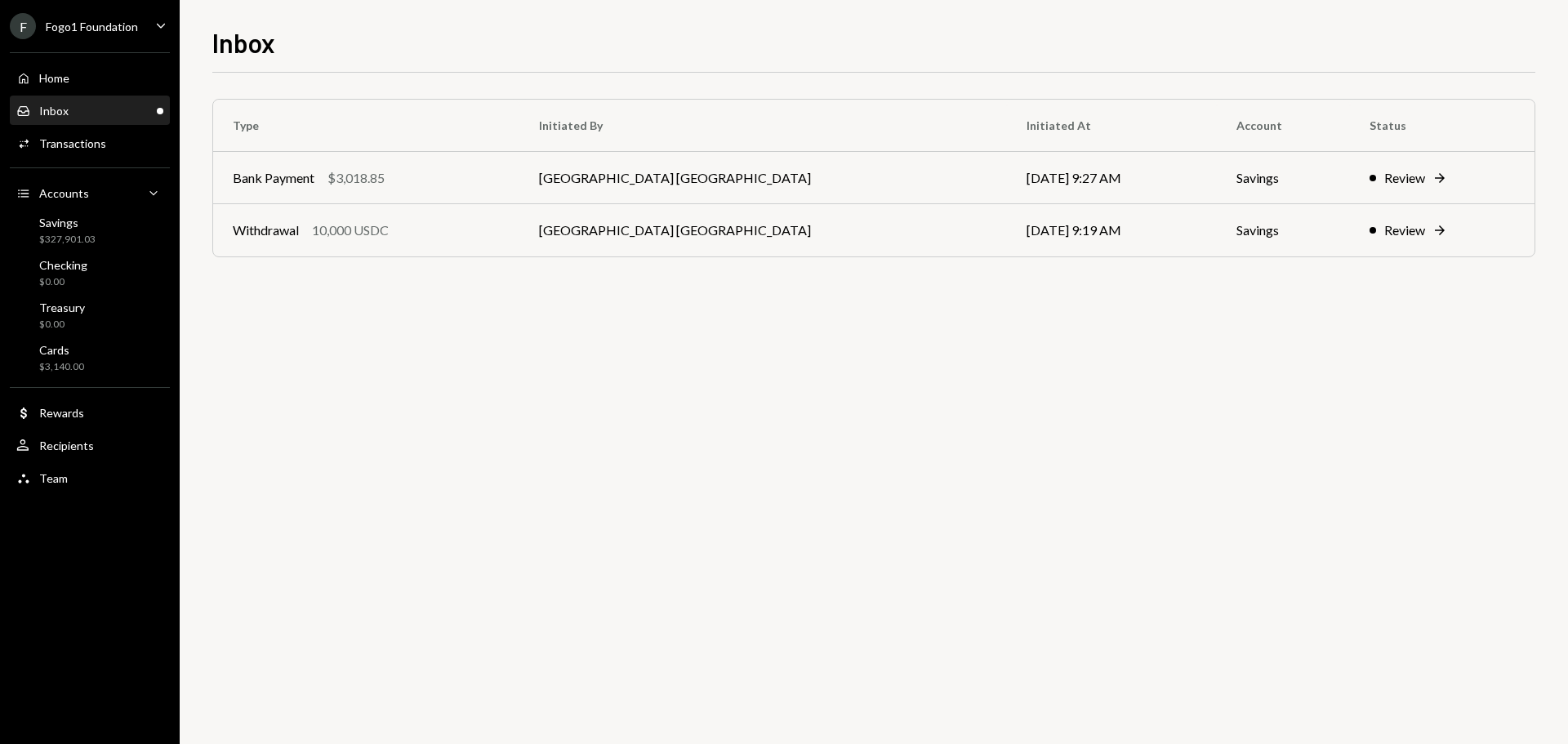
click at [107, 25] on div "Fogo1 Foundation" at bounding box center [92, 26] width 93 height 14
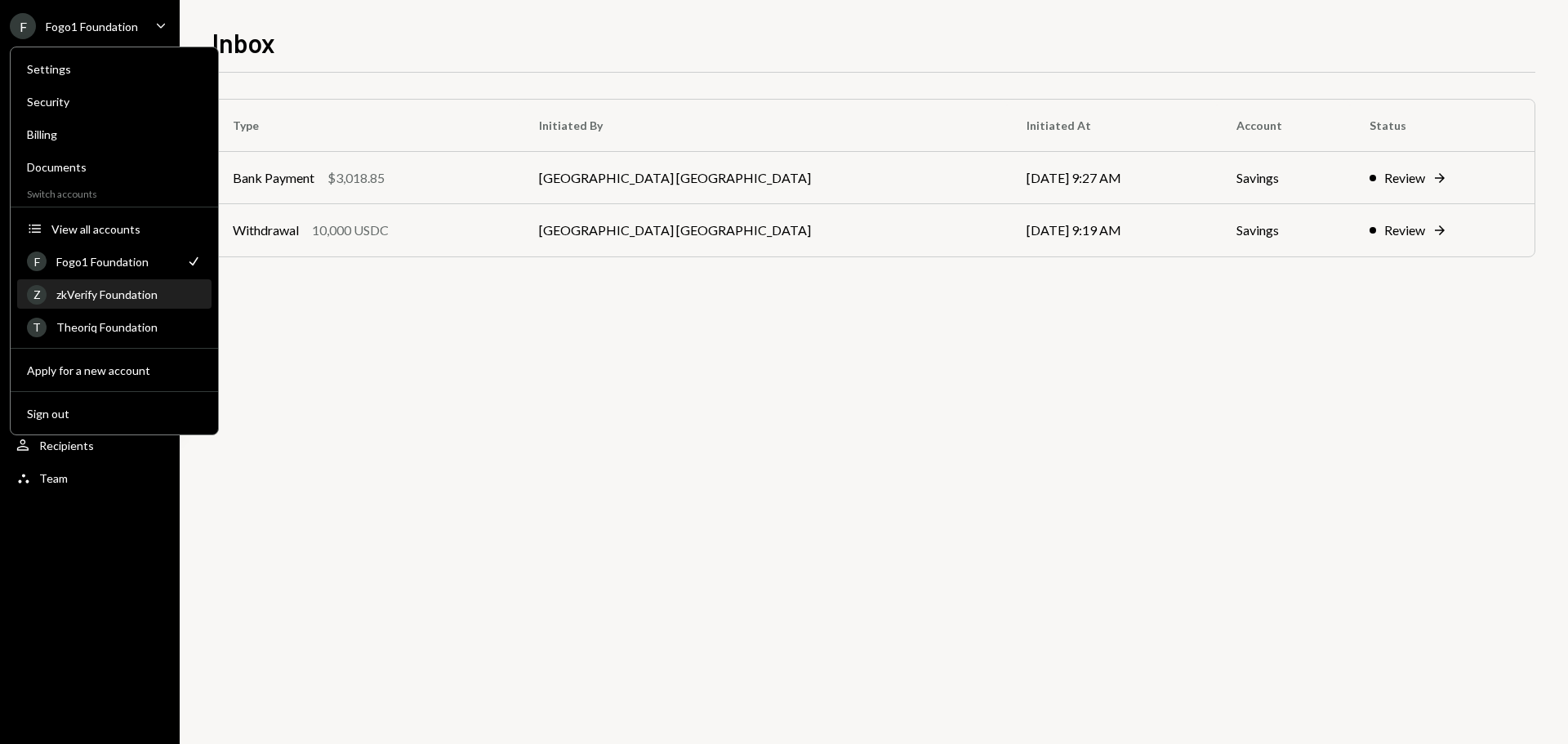
click at [119, 297] on div "zkVerify Foundation" at bounding box center [129, 294] width 145 height 14
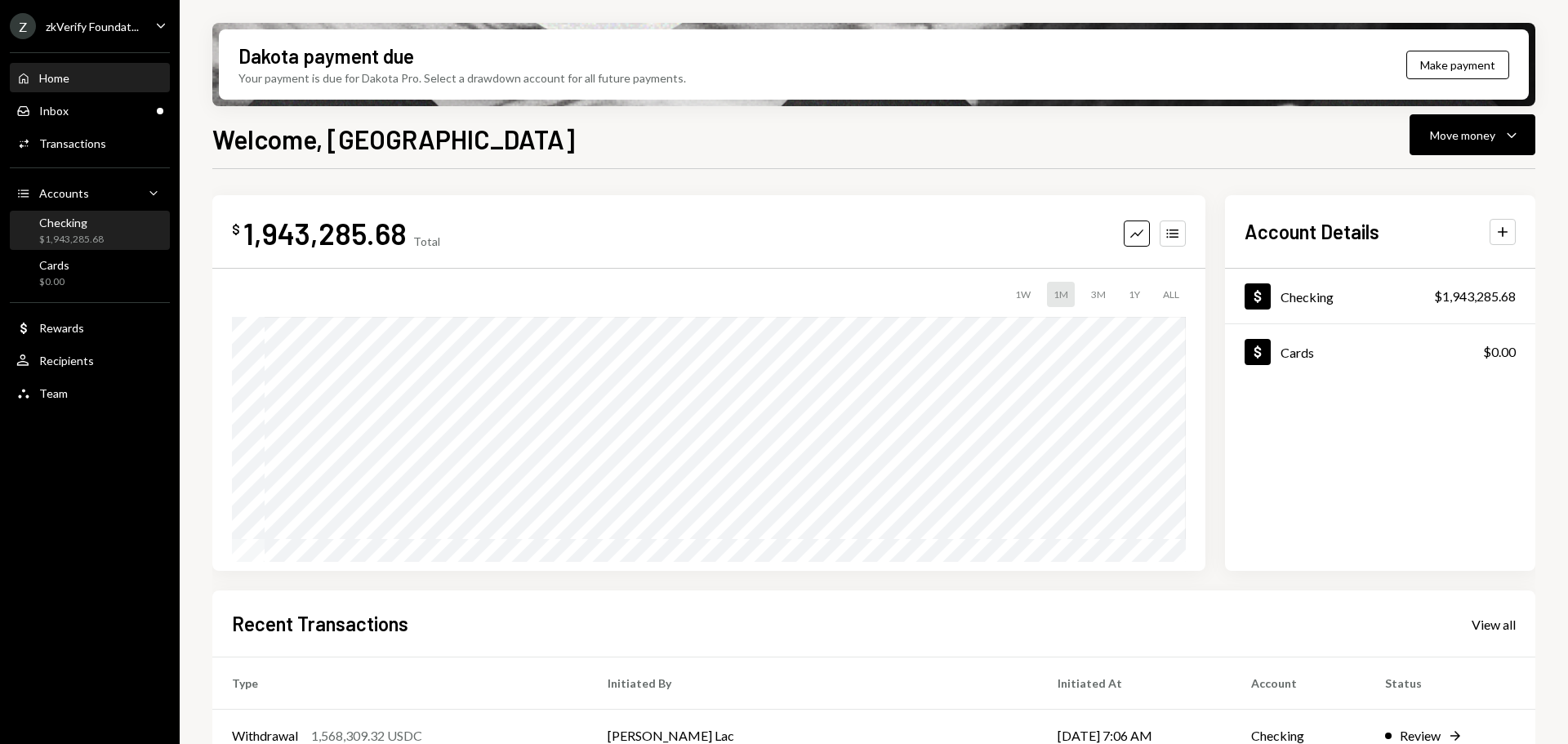
click at [91, 234] on div "$1,943,285.68" at bounding box center [71, 240] width 64 height 14
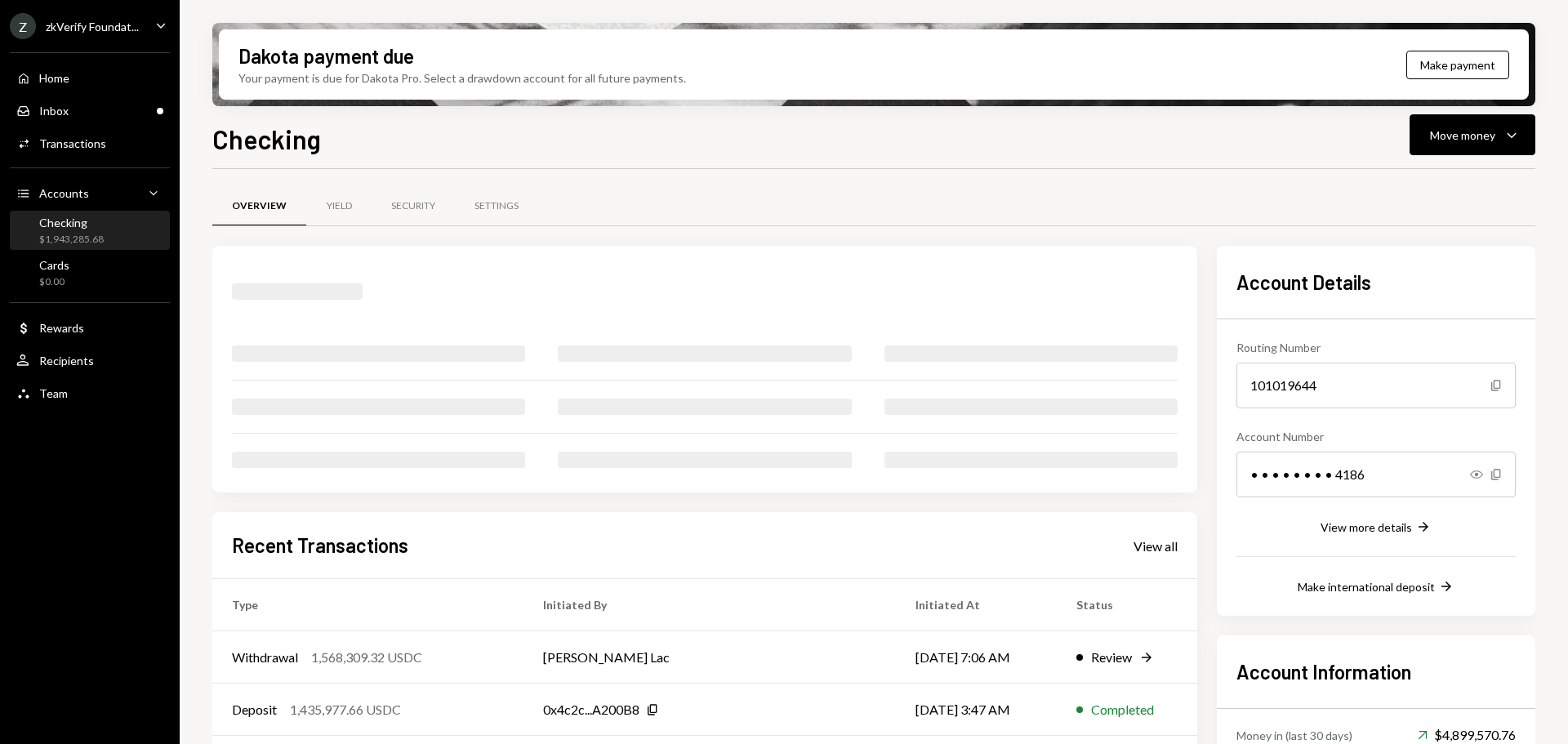
click at [89, 125] on div "Home Home Inbox Inbox Activities Transactions Accounts Accounts Caret Down Chec…" at bounding box center [89, 226] width 180 height 368
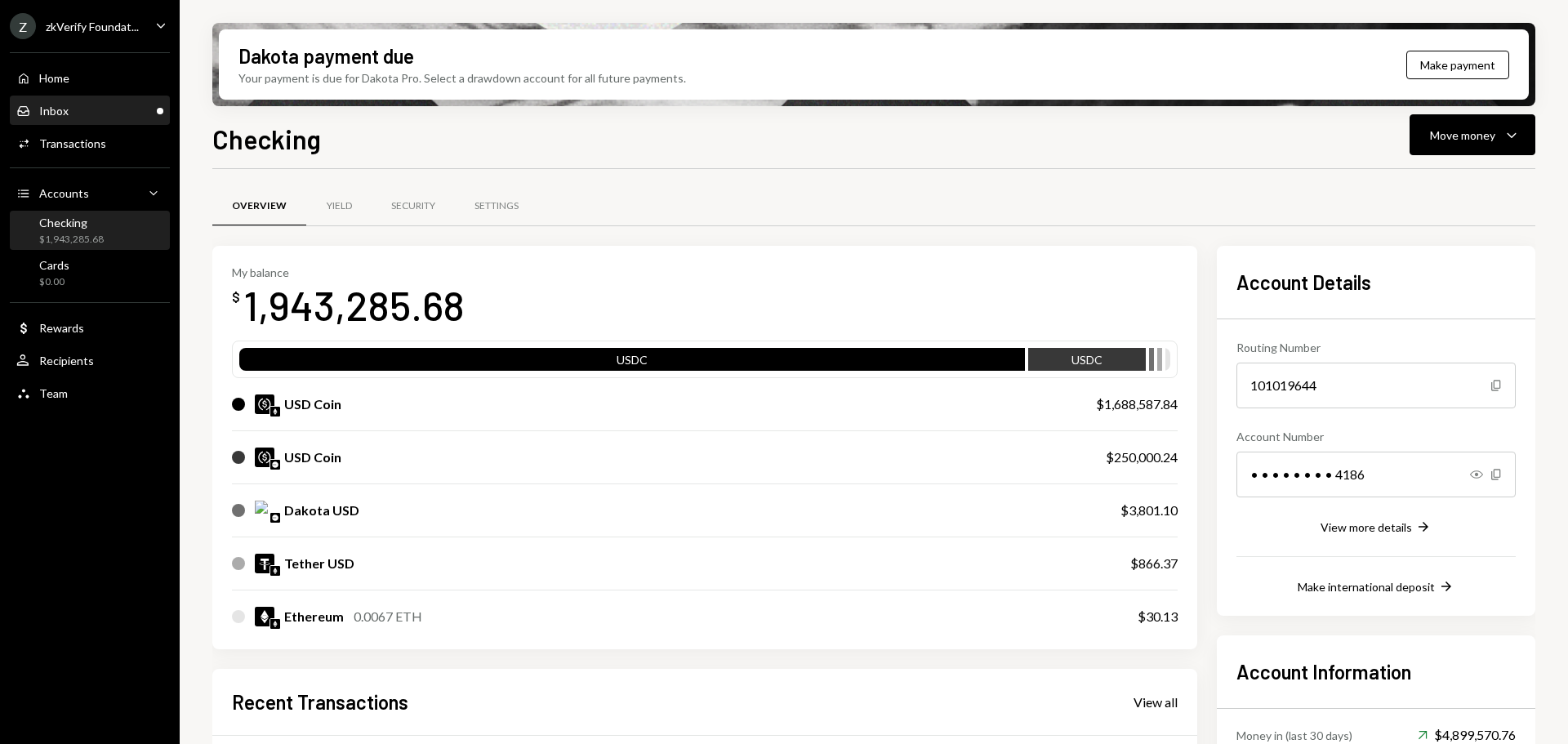
click at [91, 114] on div "Inbox Inbox" at bounding box center [90, 111] width 147 height 15
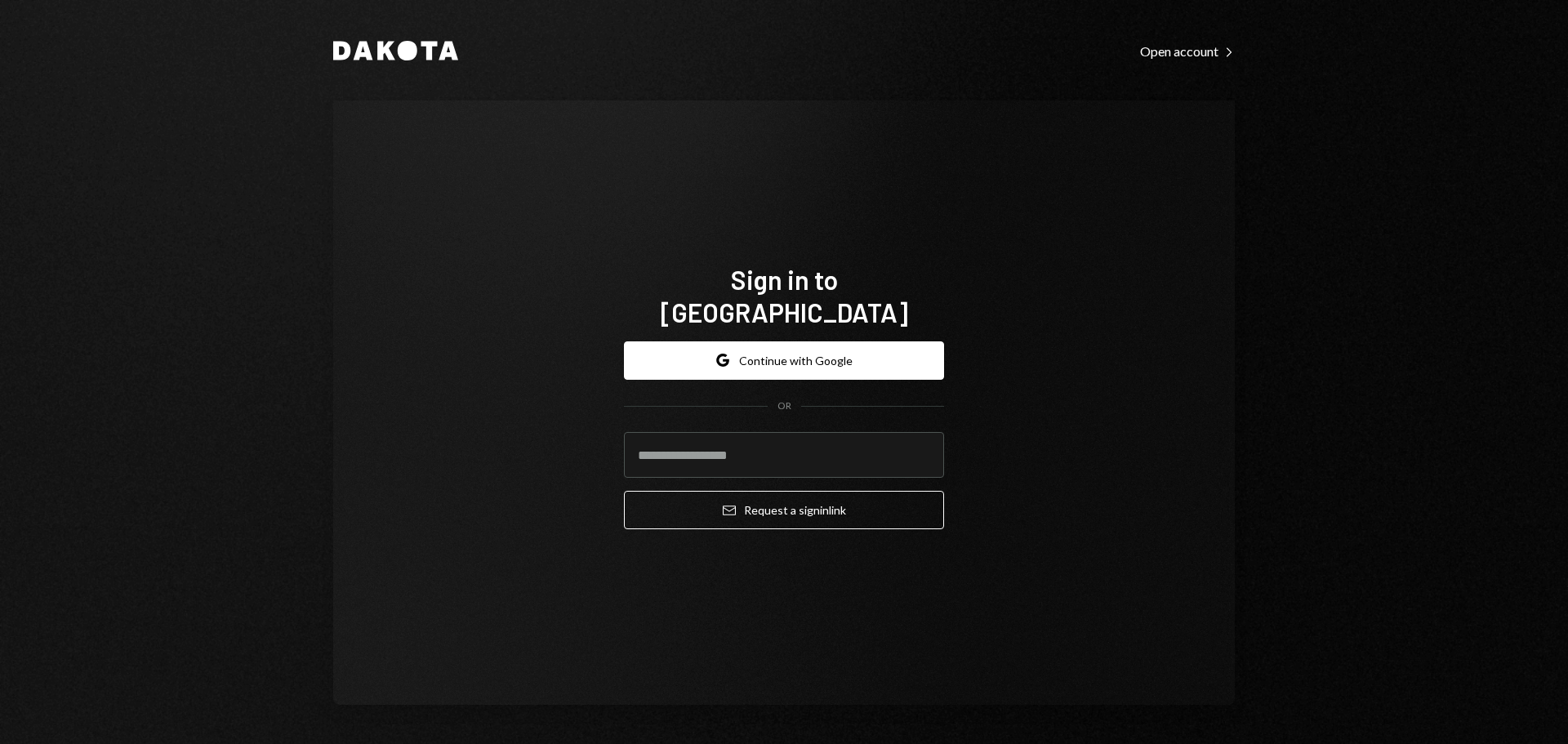
type input "**********"
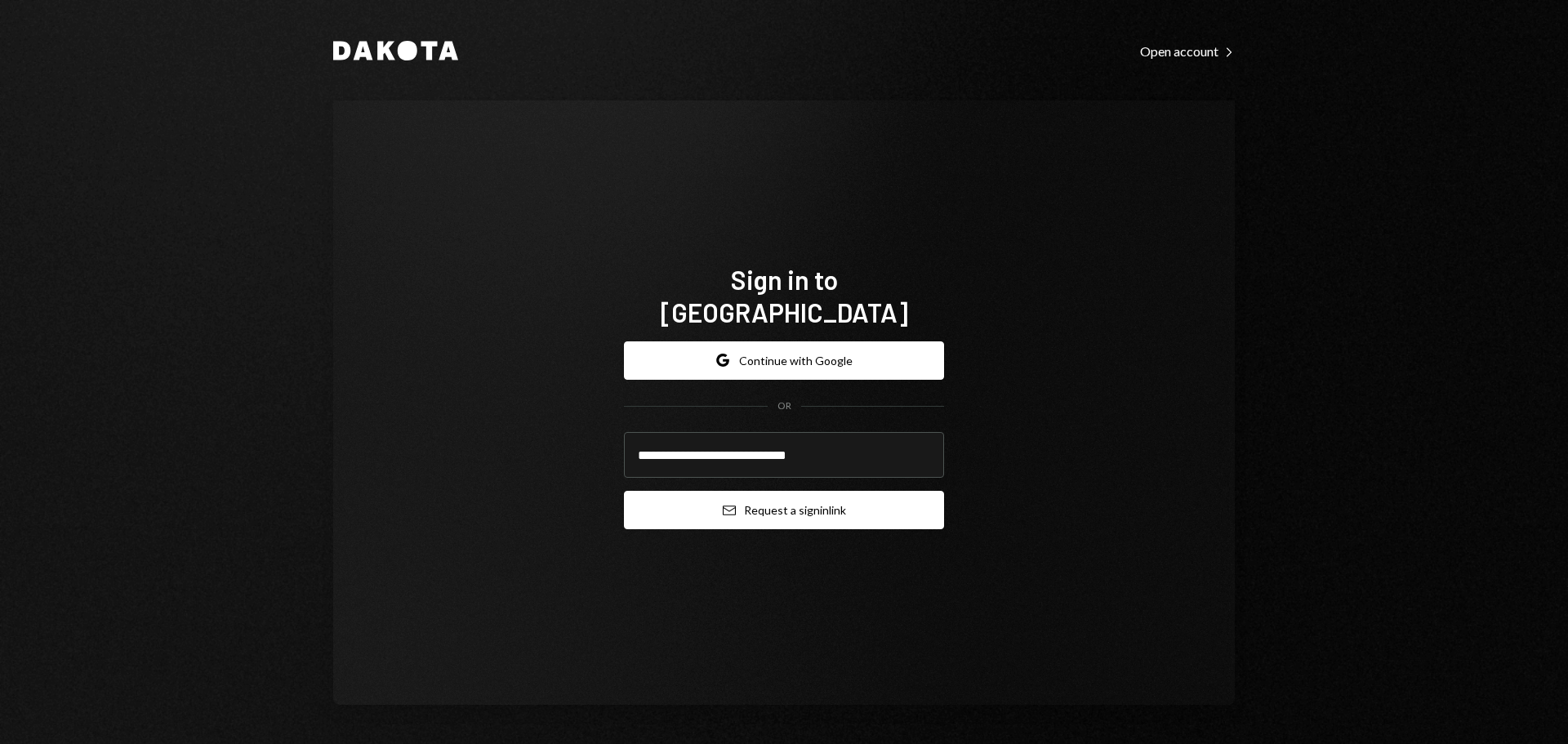
click at [670, 498] on button "Email Request a sign in link" at bounding box center [783, 510] width 320 height 38
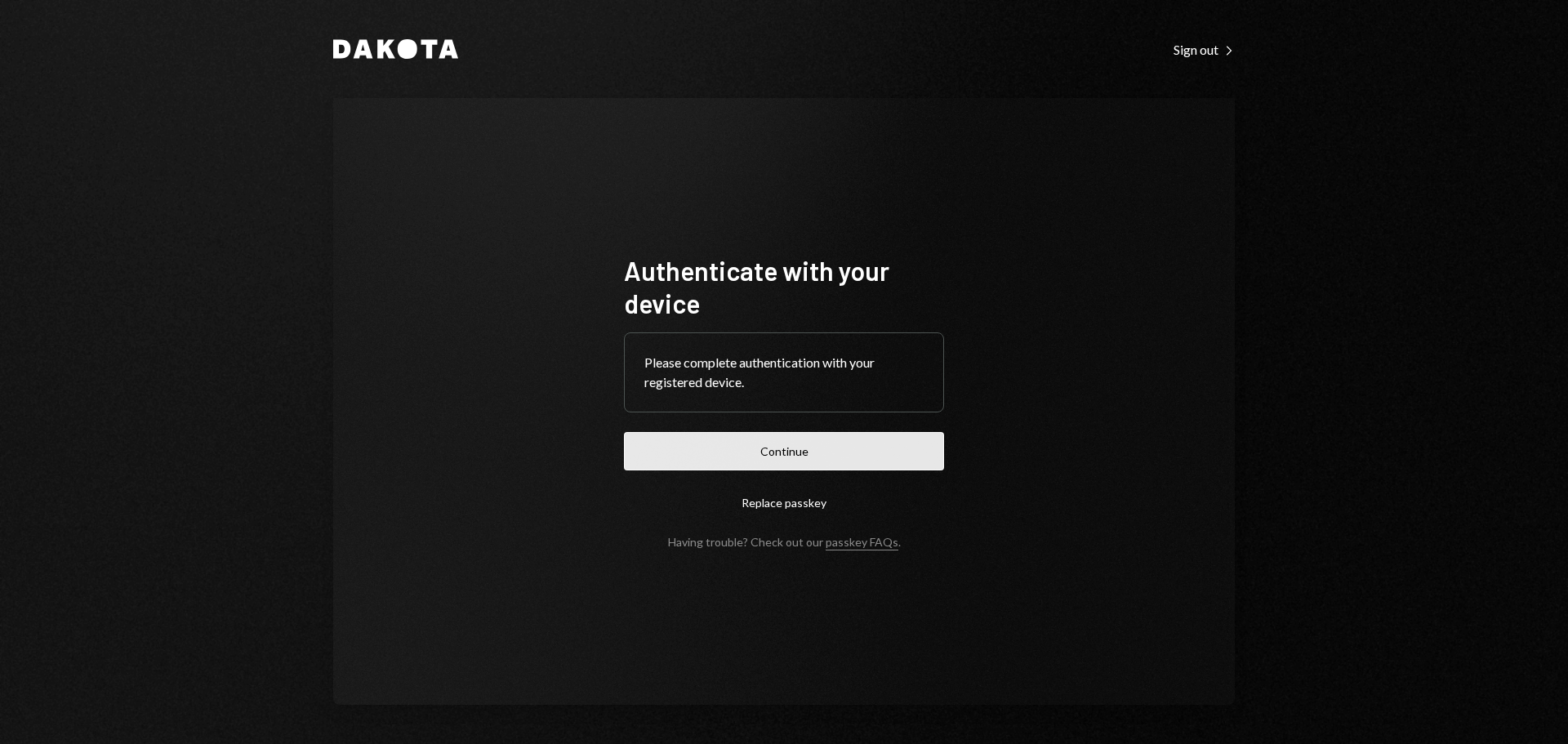
click at [736, 458] on button "Continue" at bounding box center [783, 451] width 320 height 38
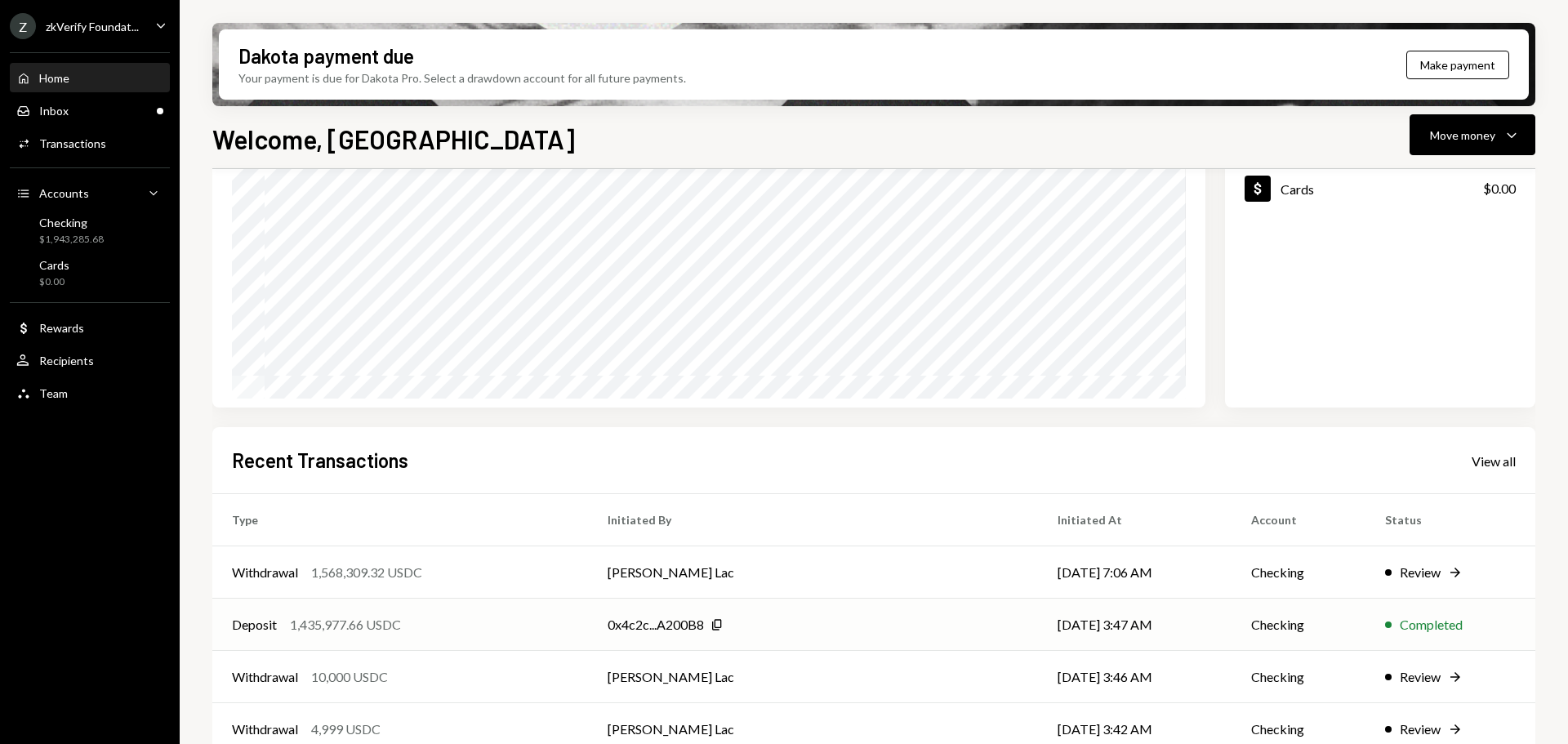
scroll to position [241, 0]
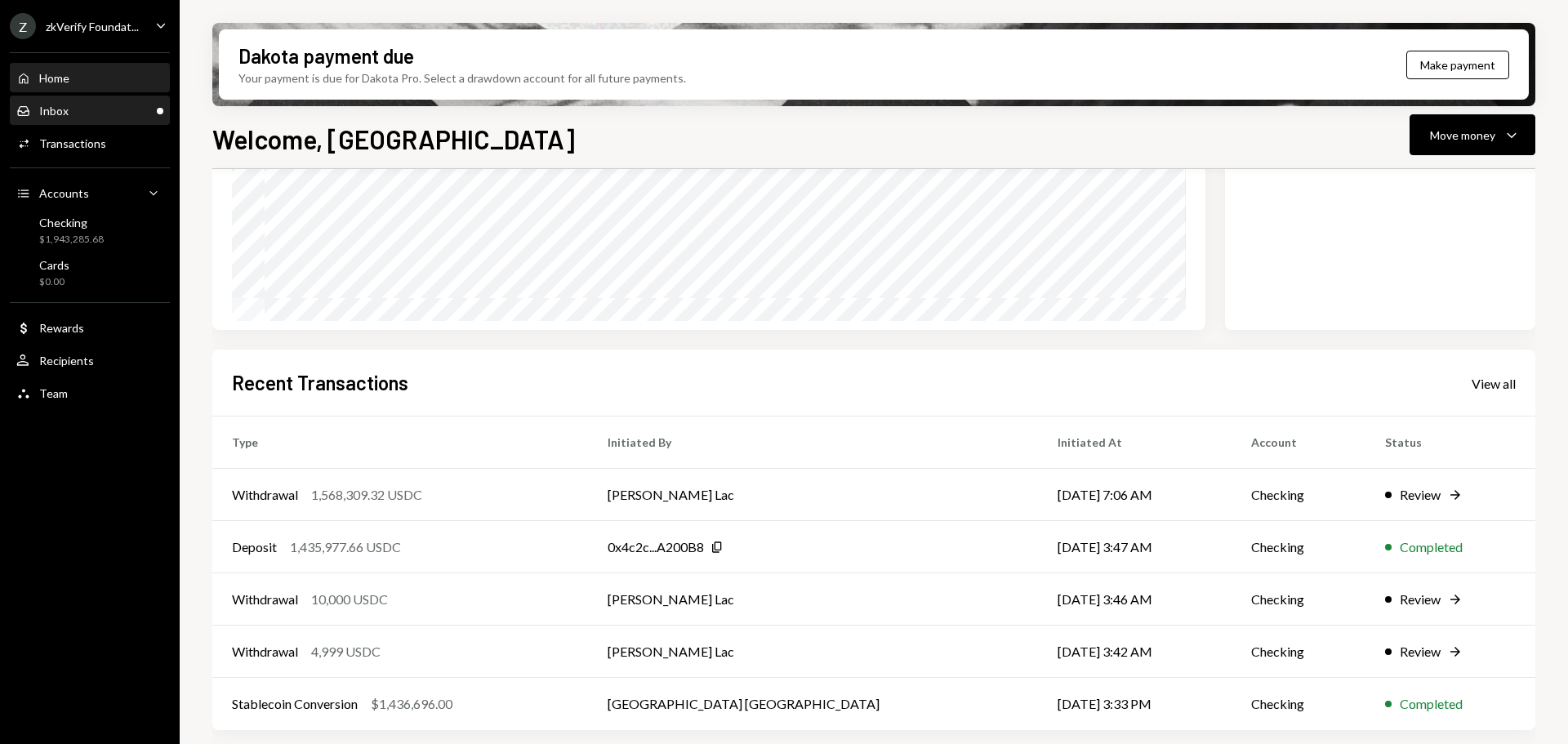
click at [115, 104] on div "Inbox Inbox" at bounding box center [90, 111] width 147 height 15
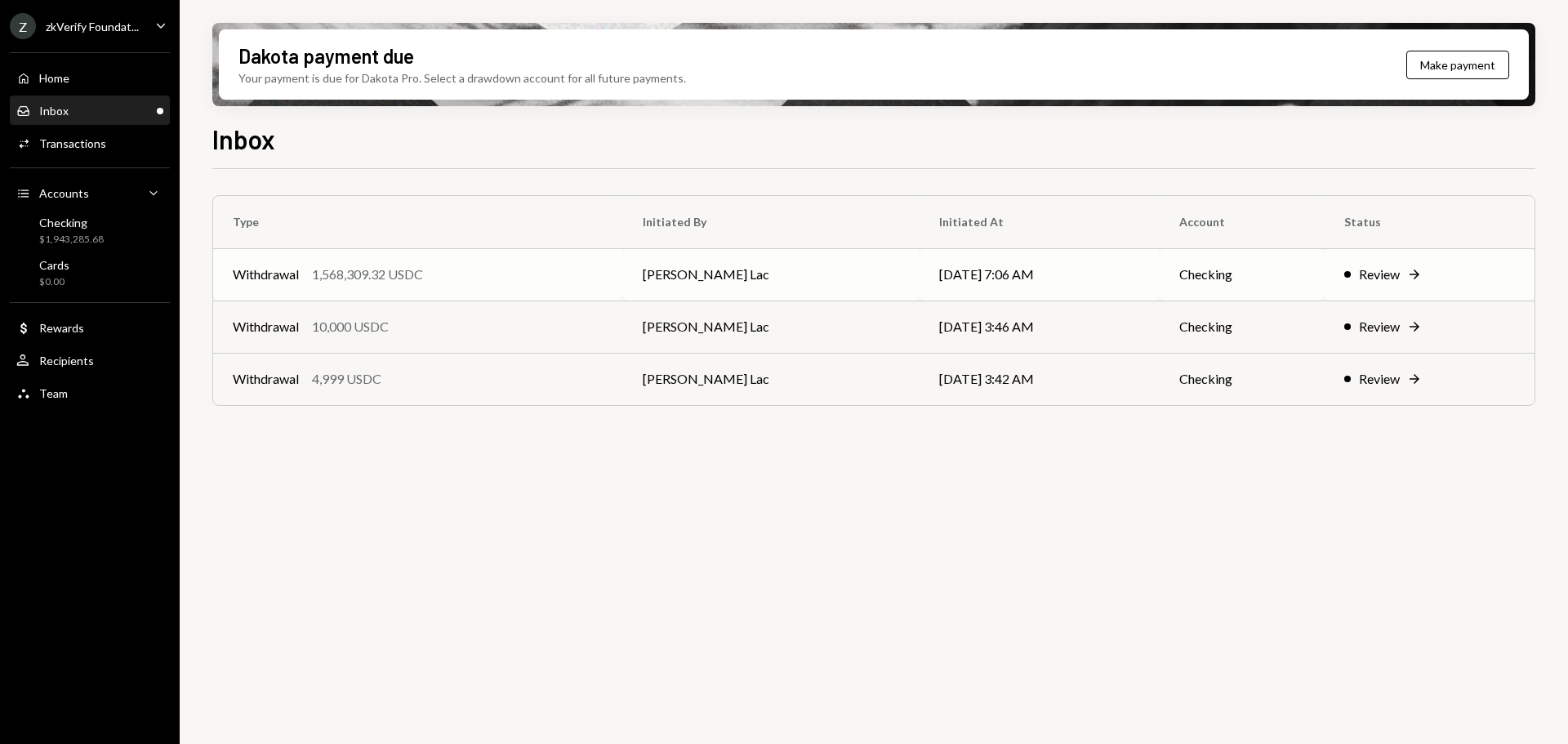
click at [508, 274] on div "Withdrawal 1,568,309.32 USDC" at bounding box center [418, 274] width 371 height 19
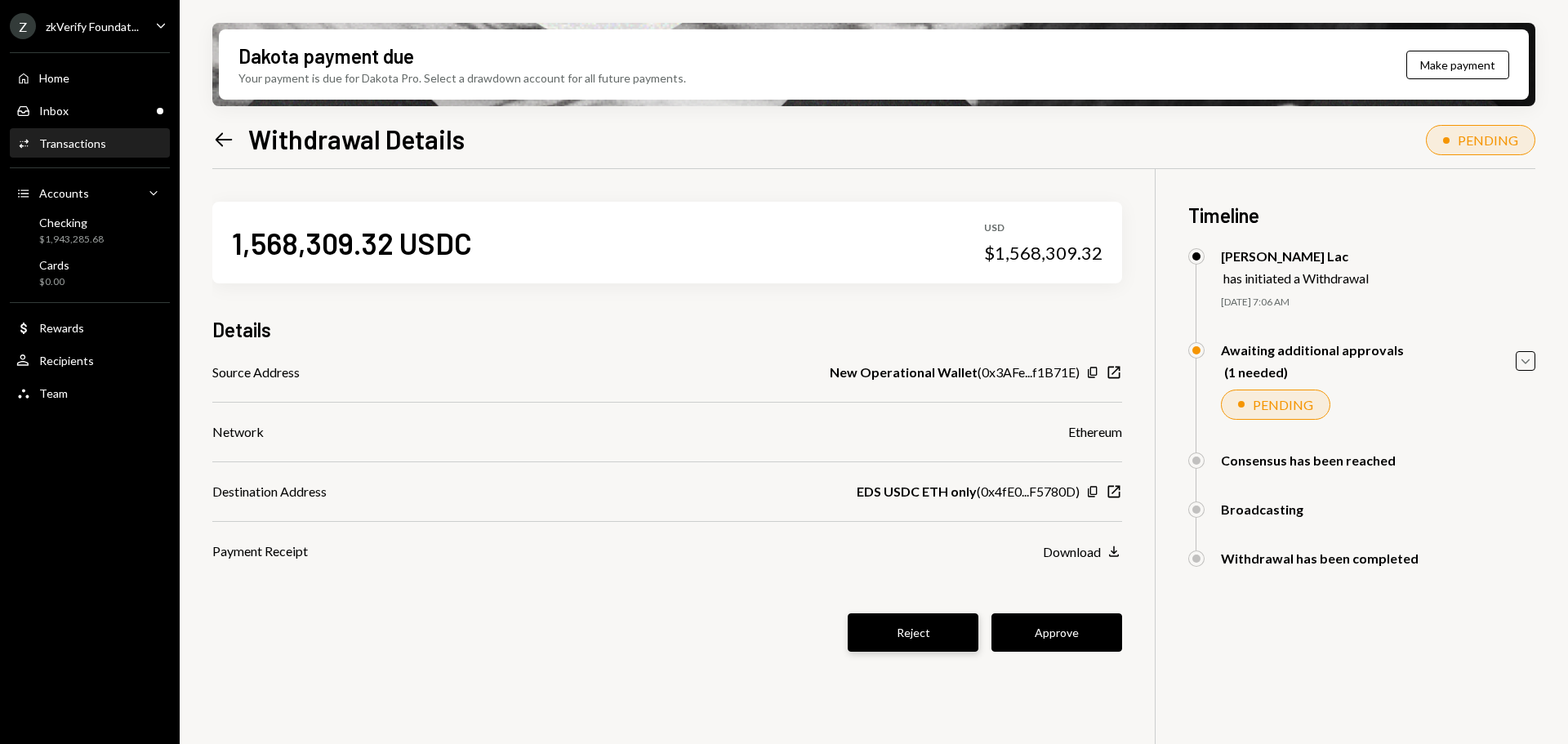
click at [918, 639] on button "Reject" at bounding box center [913, 633] width 131 height 38
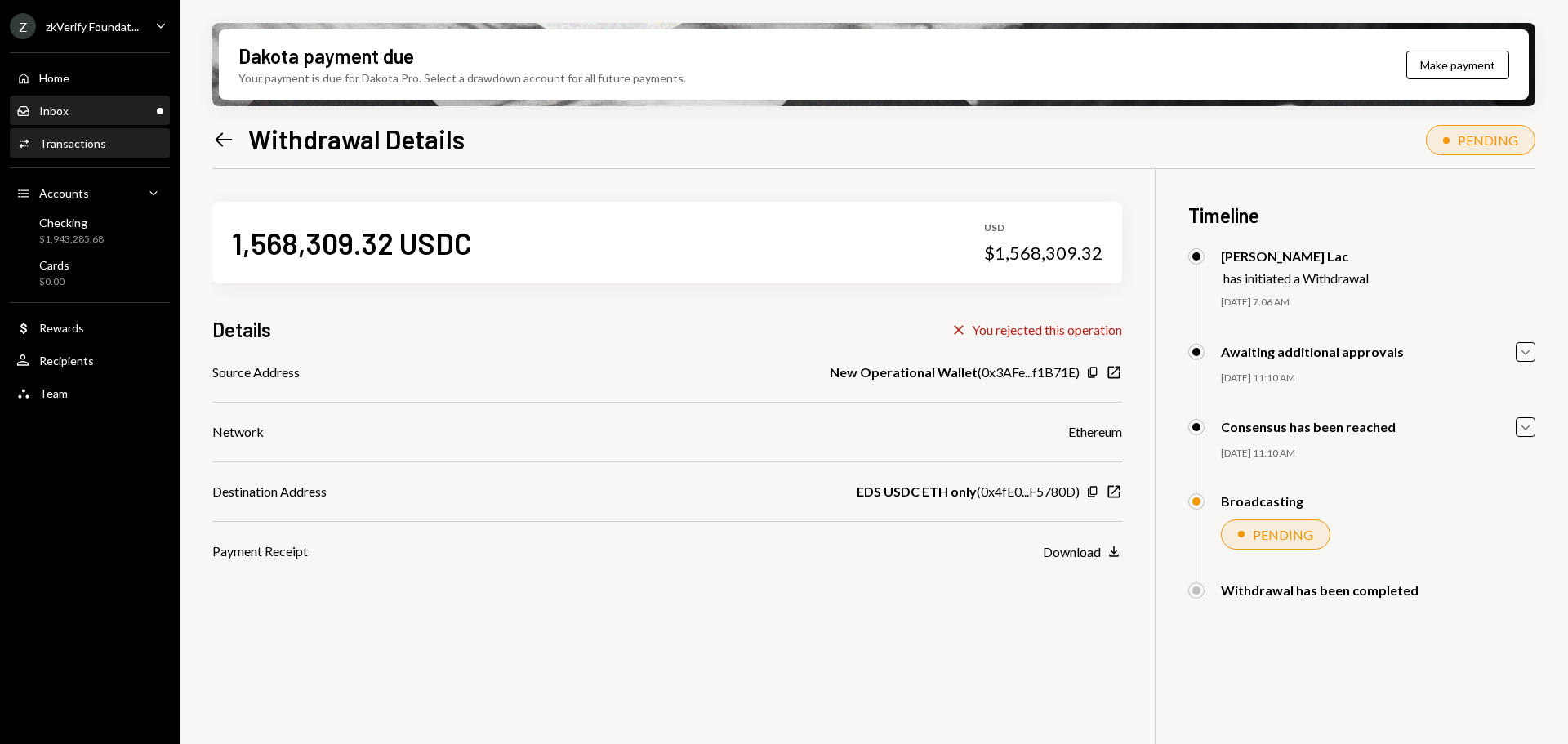
click at [67, 115] on div "Inbox" at bounding box center [53, 110] width 29 height 14
